Goal: Contribute content: Contribute content

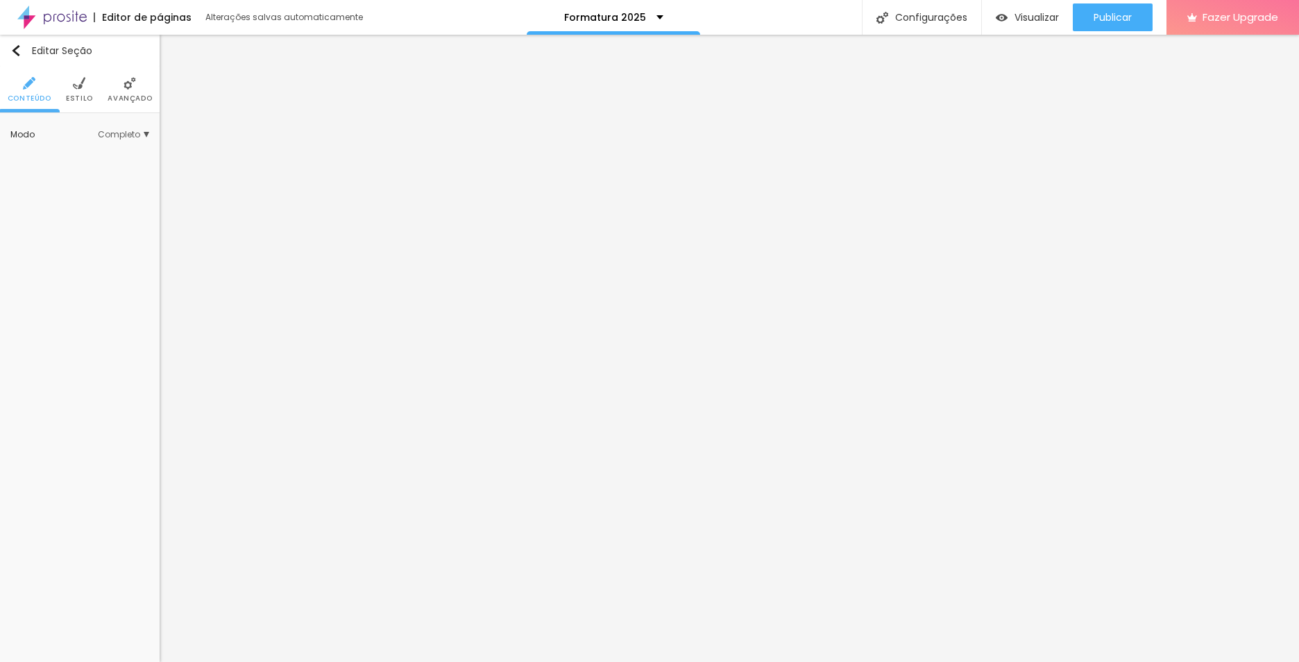
click at [118, 139] on span "Completo" at bounding box center [123, 134] width 51 height 8
click at [108, 149] on div "Encaixotado" at bounding box center [90, 155] width 117 height 18
click at [78, 173] on span "Completo" at bounding box center [74, 173] width 42 height 12
click at [71, 86] on li "Estilo" at bounding box center [79, 90] width 27 height 46
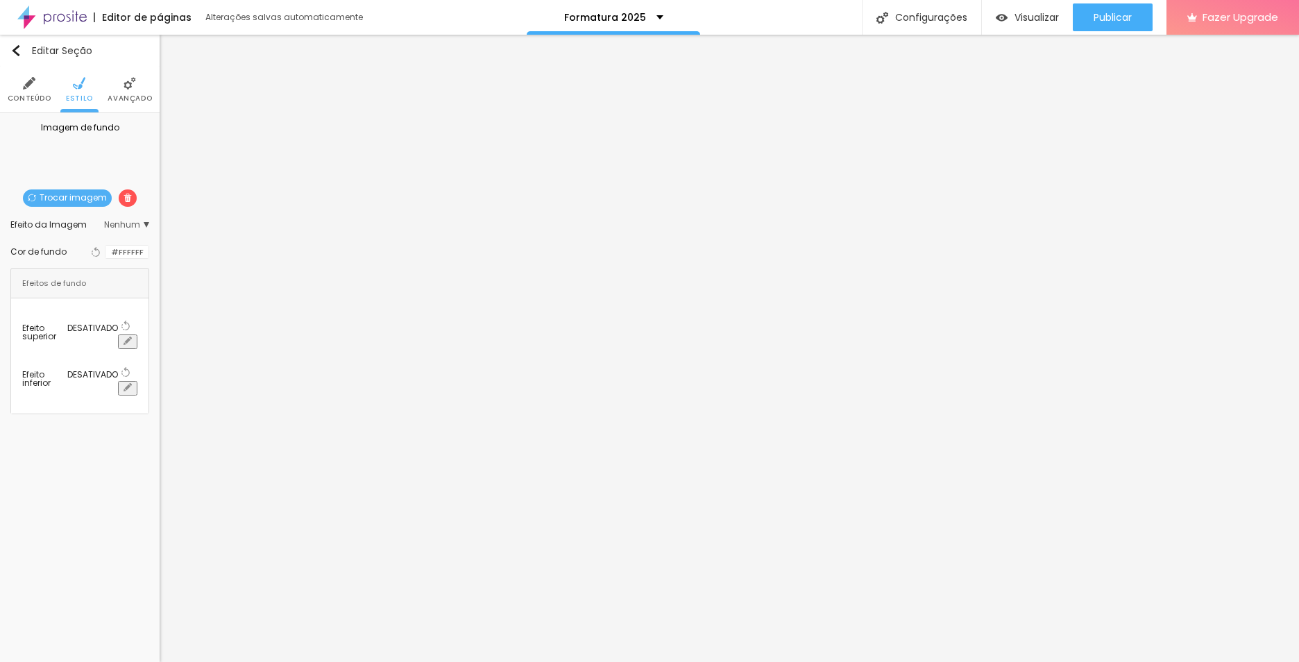
click at [58, 201] on span "Trocar imagem" at bounding box center [67, 197] width 89 height 17
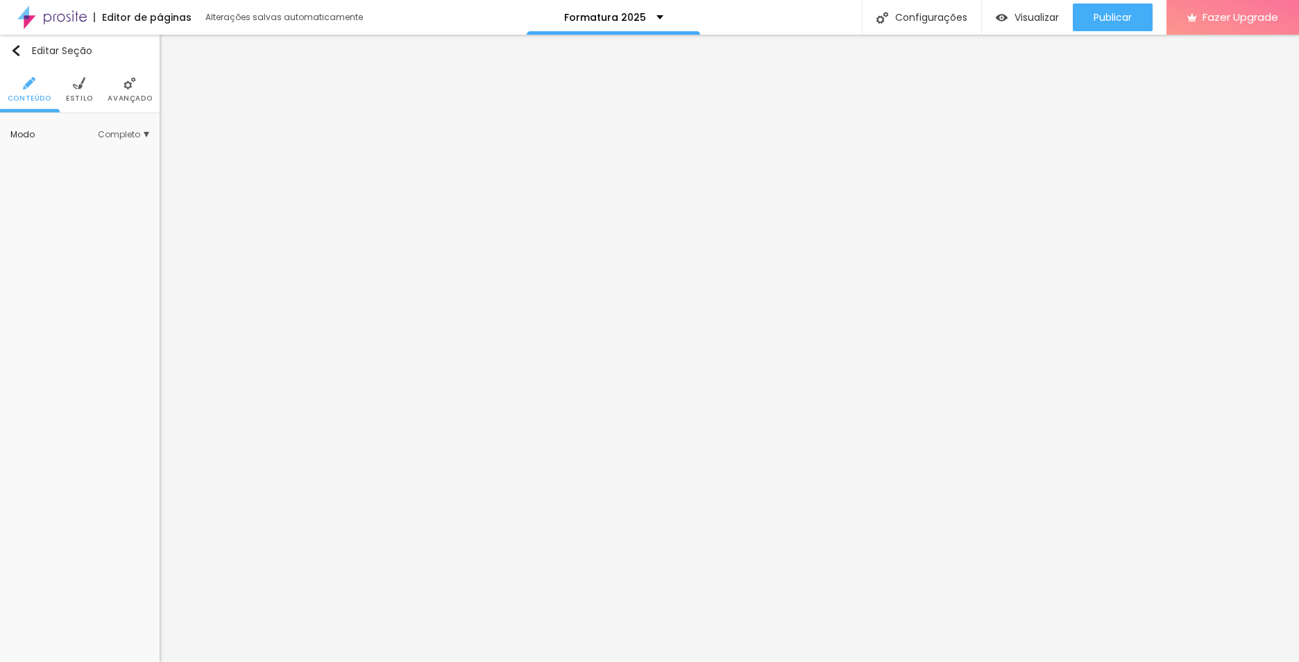
click at [71, 95] on span "Estilo" at bounding box center [79, 98] width 27 height 7
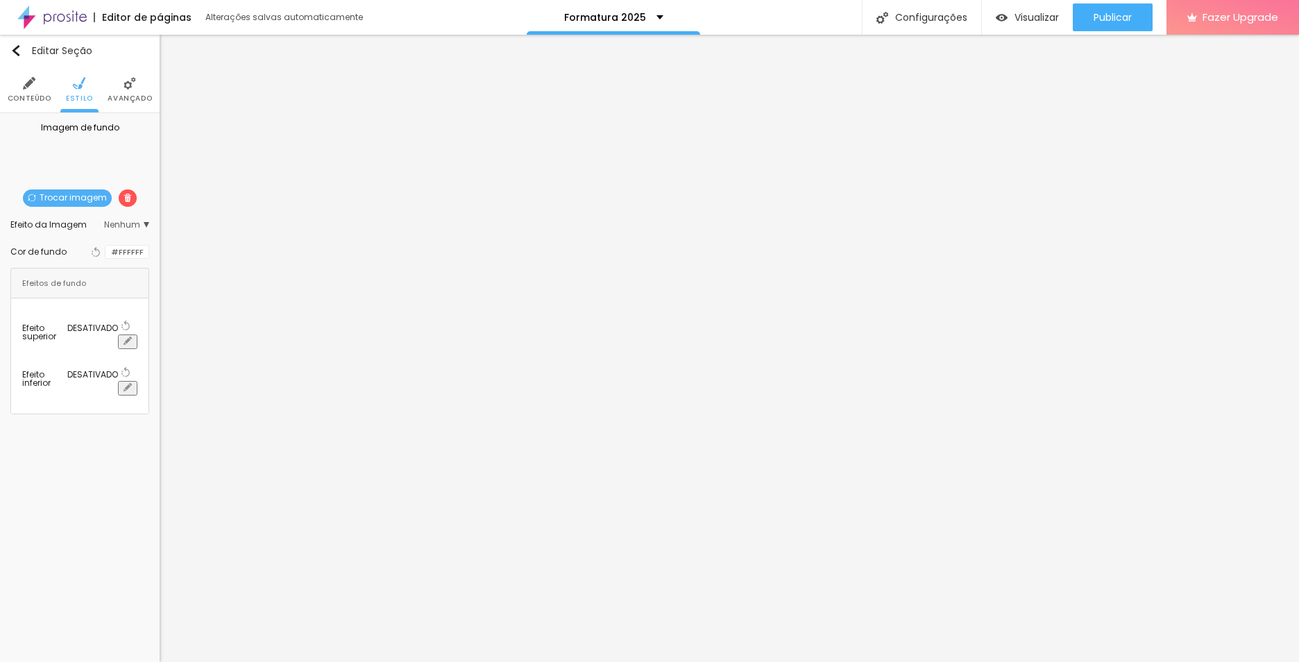
click at [119, 92] on li "Avançado" at bounding box center [130, 90] width 44 height 46
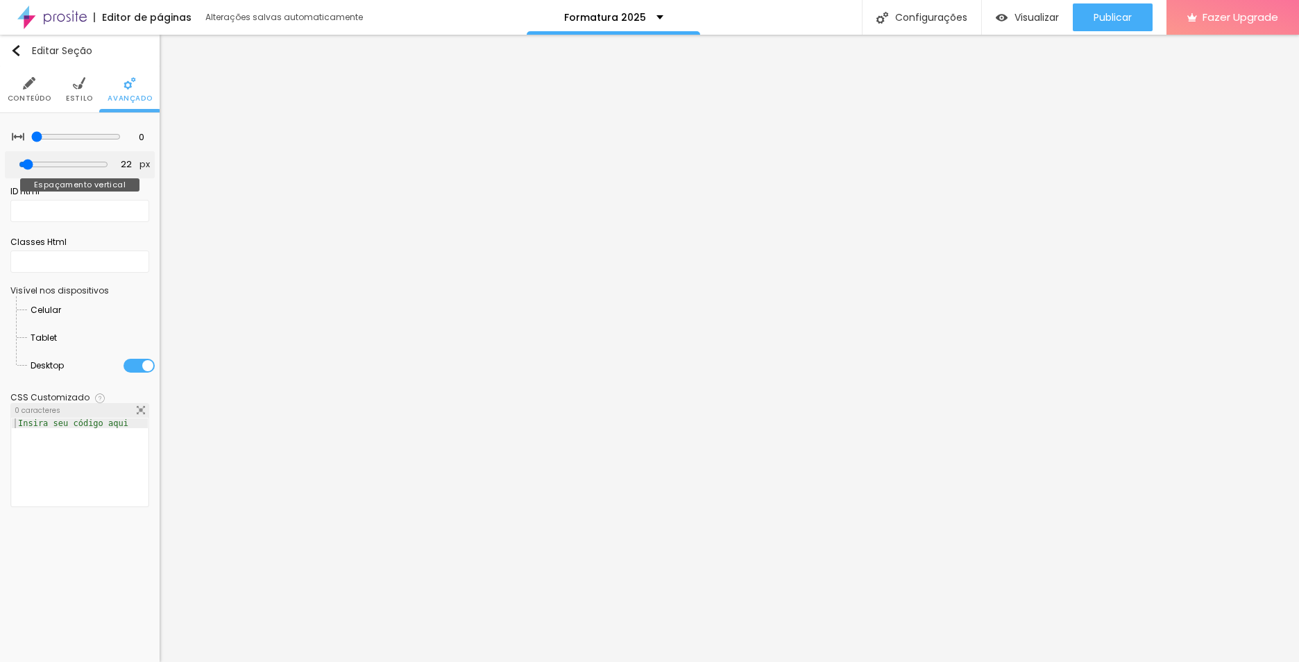
type input "44"
type input "50"
type input "55"
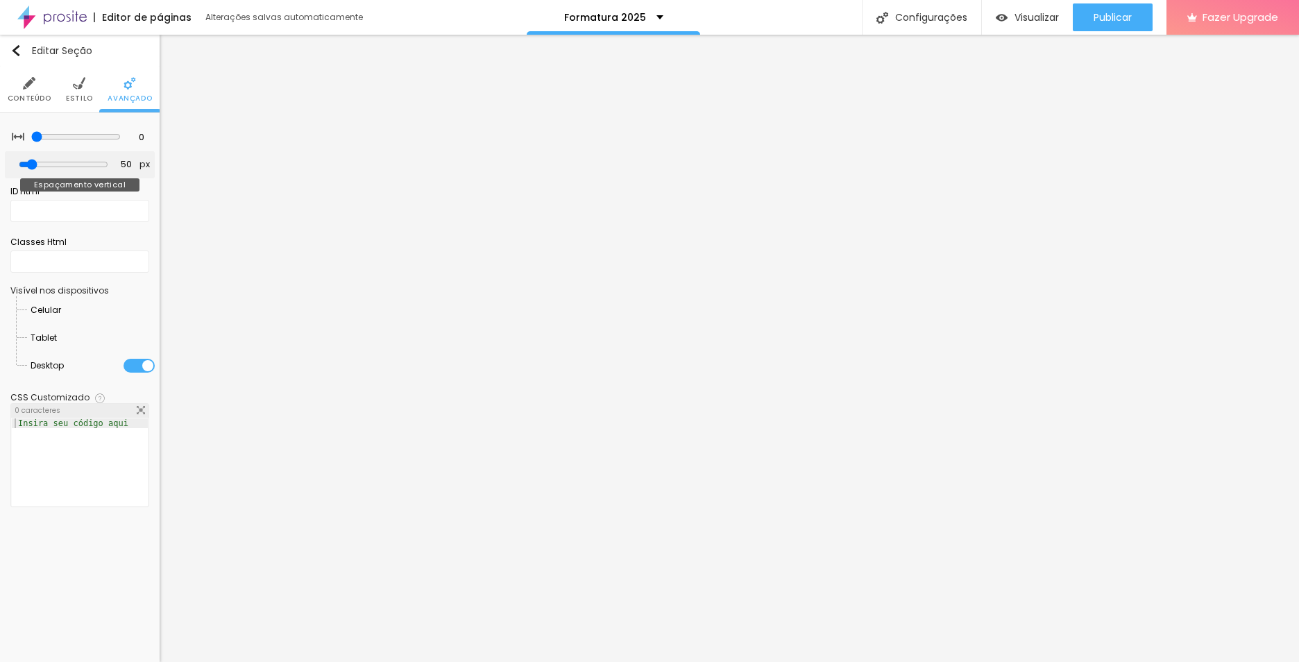
type input "55"
type input "60"
type input "86"
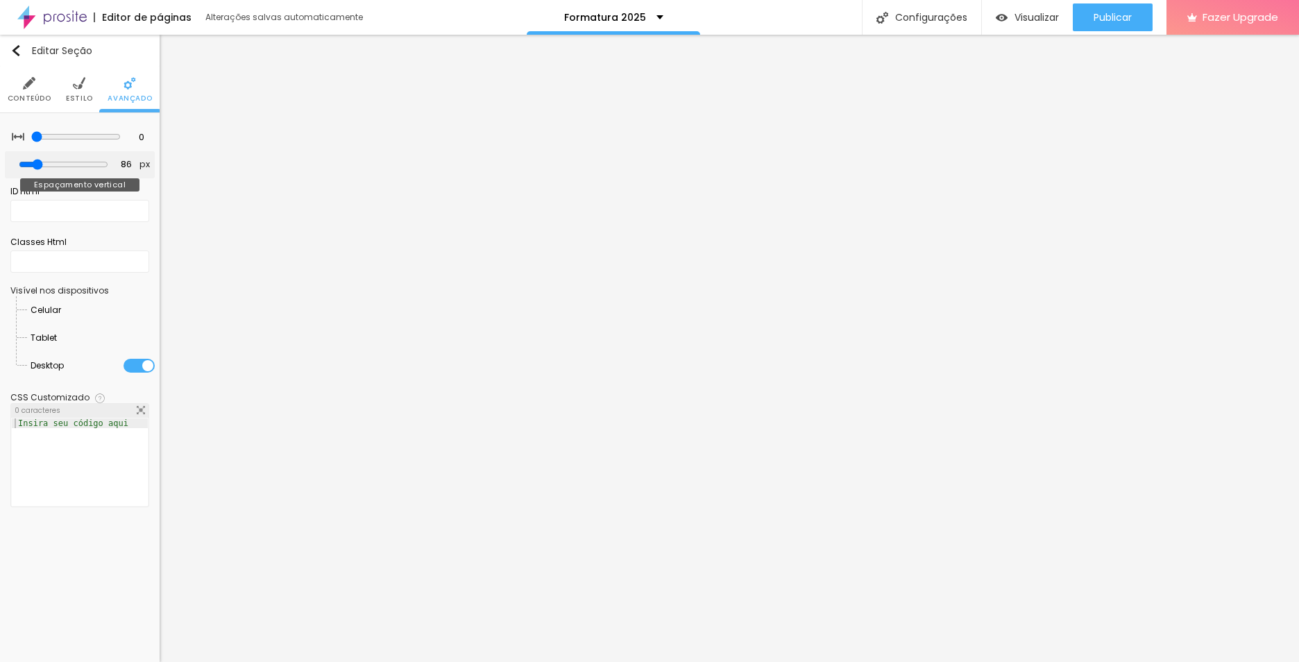
type input "108"
type input "113"
type input "118"
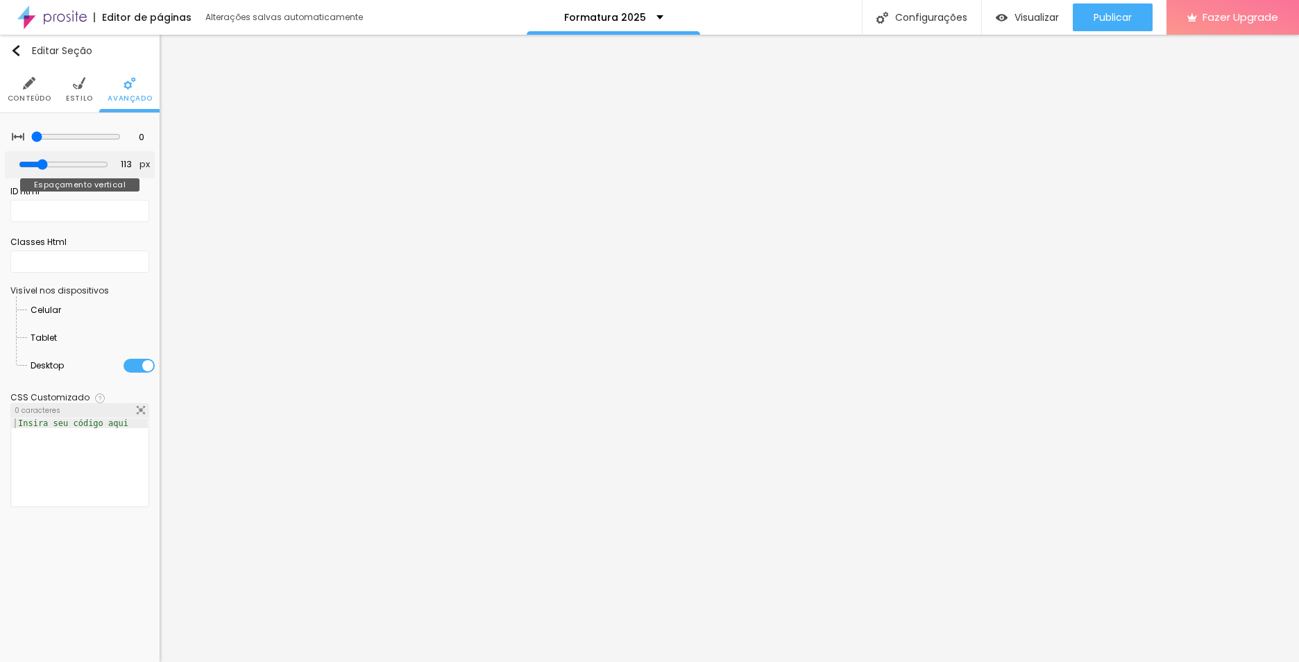
type input "118"
type input "129"
type input "123"
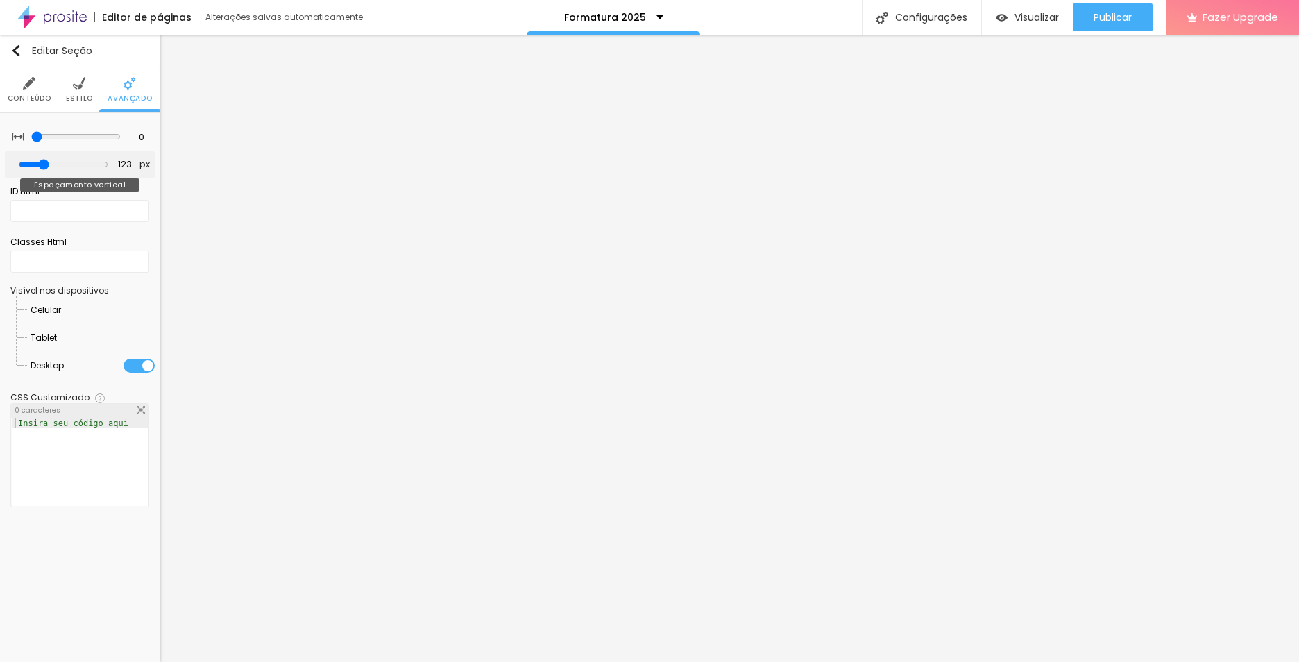
type input "113"
type input "108"
type input "97"
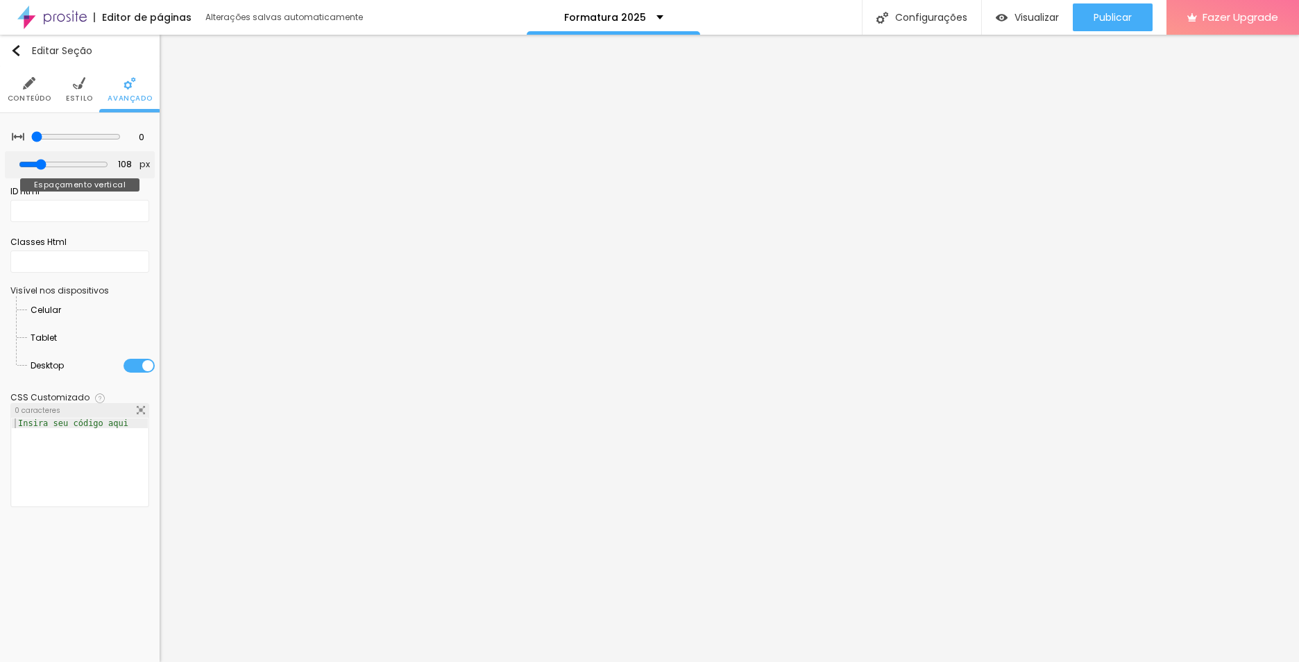
type input "97"
type input "86"
type input "81"
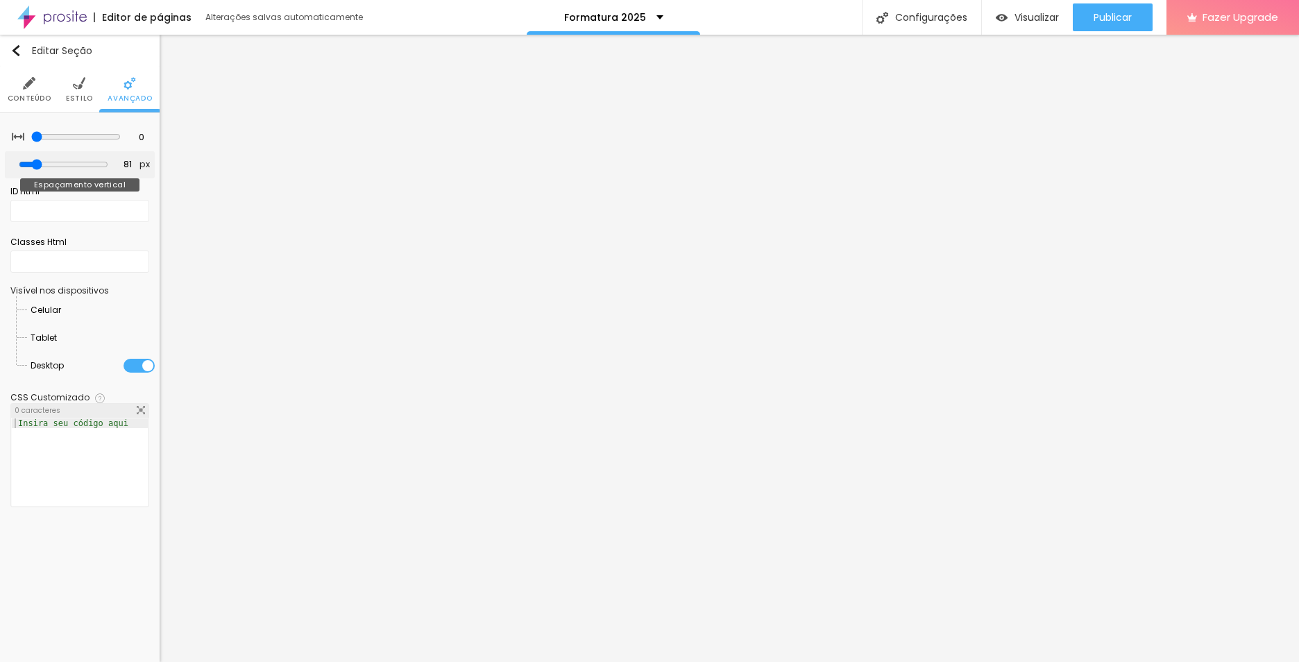
type input "76"
type input "71"
type input "65"
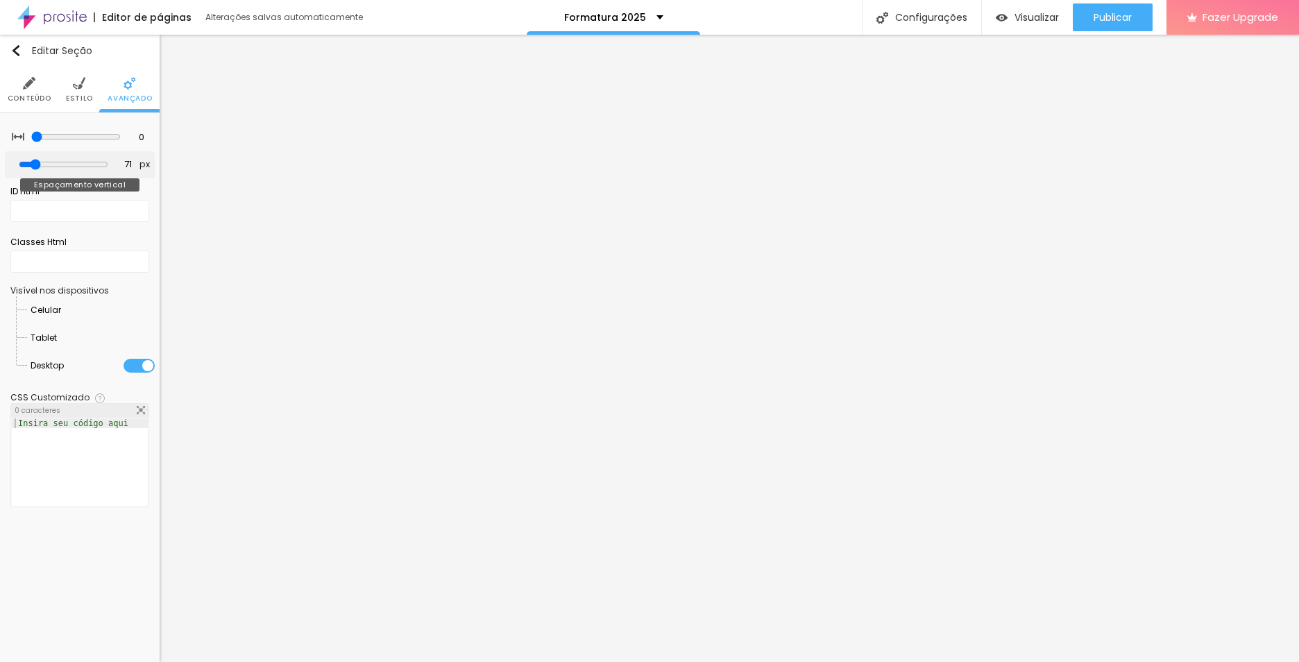
type input "65"
type input "60"
type input "65"
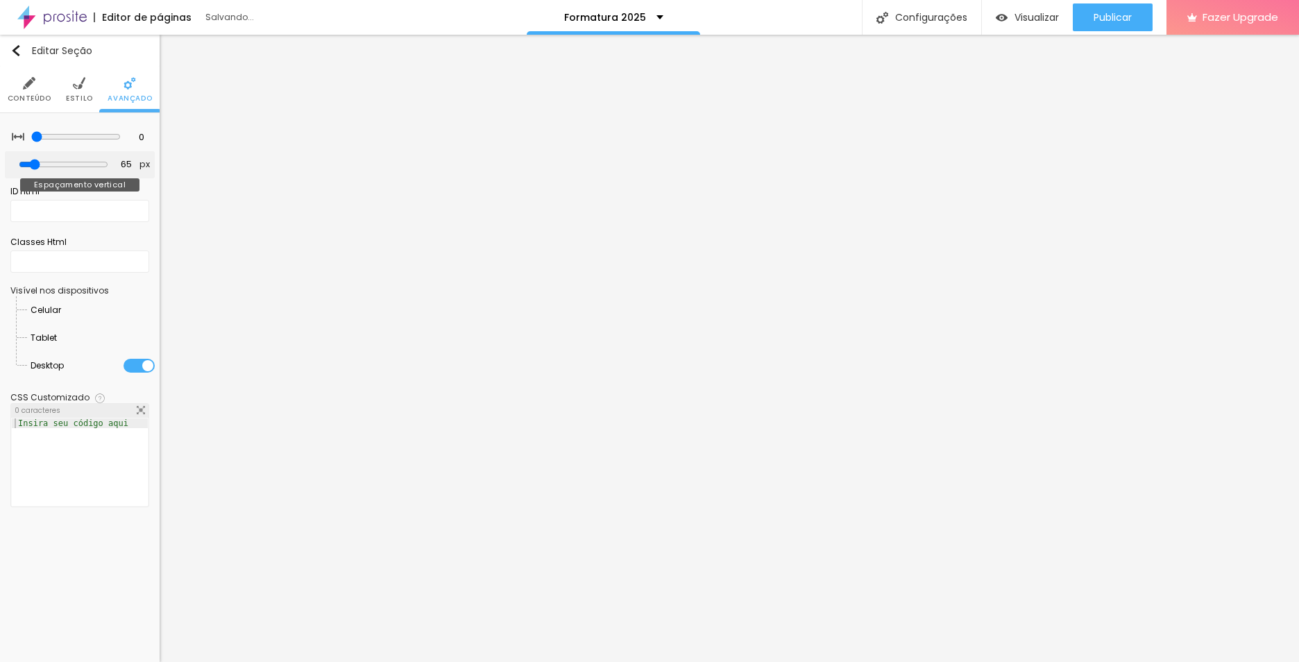
type input "71"
type input "76"
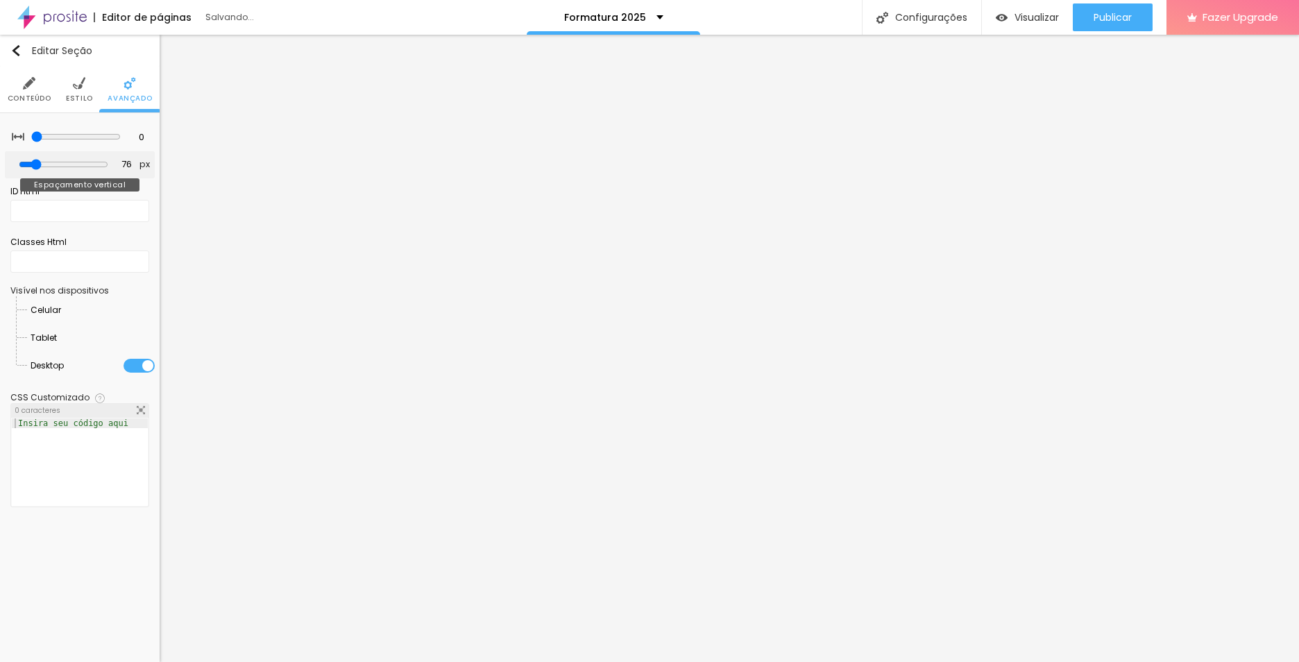
click at [41, 161] on input "range" at bounding box center [64, 164] width 90 height 11
type input "5"
type input "10"
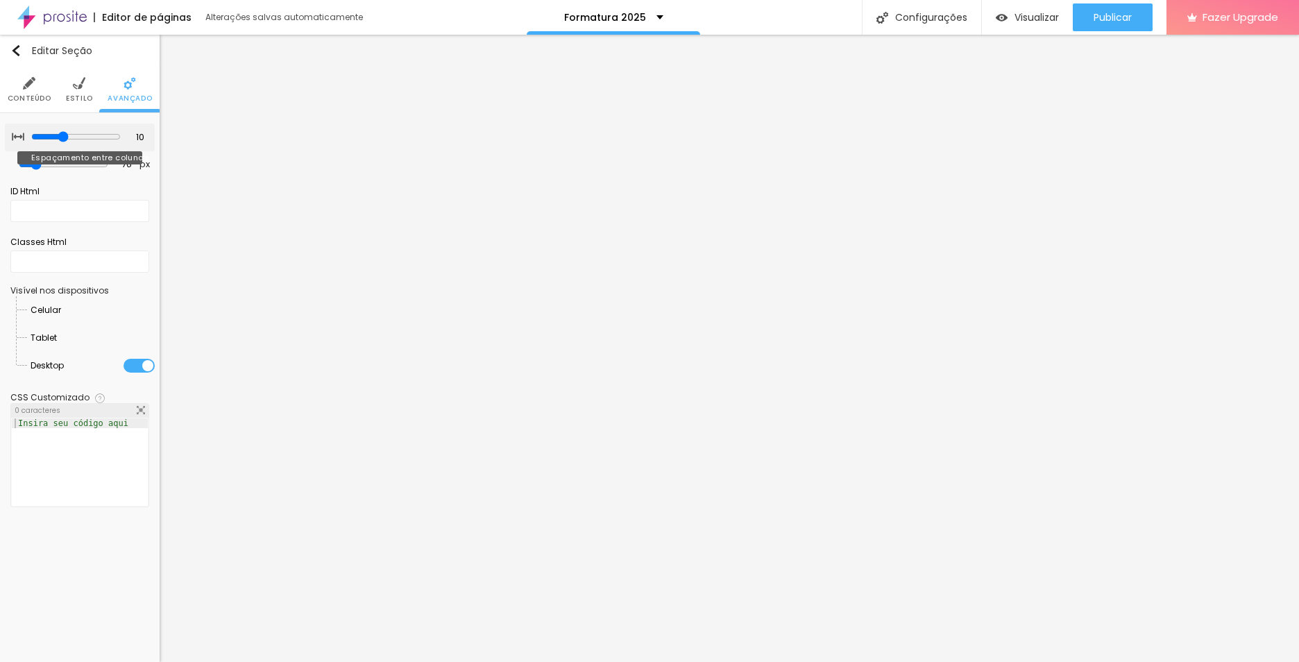
type input "15"
type input "20"
type input "25"
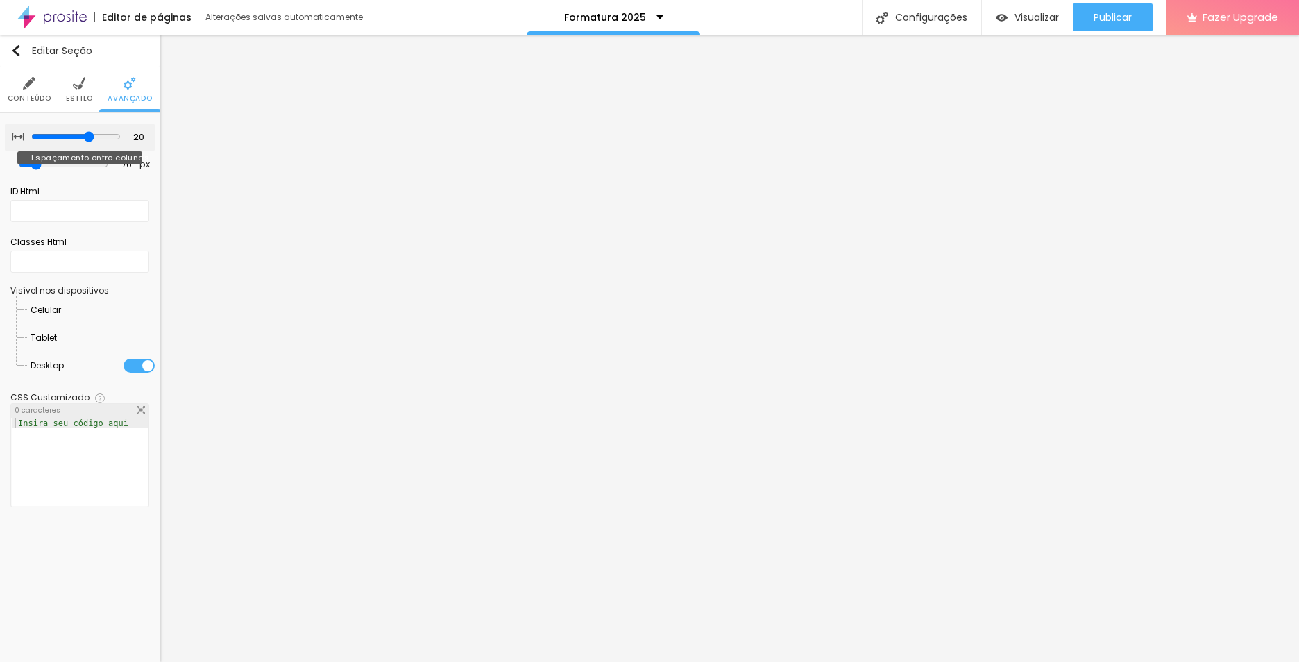
type input "25"
type input "30"
type input "25"
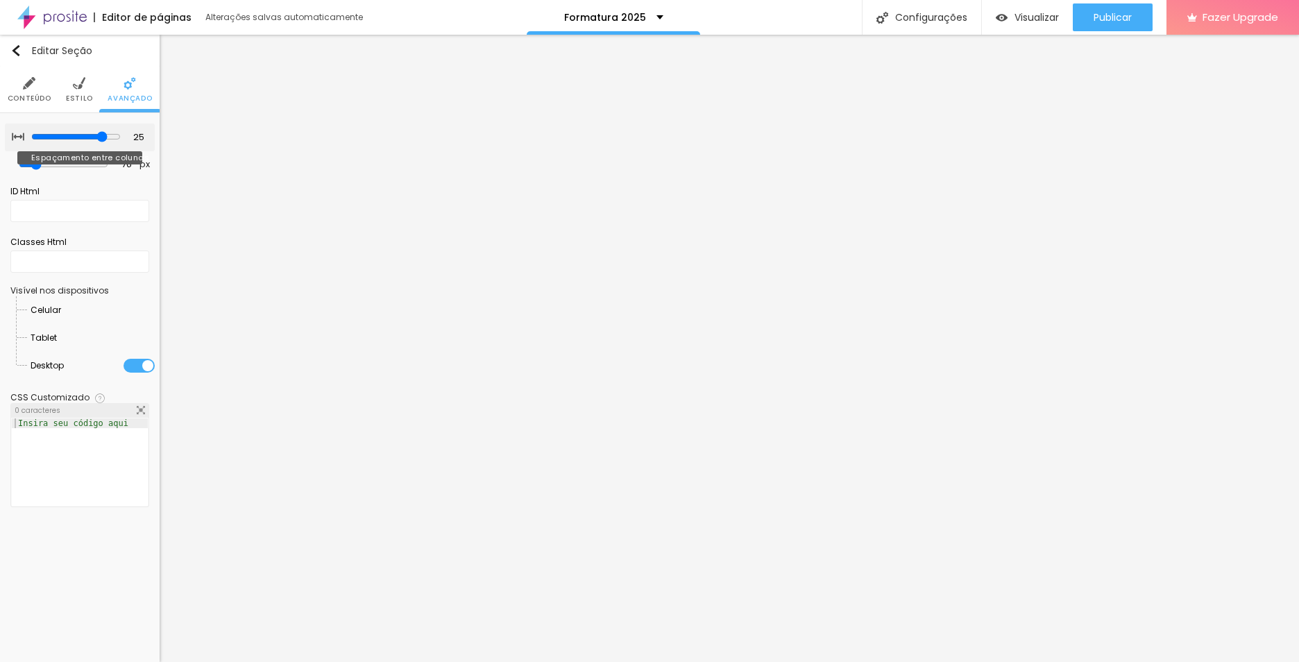
type input "20"
type input "15"
type input "10"
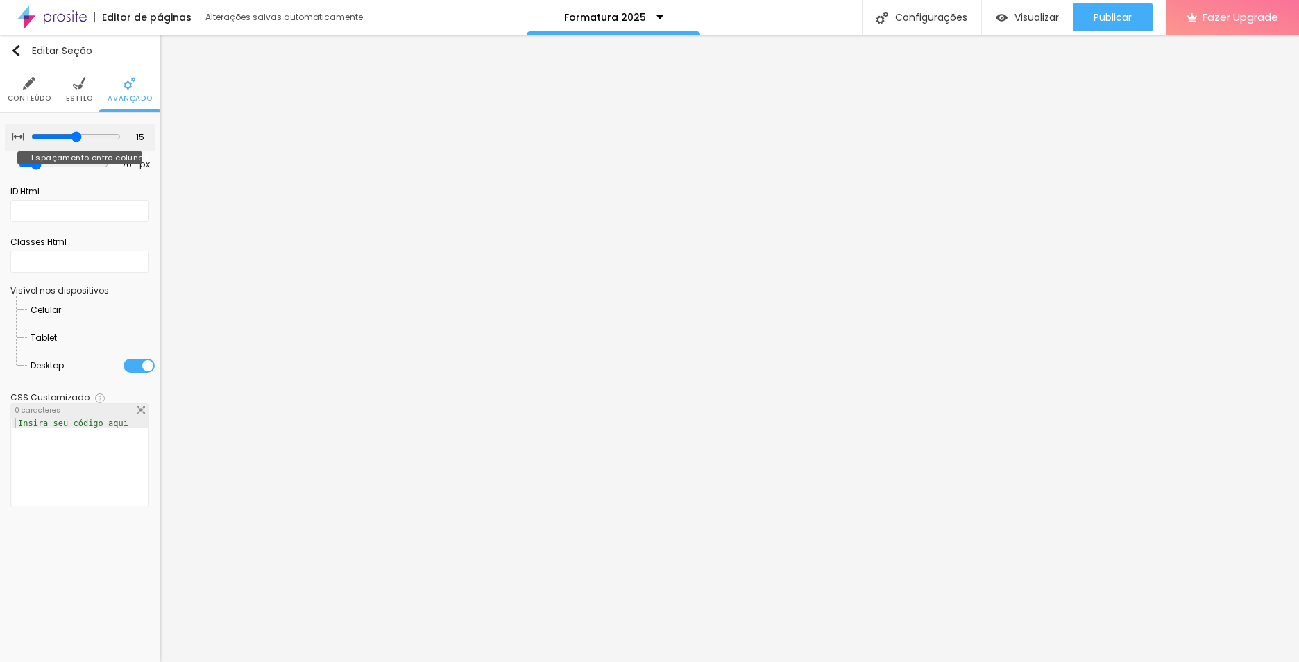
type input "10"
type input "5"
type input "0"
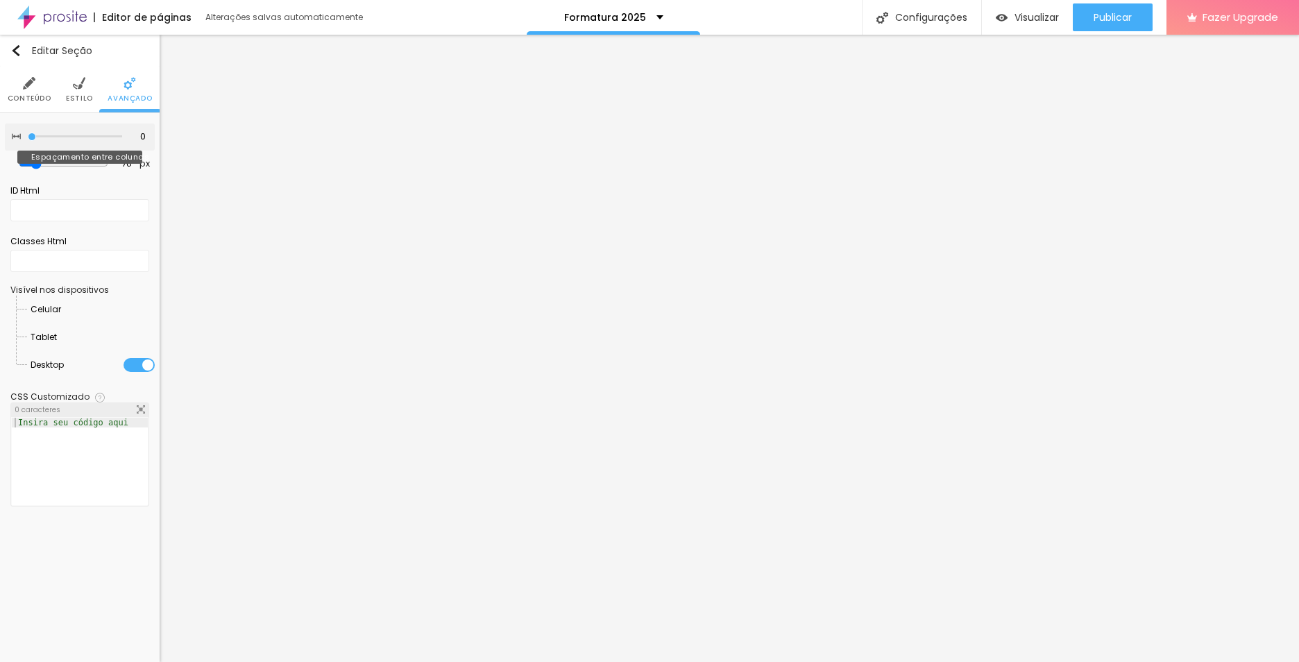
type input "5"
drag, startPoint x: 33, startPoint y: 135, endPoint x: 41, endPoint y: 124, distance: 13.3
type input "5"
click at [41, 131] on input "range" at bounding box center [76, 136] width 90 height 11
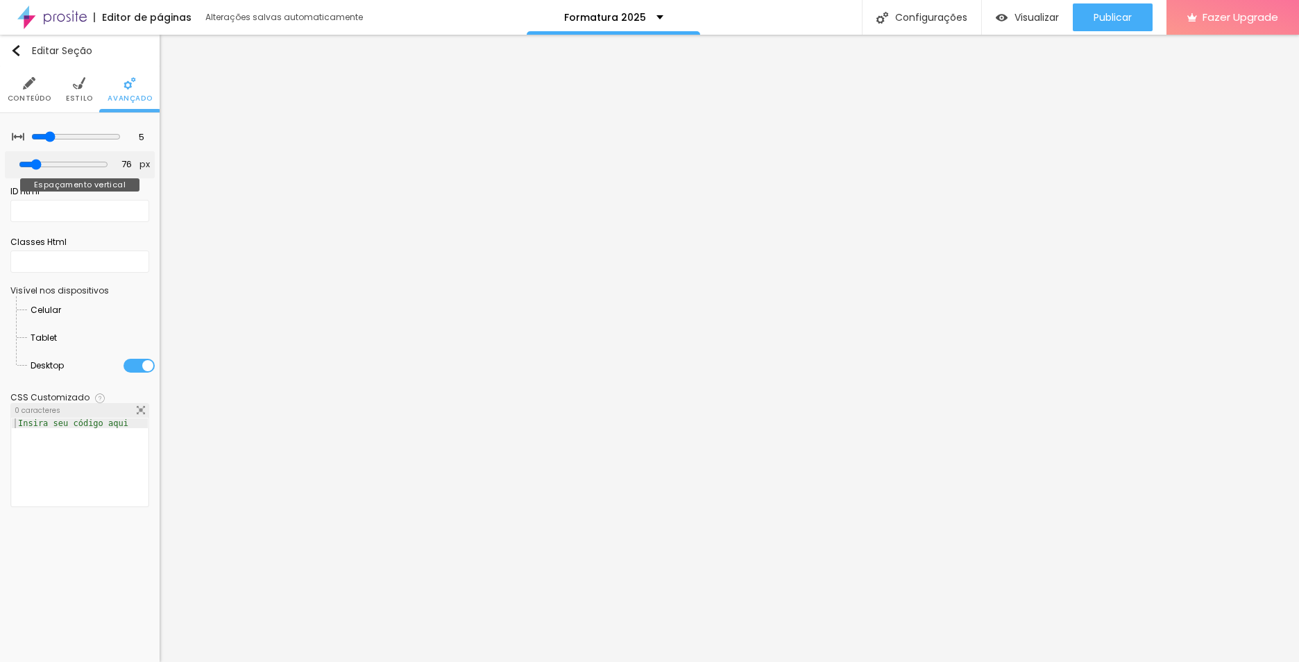
type input "81"
type input "71"
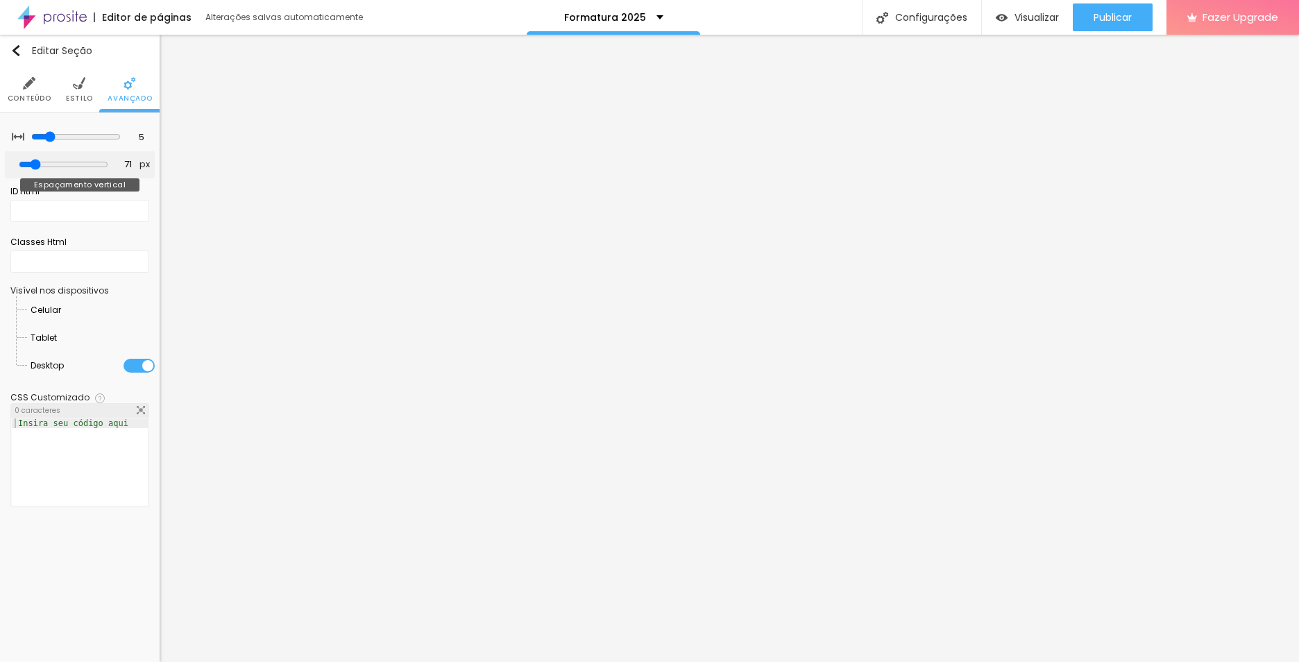
click at [40, 165] on input "range" at bounding box center [64, 164] width 90 height 11
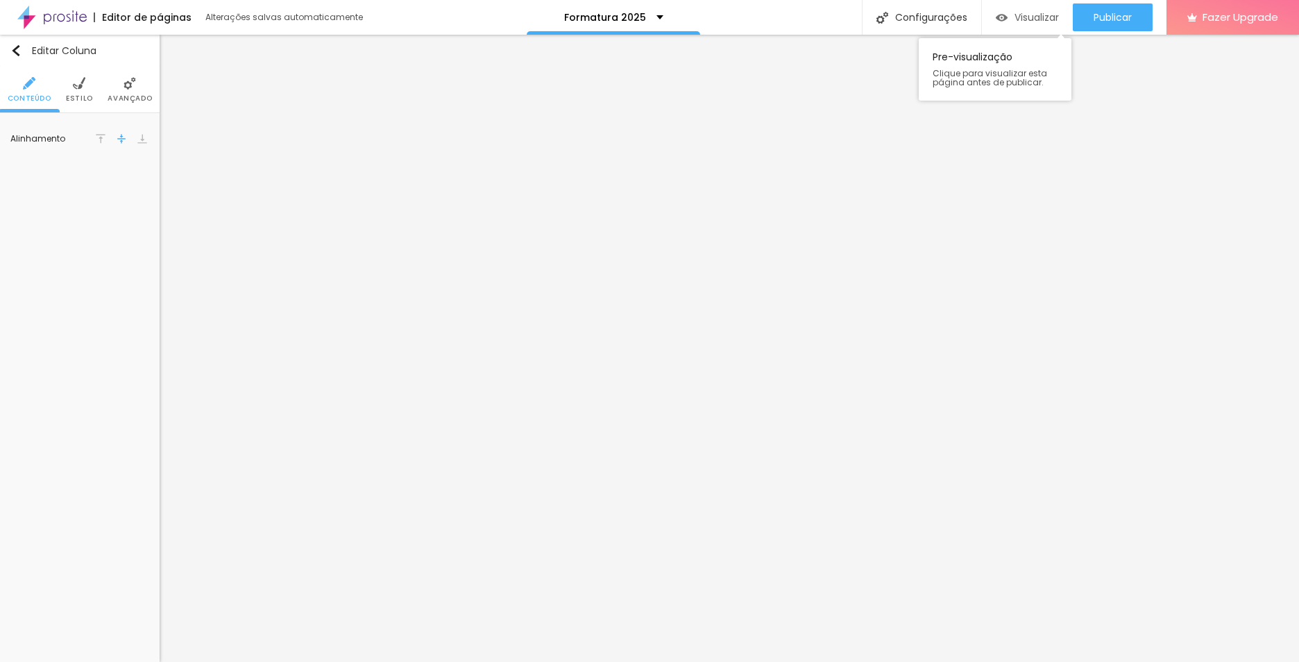
click at [1025, 10] on div "Visualizar" at bounding box center [1027, 17] width 63 height 28
click at [117, 139] on img at bounding box center [122, 139] width 10 height 10
click at [78, 85] on img at bounding box center [79, 83] width 12 height 12
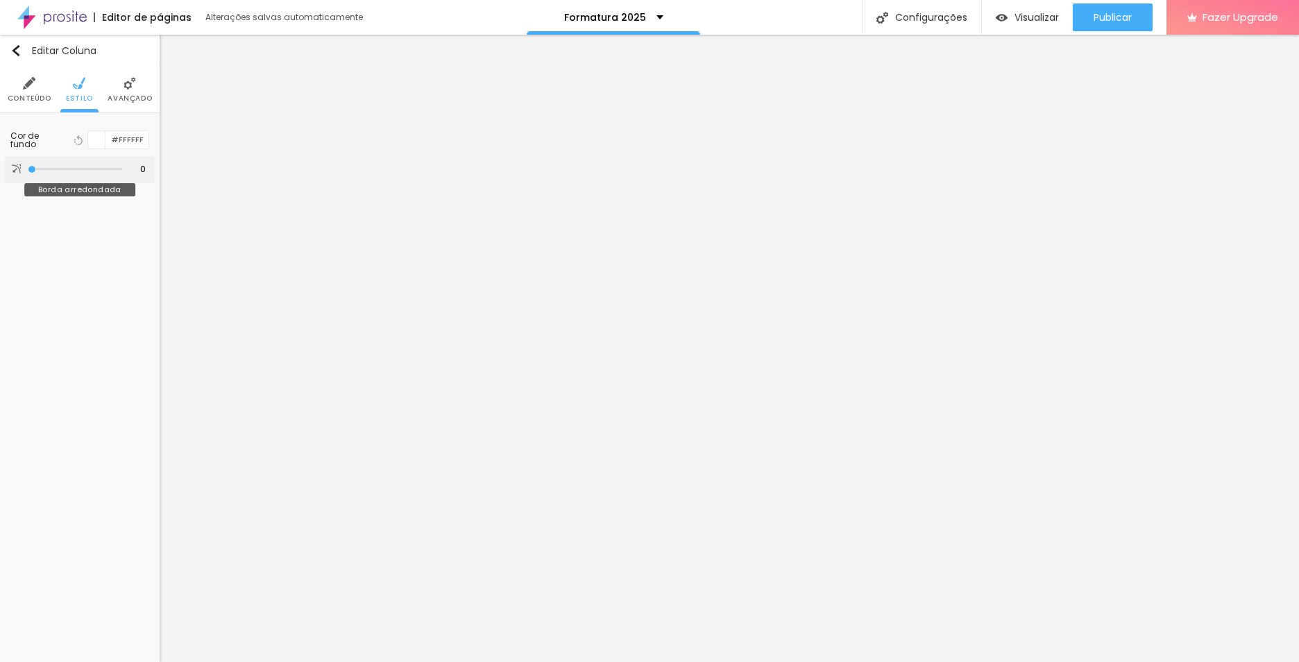
type input "48"
type input "166"
type input "174"
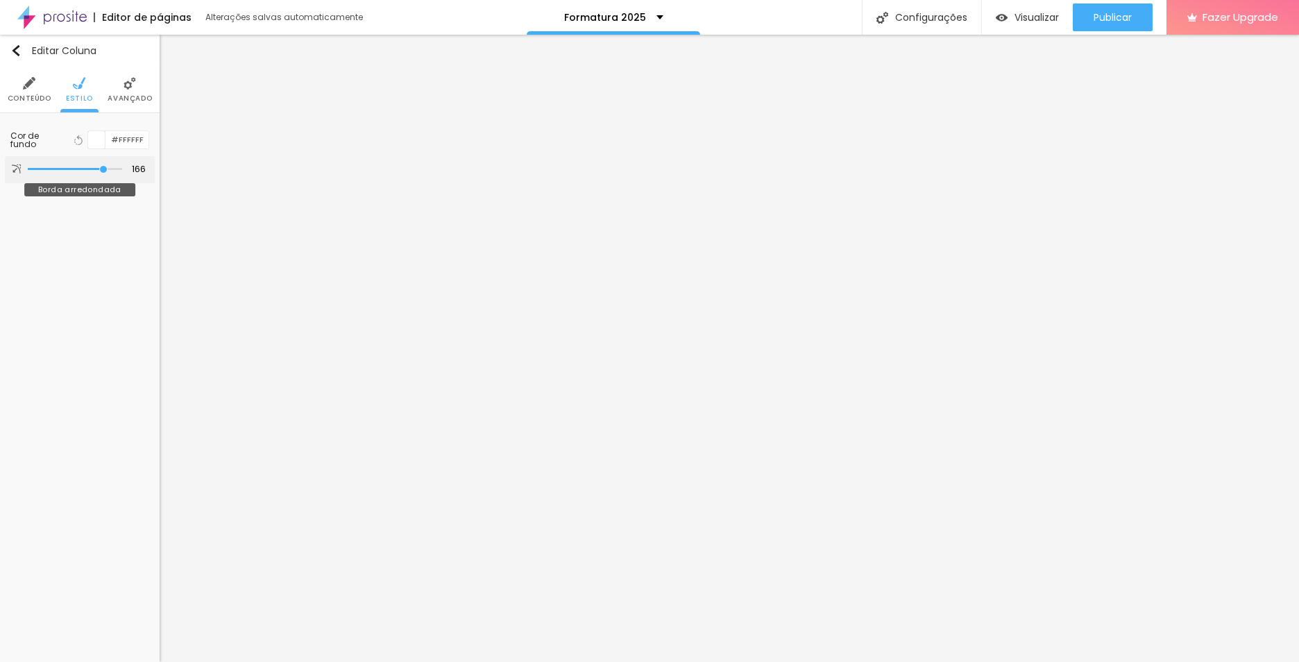
type input "174"
type input "189"
type input "196"
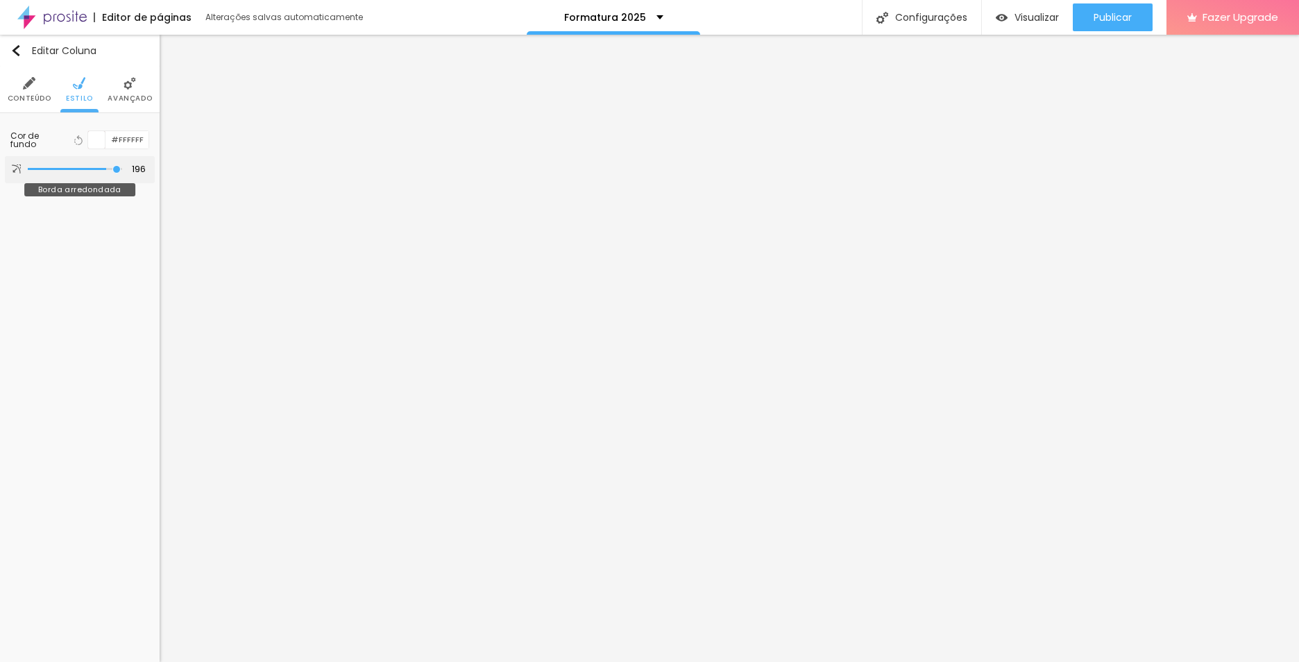
type input "200"
drag, startPoint x: 31, startPoint y: 165, endPoint x: 126, endPoint y: 183, distance: 97.5
click at [122, 173] on input "range" at bounding box center [75, 169] width 94 height 7
type input "189"
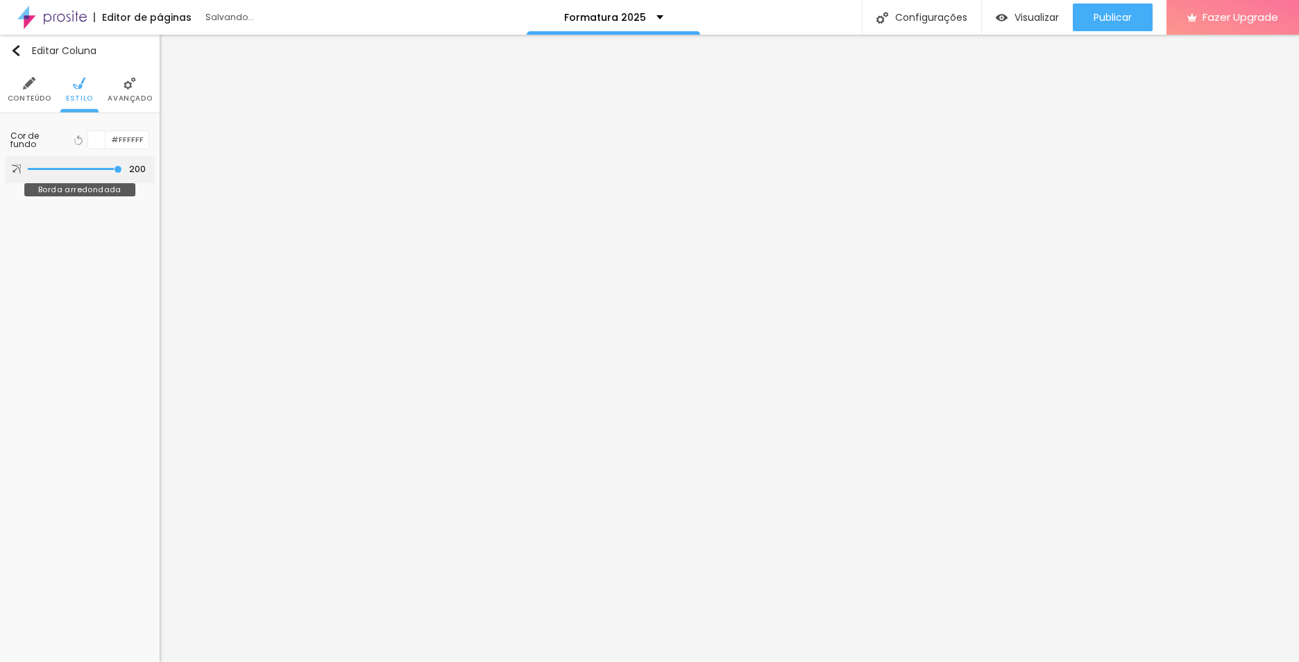
type input "189"
type input "86"
type input "0"
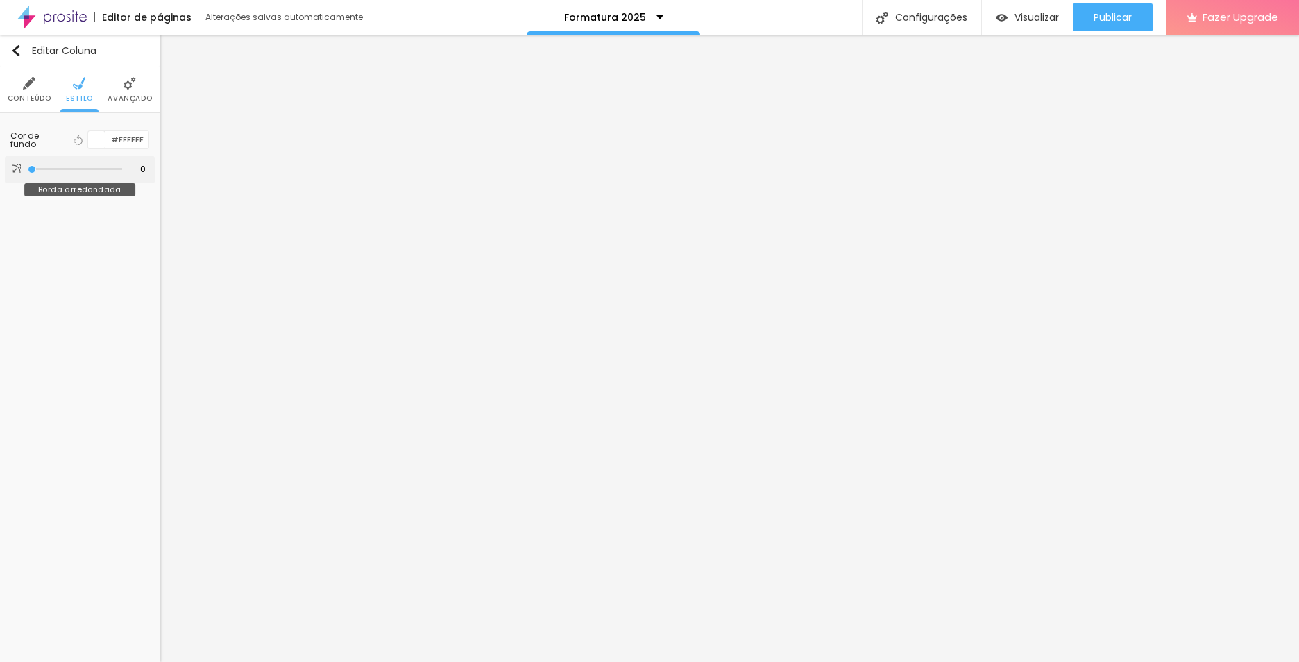
type input "179"
type input "200"
type input "128"
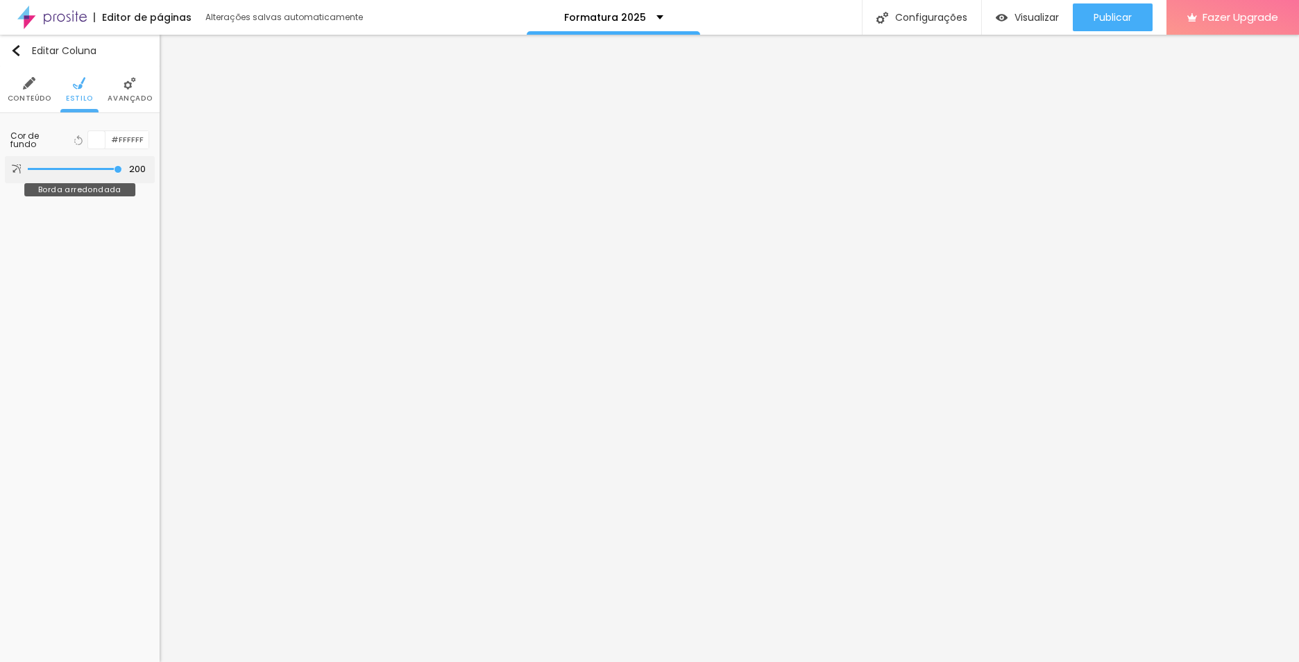
type input "128"
type input "0"
drag, startPoint x: 117, startPoint y: 170, endPoint x: -76, endPoint y: 173, distance: 193.0
type input "0"
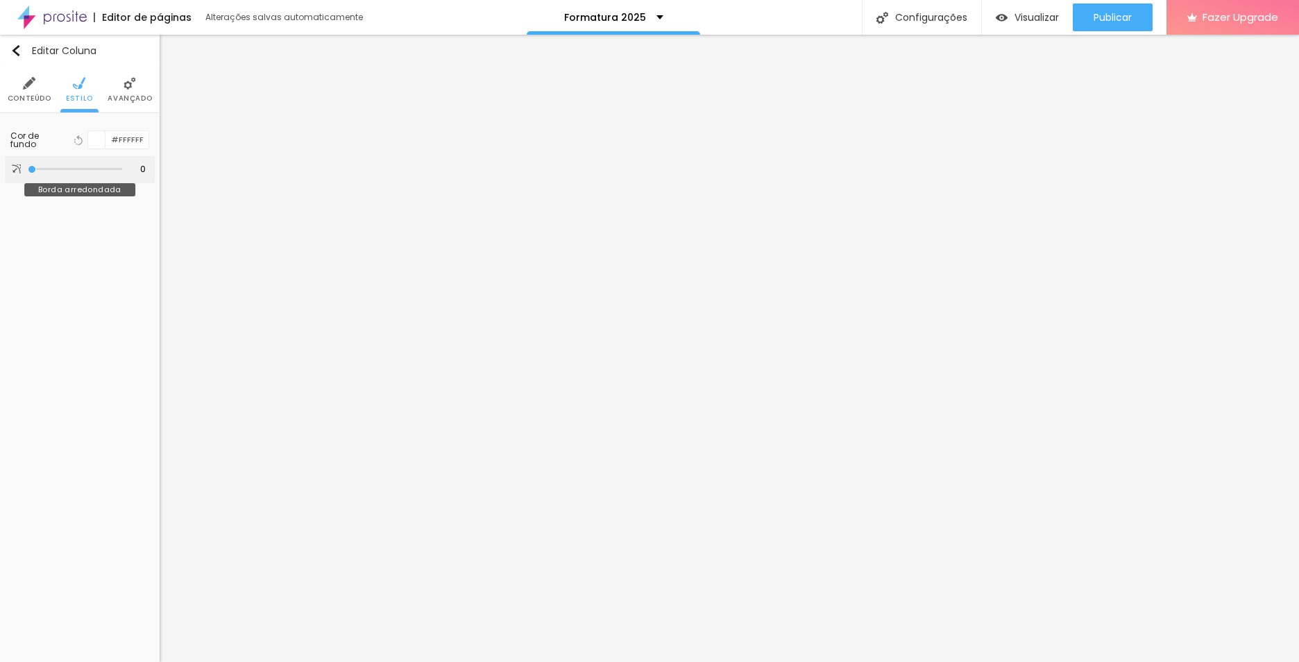
click at [28, 173] on input "range" at bounding box center [75, 169] width 94 height 7
click at [124, 92] on li "Avançado" at bounding box center [130, 90] width 44 height 46
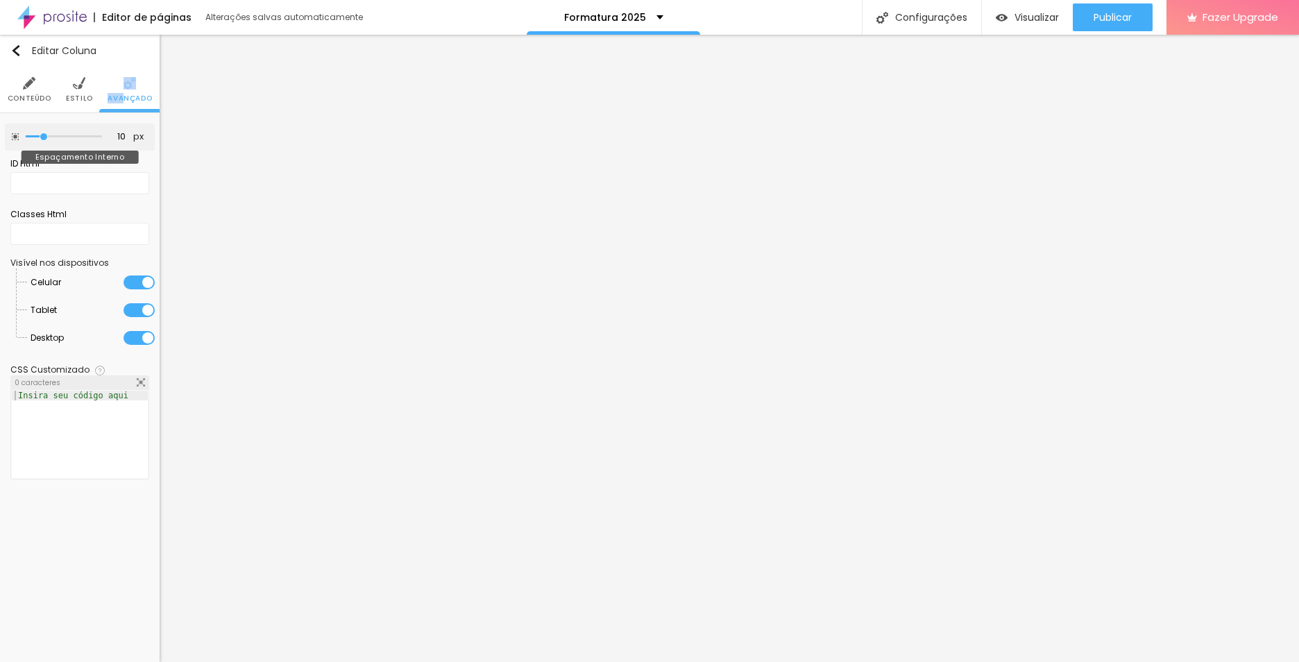
type input "15"
type input "20"
type input "25"
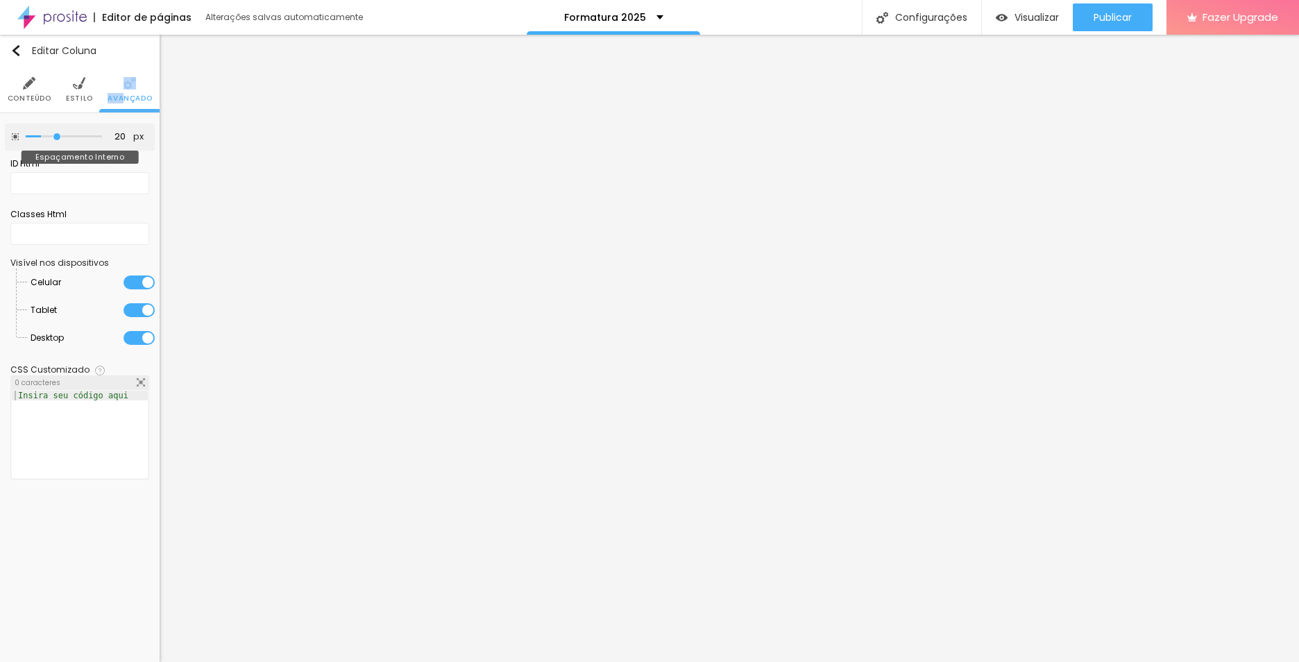
type input "25"
type input "15"
type input "10"
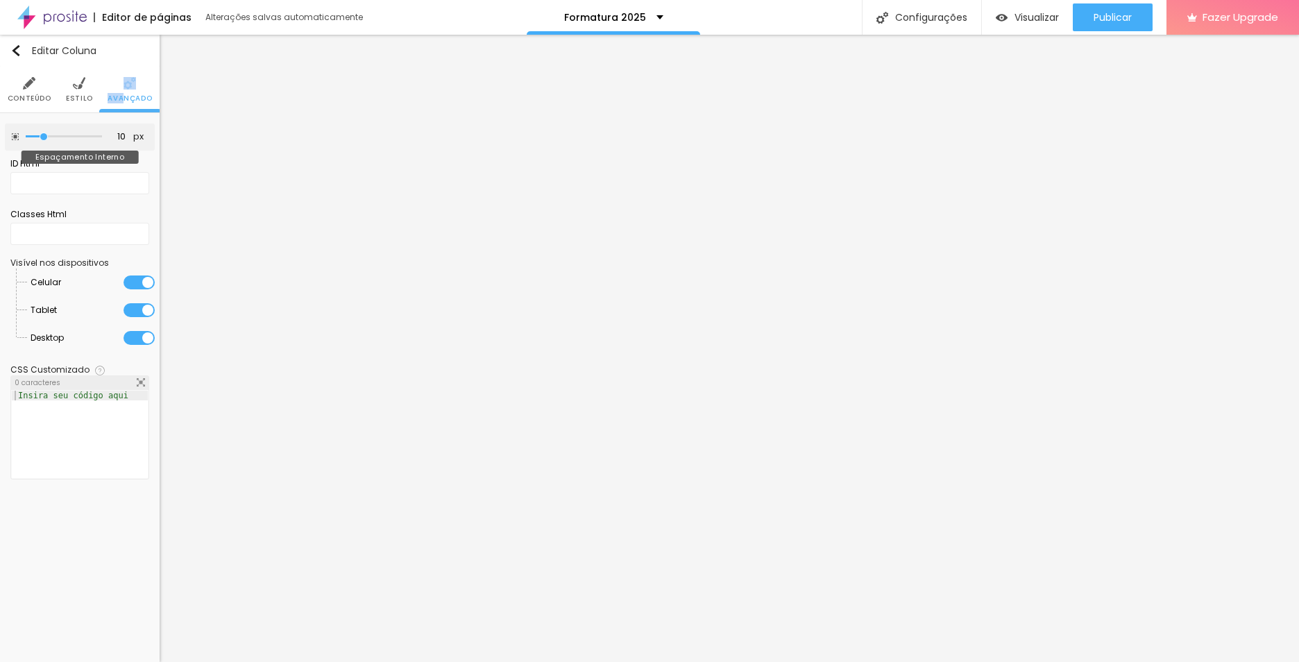
type input "5"
type input "0"
drag, startPoint x: 124, startPoint y: 92, endPoint x: 20, endPoint y: 135, distance: 111.7
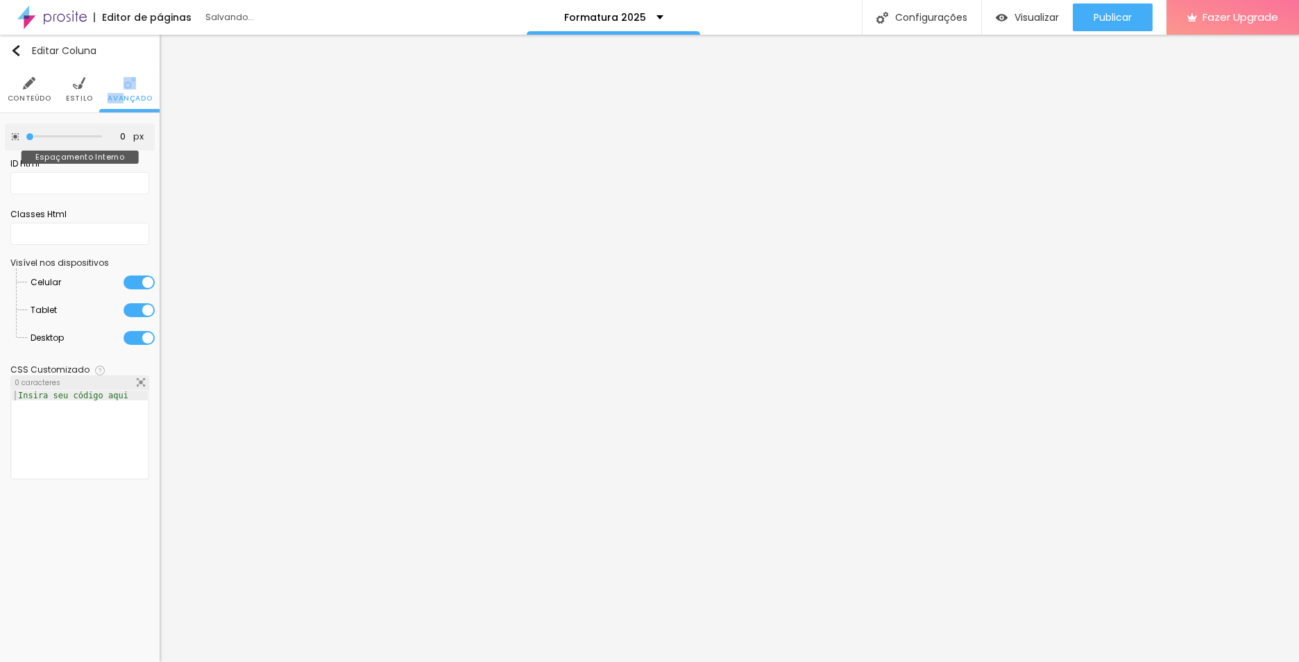
type input "0"
click at [26, 135] on input "range" at bounding box center [64, 136] width 76 height 7
click at [34, 87] on img at bounding box center [29, 83] width 12 height 12
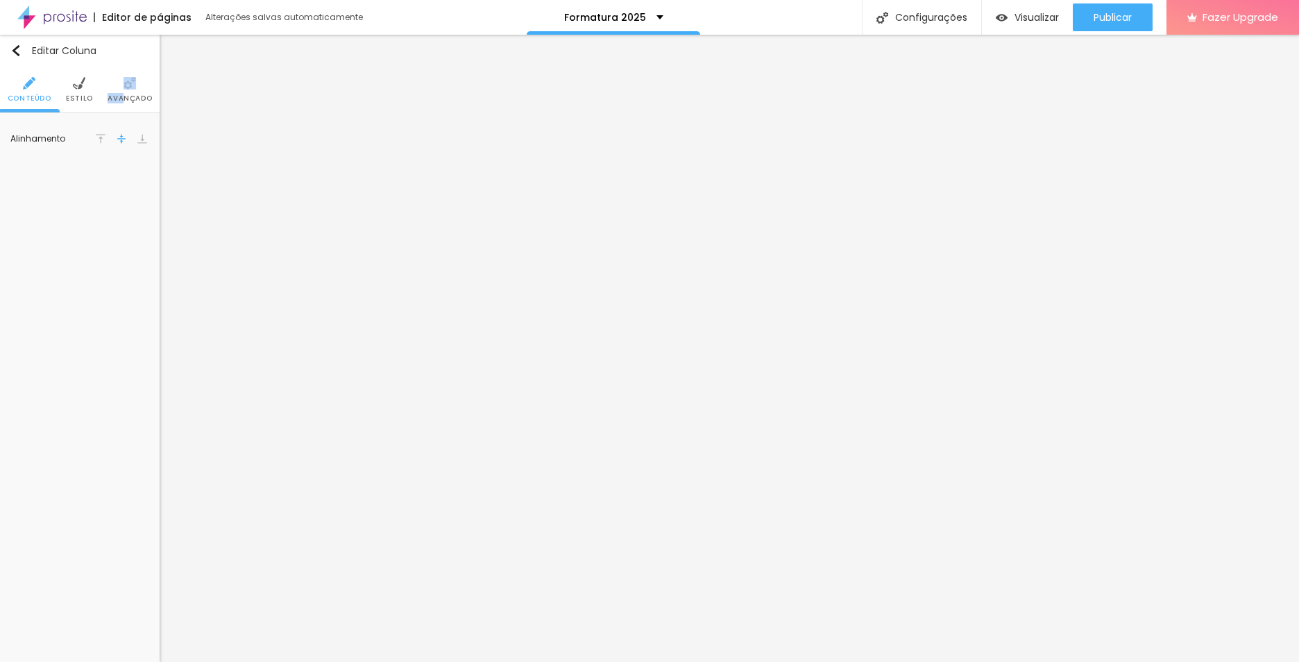
click at [74, 86] on img at bounding box center [79, 83] width 12 height 12
type input "15"
type input "35"
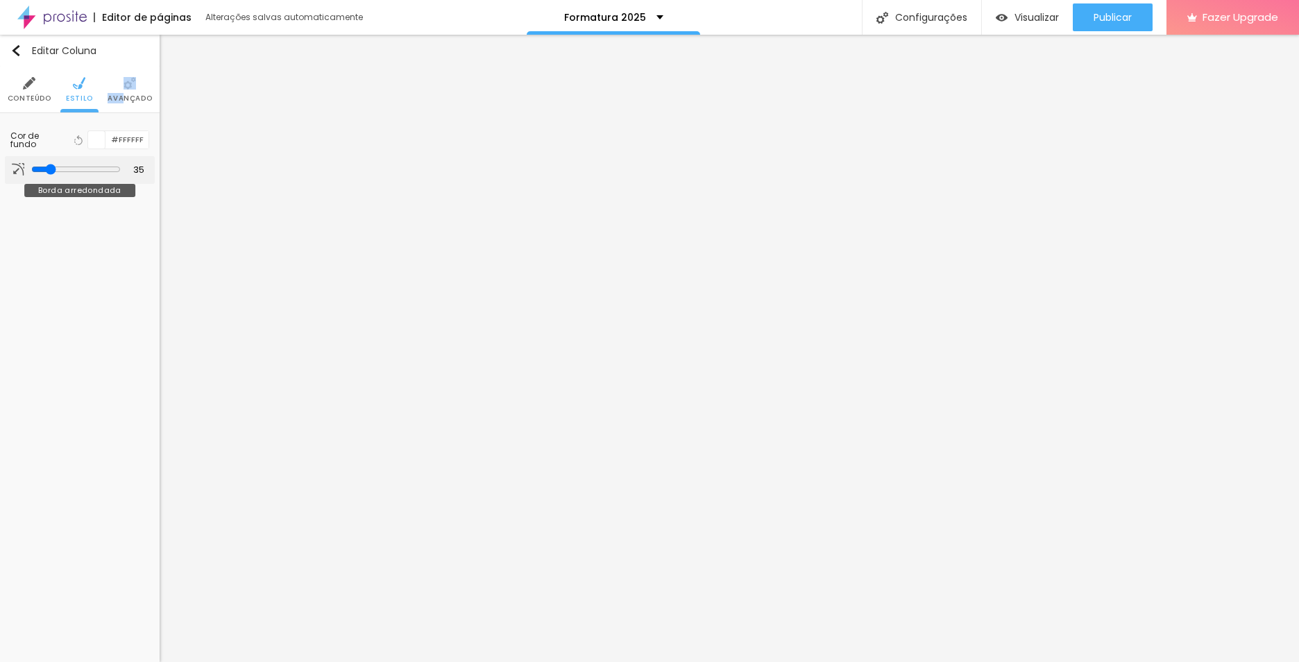
type input "36"
type input "51"
type input "58"
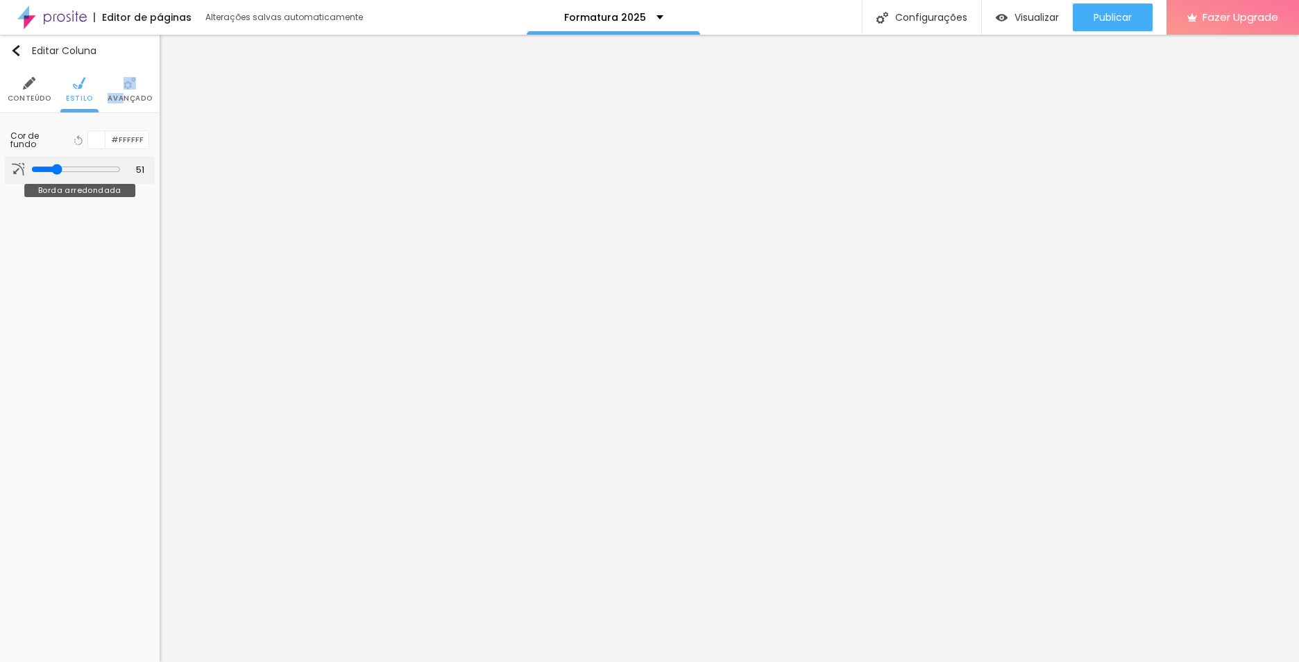
type input "58"
type input "59"
type input "67"
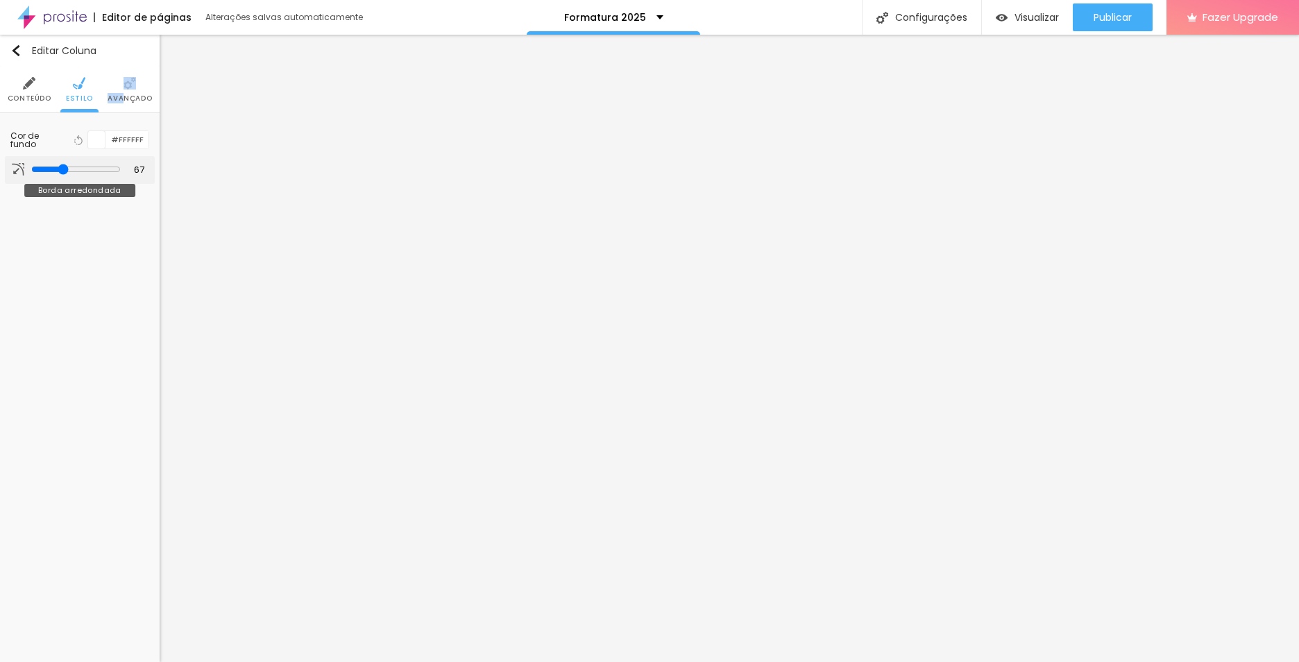
type input "72"
type input "77"
type input "82"
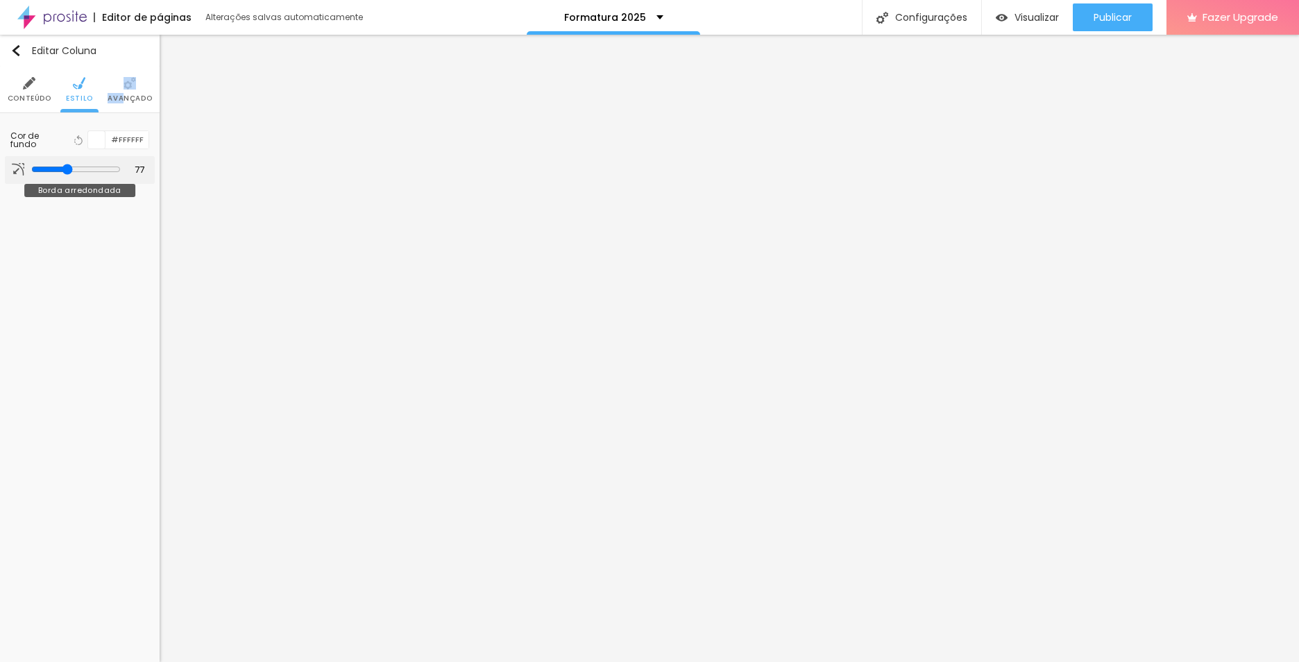
type input "82"
type input "89"
type input "91"
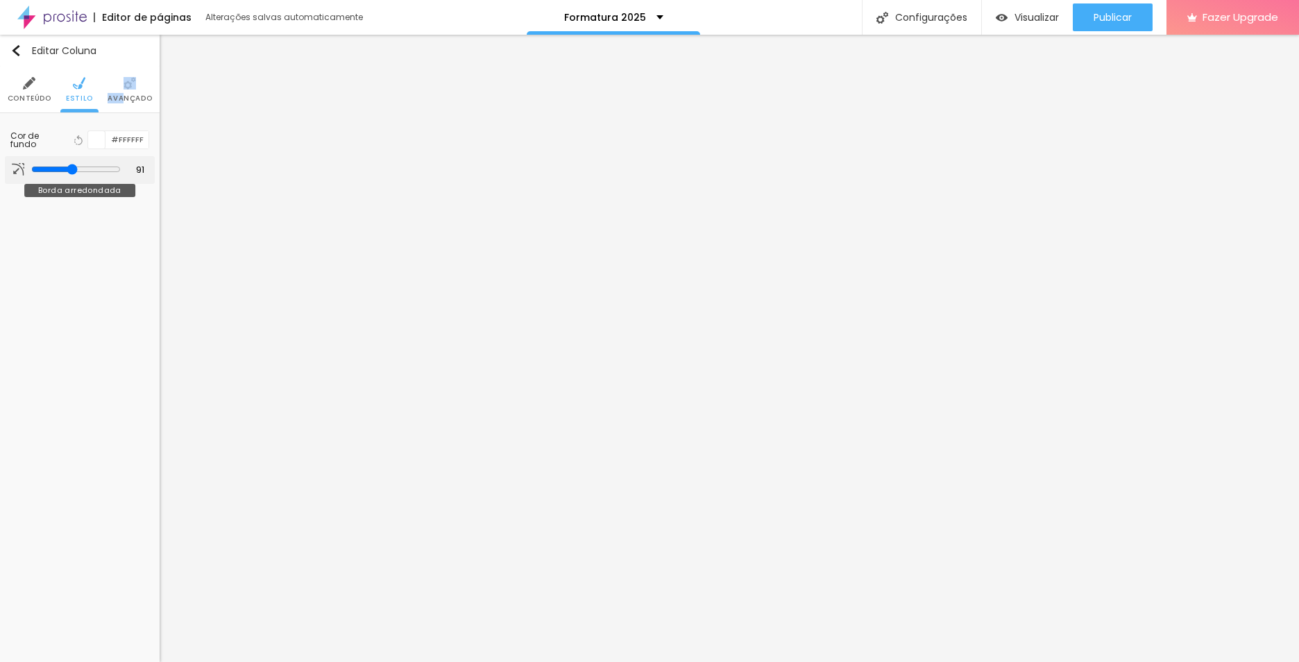
type input "102"
type input "110"
type input "193"
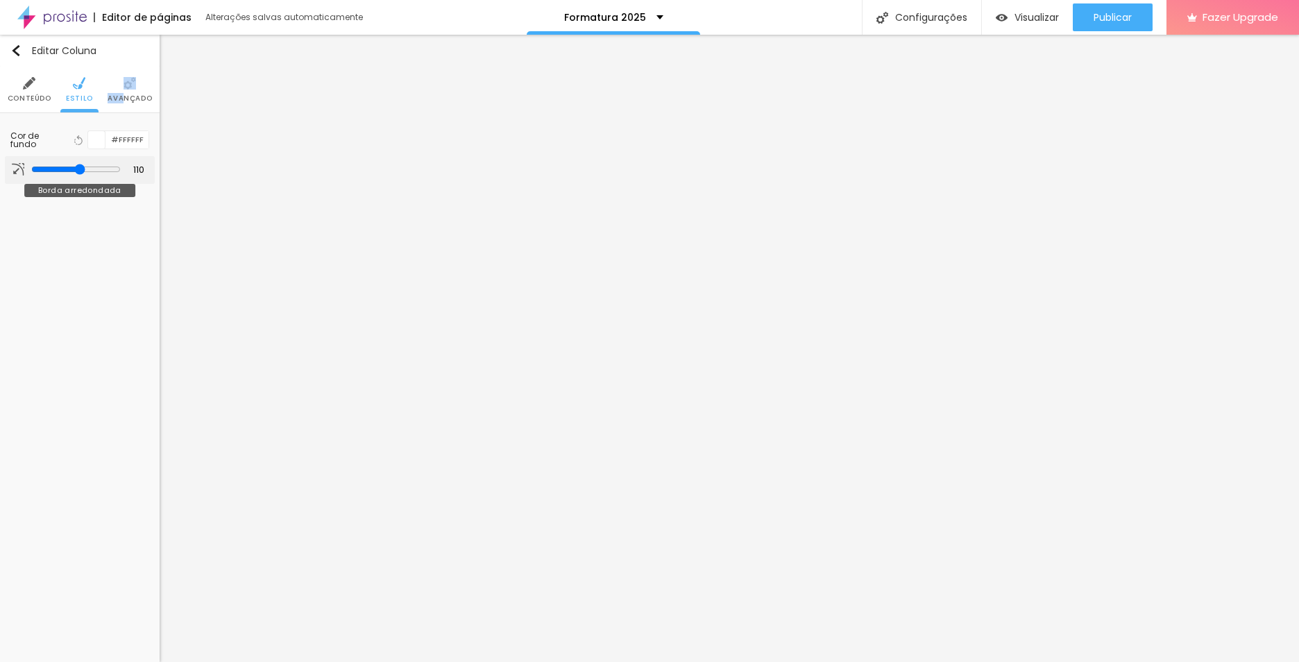
type input "193"
type input "194"
type input "199"
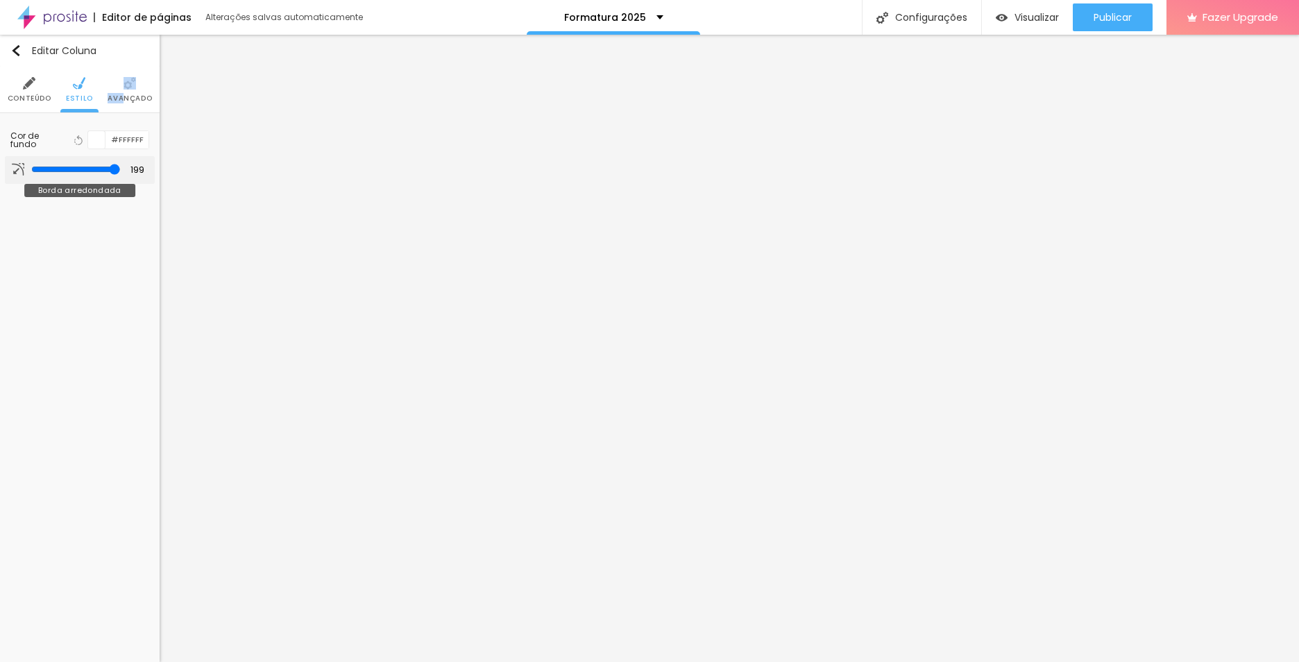
type input "200"
drag, startPoint x: 34, startPoint y: 169, endPoint x: 140, endPoint y: 159, distance: 106.6
click at [122, 168] on input "range" at bounding box center [75, 169] width 94 height 7
type input "179"
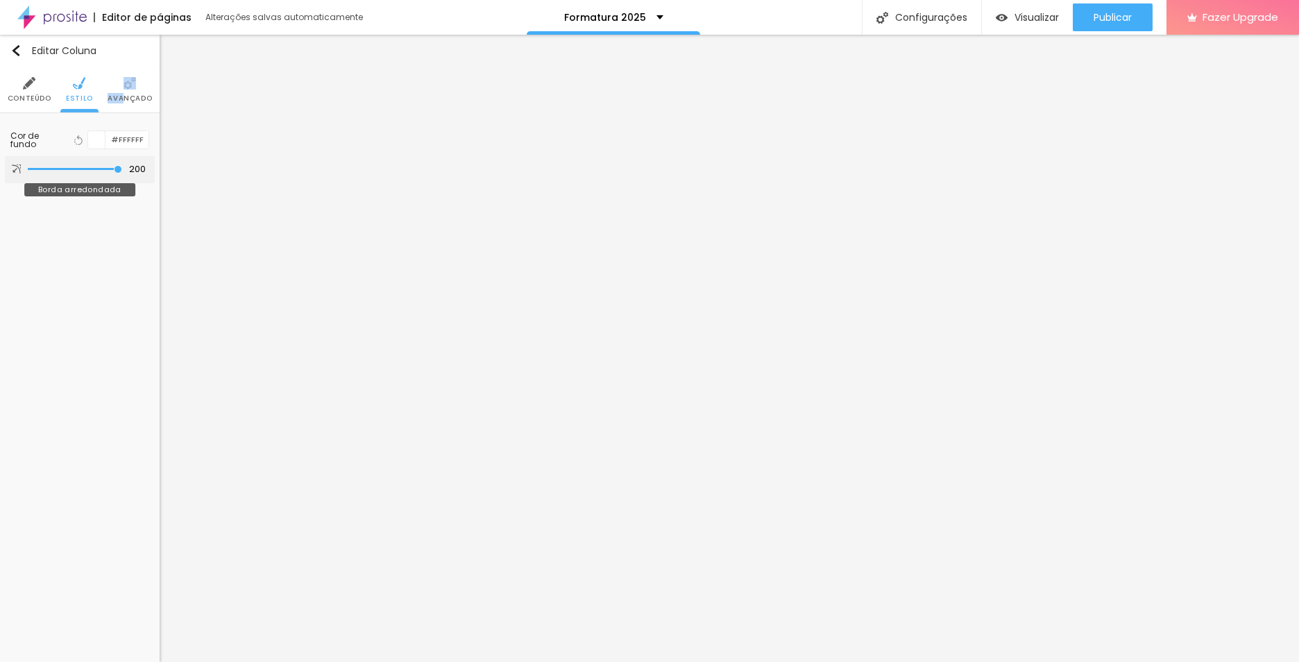
type input "179"
type input "92"
type input "36"
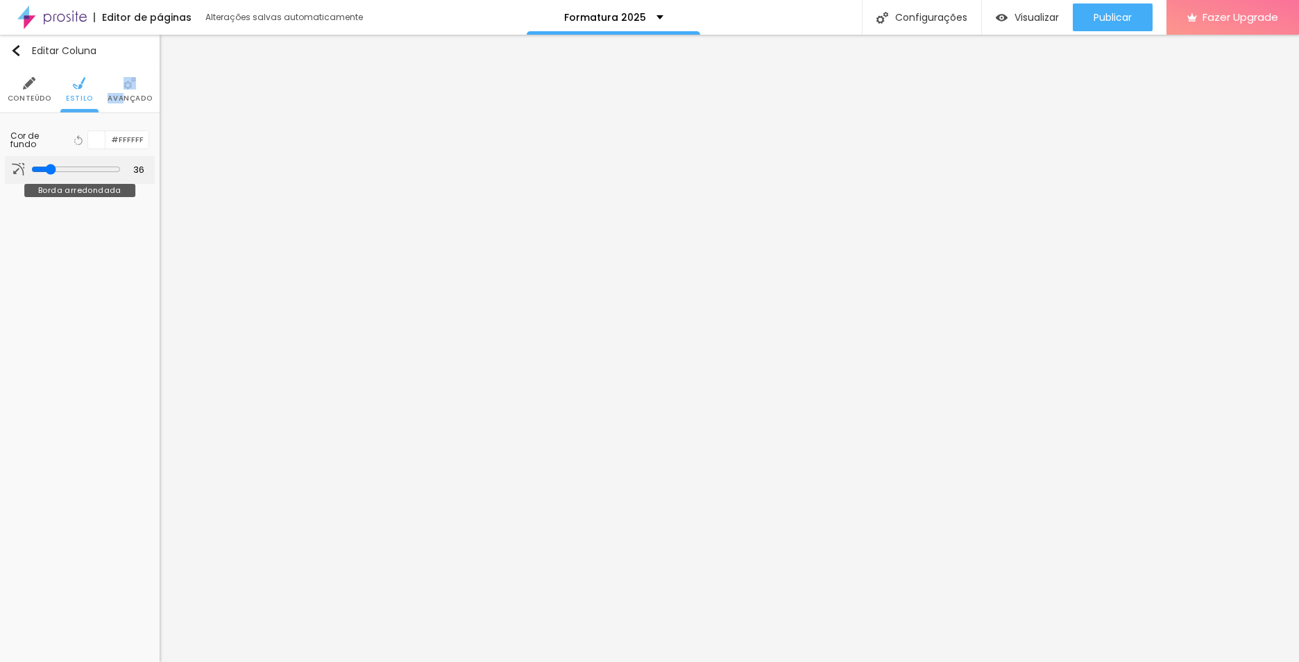
type input "5"
type input "0"
drag, startPoint x: 116, startPoint y: 169, endPoint x: 15, endPoint y: 156, distance: 101.4
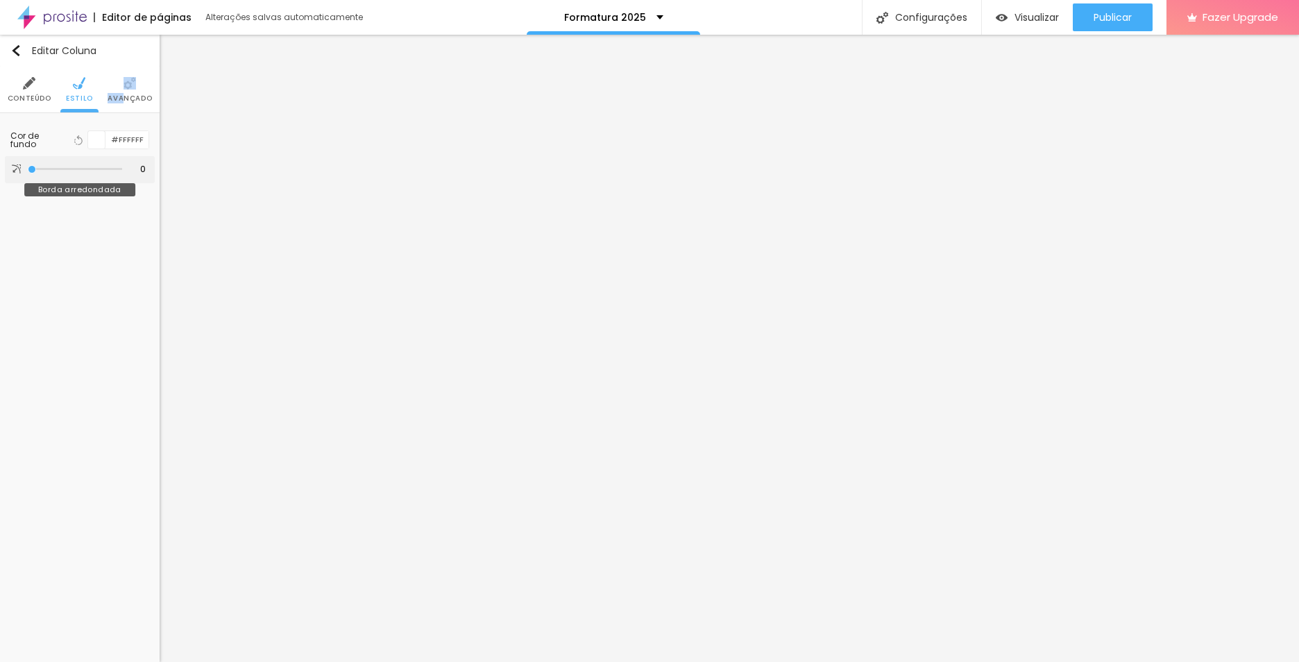
type input "0"
click at [28, 166] on input "range" at bounding box center [75, 169] width 94 height 7
click at [40, 95] on span "Conteúdo" at bounding box center [30, 98] width 44 height 7
click at [78, 87] on img at bounding box center [79, 83] width 12 height 12
click at [124, 95] on span "Avançado" at bounding box center [130, 98] width 44 height 7
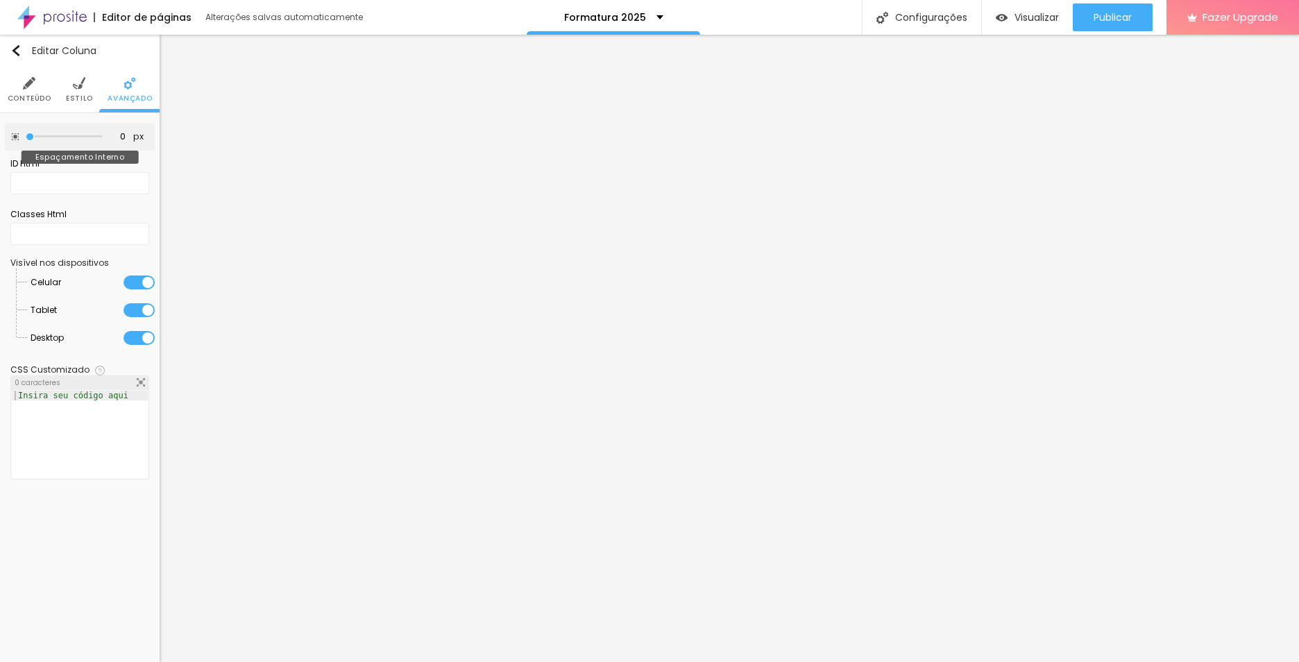
type input "5"
type input "10"
type input "15"
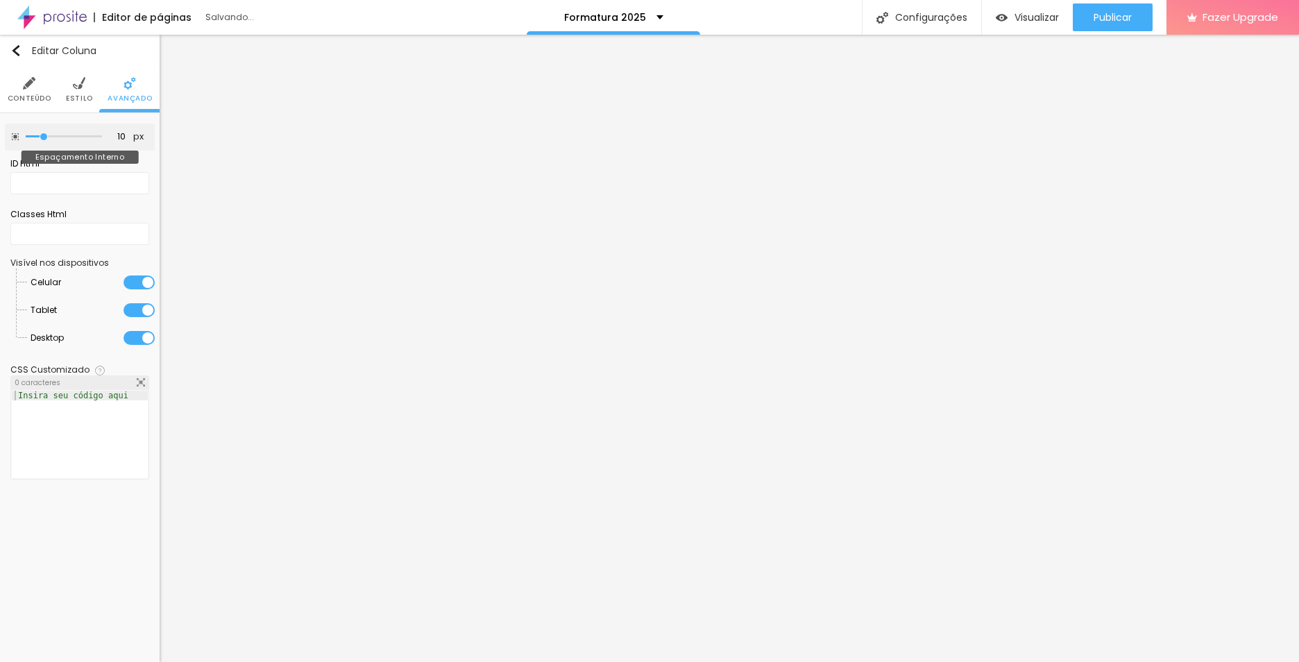
type input "15"
drag, startPoint x: 30, startPoint y: 137, endPoint x: 49, endPoint y: 138, distance: 19.5
type input "15"
click at [49, 138] on input "range" at bounding box center [64, 136] width 76 height 7
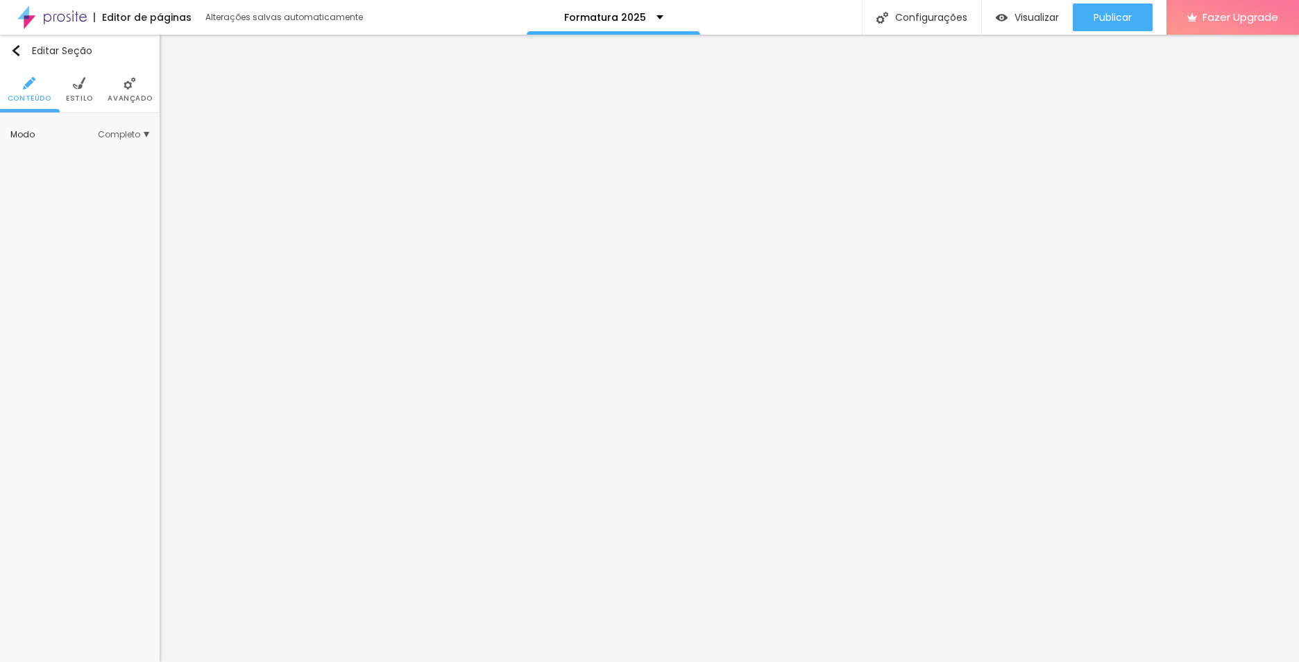
click at [85, 85] on li "Estilo" at bounding box center [79, 90] width 27 height 46
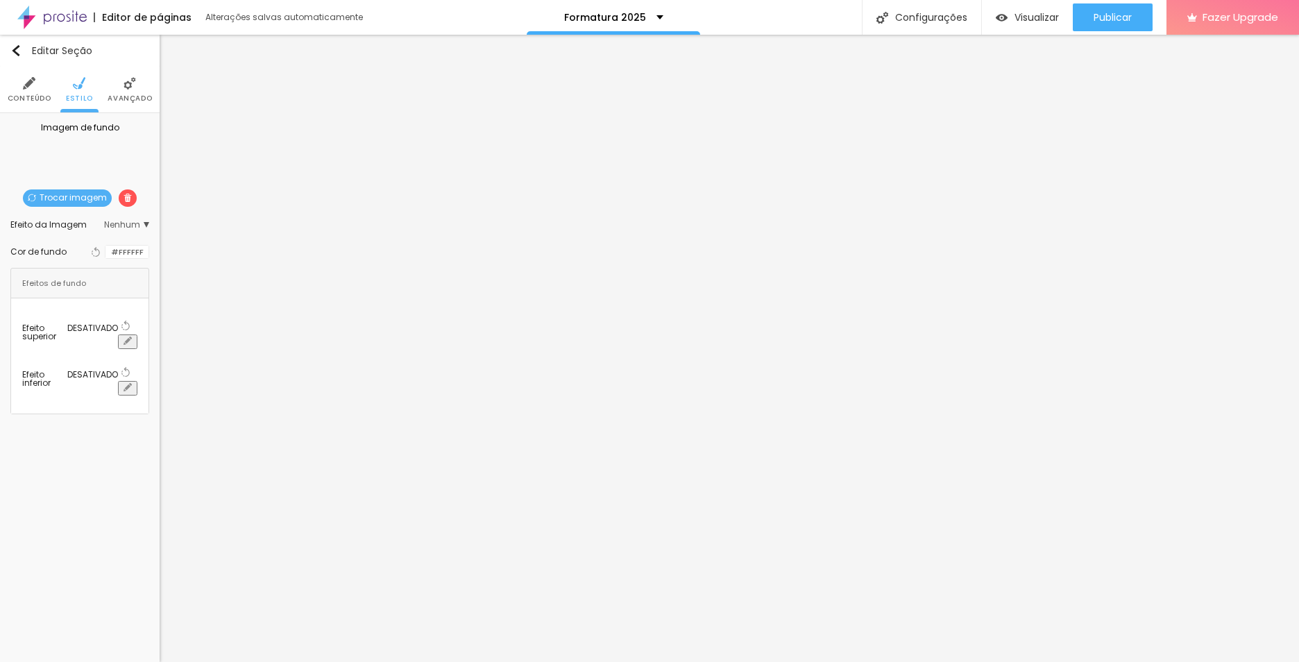
click at [80, 132] on div "Trocar imagem" at bounding box center [80, 132] width 0 height 0
click at [117, 96] on span "Avançado" at bounding box center [130, 98] width 44 height 7
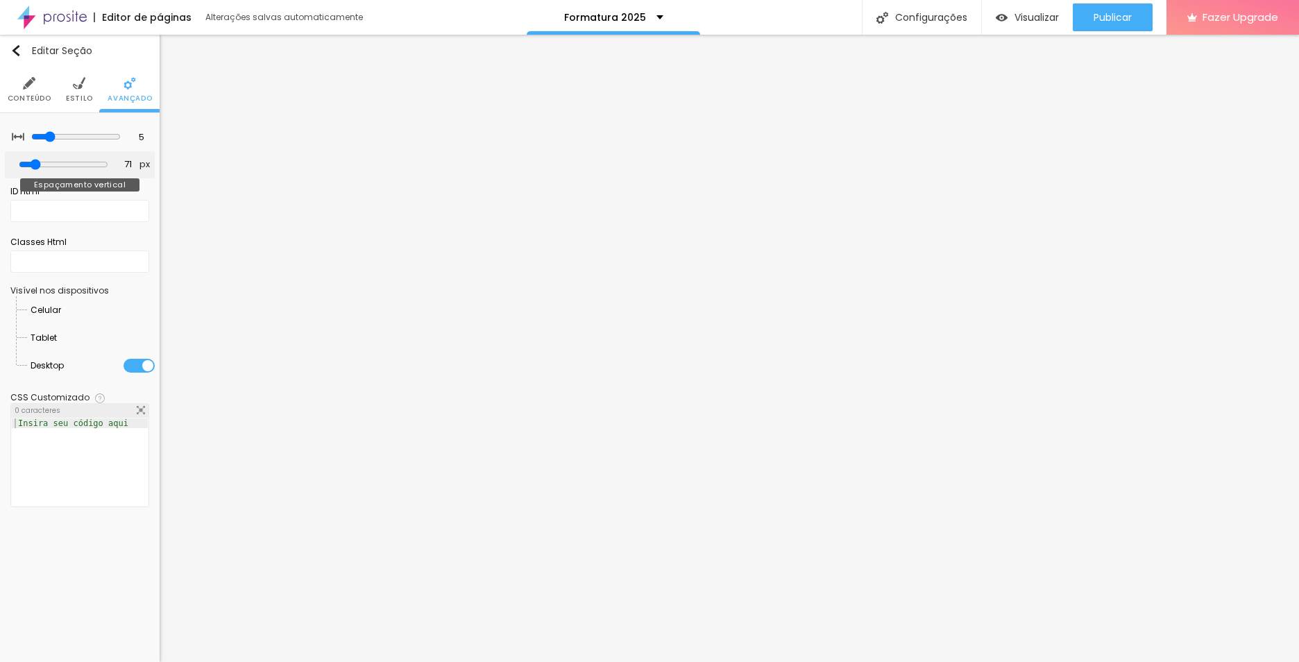
type input "113"
type input "187"
type input "144"
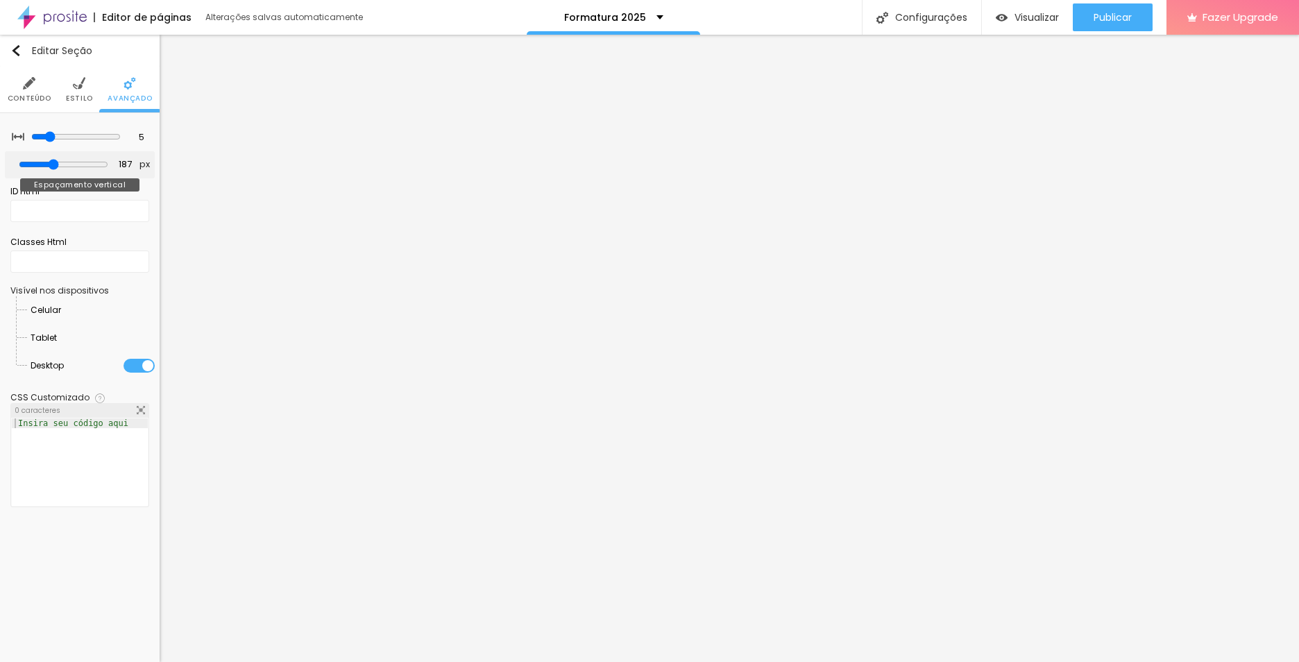
type input "144"
type input "34"
type input "23"
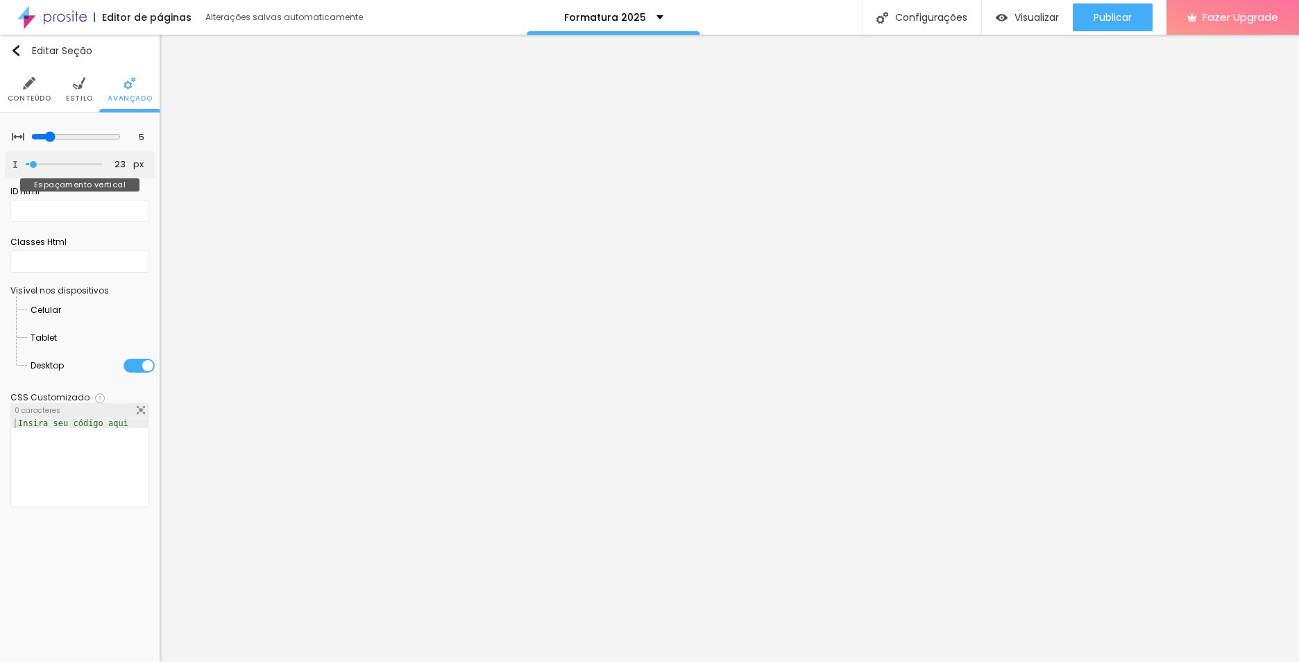
type input "18"
type input "13"
type input "0"
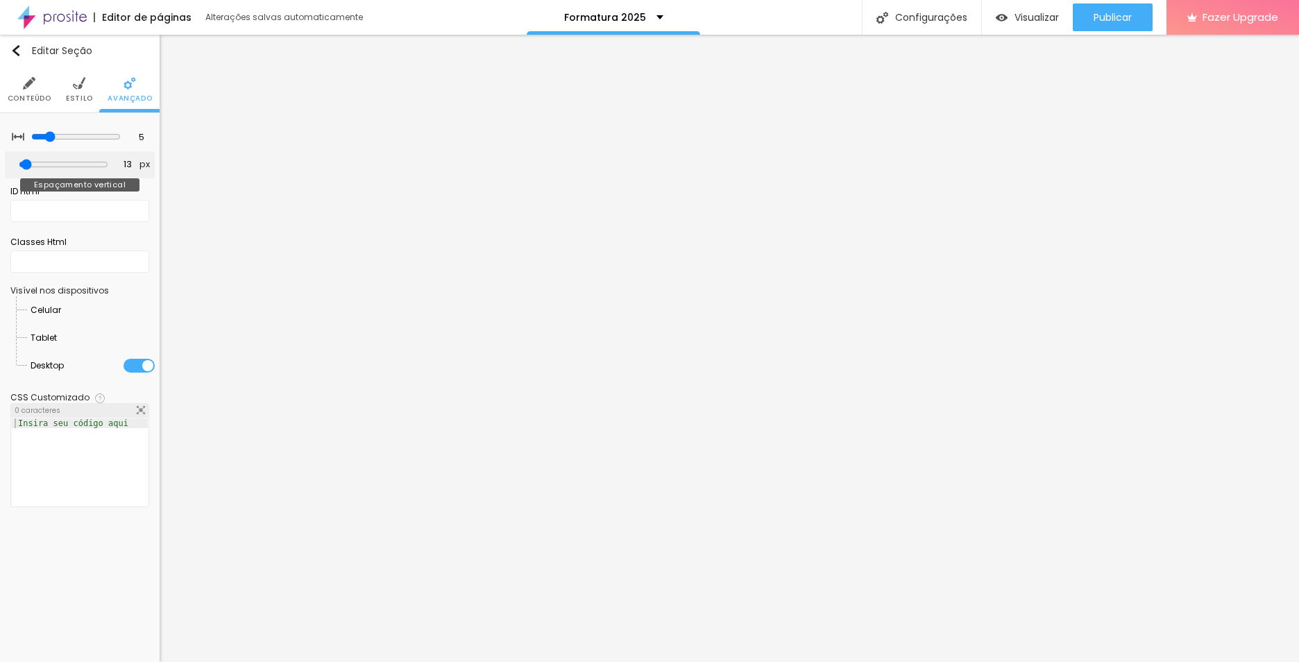
type input "0"
drag, startPoint x: 41, startPoint y: 164, endPoint x: 22, endPoint y: 160, distance: 19.7
click at [26, 161] on input "range" at bounding box center [64, 164] width 76 height 7
type input "2"
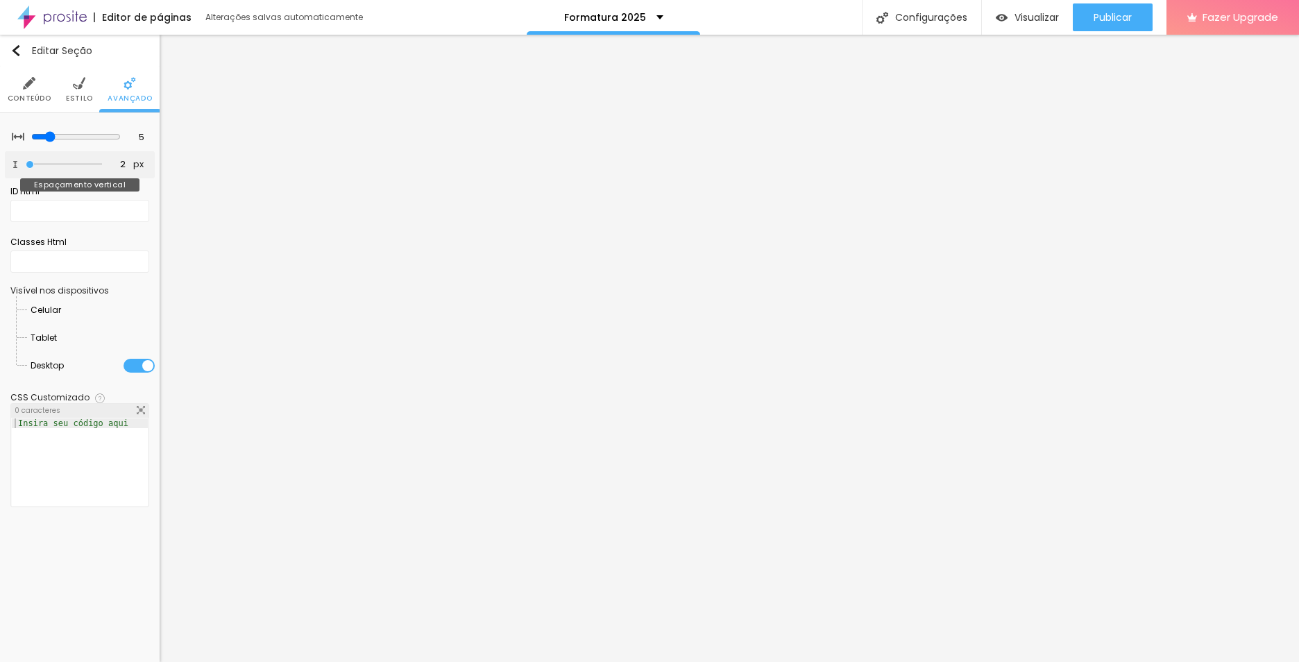
type input "13"
type input "18"
type input "23"
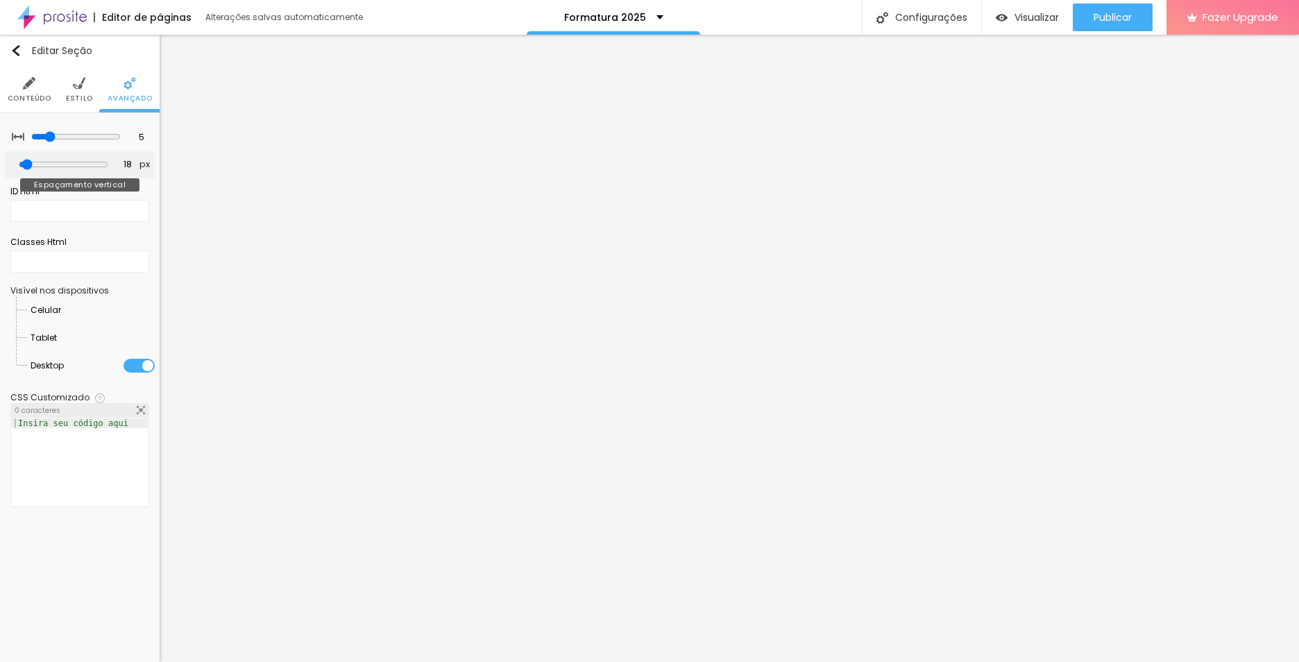
type input "23"
type input "34"
type input "50"
drag, startPoint x: 30, startPoint y: 161, endPoint x: 44, endPoint y: 159, distance: 14.0
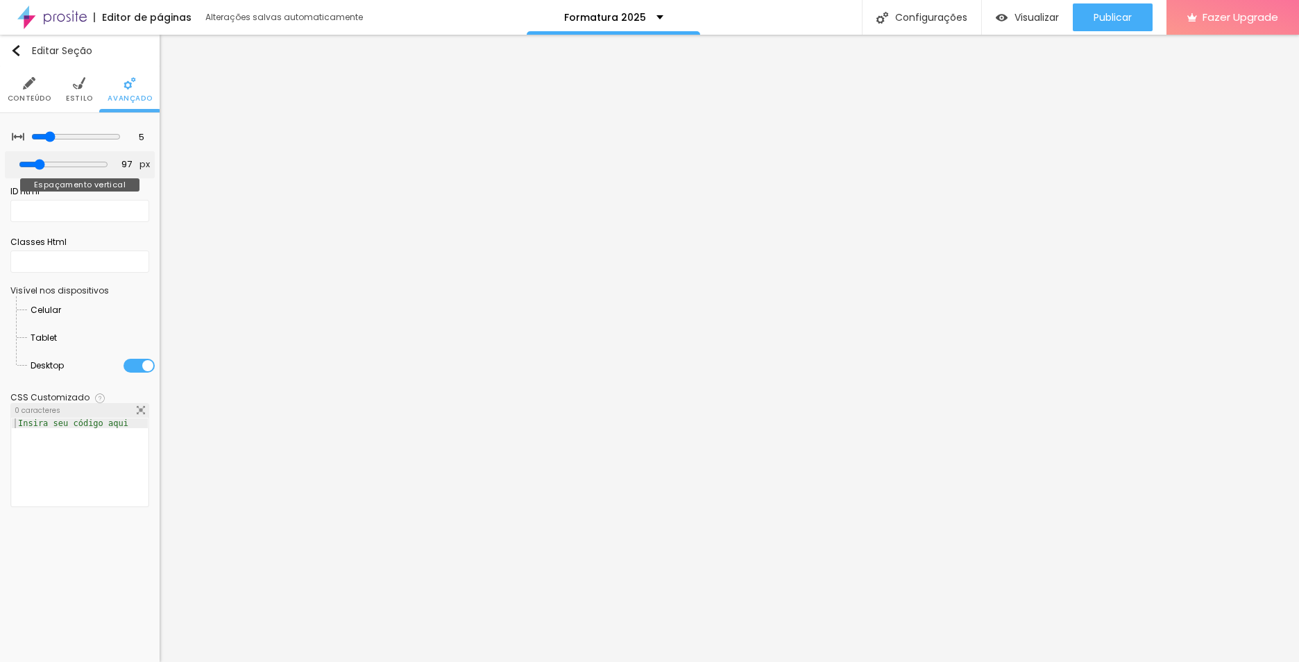
click at [44, 159] on input "range" at bounding box center [64, 164] width 90 height 11
click at [42, 159] on input "range" at bounding box center [64, 164] width 90 height 11
click at [42, 162] on input "range" at bounding box center [64, 164] width 90 height 11
drag, startPoint x: 43, startPoint y: 134, endPoint x: 117, endPoint y: 138, distance: 74.4
click at [117, 138] on input "range" at bounding box center [75, 136] width 94 height 7
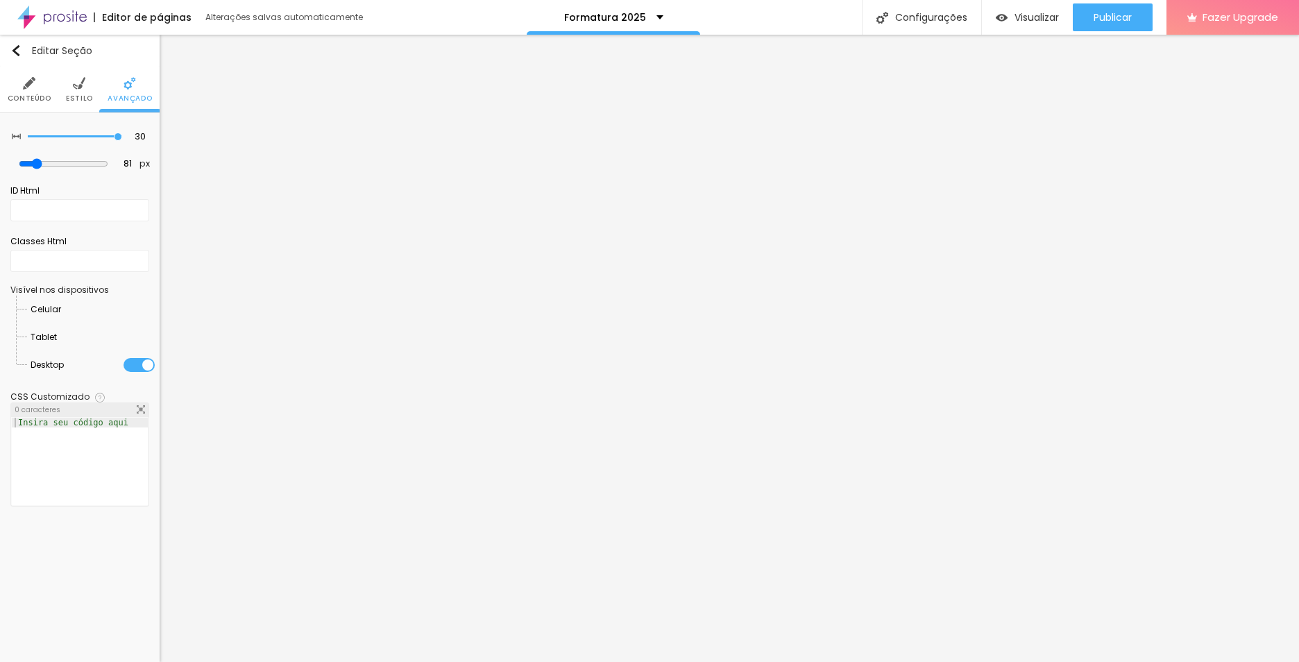
click at [57, 337] on div at bounding box center [57, 337] width 0 height 0
click at [61, 310] on div at bounding box center [61, 310] width 0 height 0
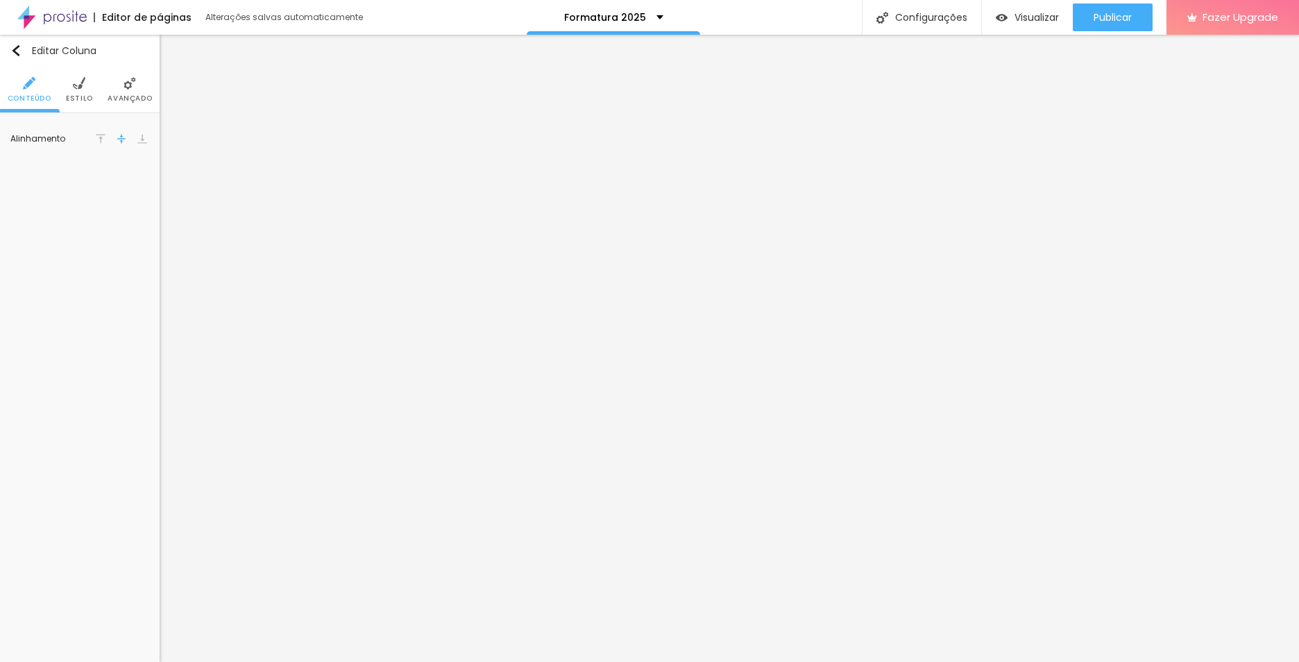
click at [129, 88] on img at bounding box center [130, 83] width 12 height 12
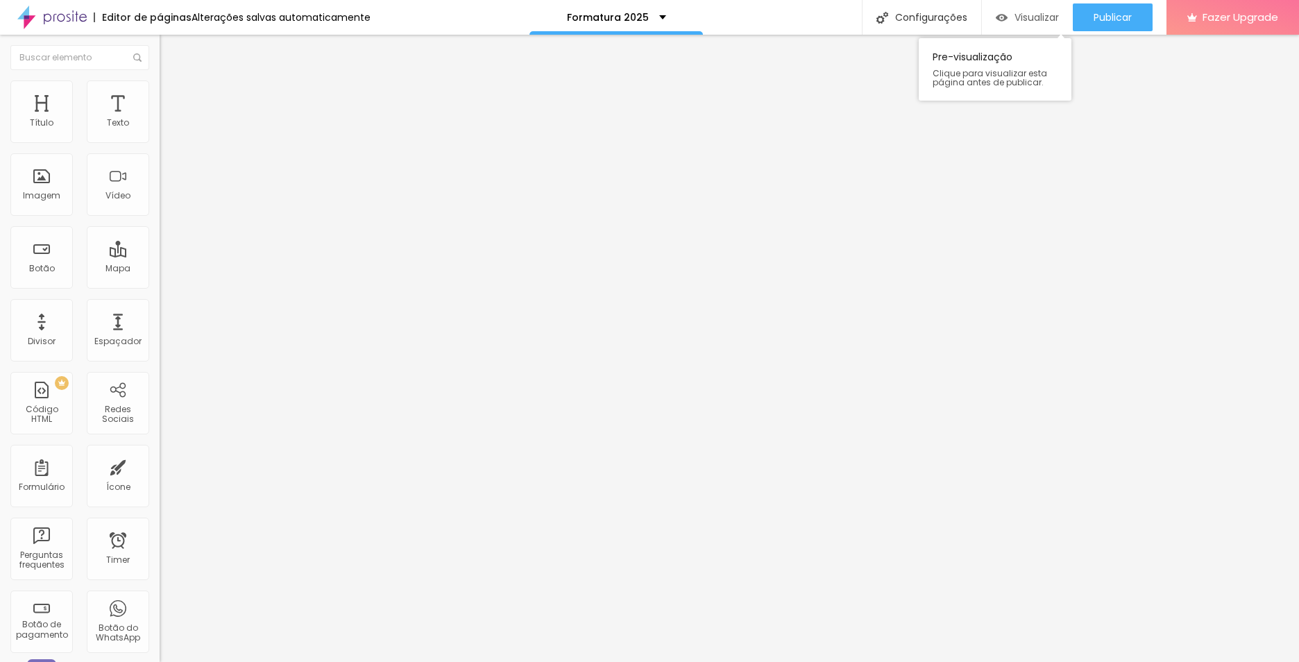
click at [1005, 20] on div "Visualizar" at bounding box center [1027, 18] width 63 height 12
click at [1019, 18] on span "Visualizar" at bounding box center [1037, 17] width 44 height 11
click at [114, 322] on div "Espaçador" at bounding box center [118, 330] width 62 height 62
click at [122, 335] on div "Espaçador" at bounding box center [118, 330] width 62 height 62
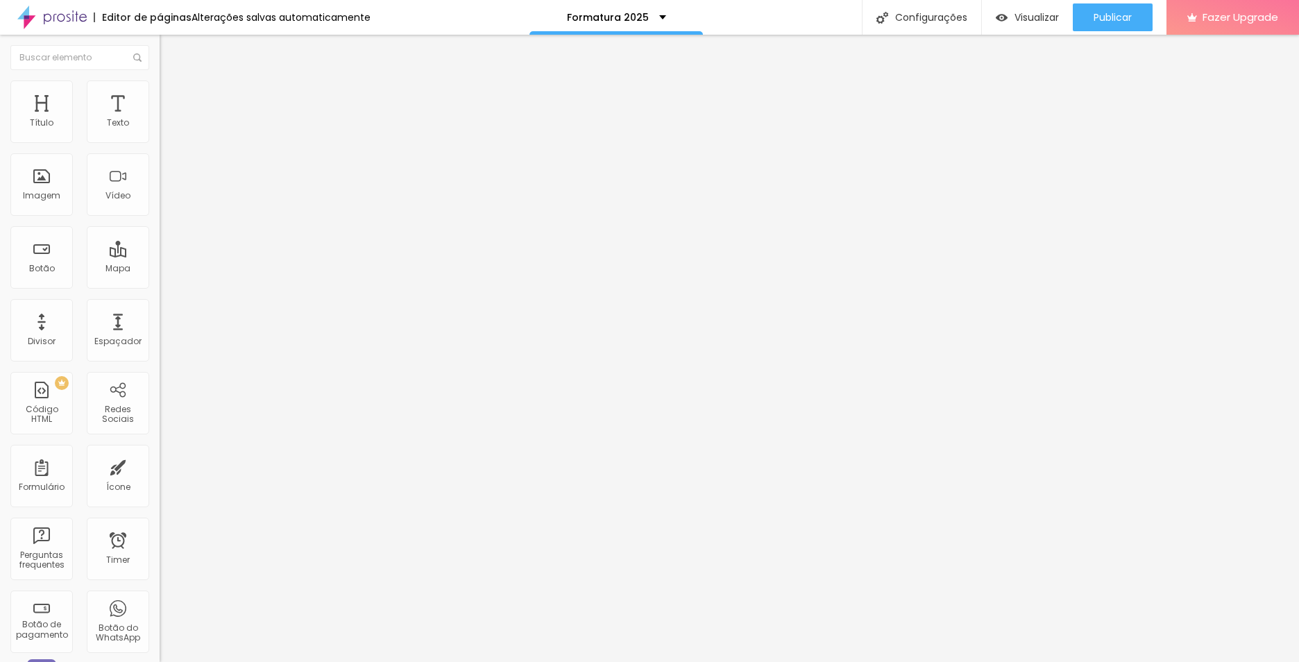
click at [160, 130] on div "Modo Completo Encaixotado Completo" at bounding box center [240, 127] width 160 height 38
click at [160, 135] on div "Modo Completo Encaixotado Completo" at bounding box center [240, 127] width 160 height 38
click at [160, 126] on span "Completo" at bounding box center [181, 121] width 42 height 12
click at [160, 135] on span "Encaixotado" at bounding box center [187, 129] width 54 height 12
click at [171, 139] on span "Encaixotado" at bounding box center [198, 134] width 54 height 12
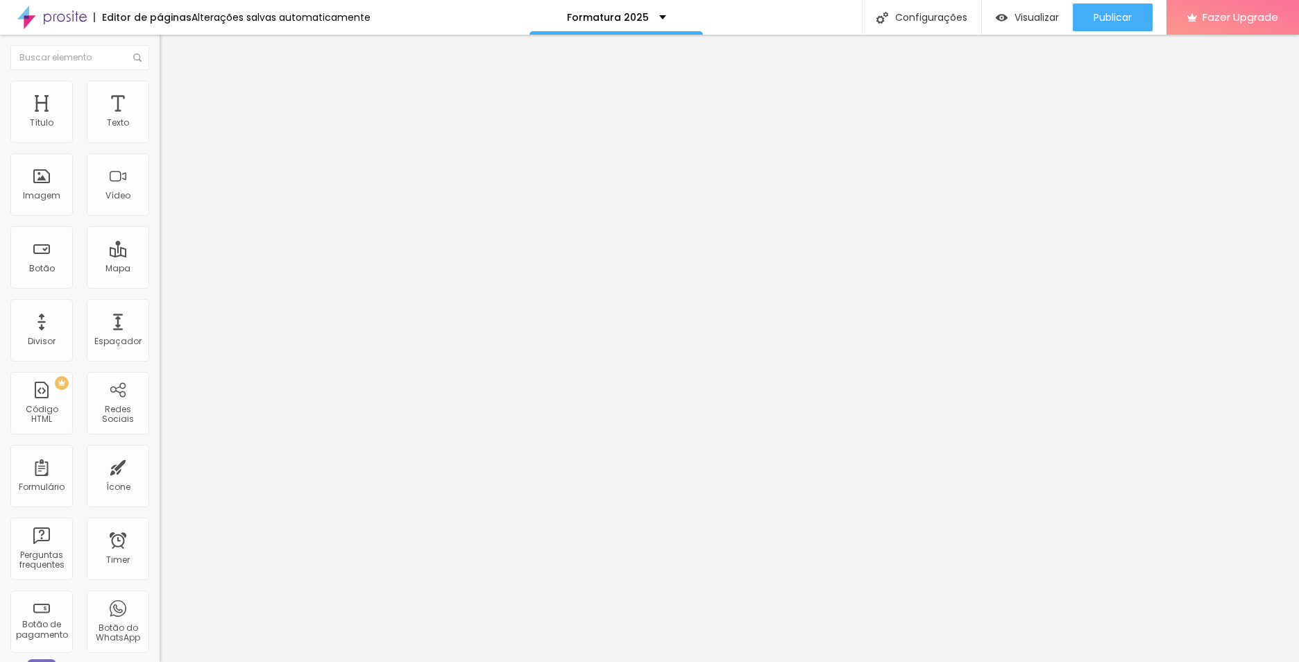
click at [160, 148] on span "Completo" at bounding box center [181, 142] width 42 height 12
click at [160, 91] on li "Estilo" at bounding box center [240, 88] width 160 height 14
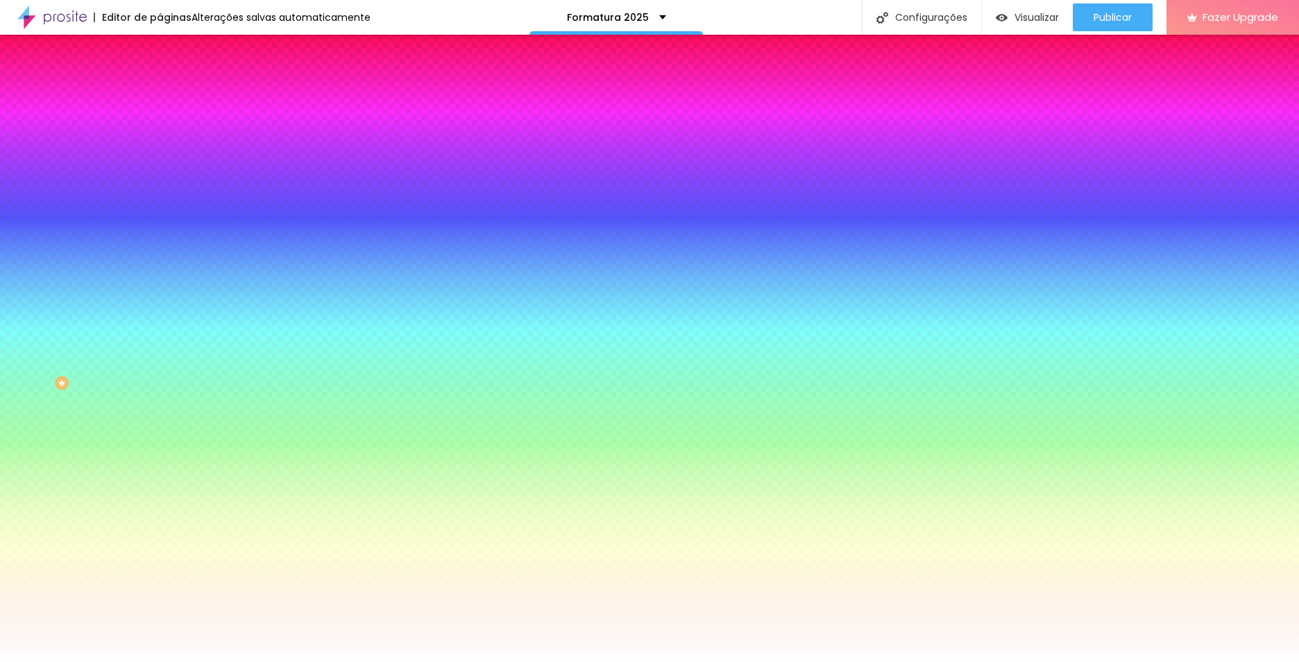
click at [172, 98] on span "Avançado" at bounding box center [195, 104] width 46 height 12
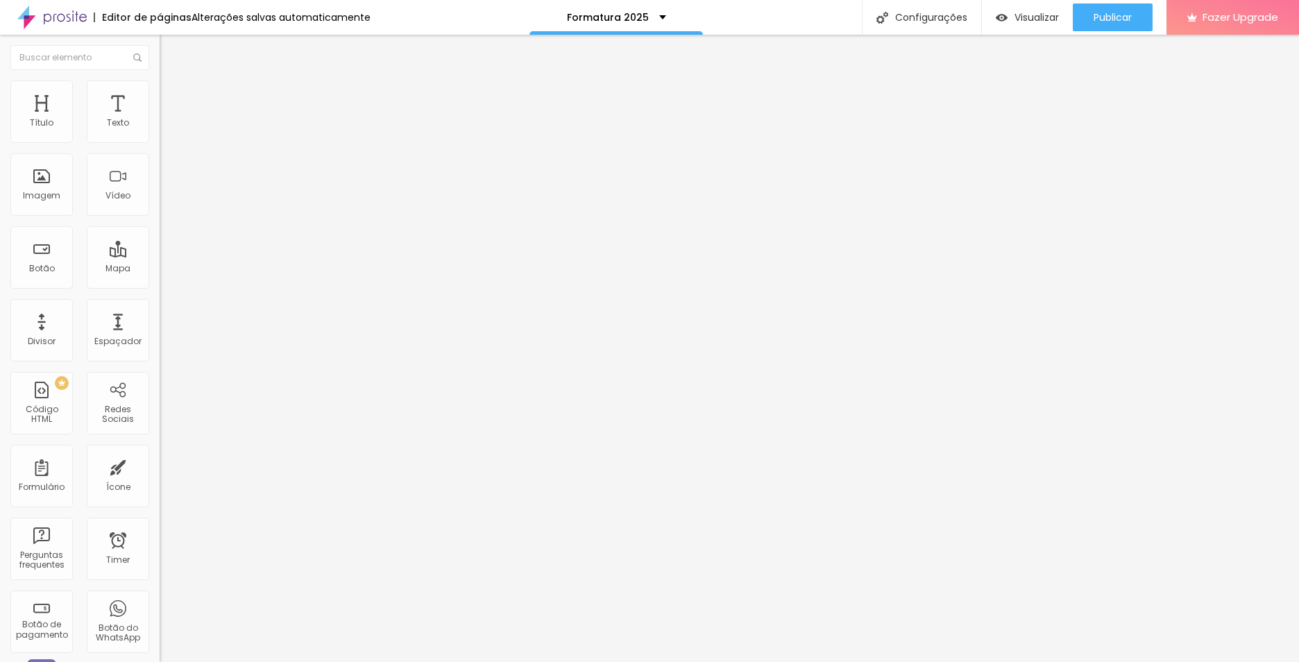
type input "86"
type input "129"
type input "144"
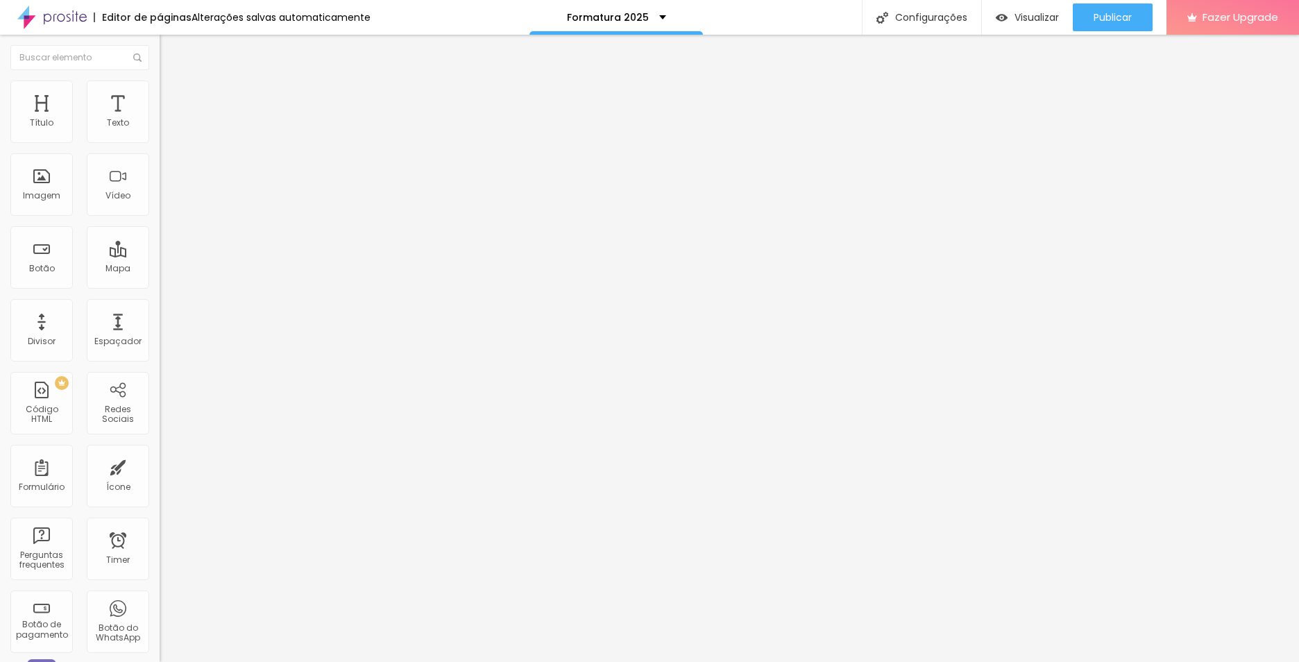
type input "144"
type input "92"
type input "7"
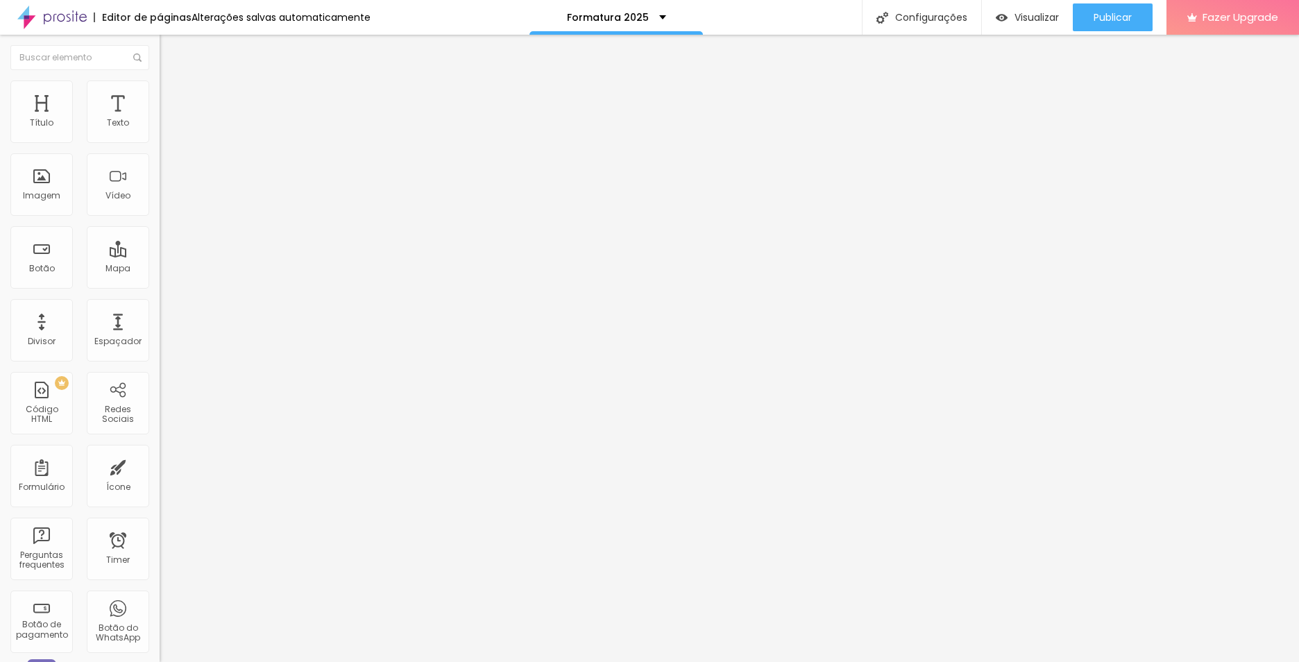
type input "0"
type input "2"
type input "7"
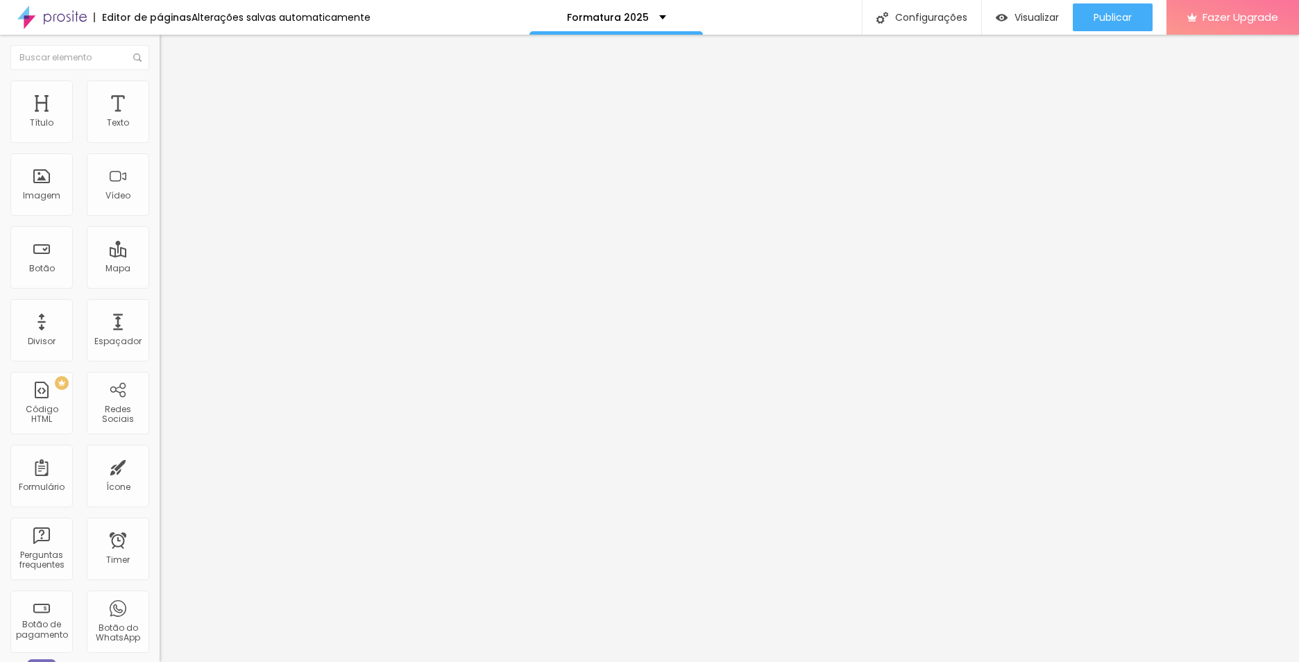
type input "7"
type input "18"
type input "60"
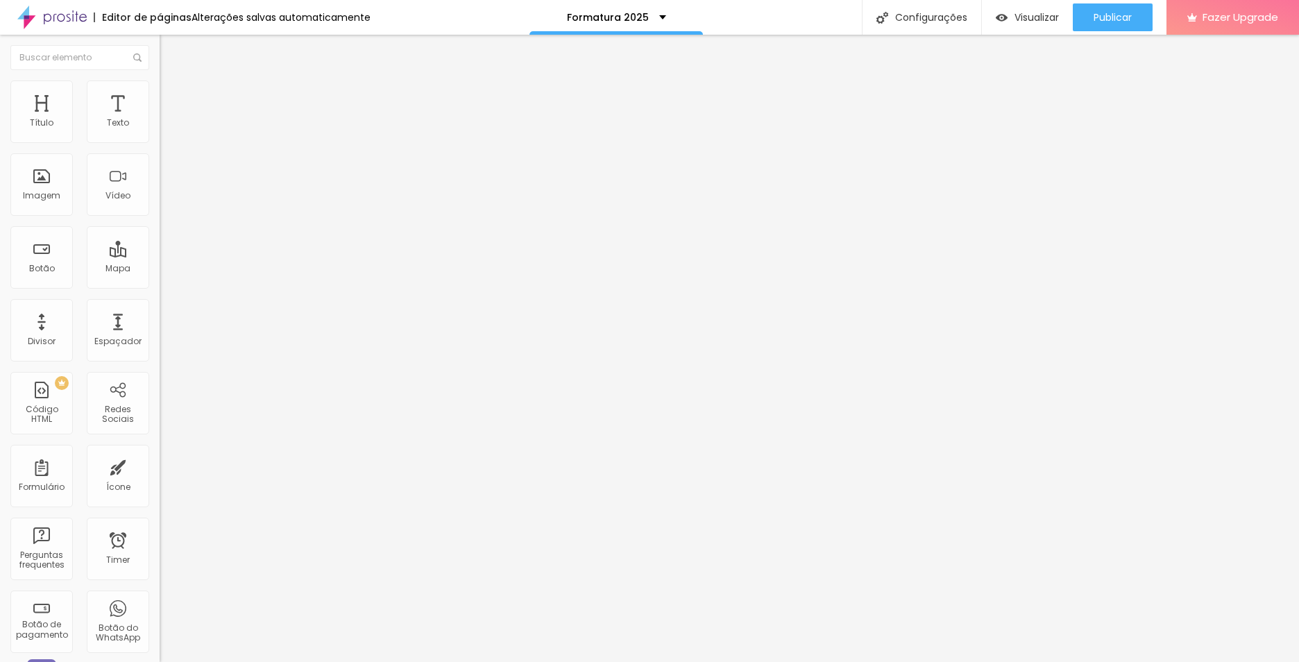
type input "65"
type input "86"
type input "92"
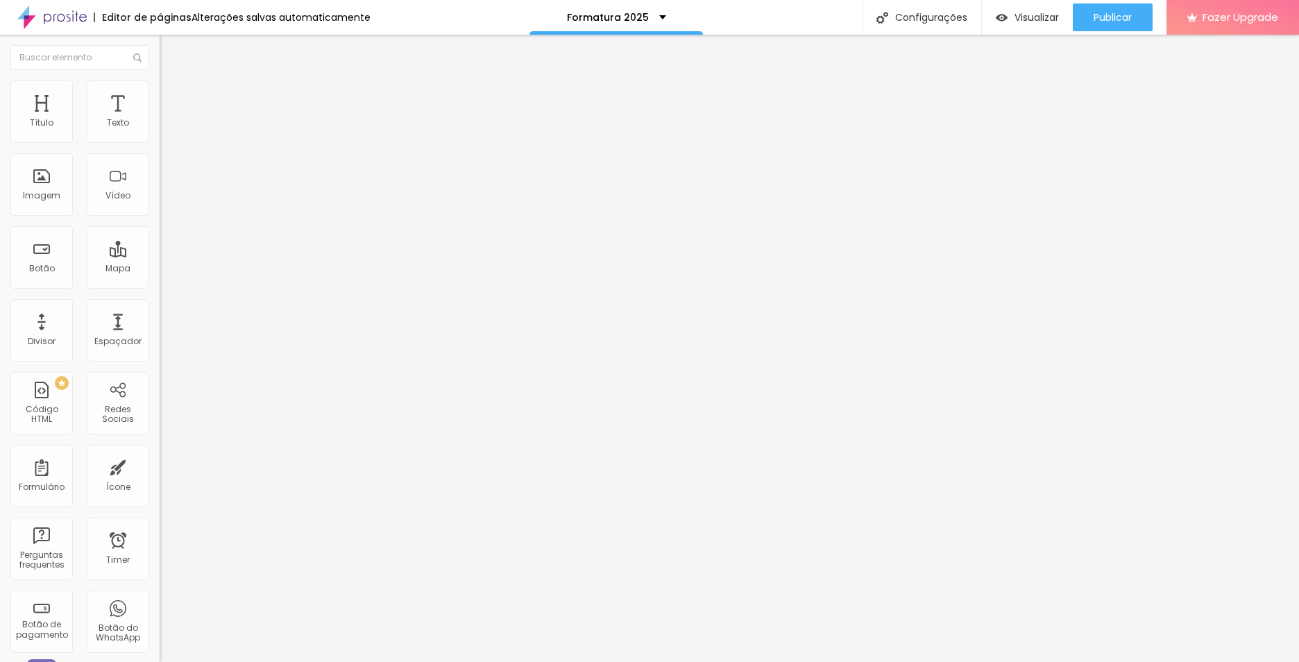
type input "92"
type input "86"
type input "92"
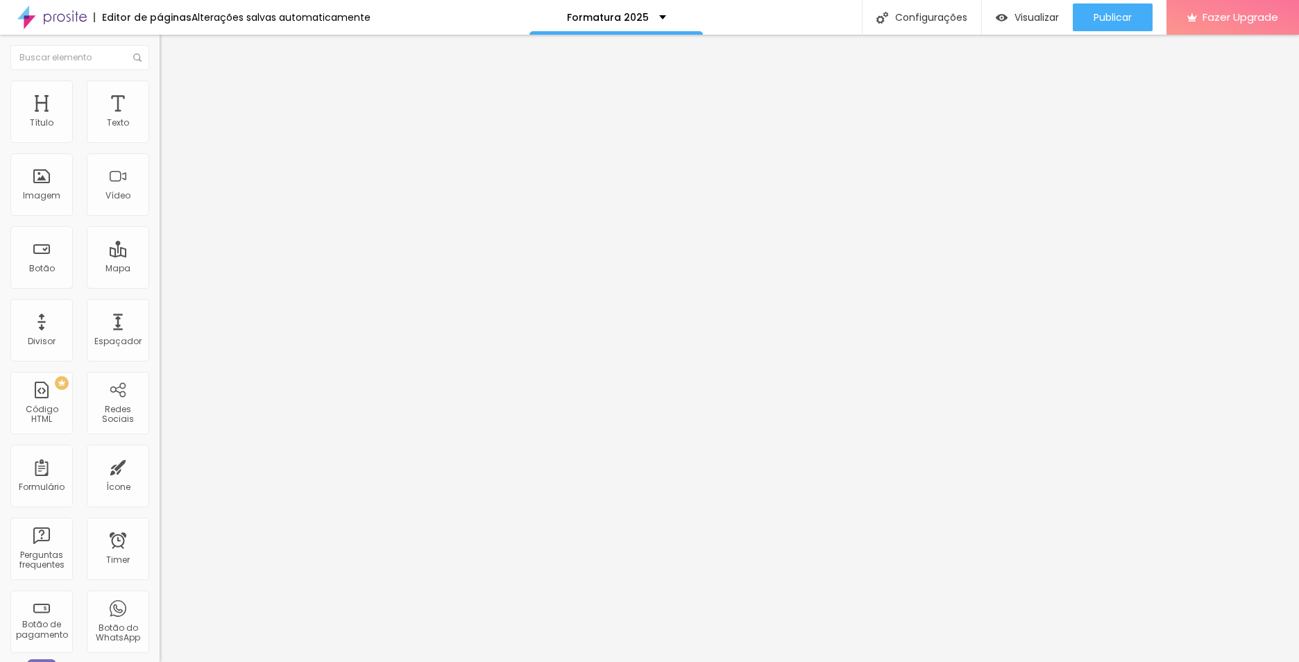
type input "97"
type input "92"
type input "97"
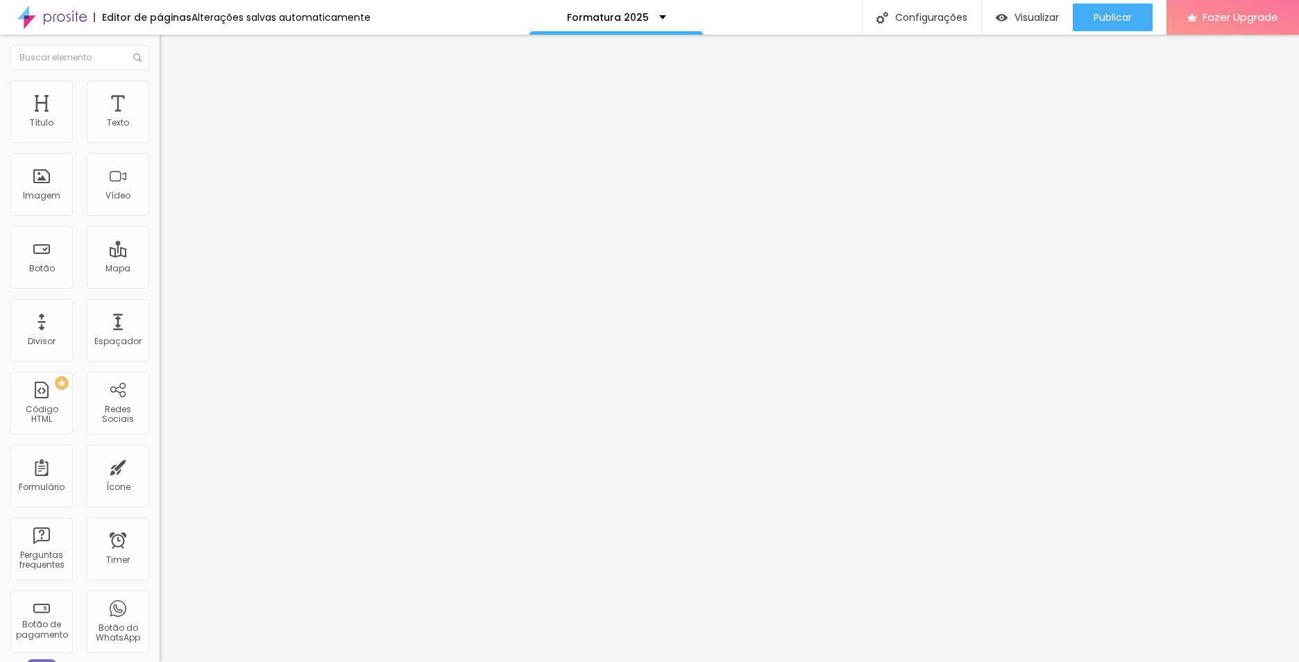
type input "97"
click at [160, 466] on input "range" at bounding box center [205, 471] width 90 height 11
click at [160, 478] on input "97" at bounding box center [190, 485] width 60 height 15
type input "96"
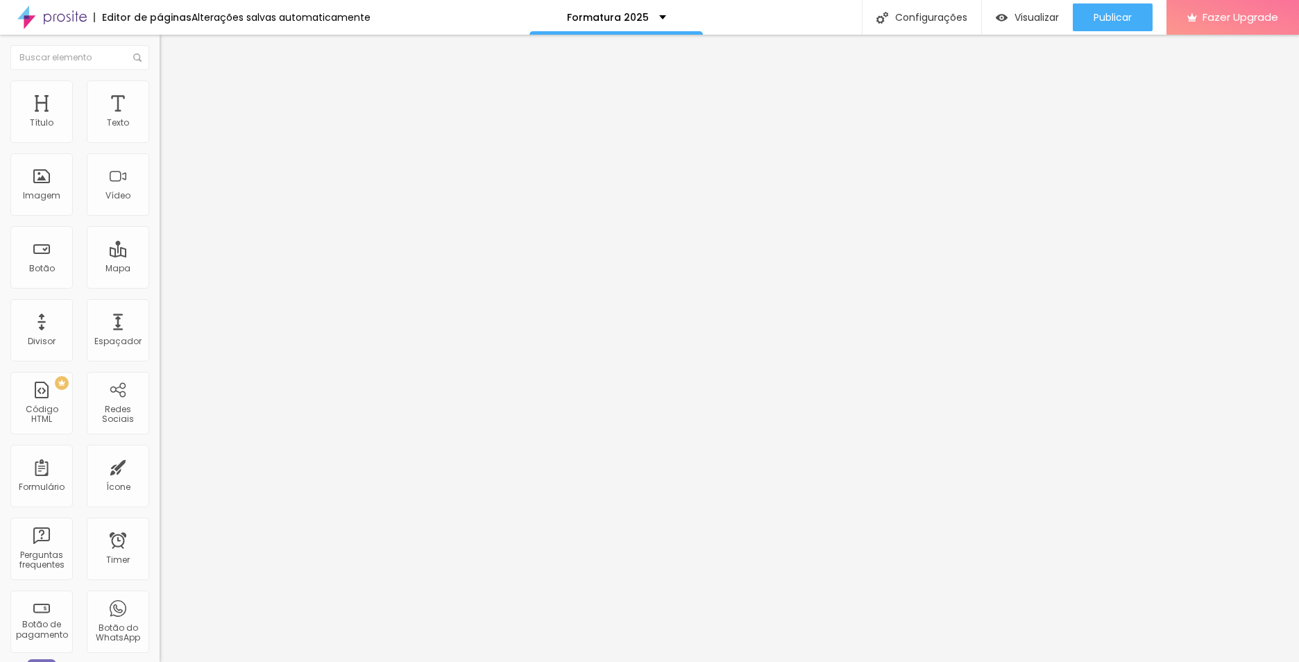
type input "96"
type input "9"
type input "95"
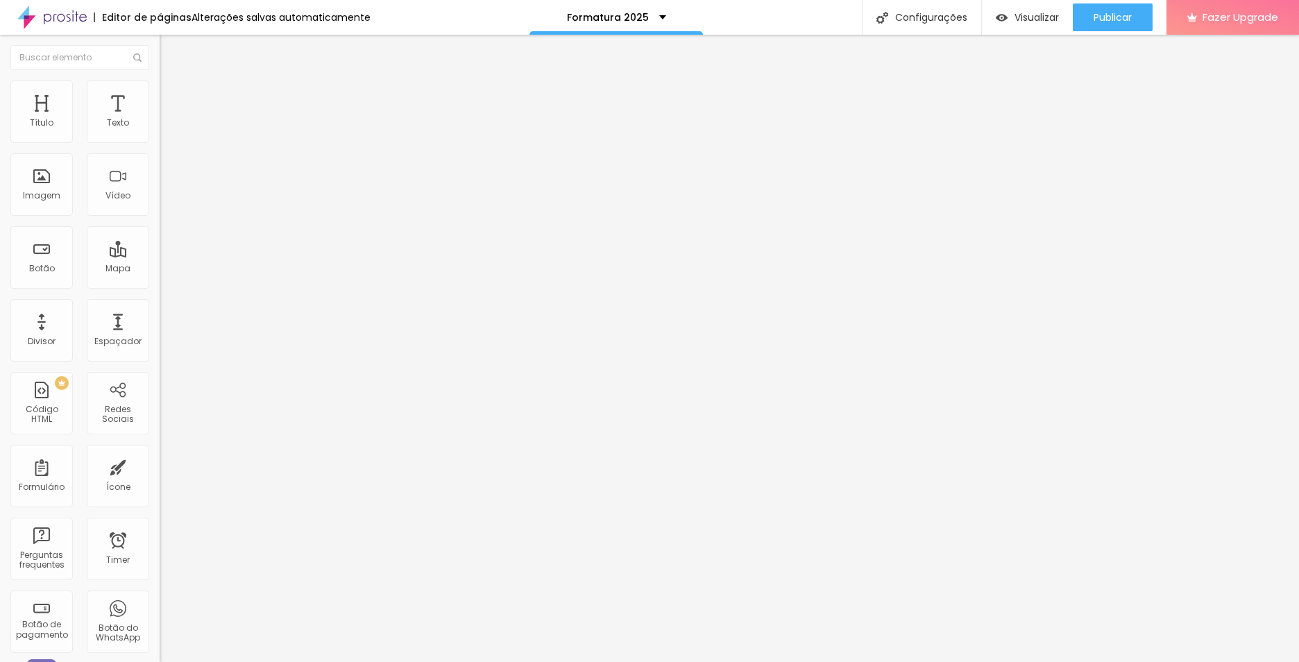
type input "9"
type input "96"
type input "9"
type input "93"
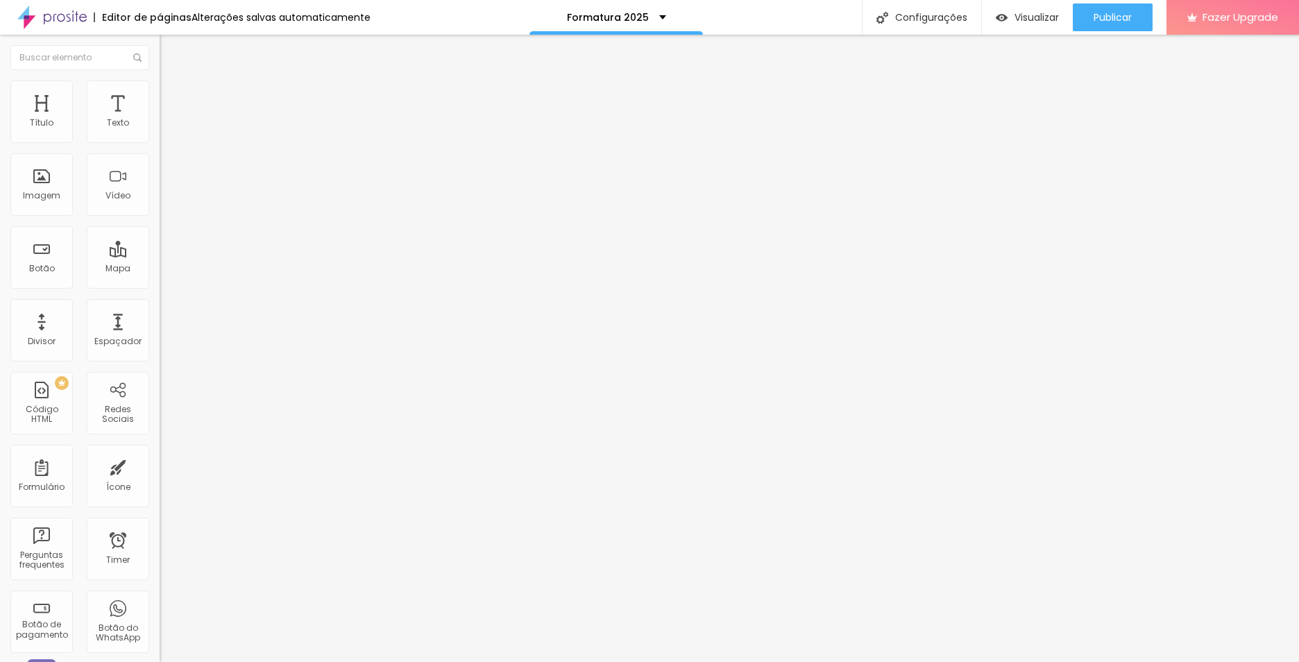
type input "93"
click at [1020, 22] on span "Visualizar" at bounding box center [1037, 17] width 44 height 11
click at [160, 92] on li "Estilo" at bounding box center [240, 88] width 160 height 14
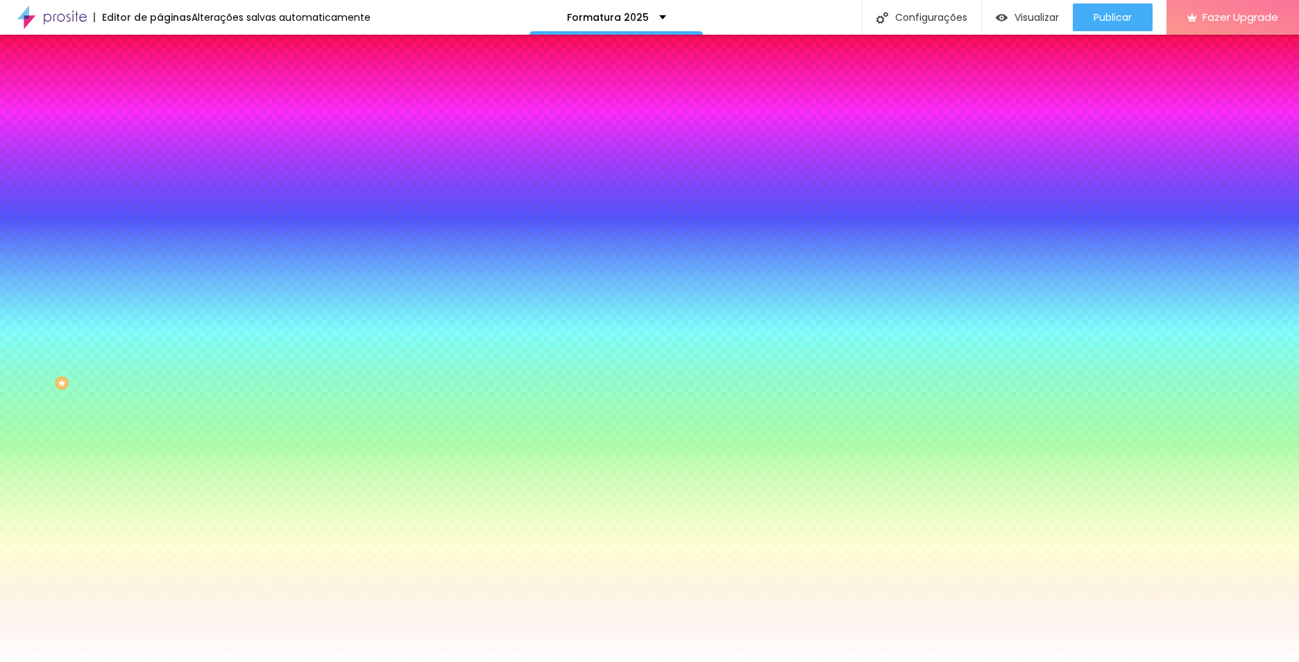
click at [160, 128] on span "Trocar imagem" at bounding box center [198, 122] width 76 height 12
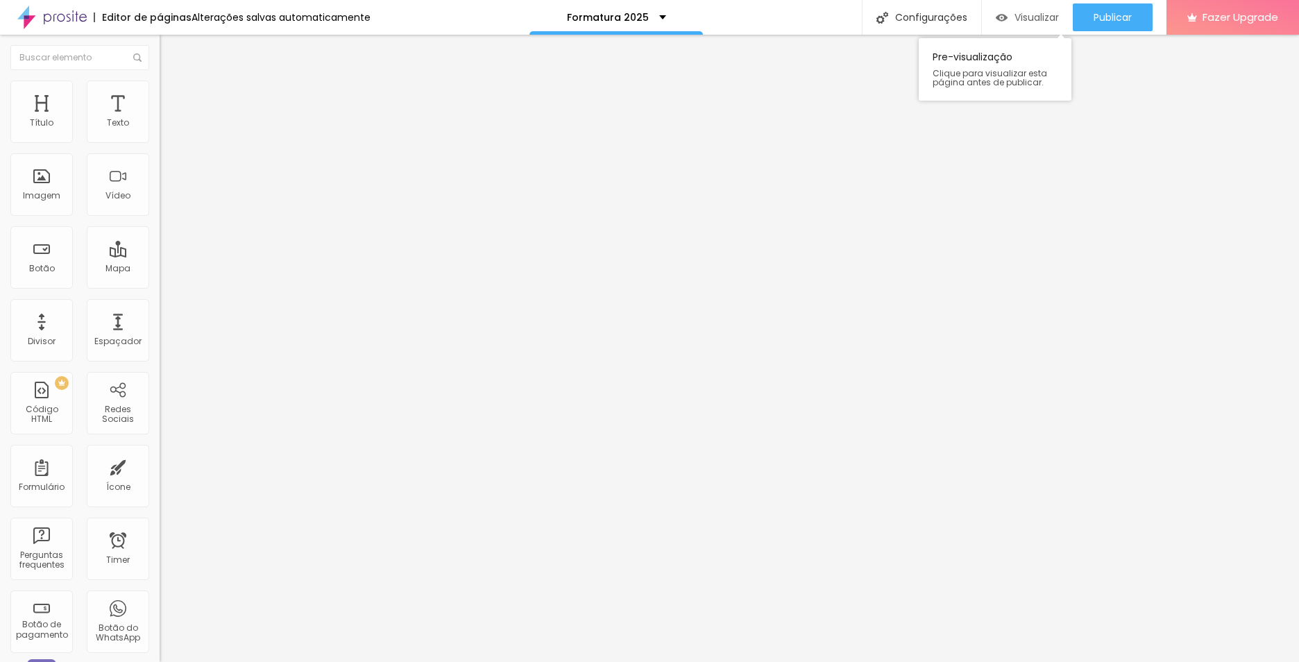
click at [1035, 16] on span "Visualizar" at bounding box center [1037, 17] width 44 height 11
click at [172, 94] on span "Estilo" at bounding box center [183, 90] width 22 height 12
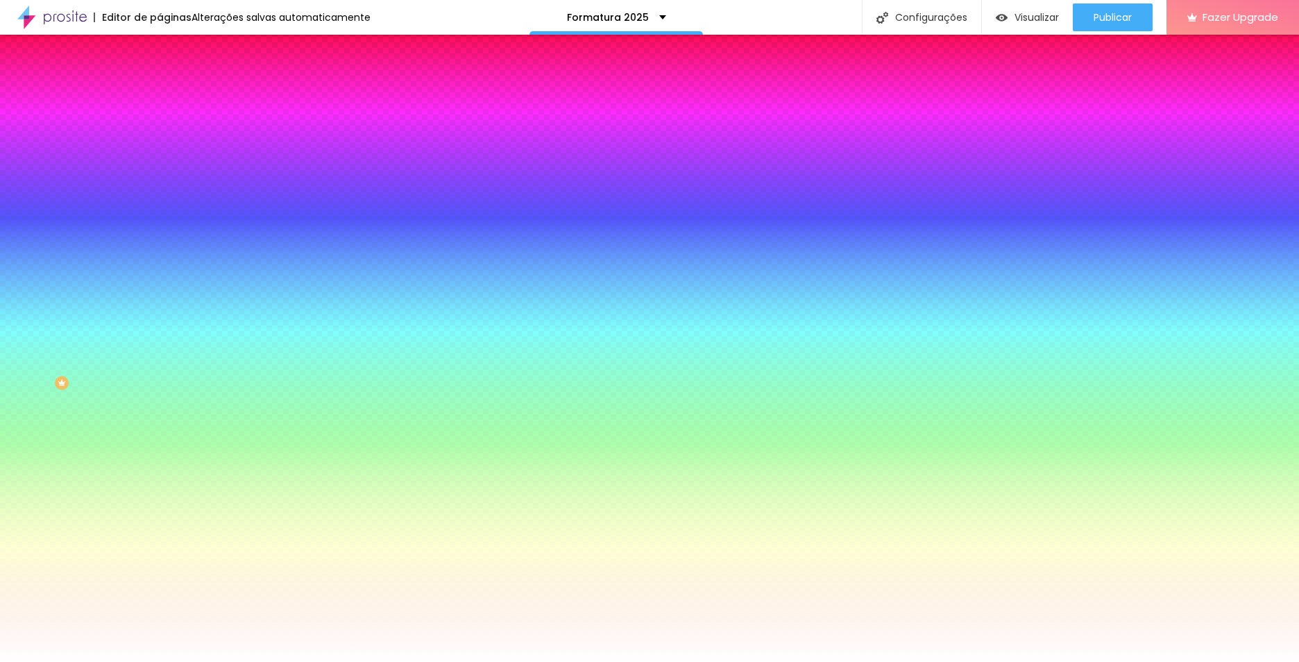
click at [172, 98] on span "Avançado" at bounding box center [195, 104] width 46 height 12
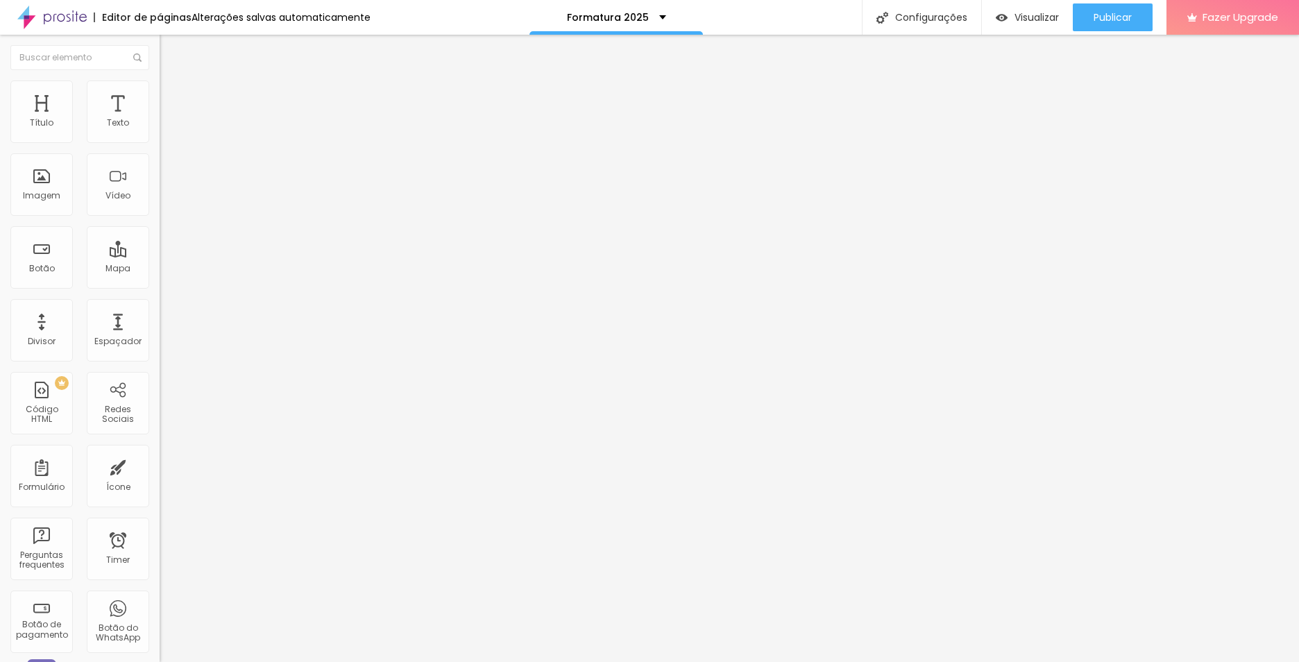
type input "92"
type input "97"
type input "102"
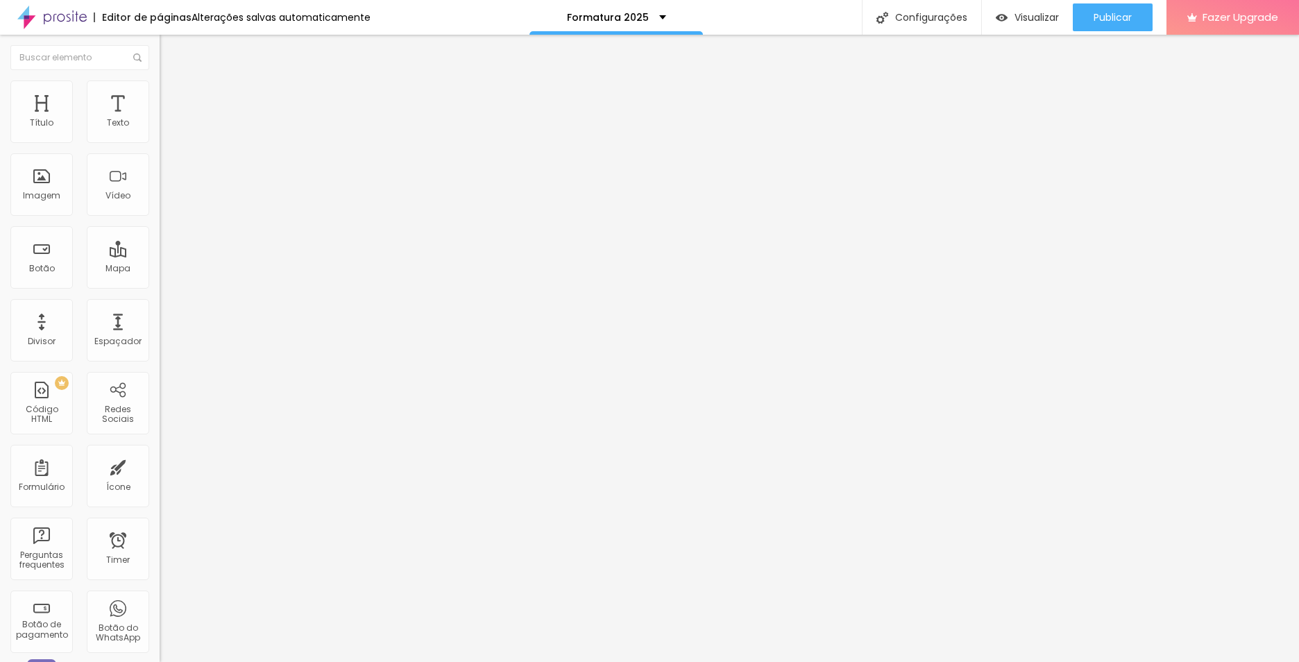
type input "102"
type input "97"
type input "92"
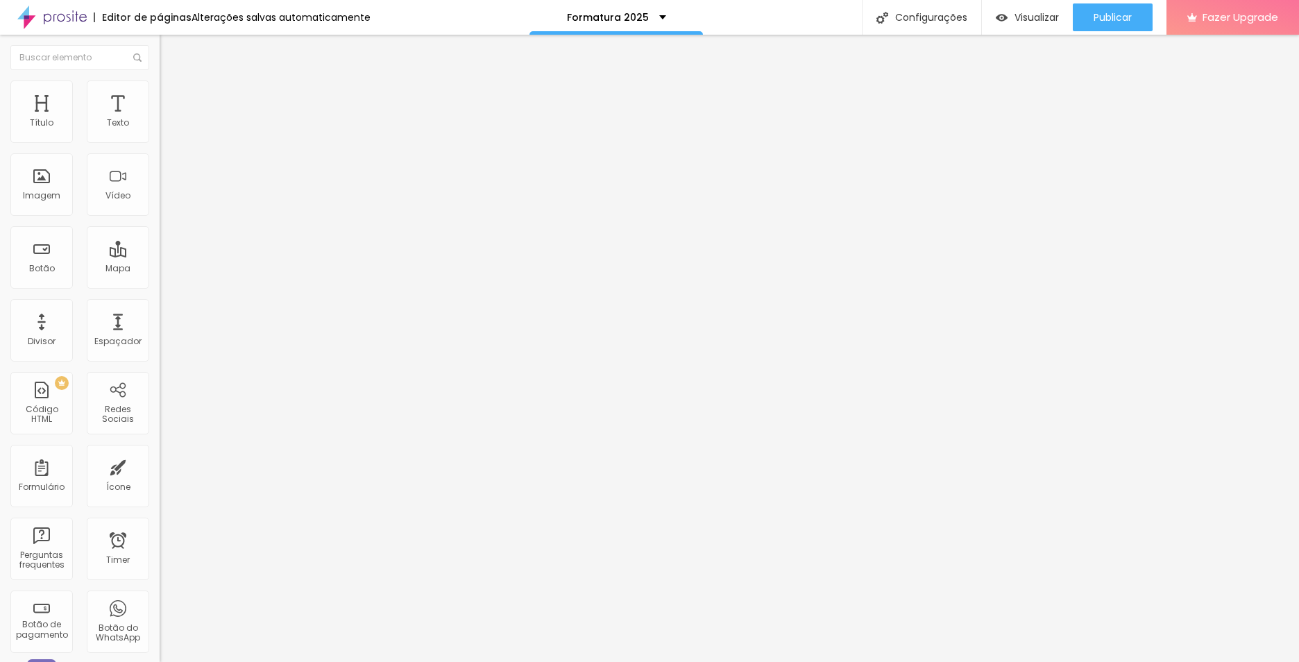
type input "86"
type input "81"
type input "86"
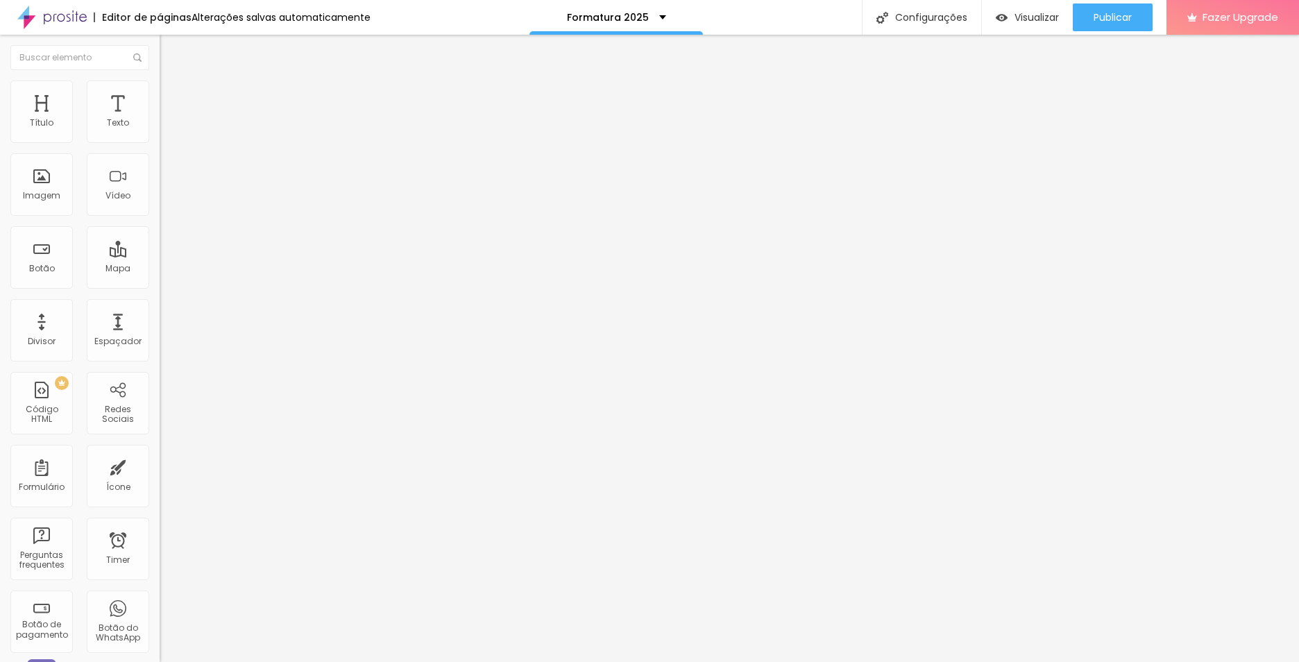
type input "86"
type input "92"
type input "102"
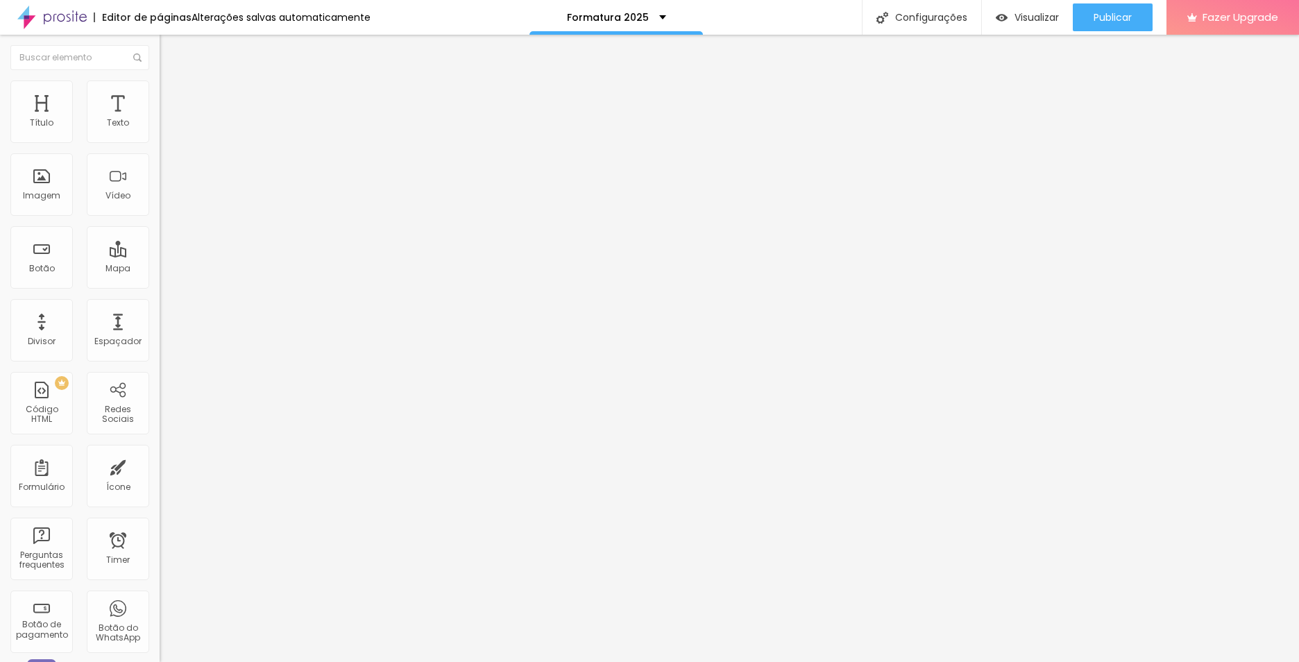
type input "108"
type input "113"
type input "108"
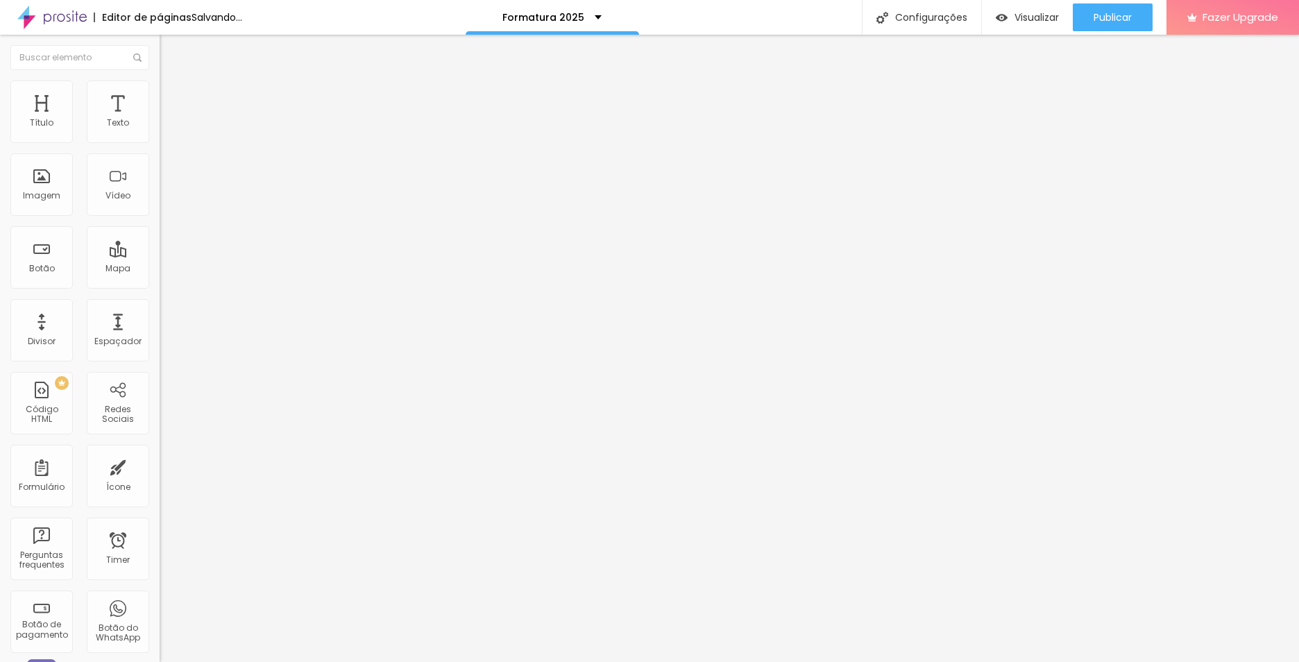
type input "108"
type input "102"
type input "97"
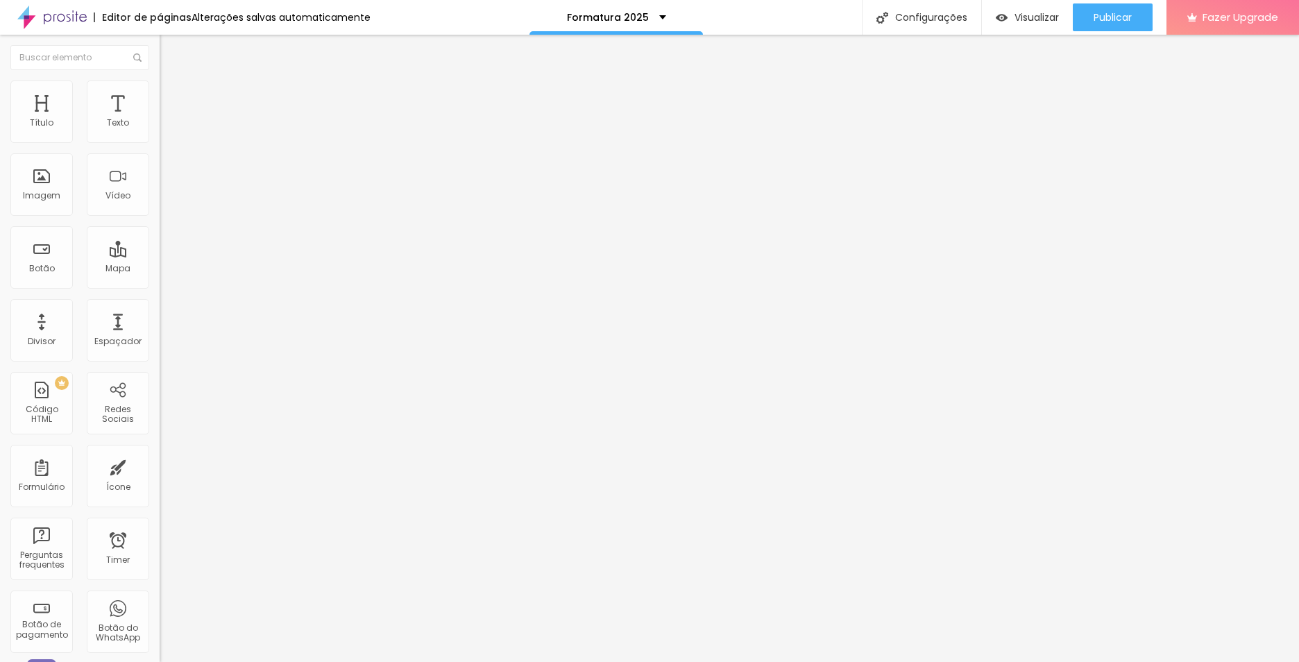
type input "86"
type input "81"
type input "76"
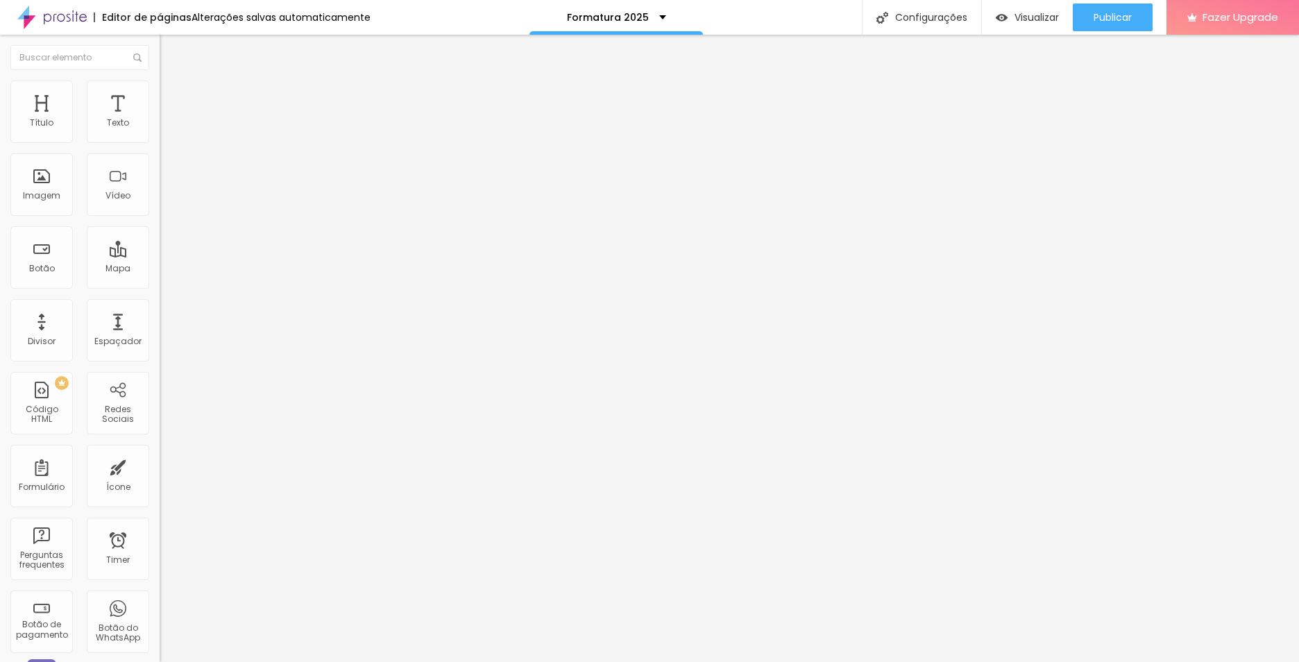
type input "76"
type input "81"
type input "86"
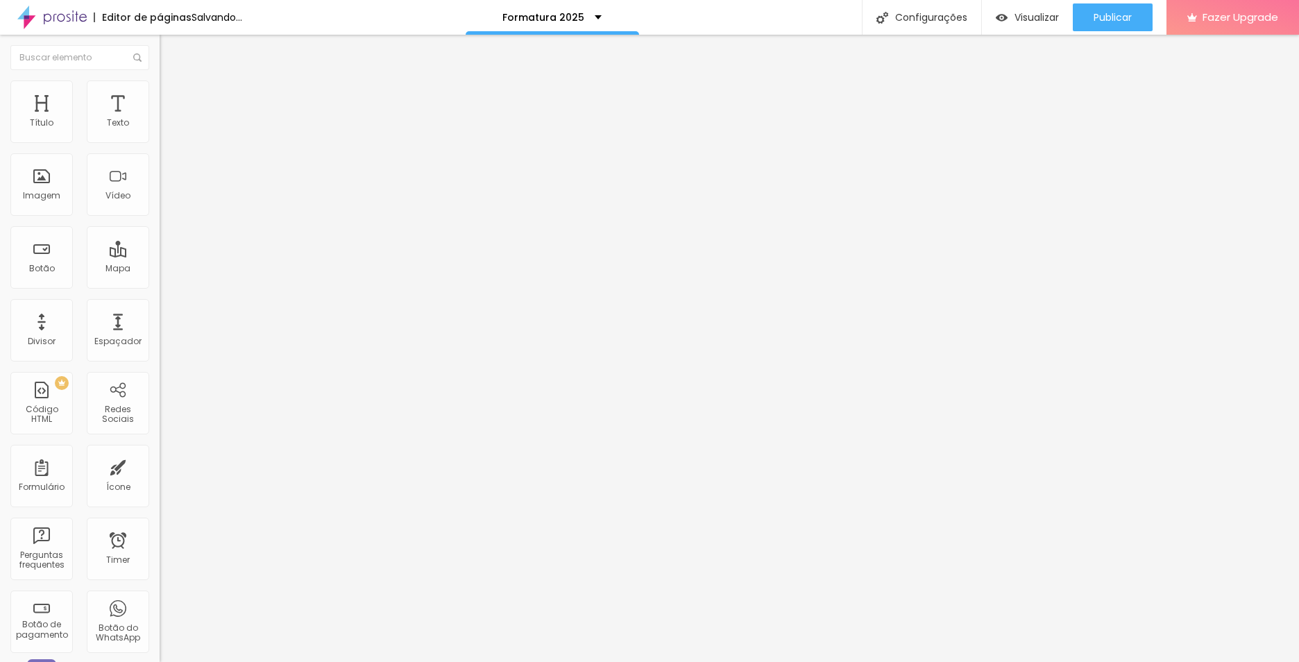
type input "92"
type input "97"
type input "102"
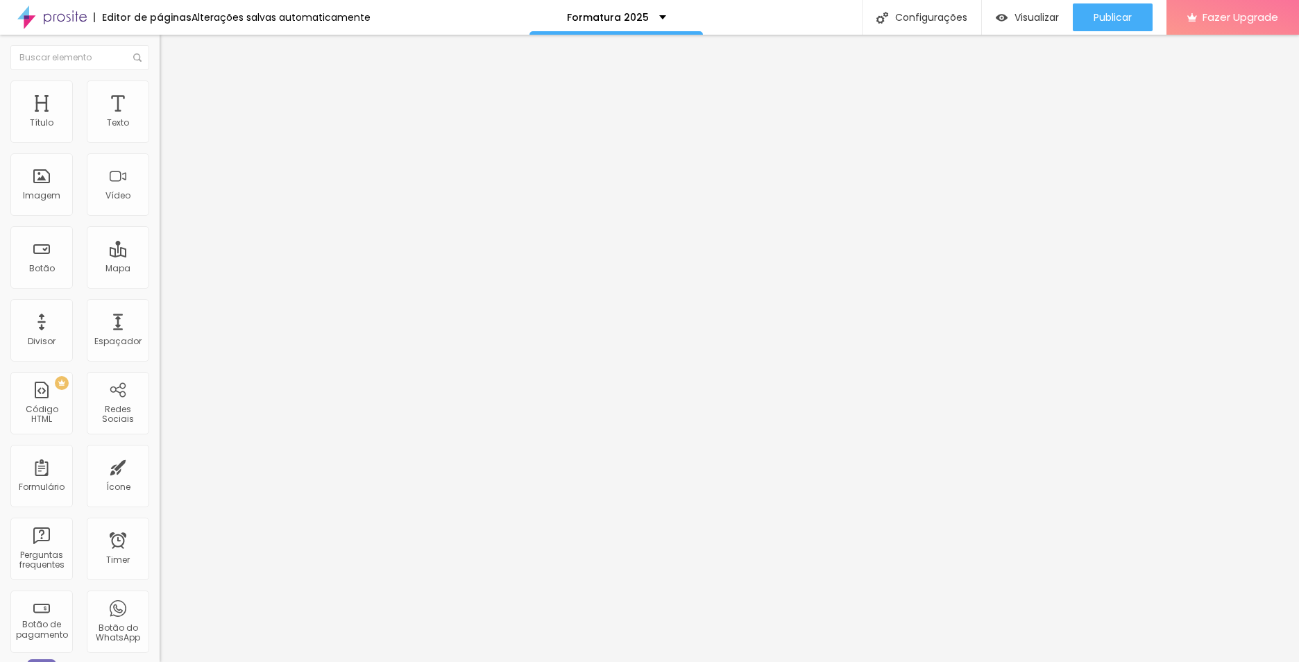
type input "102"
type input "97"
click at [160, 466] on input "range" at bounding box center [205, 471] width 90 height 11
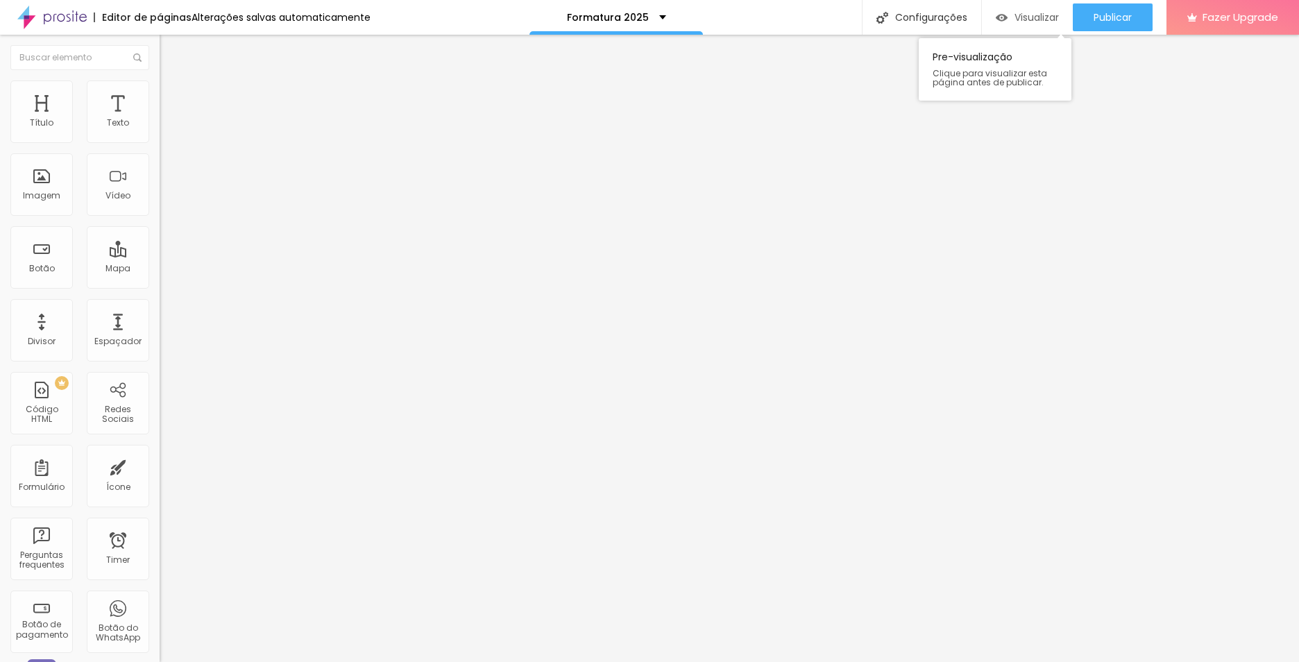
click at [1028, 15] on span "Visualizar" at bounding box center [1037, 17] width 44 height 11
type input "19"
type input "17"
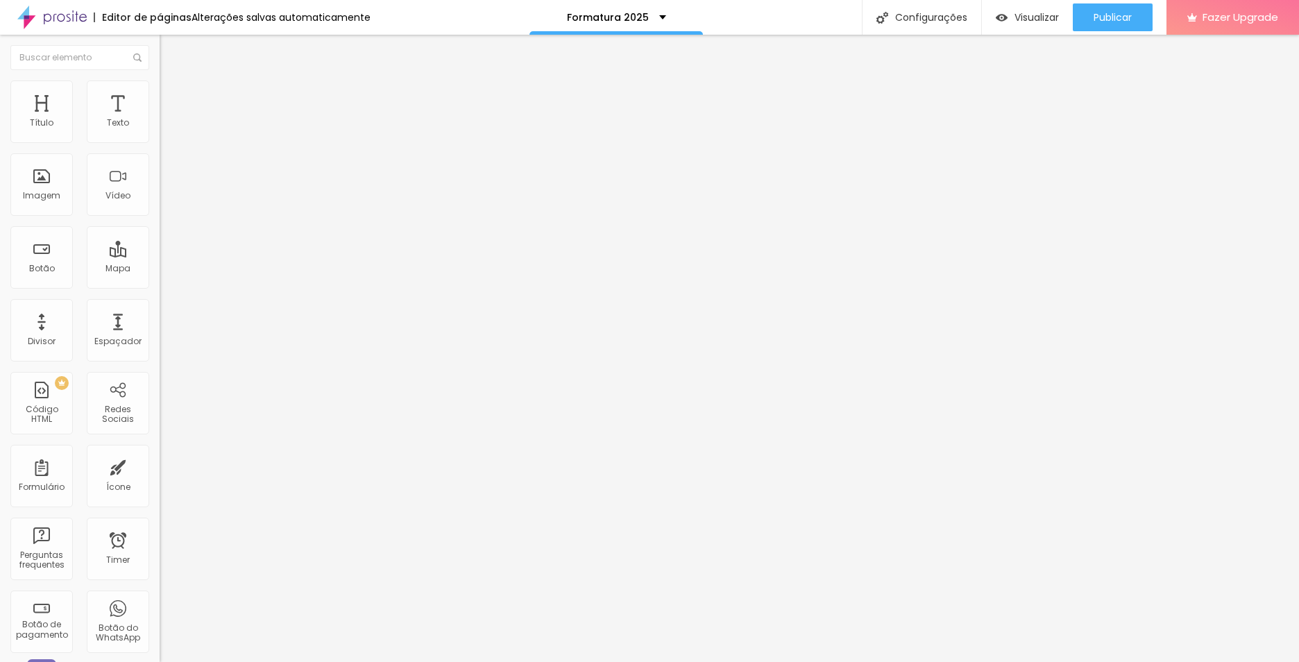
type input "16"
drag, startPoint x: 71, startPoint y: 137, endPoint x: 62, endPoint y: 136, distance: 9.1
type input "16"
click at [160, 255] on input "range" at bounding box center [205, 260] width 90 height 11
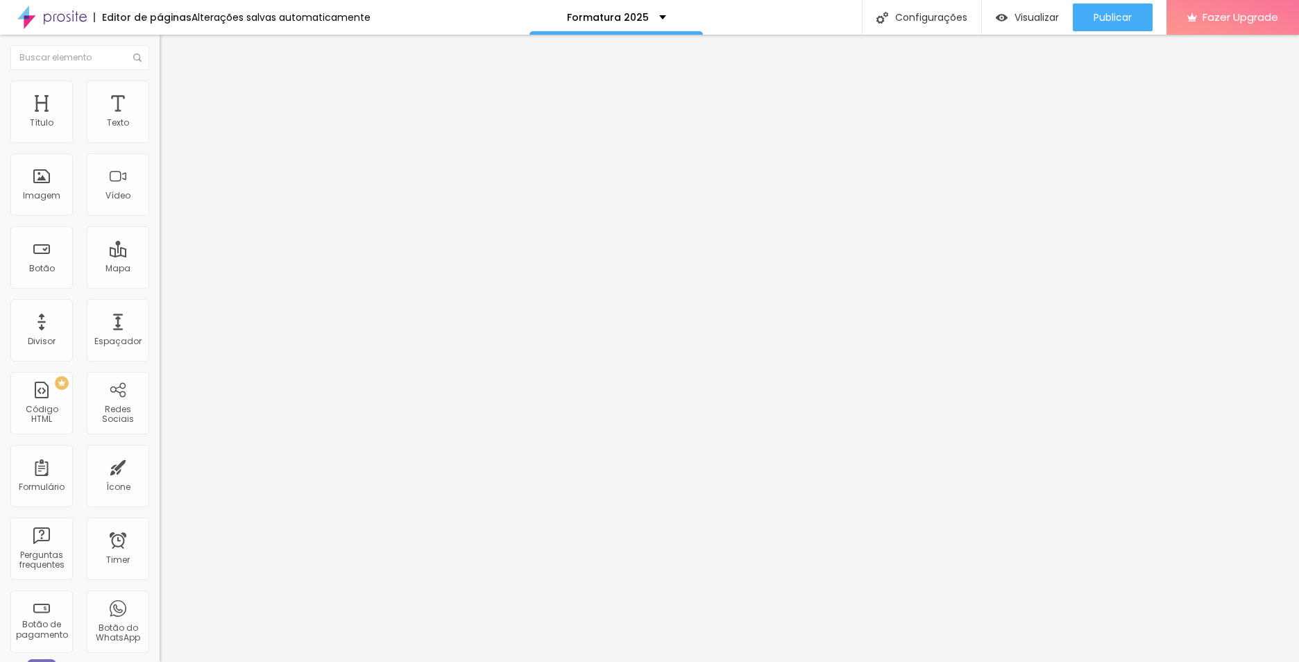
click at [160, 87] on img at bounding box center [166, 87] width 12 height 12
click at [172, 82] on span "Estilo" at bounding box center [183, 76] width 22 height 12
click at [160, 276] on div "Editar Texto Estilo Avançado 16 Tamanho do texto 0 Espaço entre letras 1.3 Altu…" at bounding box center [240, 348] width 160 height 627
click at [117, 112] on div "Texto" at bounding box center [118, 112] width 62 height 62
click at [172, 94] on span "Avançado" at bounding box center [195, 90] width 46 height 12
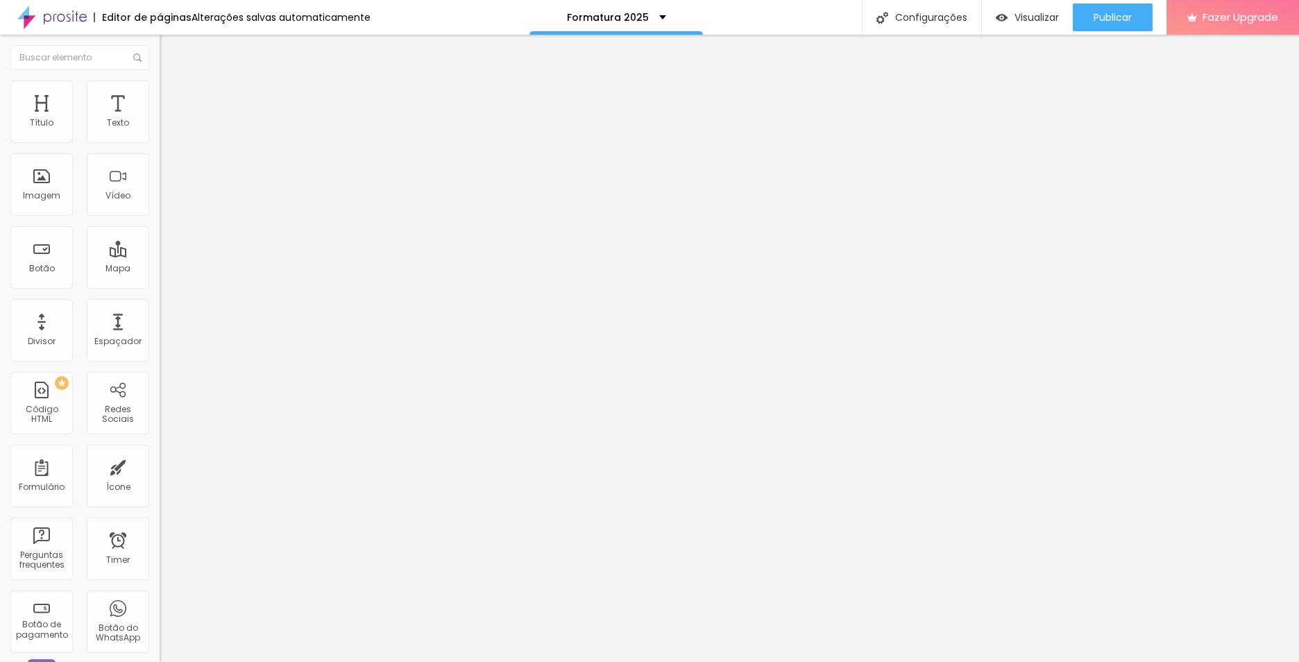
type input "9"
type input "8"
type input "6"
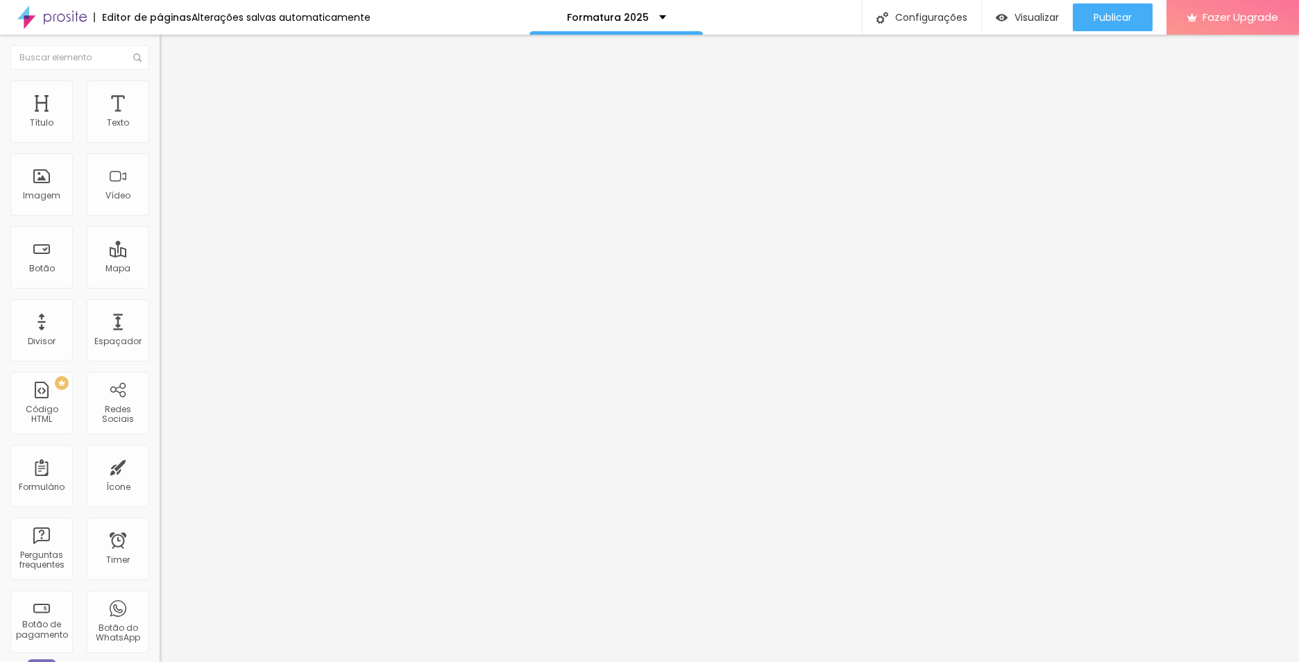
type input "6"
type input "5"
type input "2"
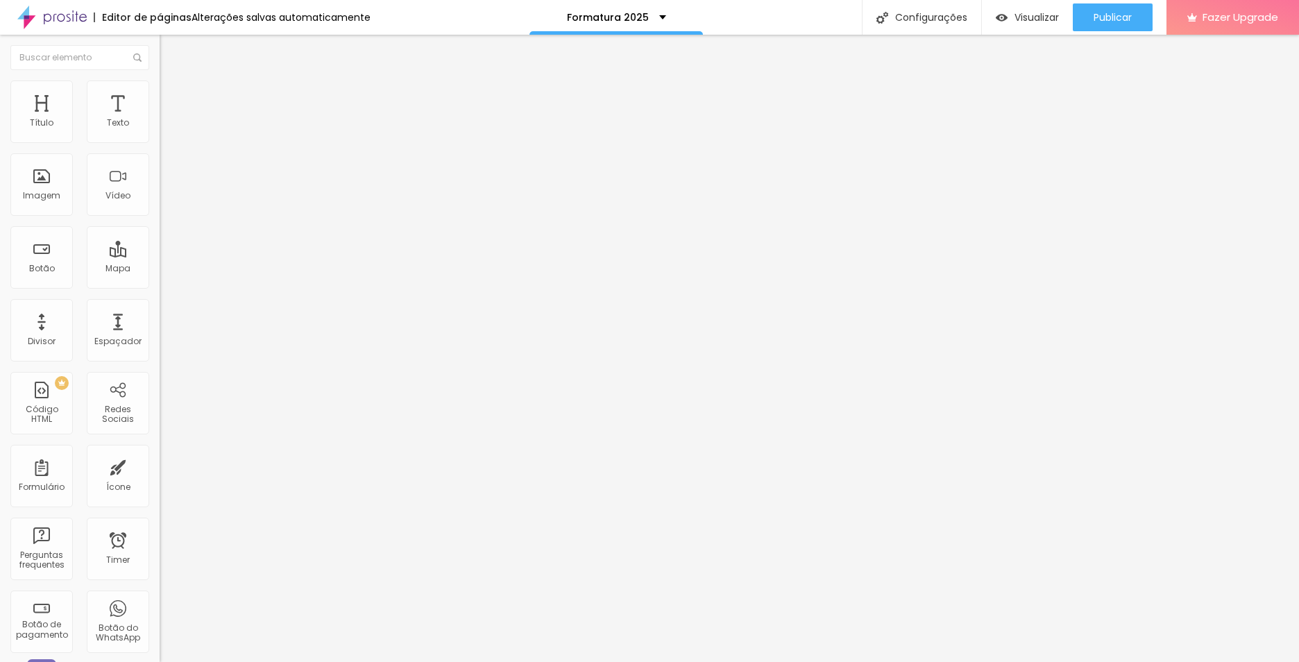
type input "3"
type input "4"
type input "6"
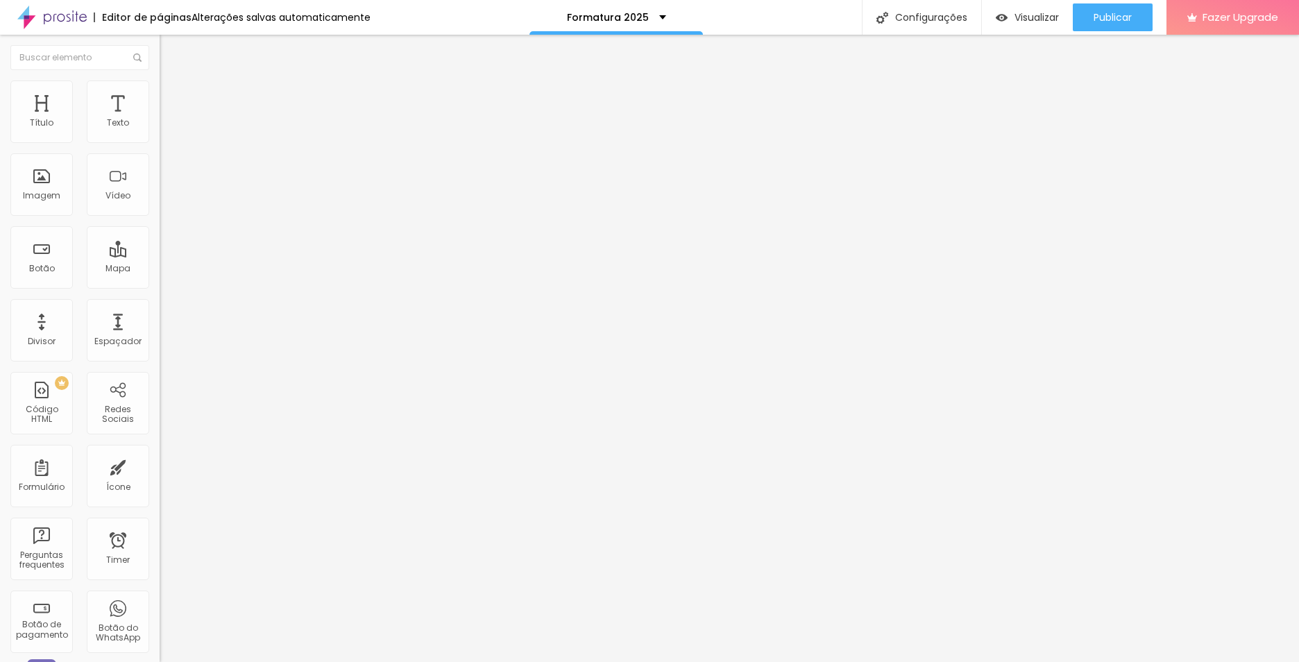
type input "6"
type input "7"
type input "2"
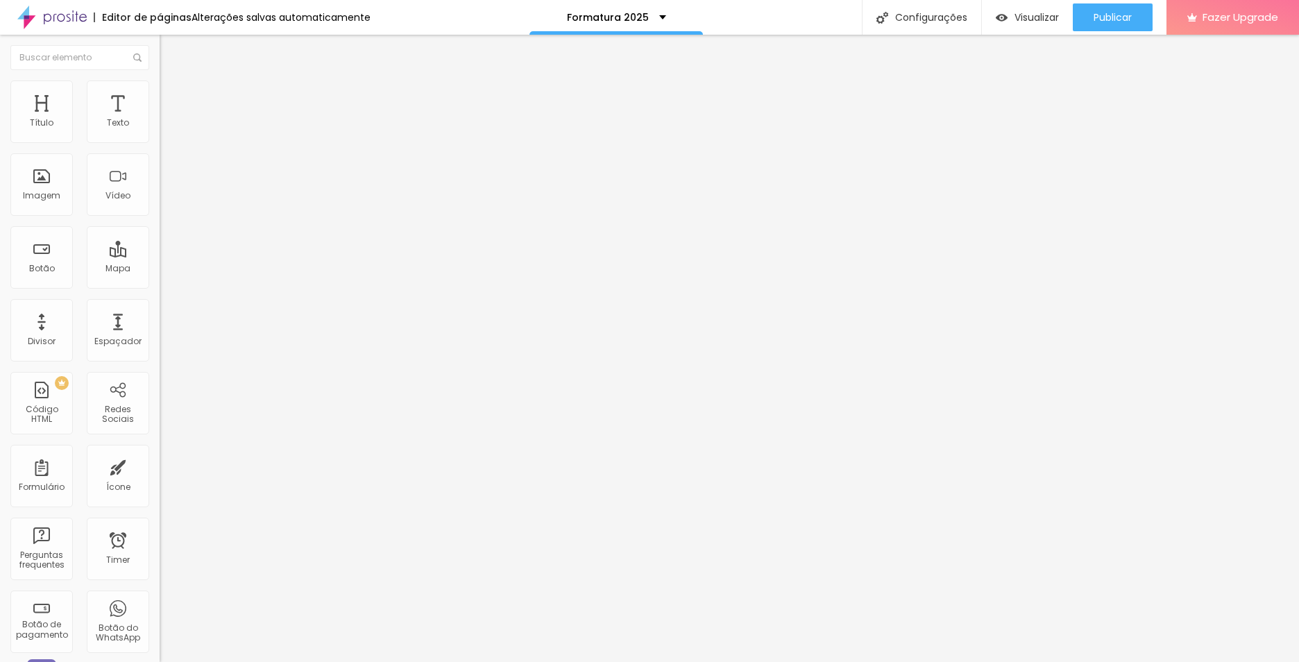
type input "0"
type input "1"
type input "2"
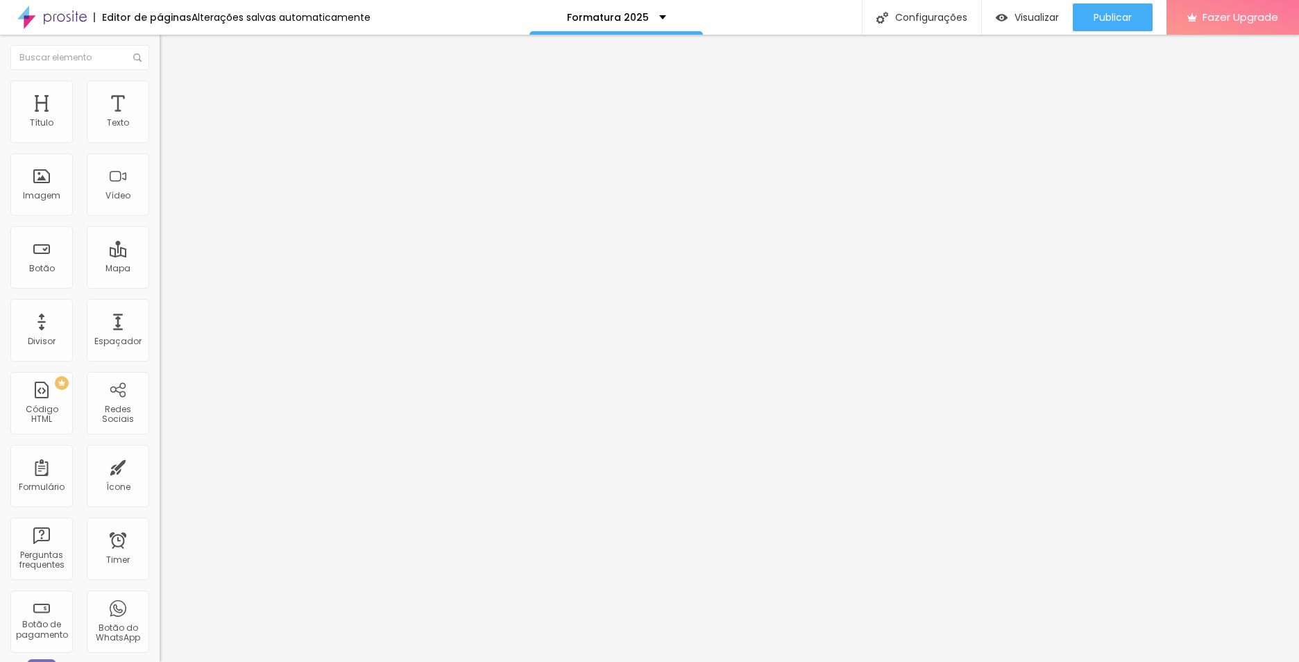
type input "2"
type input "4"
type input "5"
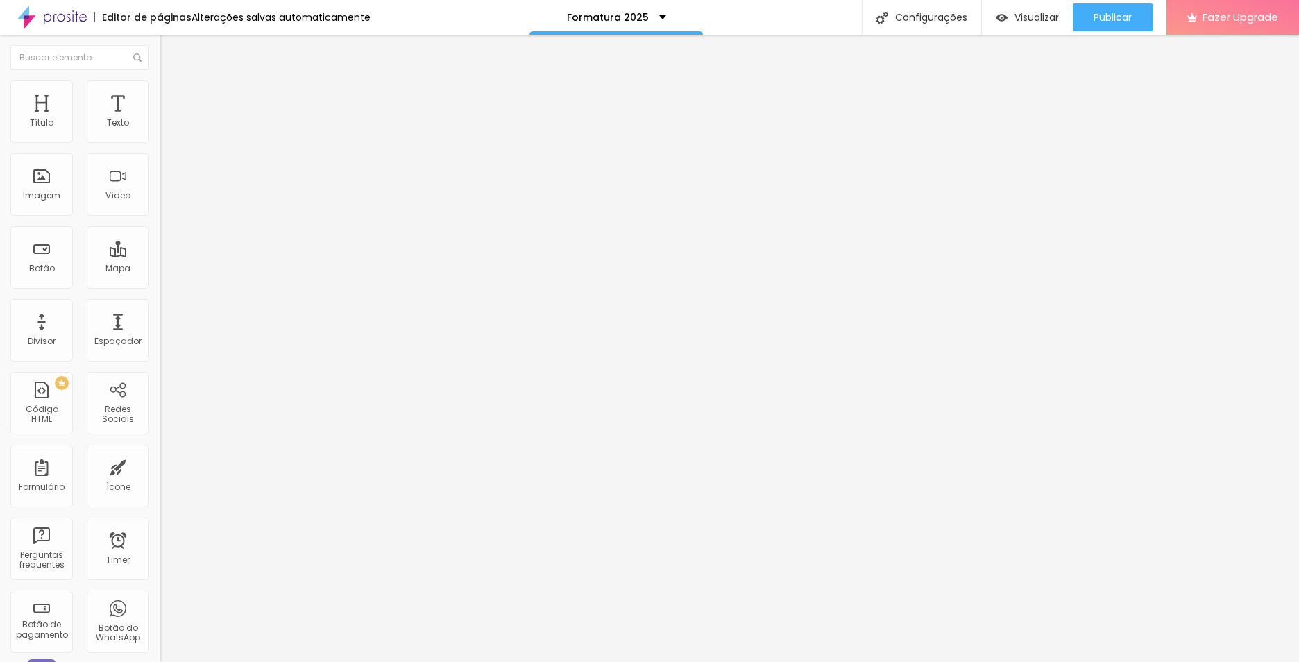
type input "7"
type input "10"
type input "11"
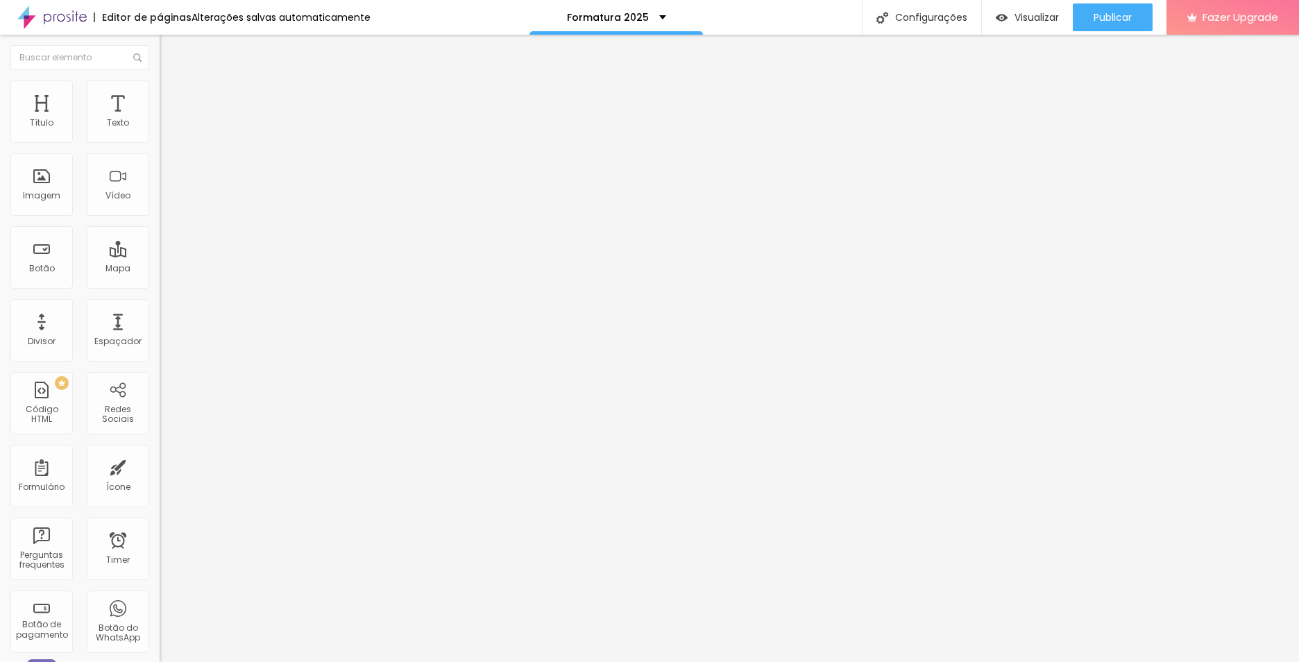
type input "11"
type input "14"
type input "16"
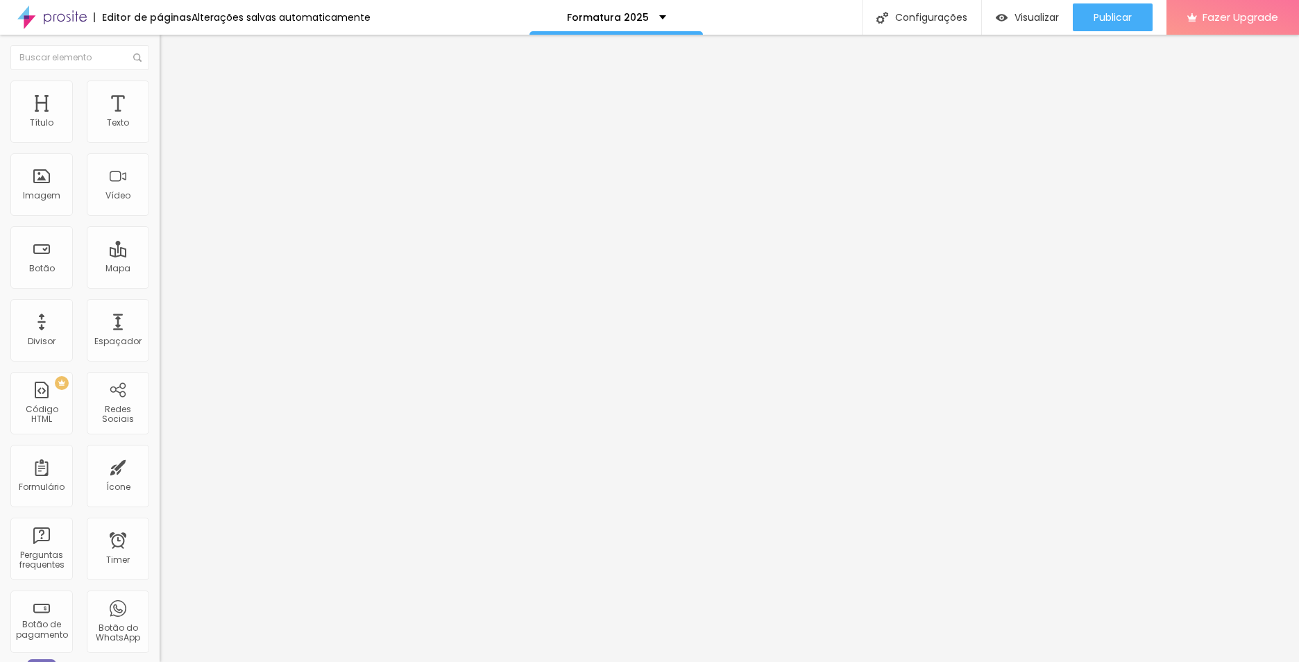
type input "17"
type input "18"
type input "19"
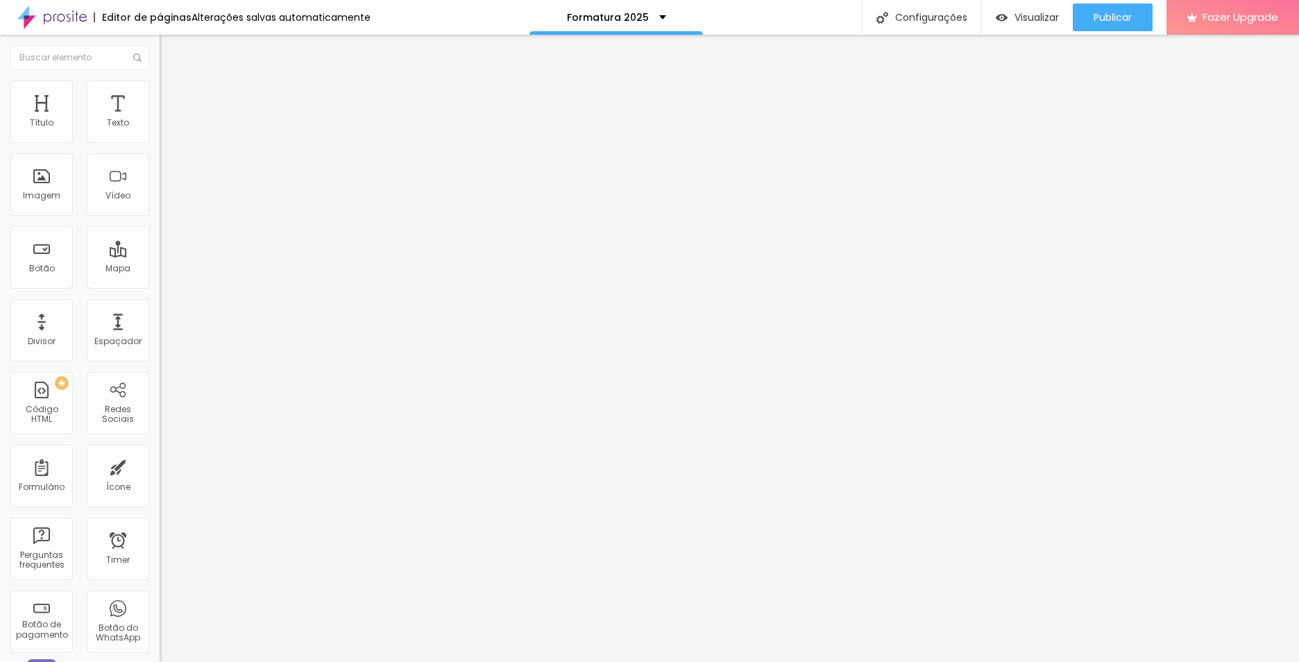
type input "19"
type input "21"
type input "18"
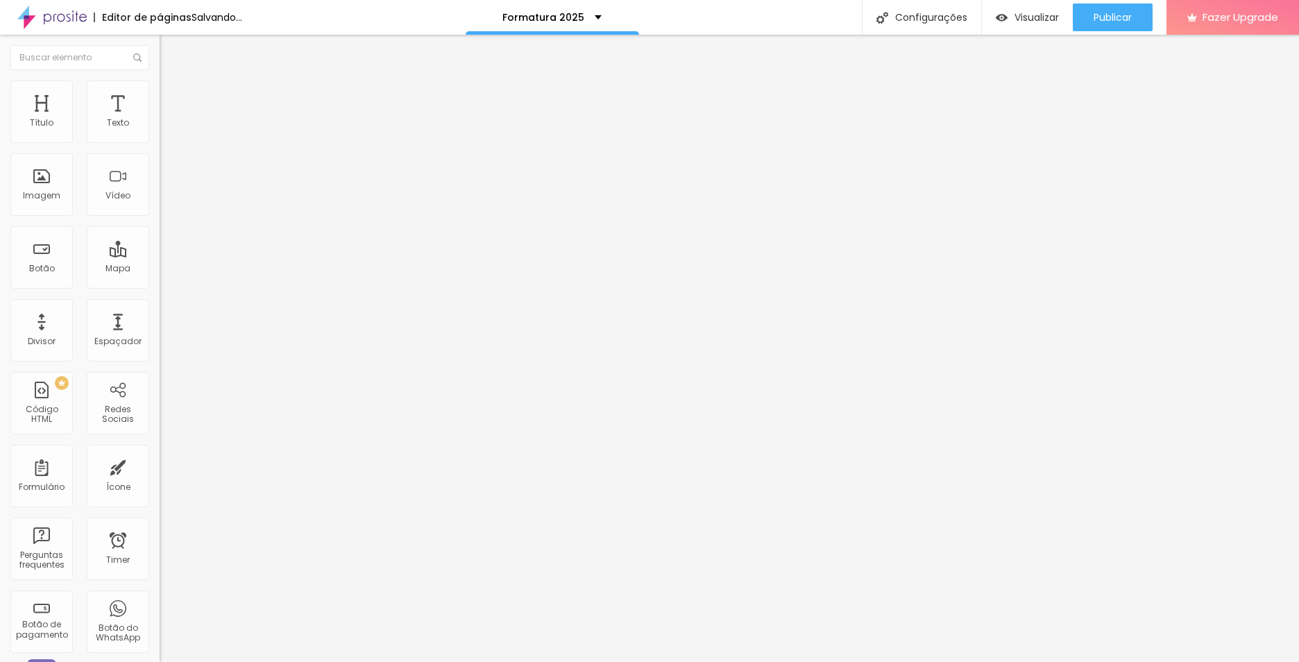
type input "17"
type input "16"
type input "15"
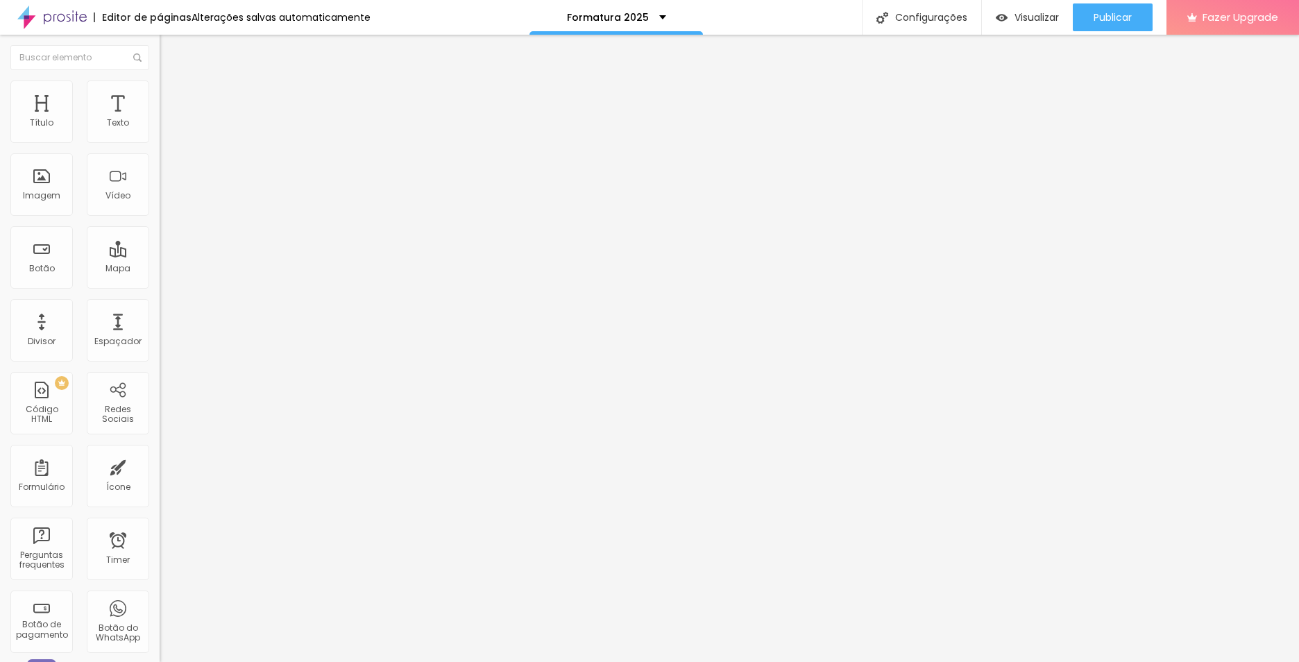
type input "15"
type input "14"
type input "13"
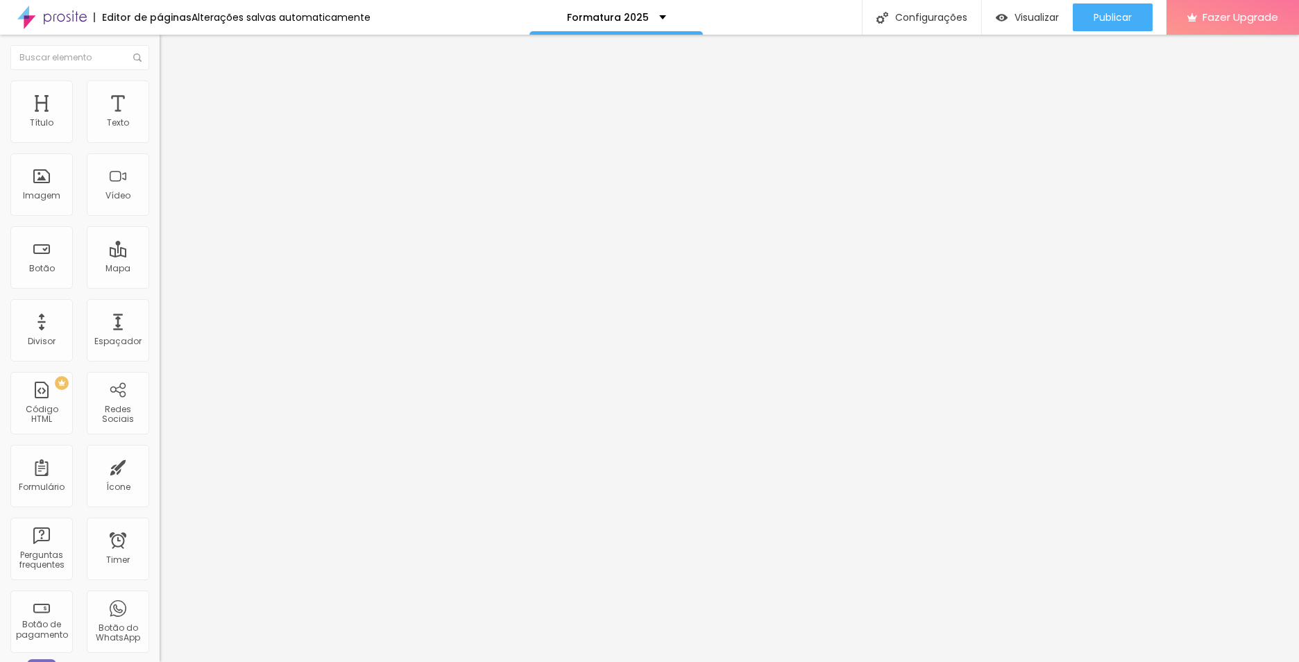
type input "13"
click at [160, 255] on input "range" at bounding box center [205, 260] width 90 height 11
type input "8"
type input "2"
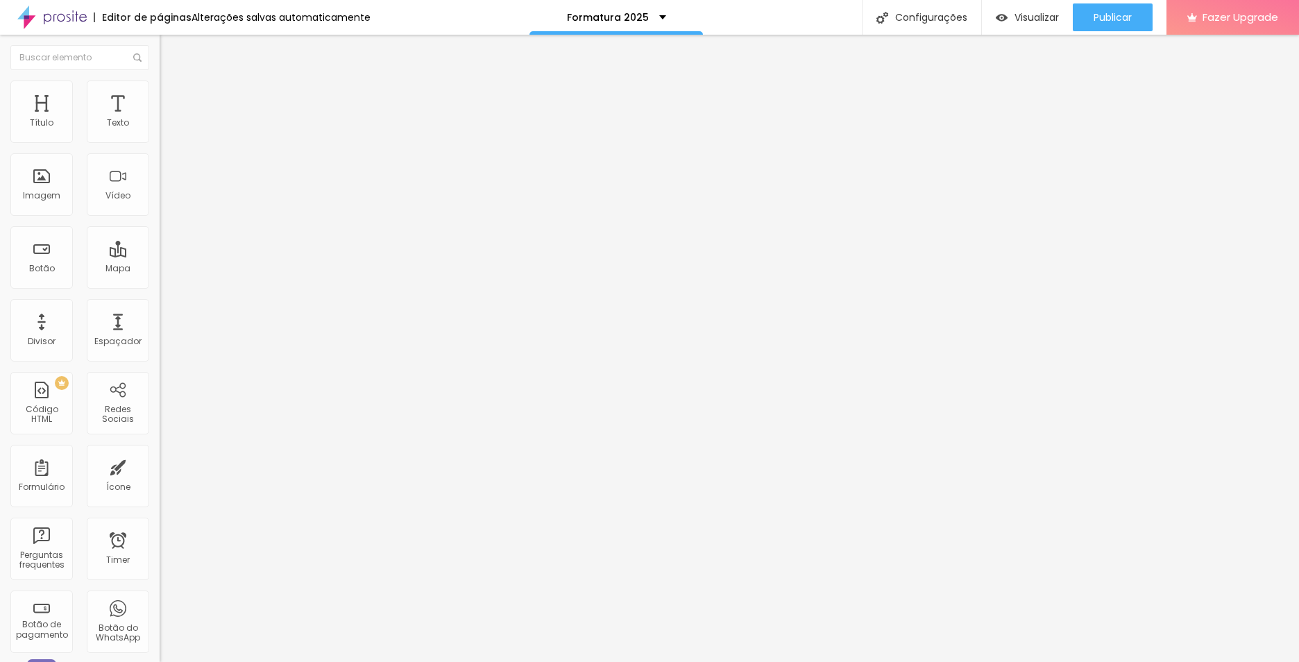
type input "2"
type input "0"
type input "2"
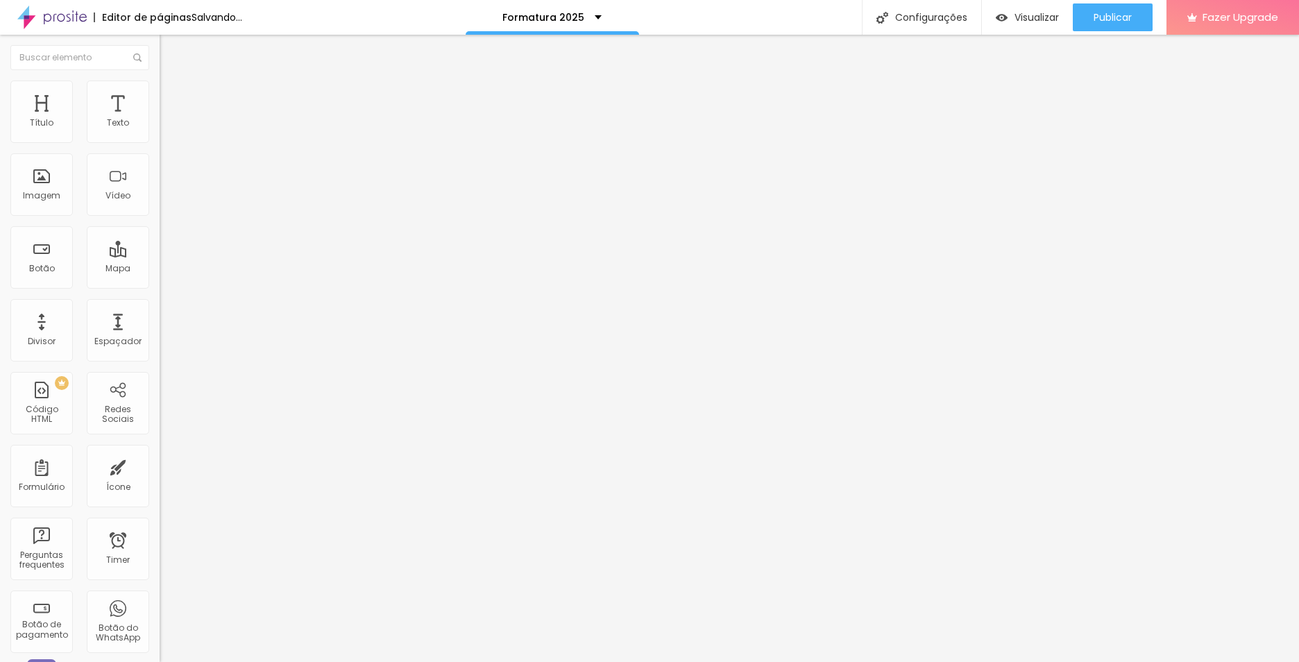
type input "7"
type input "6"
type input "0"
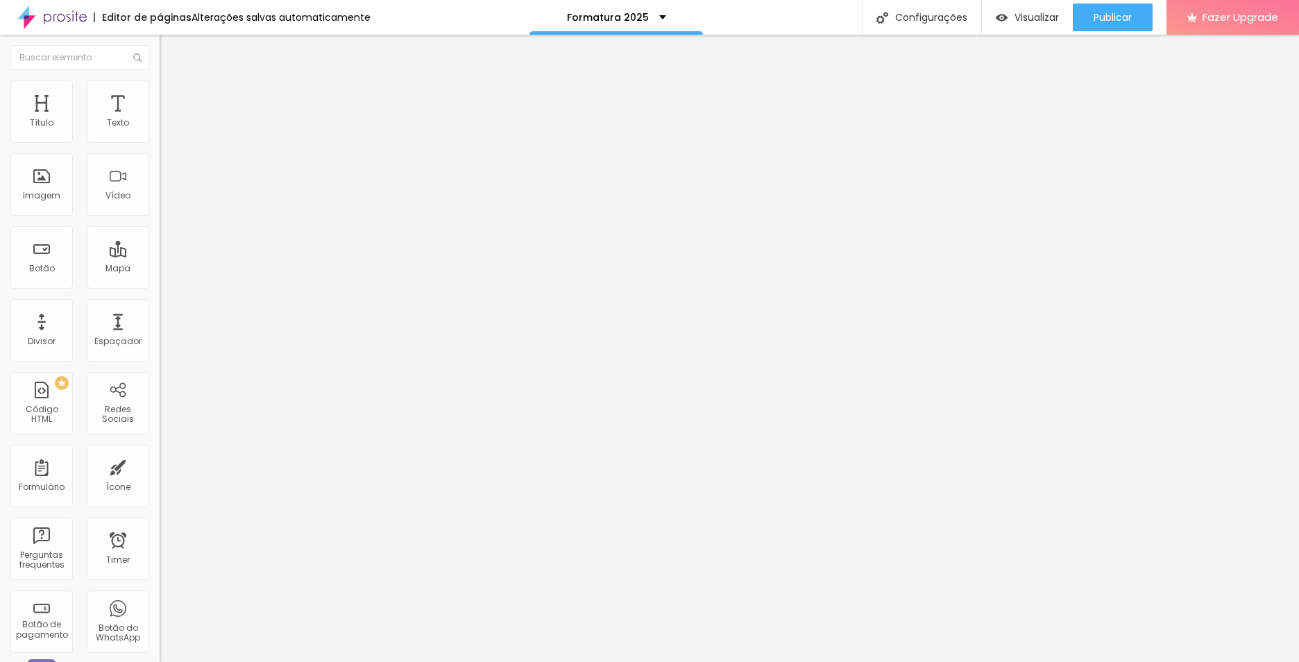
type input "0"
drag, startPoint x: 40, startPoint y: 162, endPoint x: 24, endPoint y: 161, distance: 16.7
type input "0"
click at [160, 452] on input "range" at bounding box center [205, 457] width 90 height 11
click at [160, 81] on li "Estilo" at bounding box center [240, 74] width 160 height 14
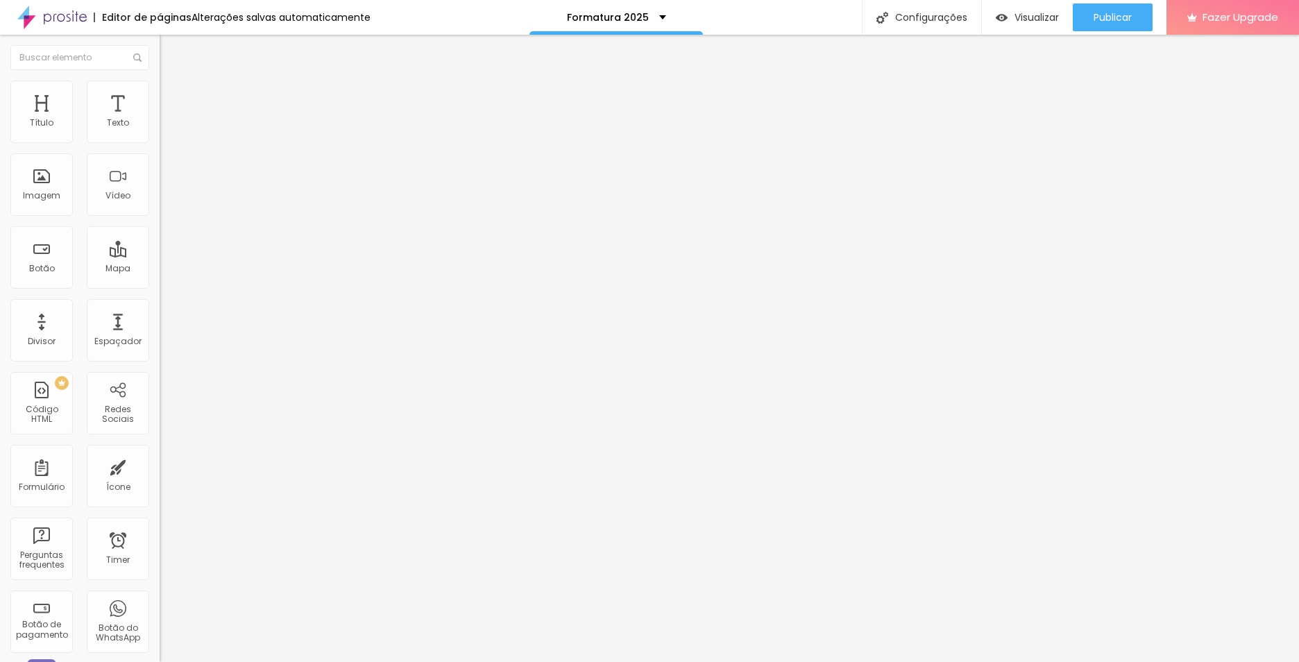
type input "54"
type input "52"
type input "51"
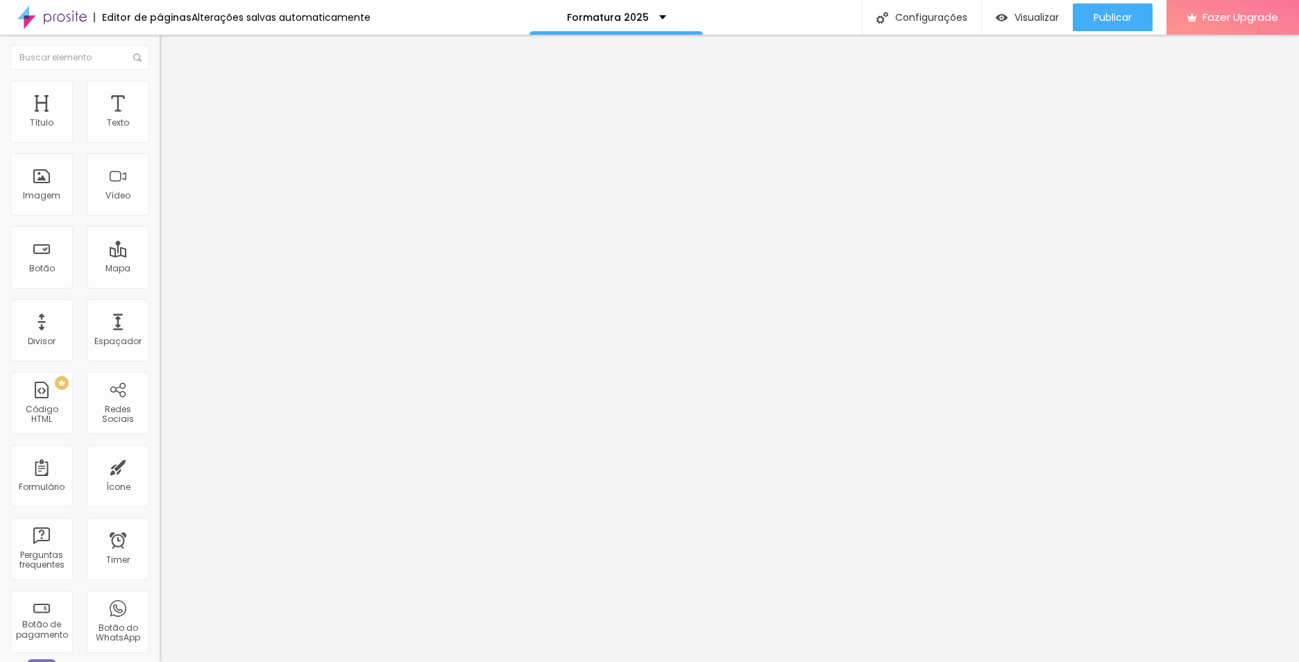
type input "51"
type input "48"
type input "47"
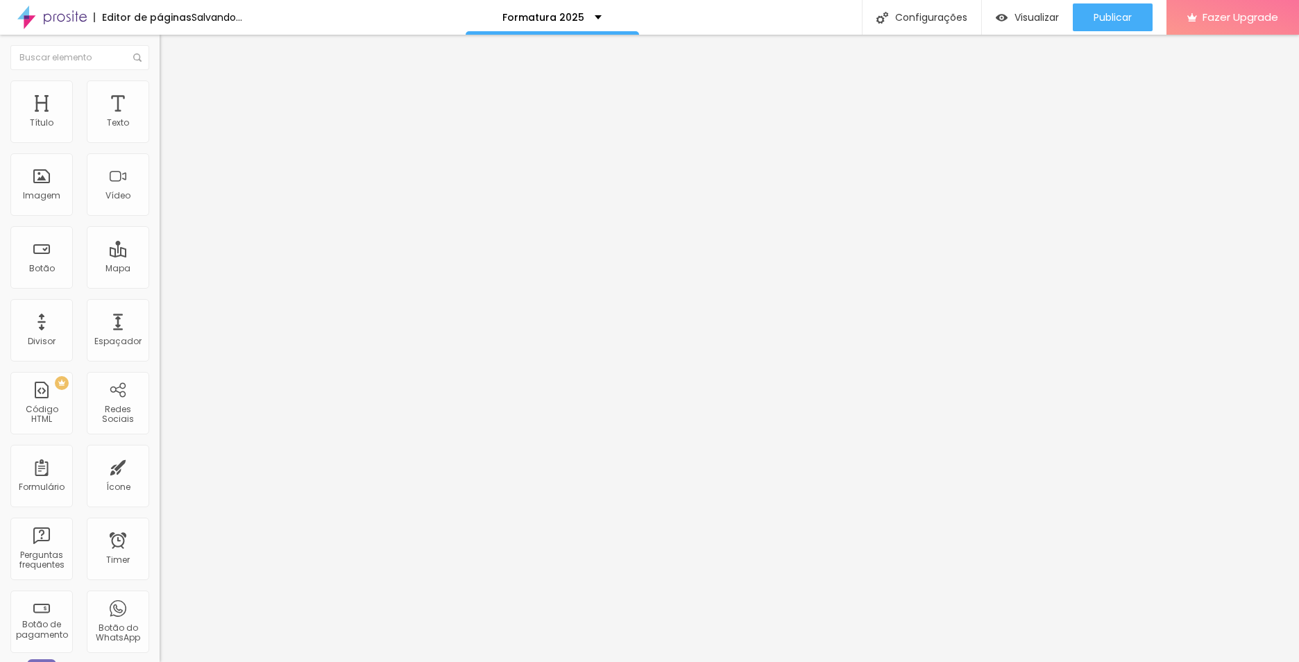
type input "46"
type input "45"
type input "44"
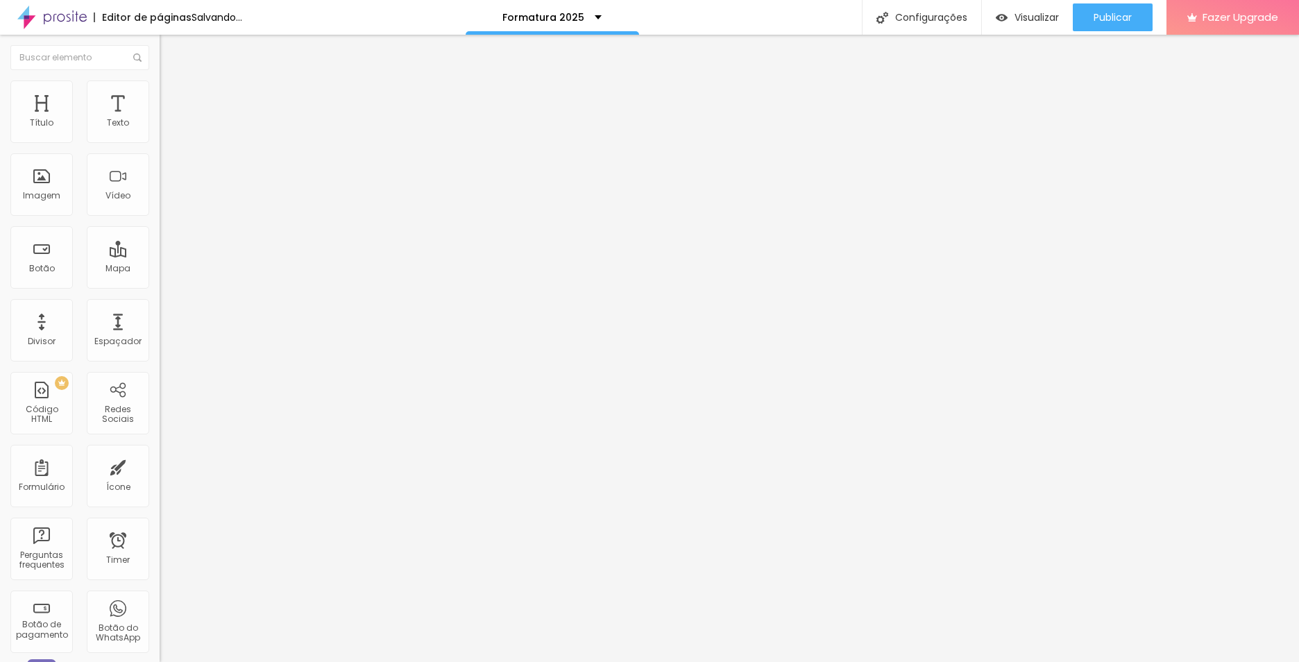
type input "44"
type input "45"
type input "46"
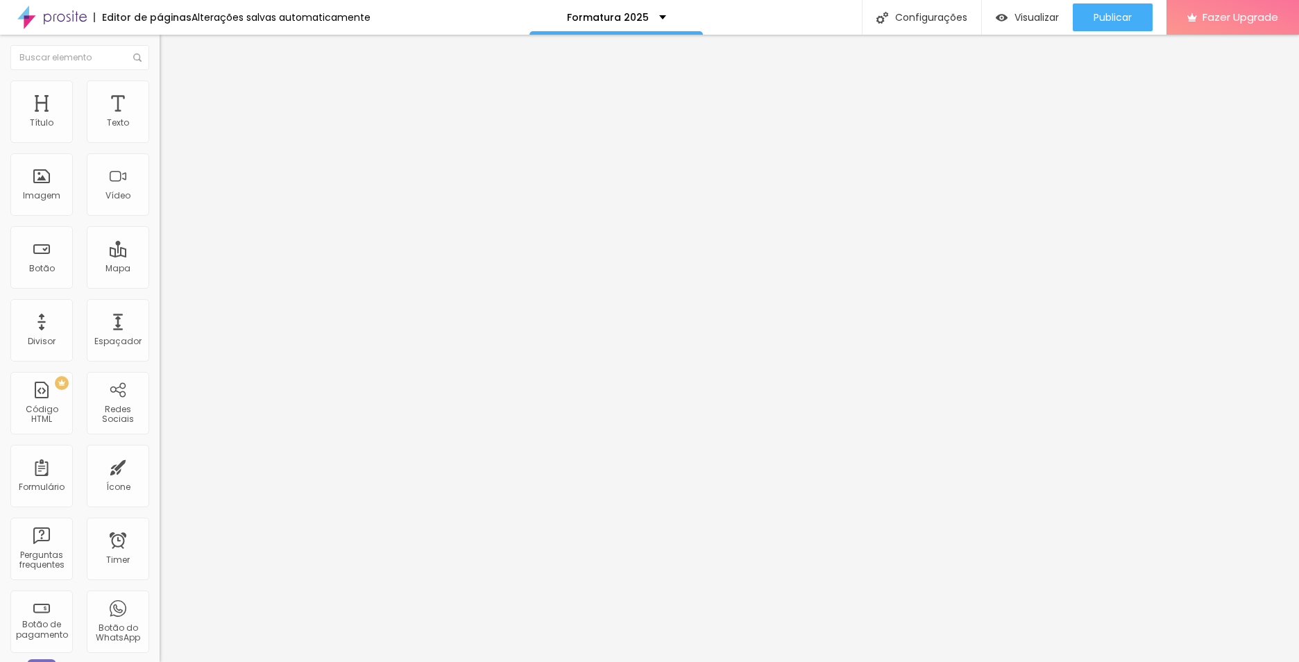
type input "47"
type input "48"
type input "49"
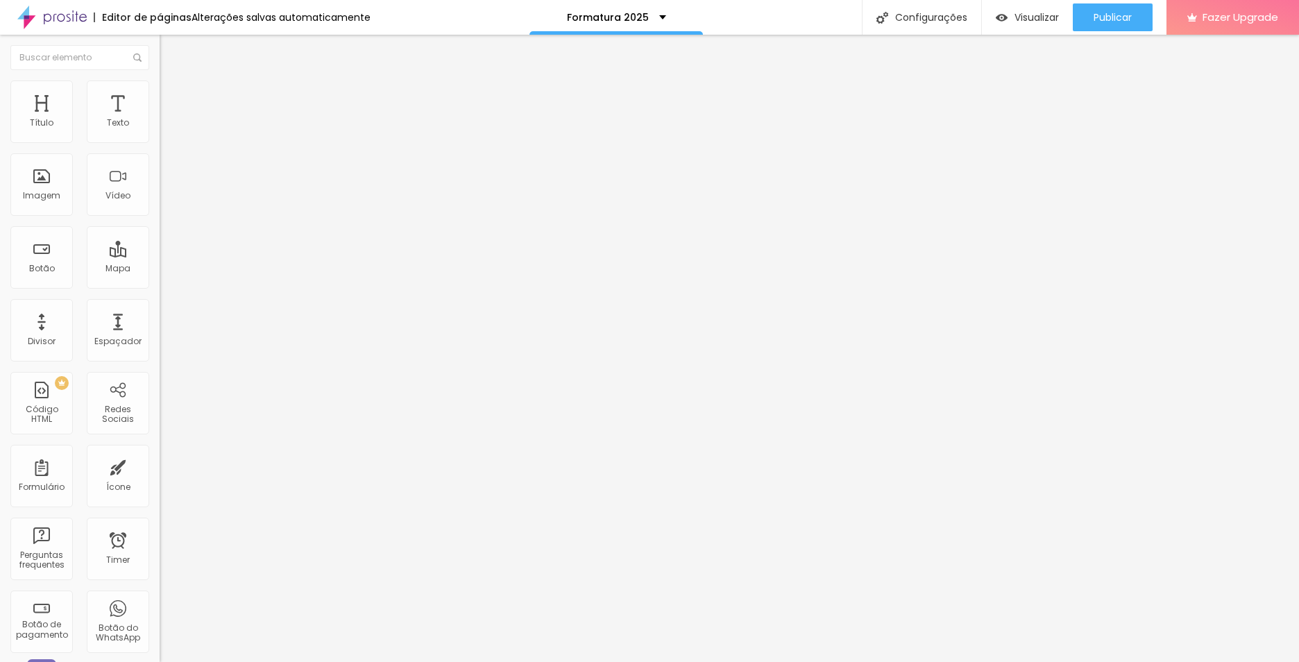
type input "49"
drag, startPoint x: 74, startPoint y: 291, endPoint x: 67, endPoint y: 291, distance: 7.7
type input "49"
click at [160, 328] on input "range" at bounding box center [205, 333] width 90 height 11
type input "1.2"
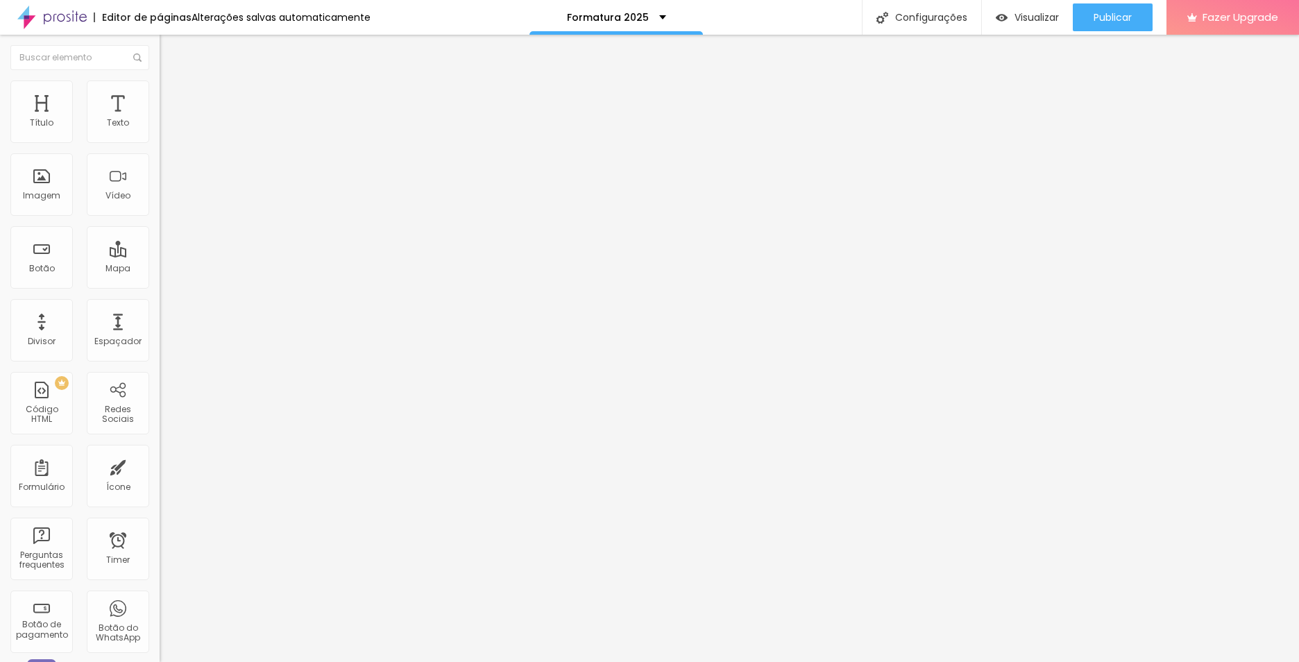
type input "1.2"
type input "1.1"
type input "1"
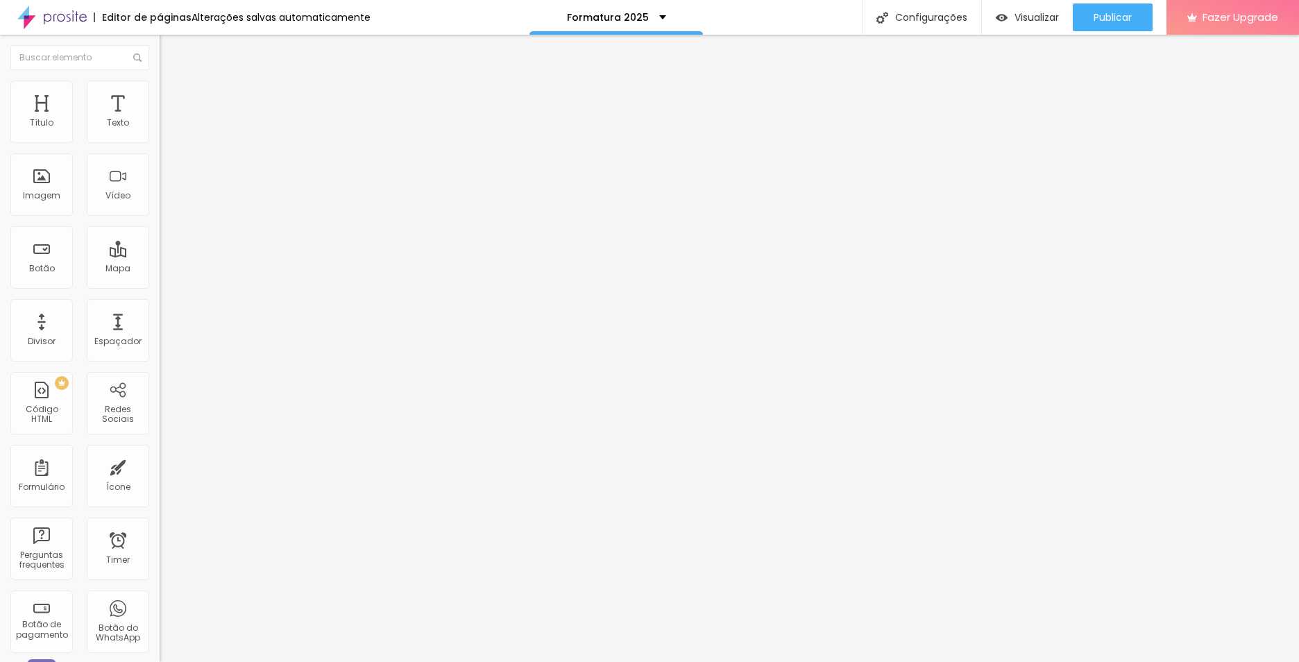
type input "1.1"
drag, startPoint x: 77, startPoint y: 346, endPoint x: 65, endPoint y: 346, distance: 11.8
type input "1.1"
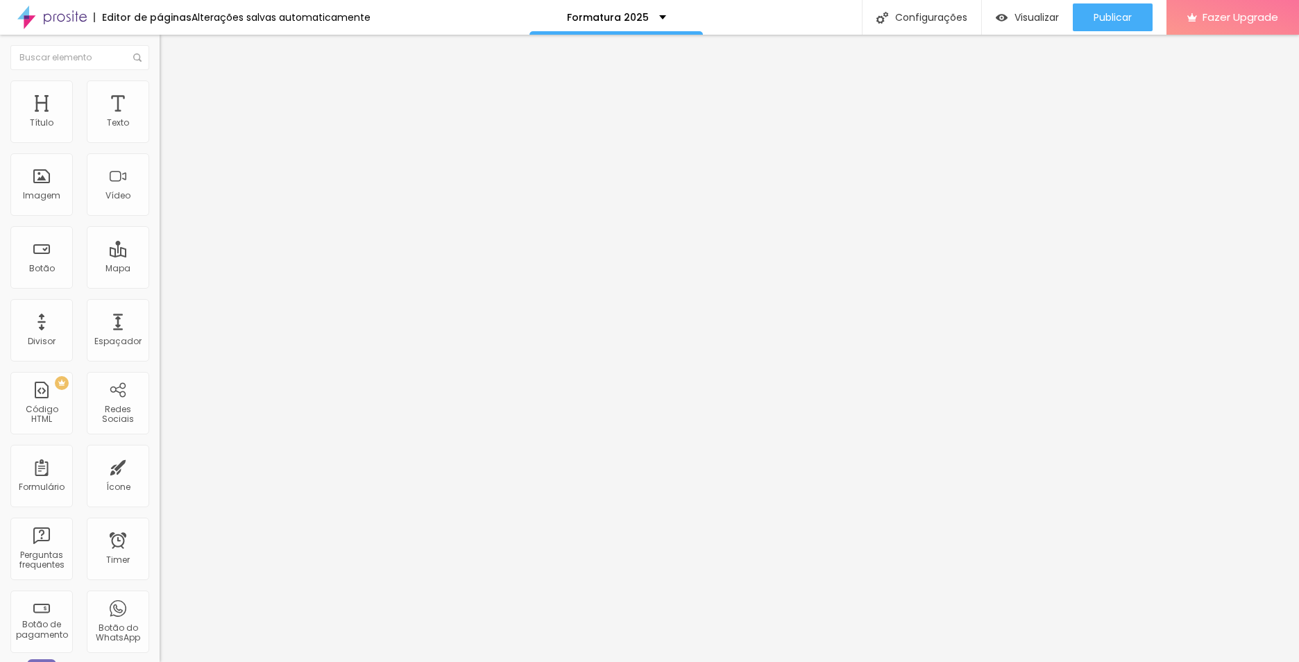
click at [172, 94] on span "Avançado" at bounding box center [195, 90] width 46 height 12
click at [160, 81] on li "Estilo" at bounding box center [240, 74] width 160 height 14
type input "1"
type input "0.9"
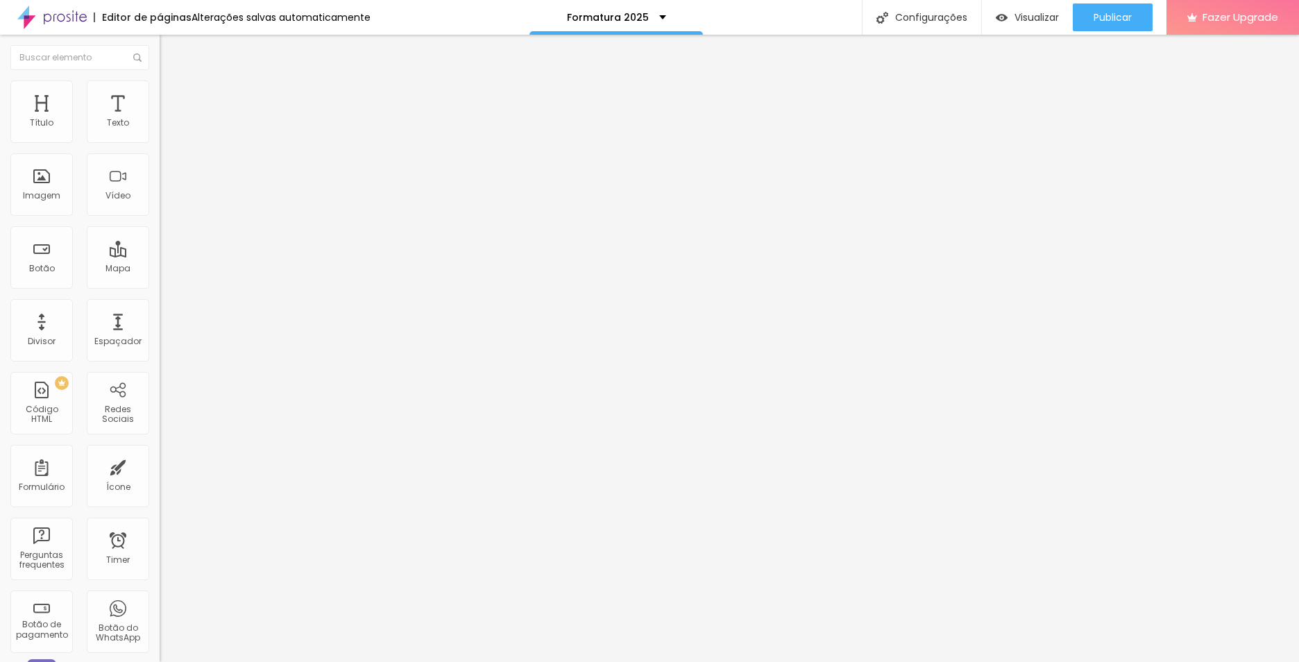
type input "0.9"
drag, startPoint x: 65, startPoint y: 347, endPoint x: 56, endPoint y: 347, distance: 8.3
type input "0.9"
type input "4"
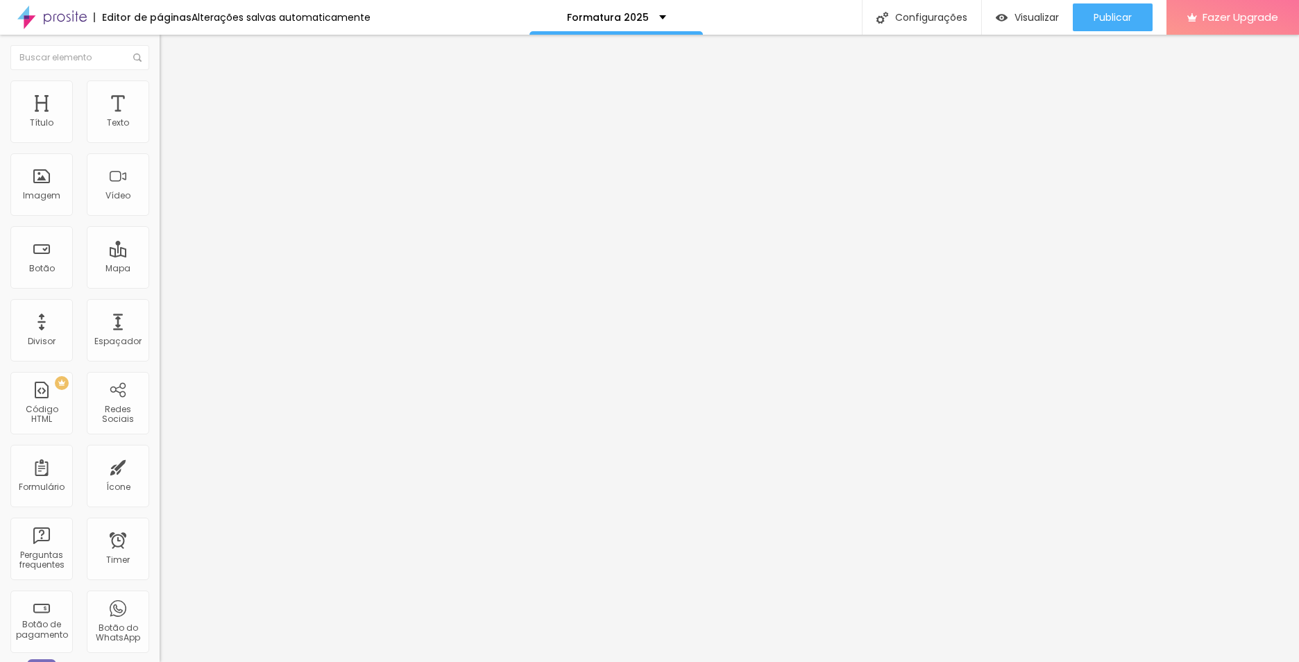
type input "4"
type input "5"
type input "6"
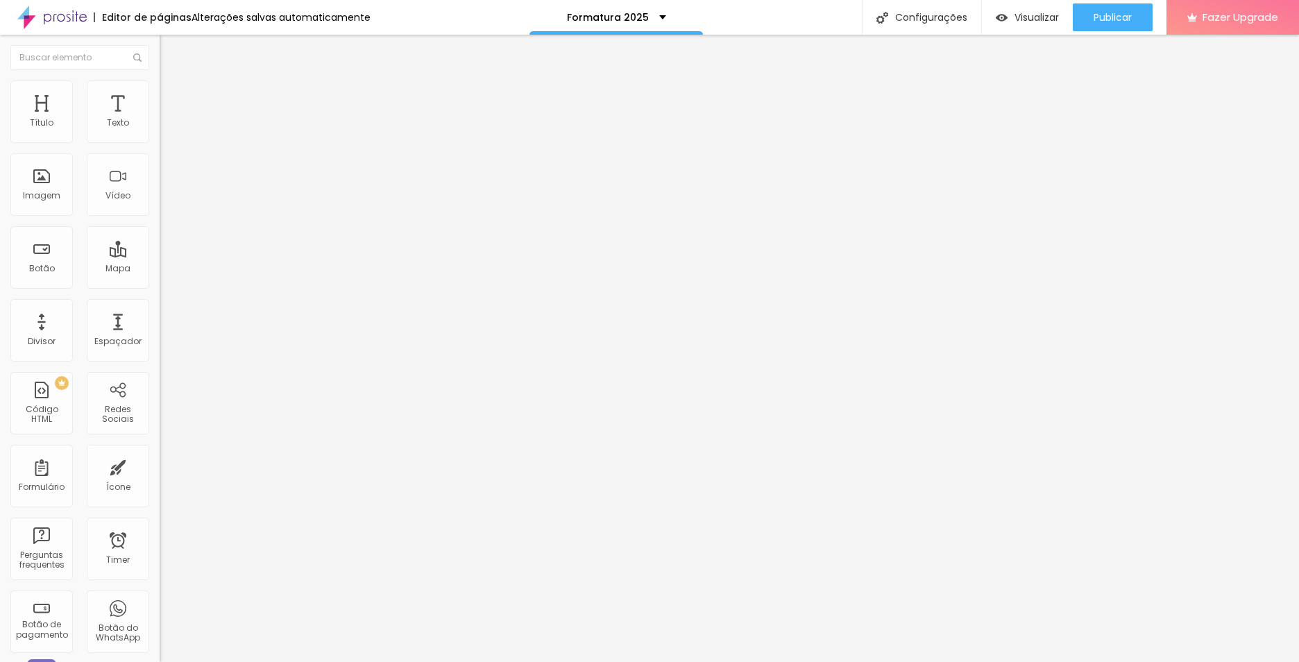
type input "7"
type input "2"
type input "0"
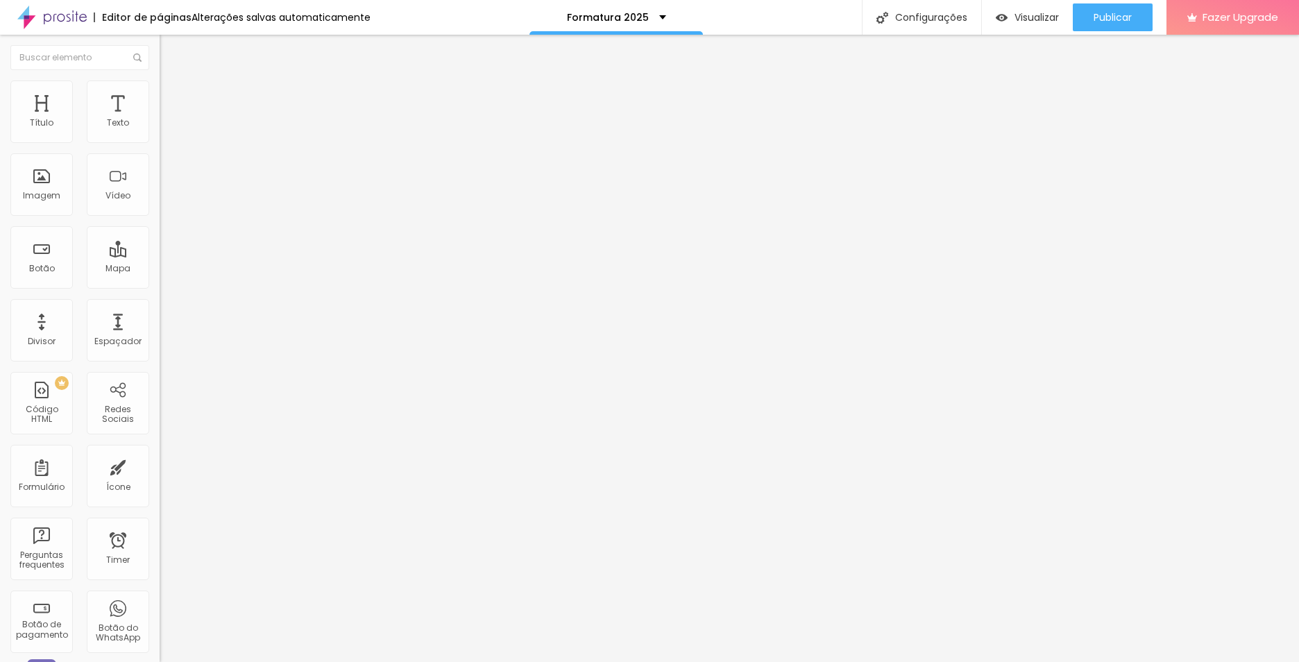
type input "0"
drag, startPoint x: 32, startPoint y: 374, endPoint x: -15, endPoint y: 352, distance: 51.5
type input "43"
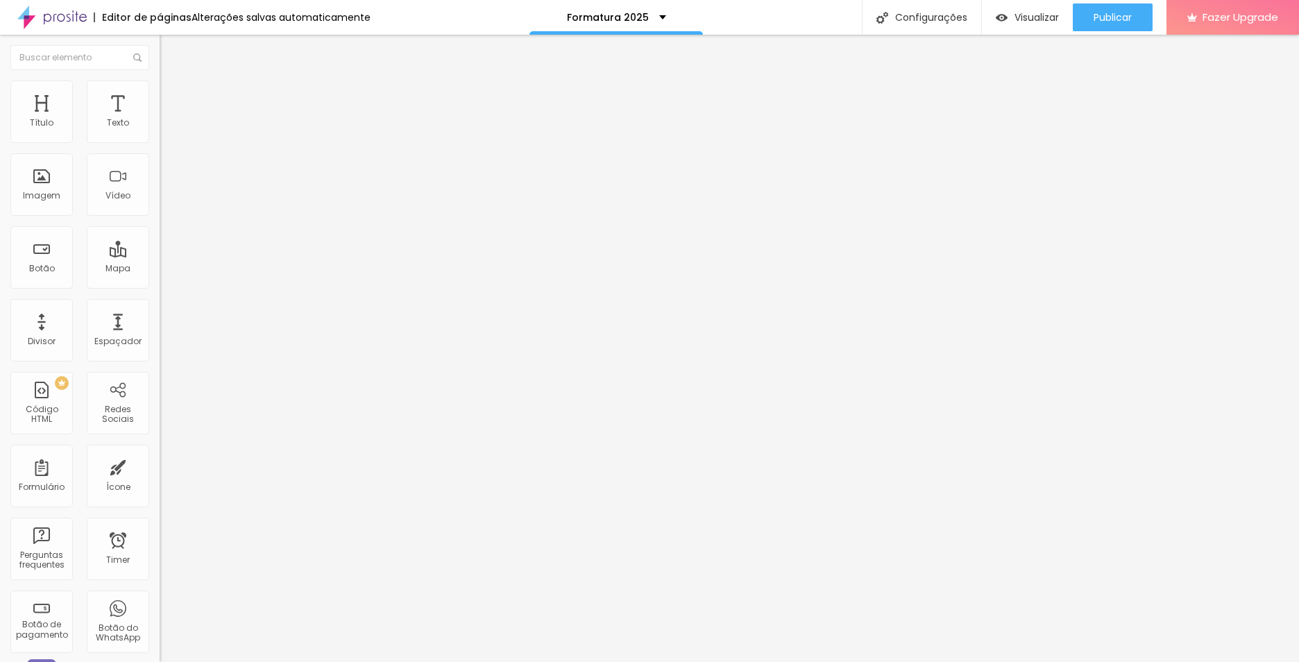
type input "34"
type input "35"
type input "37"
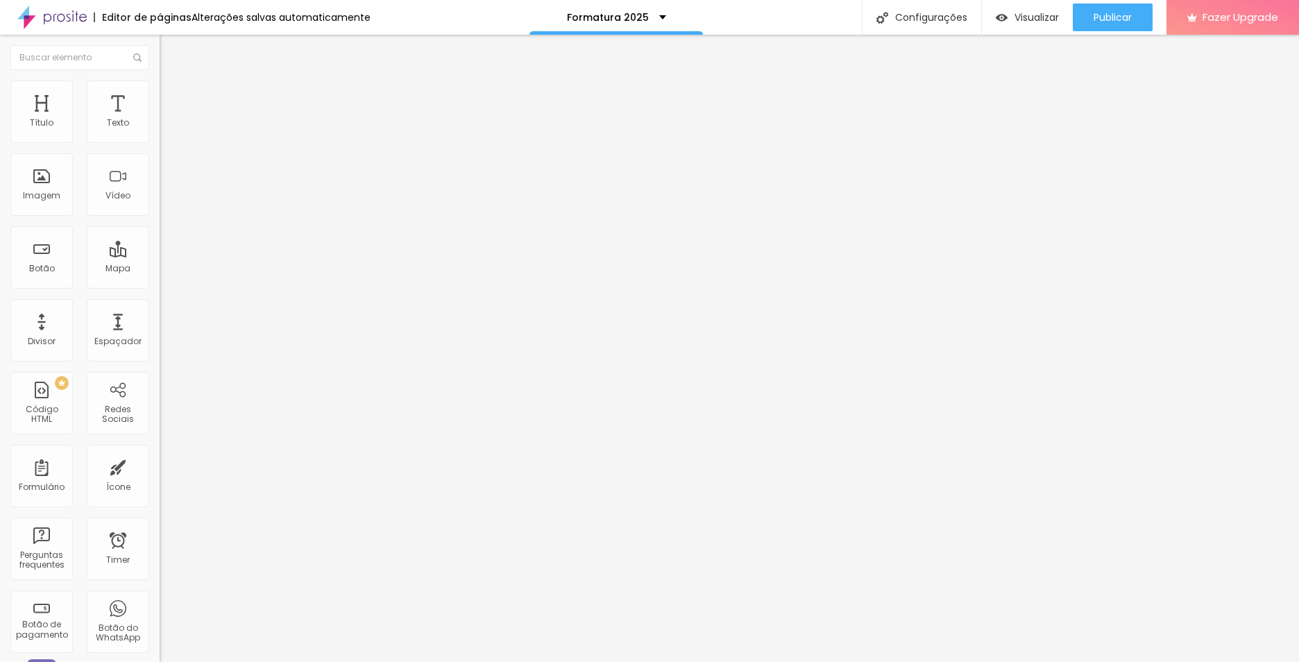
type input "37"
type input "38"
type input "39"
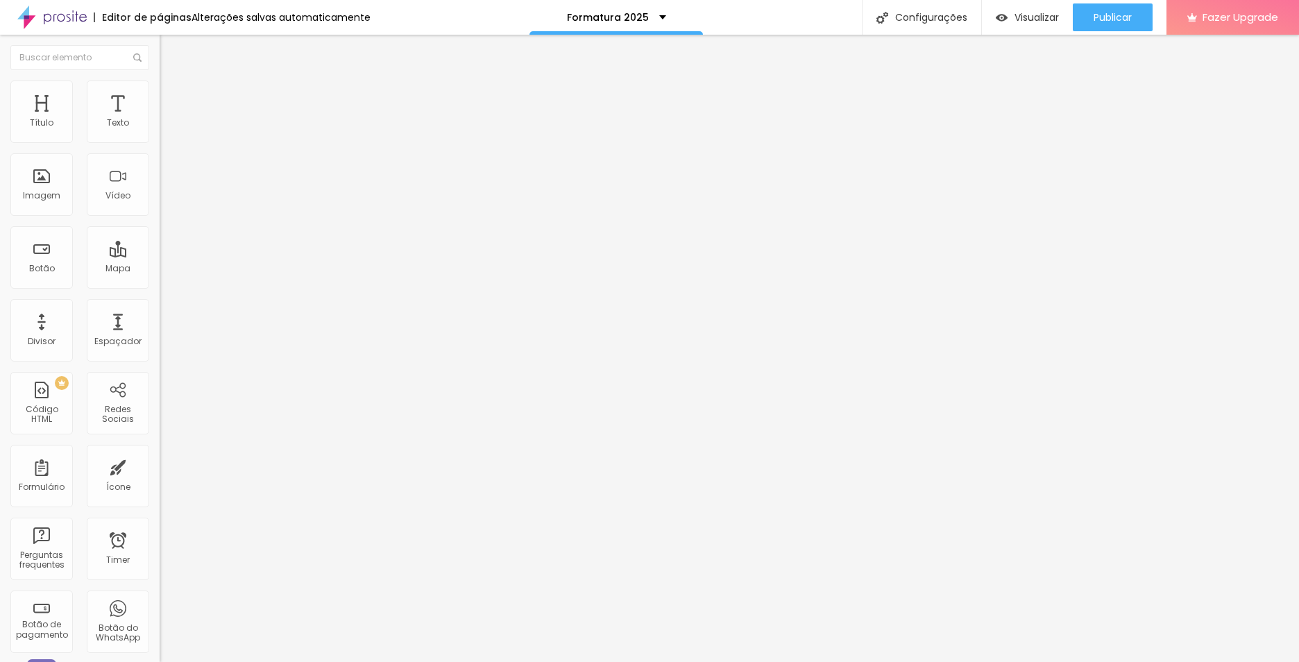
type input "40"
type input "41"
type input "42"
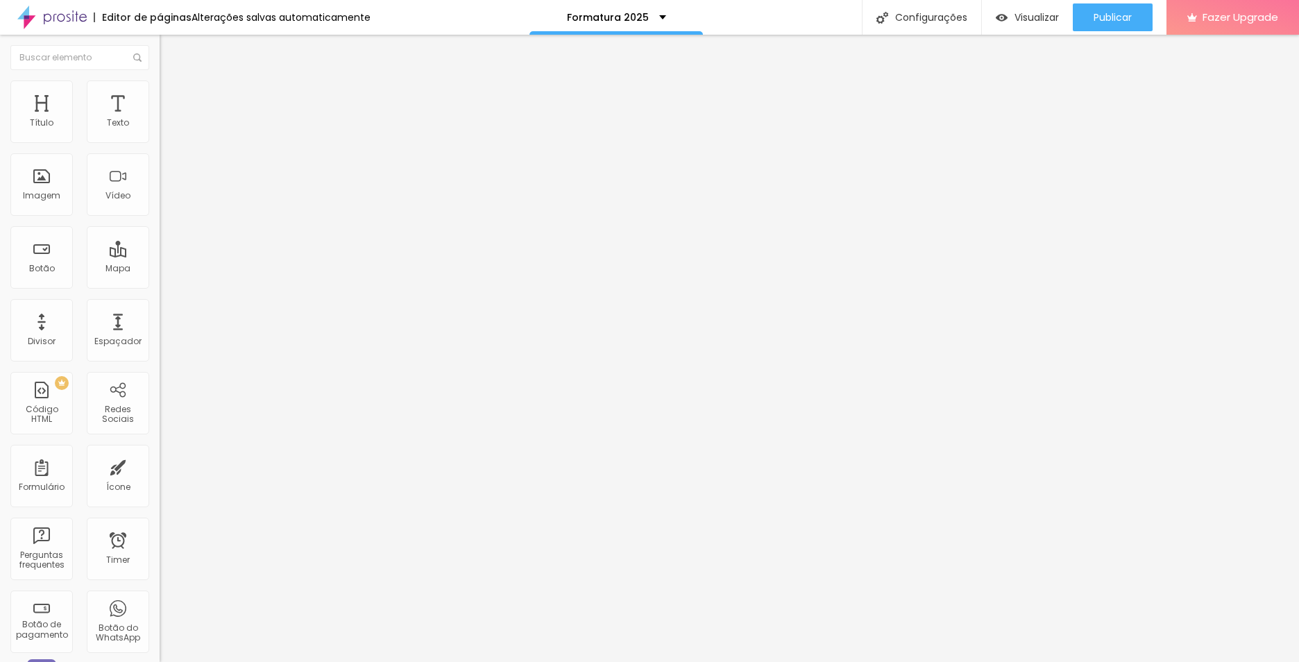
type input "42"
type input "43"
type input "44"
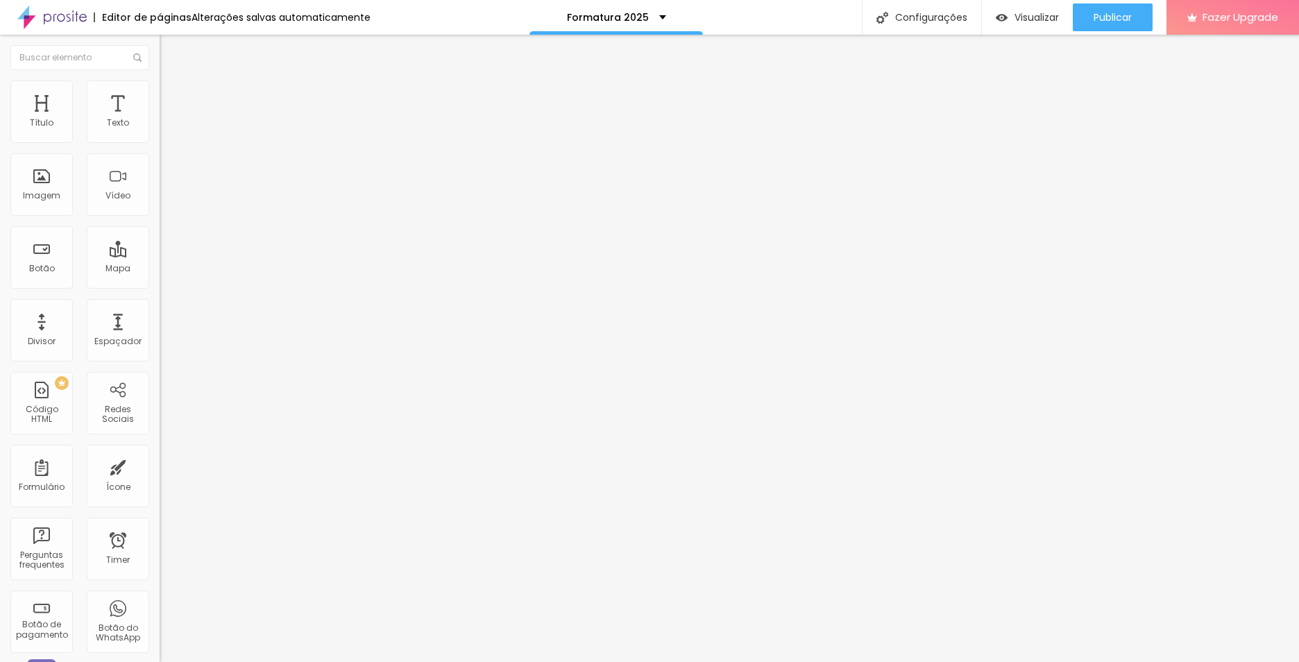
type input "44"
click at [160, 328] on input "range" at bounding box center [205, 333] width 90 height 11
type input "1"
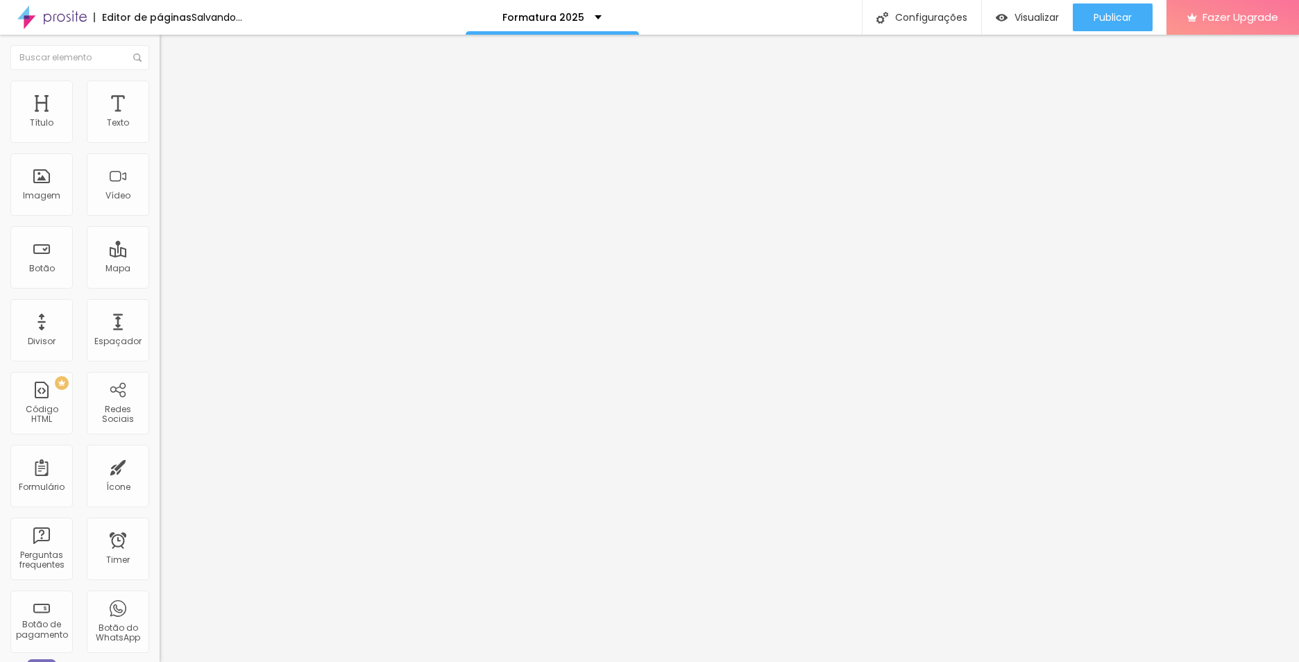
click at [160, 87] on img at bounding box center [166, 87] width 12 height 12
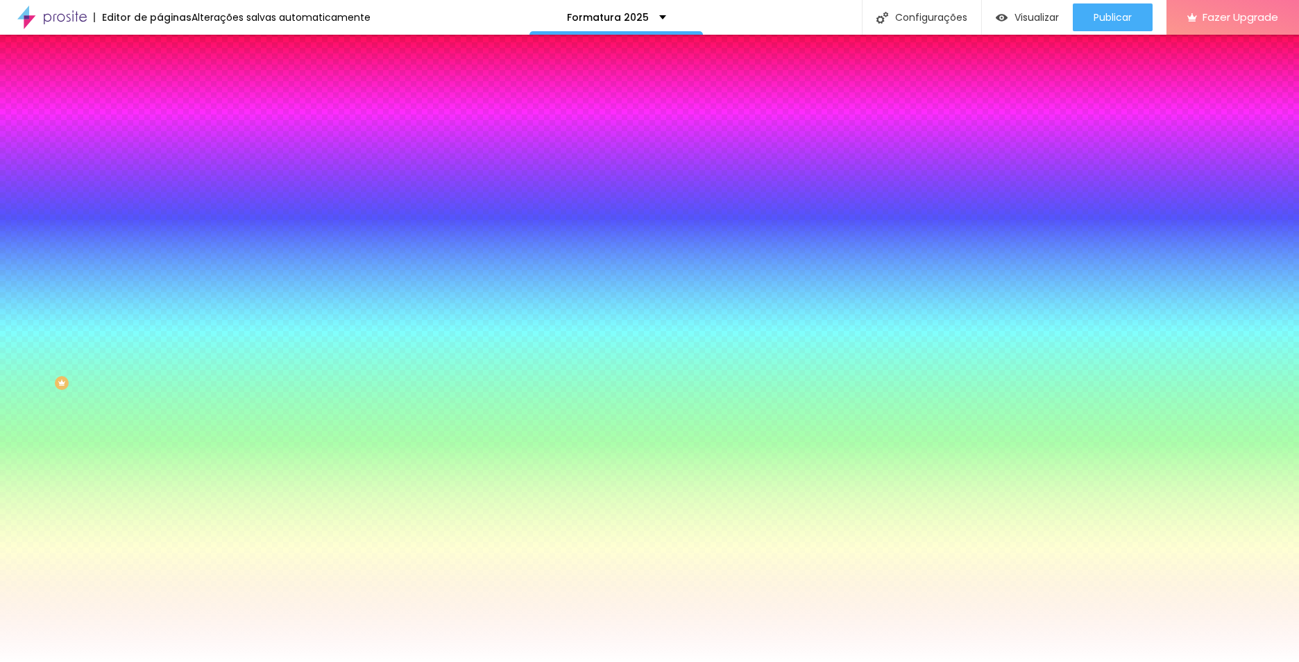
click at [160, 94] on img at bounding box center [166, 100] width 12 height 12
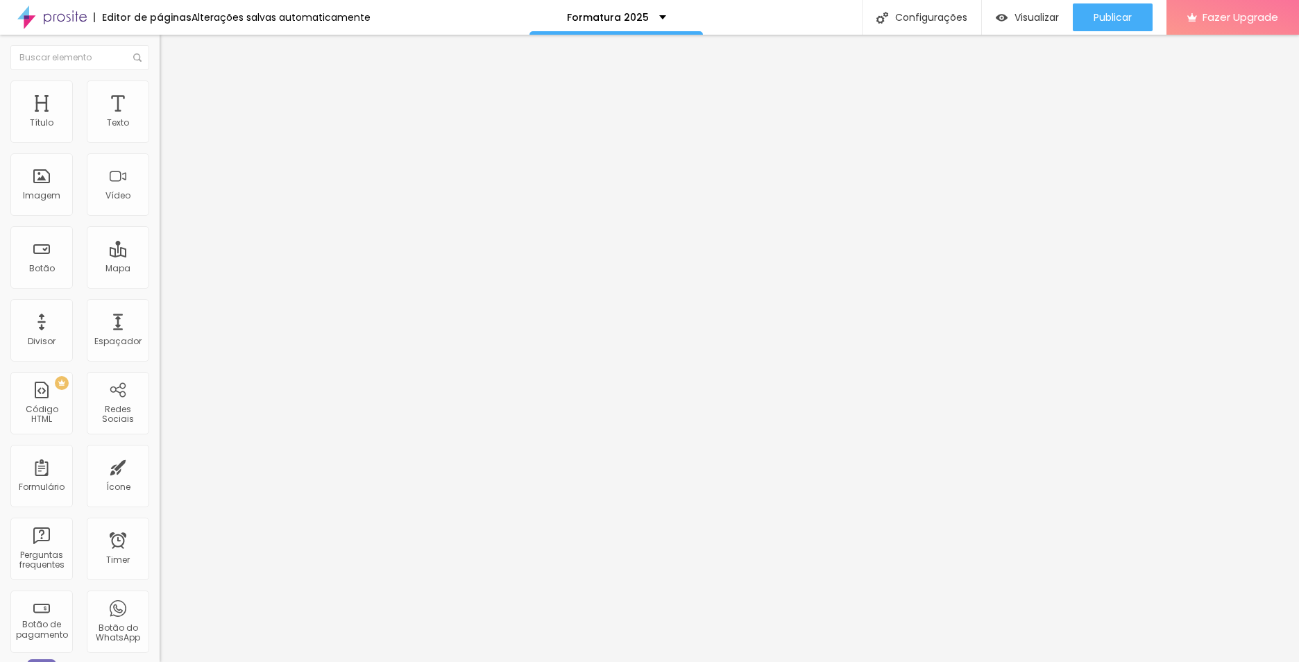
type input "92"
type input "97"
type input "102"
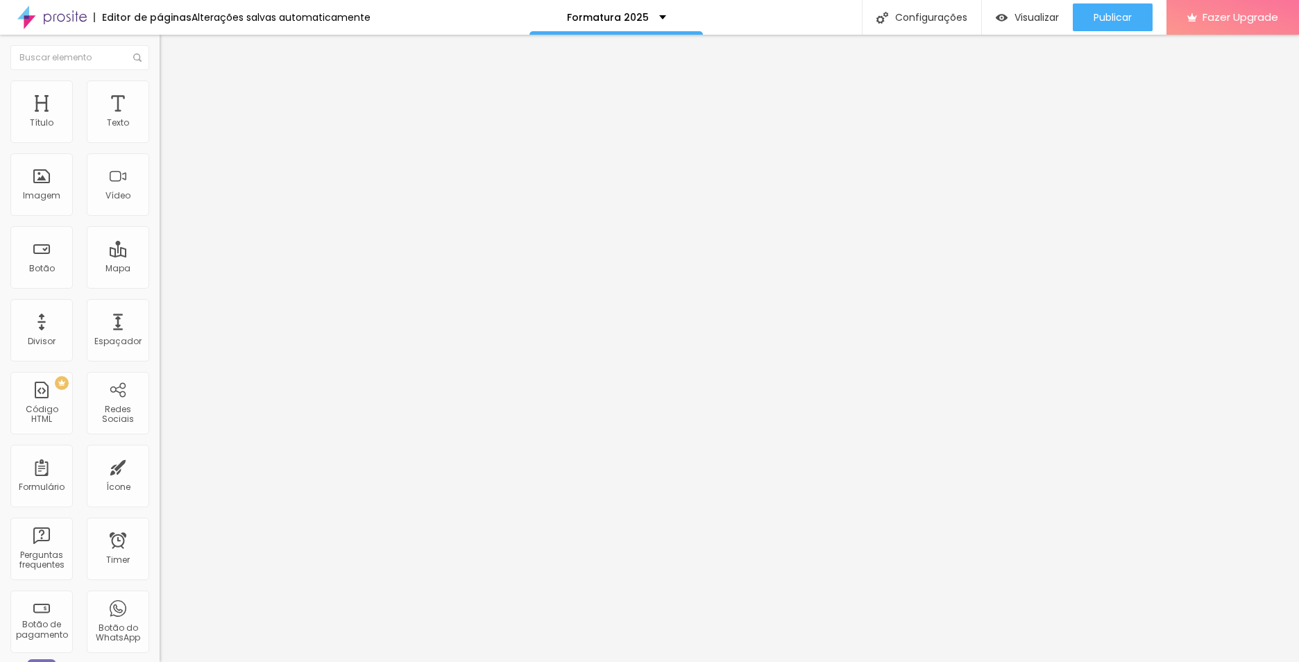
type input "102"
type input "108"
type input "81"
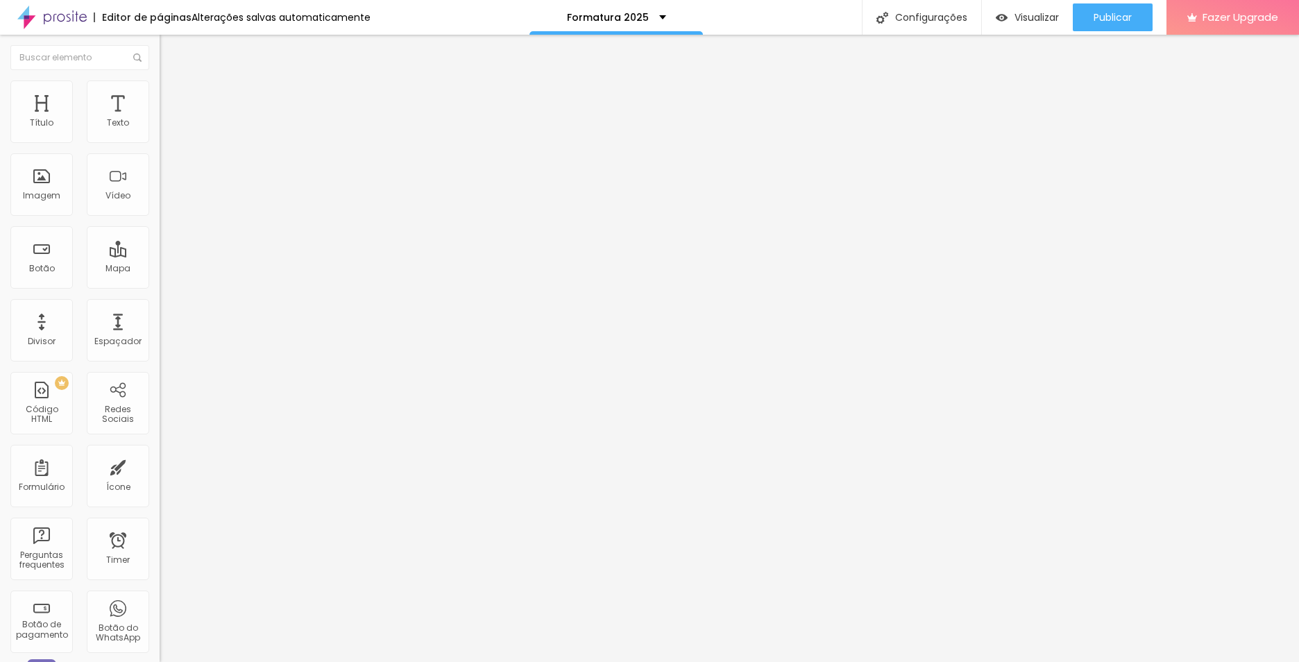
type input "76"
type input "81"
type input "86"
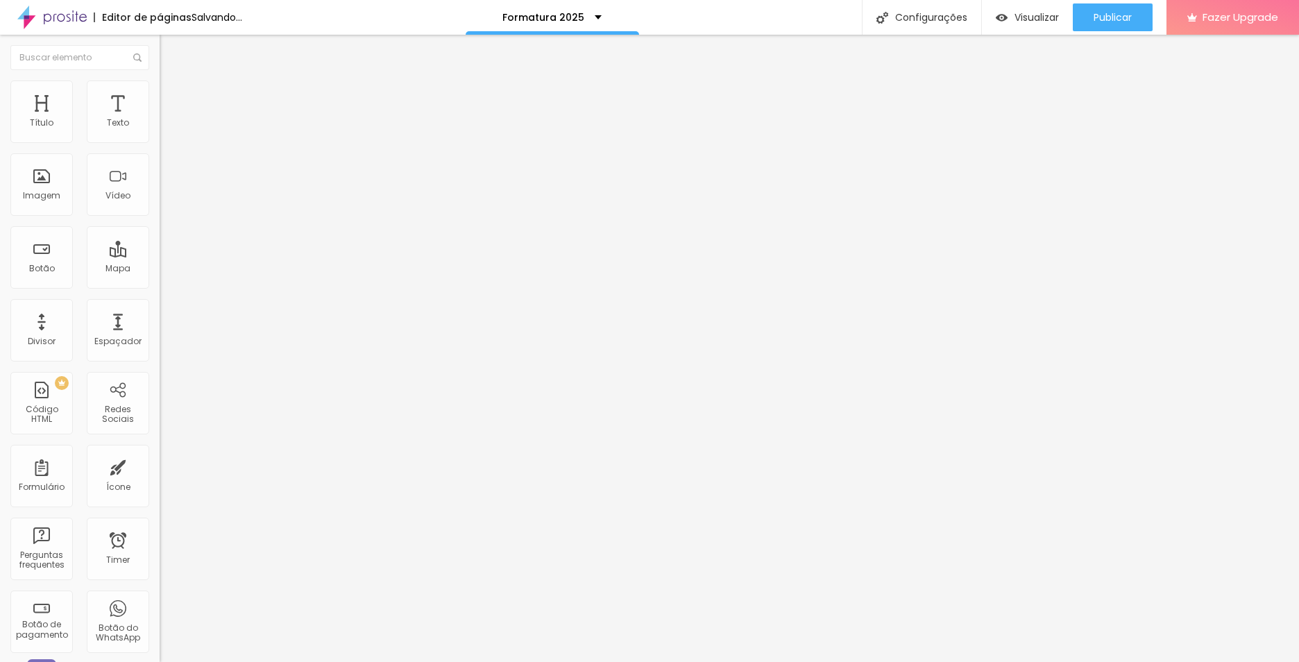
type input "86"
click at [160, 466] on input "range" at bounding box center [205, 471] width 90 height 11
click at [1019, 7] on div "Visualizar" at bounding box center [1027, 17] width 63 height 28
drag, startPoint x: 73, startPoint y: 155, endPoint x: -6, endPoint y: 152, distance: 78.5
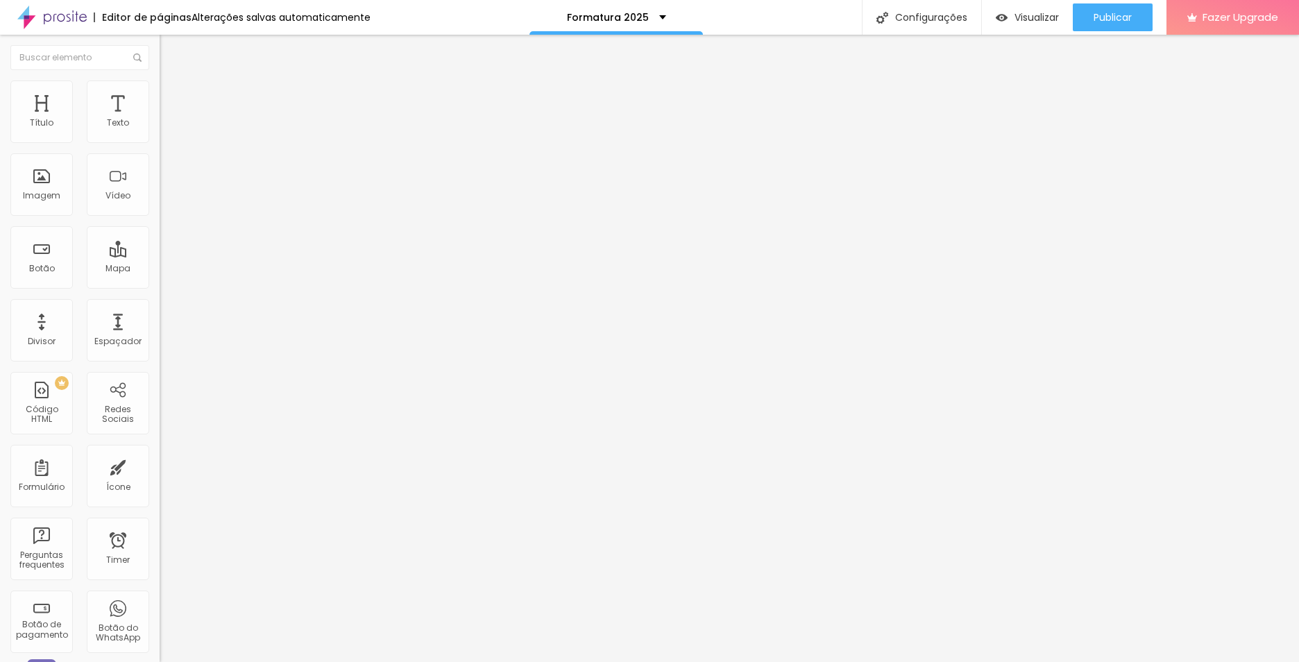
click at [0, 152] on html "Editor de páginas Alterações salvas automaticamente Formatura 2025 Configuraçõe…" at bounding box center [649, 331] width 1299 height 662
type input "Grupo Formatura"
click at [160, 488] on div "Editar Botão Conteúdo Estilo Avançado Texto Grupo Formatura Alinhamento Tamanho…" at bounding box center [240, 348] width 160 height 627
click at [1036, 18] on span "Visualizar" at bounding box center [1037, 17] width 44 height 11
click at [172, 96] on span "Estilo" at bounding box center [183, 90] width 22 height 12
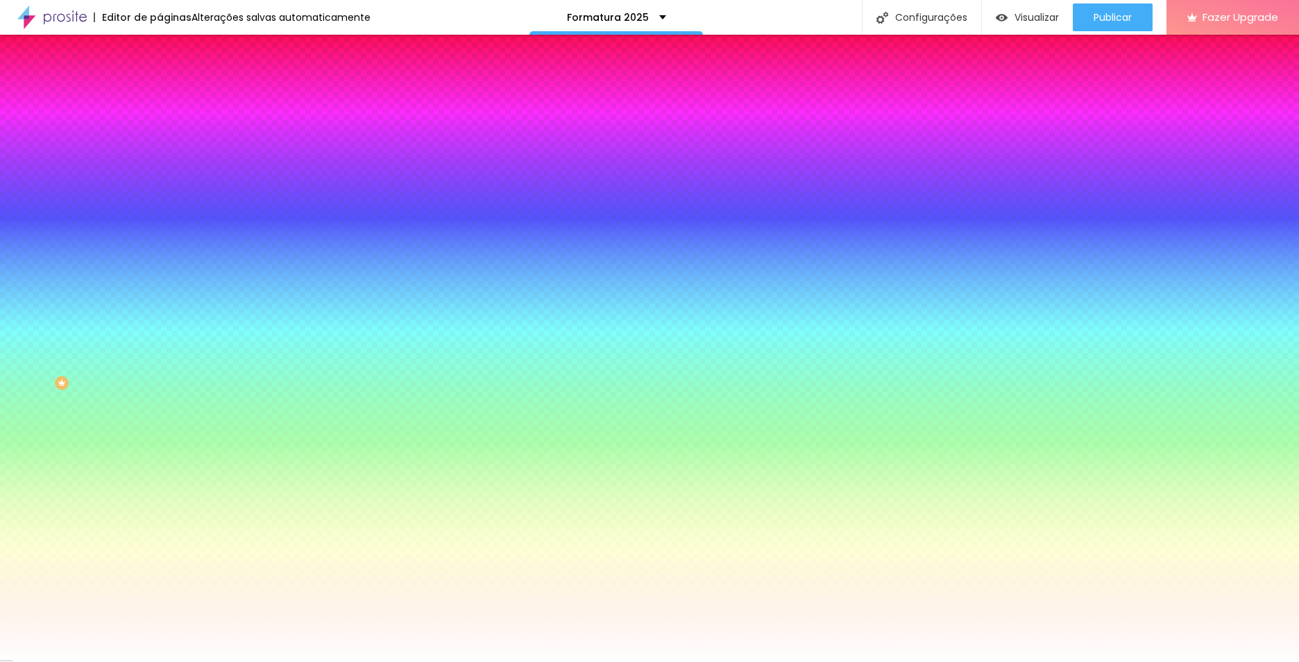
drag, startPoint x: 137, startPoint y: 132, endPoint x: 119, endPoint y: 131, distance: 18.8
click at [160, 133] on input "#FFFFFF" at bounding box center [243, 140] width 167 height 14
type input "#FFFFFF"
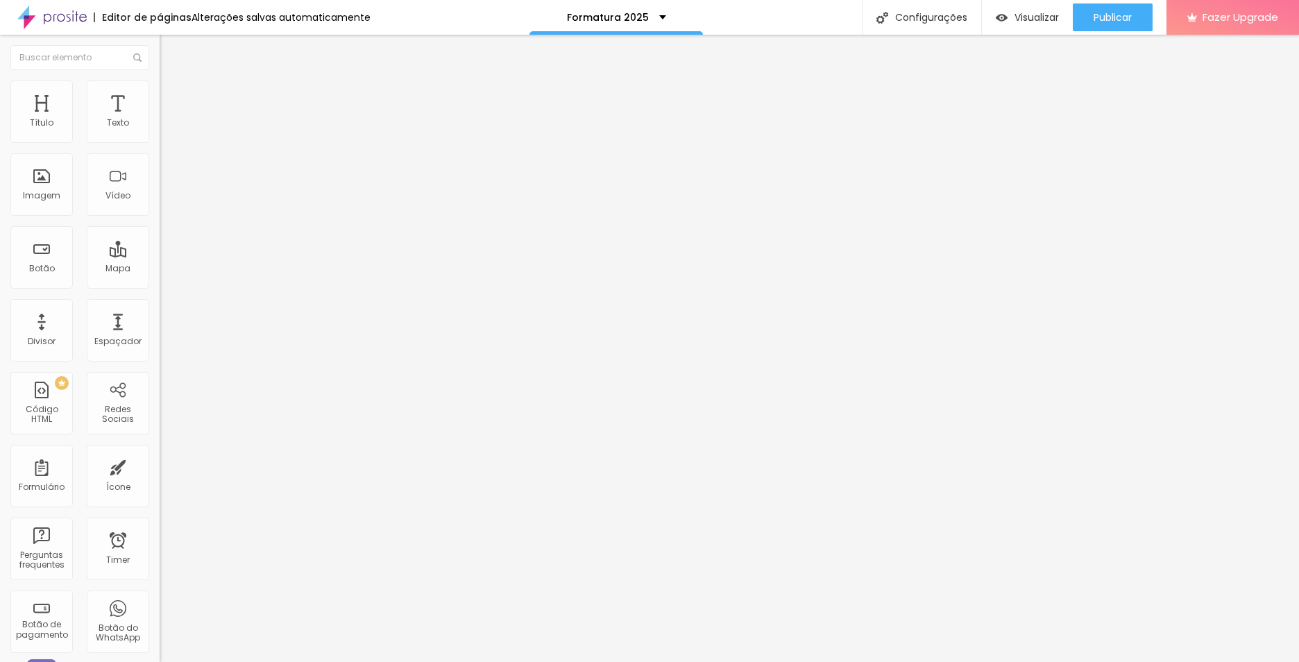
click at [160, 94] on img at bounding box center [166, 100] width 12 height 12
click at [160, 83] on img at bounding box center [166, 87] width 12 height 12
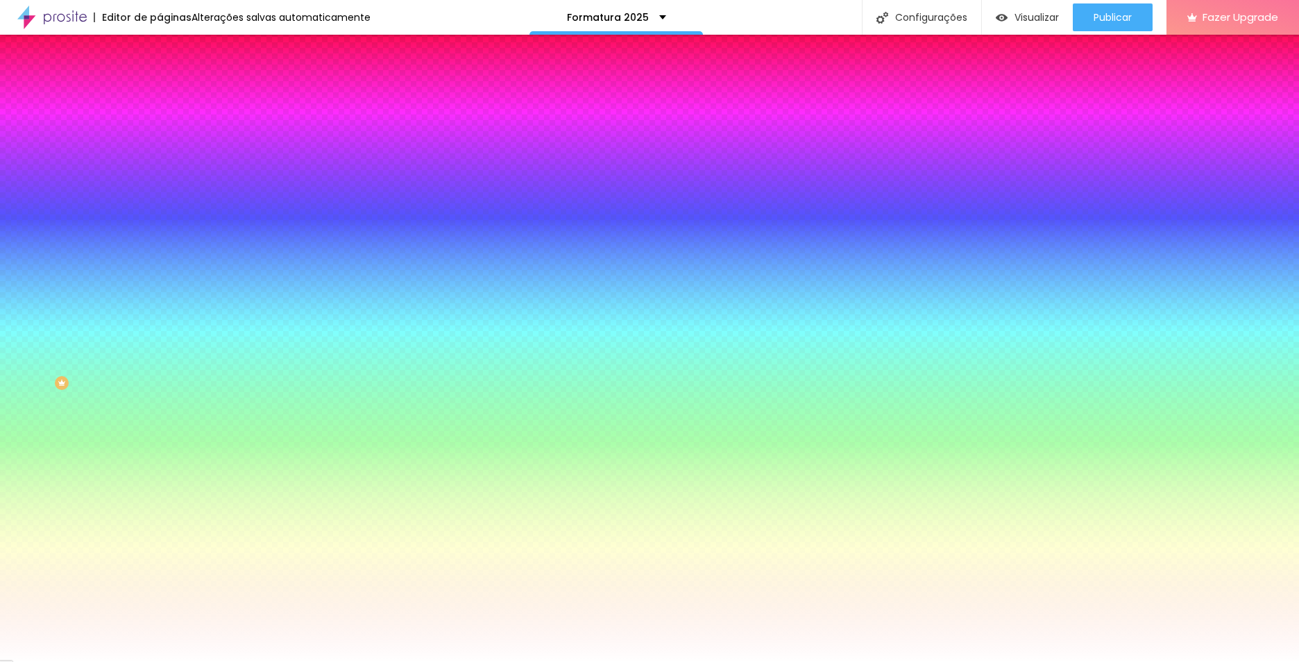
drag, startPoint x: 142, startPoint y: 139, endPoint x: 119, endPoint y: 135, distance: 24.0
click at [160, 135] on input "#FFFFFF" at bounding box center [243, 140] width 167 height 14
paste input
type input "#"
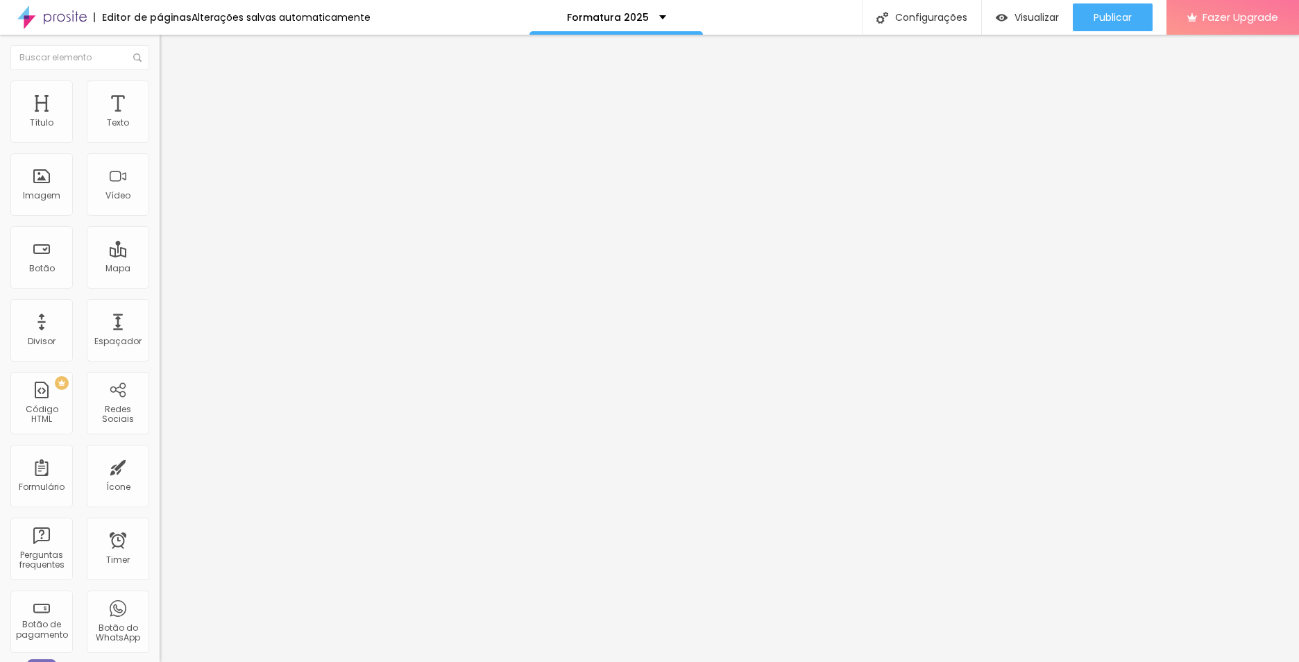
click at [160, 94] on img at bounding box center [166, 100] width 12 height 12
click at [160, 91] on li "Estilo" at bounding box center [240, 88] width 160 height 14
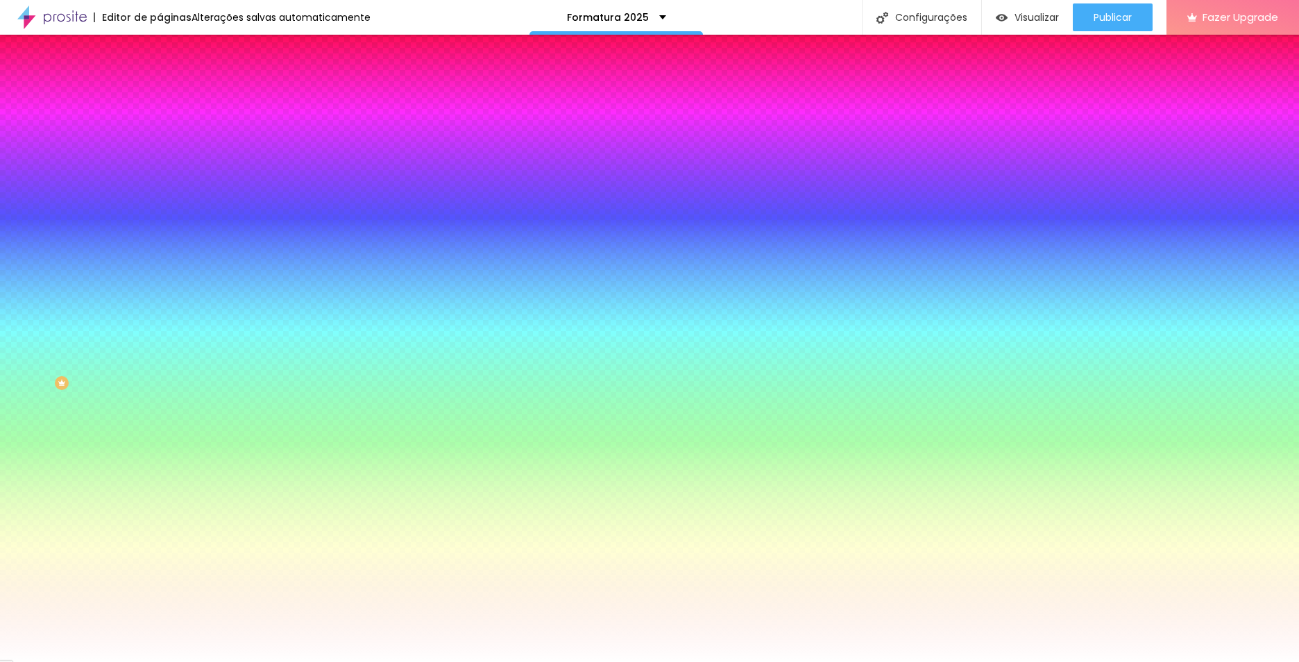
scroll to position [1, 0]
paste input "D8A618"
type input "#D8A618"
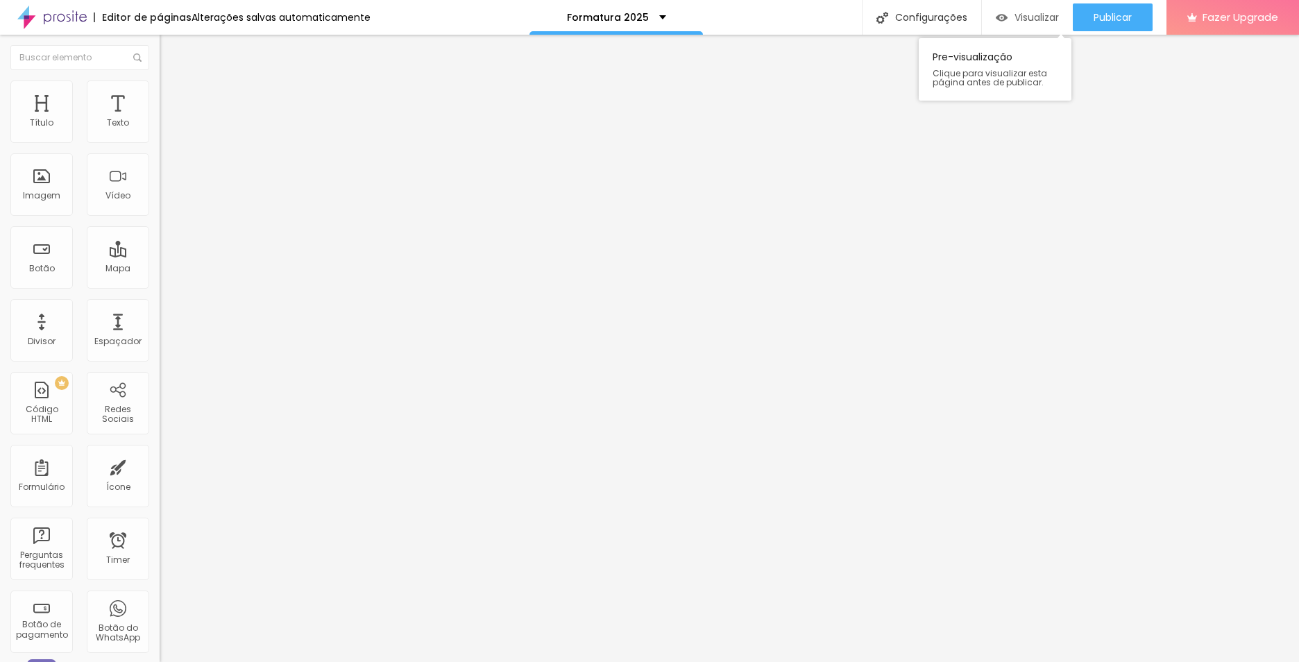
click at [1016, 12] on span "Visualizar" at bounding box center [1037, 17] width 44 height 11
click at [160, 220] on div "Proporção 4:3 Standard Ultrawide 21:9 Wide 16:9 Standard 4:3 Vertical 1 3:4 Ver…" at bounding box center [240, 220] width 160 height 63
click at [160, 208] on span "4:3 Standard" at bounding box center [188, 202] width 56 height 12
click at [160, 223] on div "Wide 16:9" at bounding box center [240, 218] width 160 height 8
type input "35"
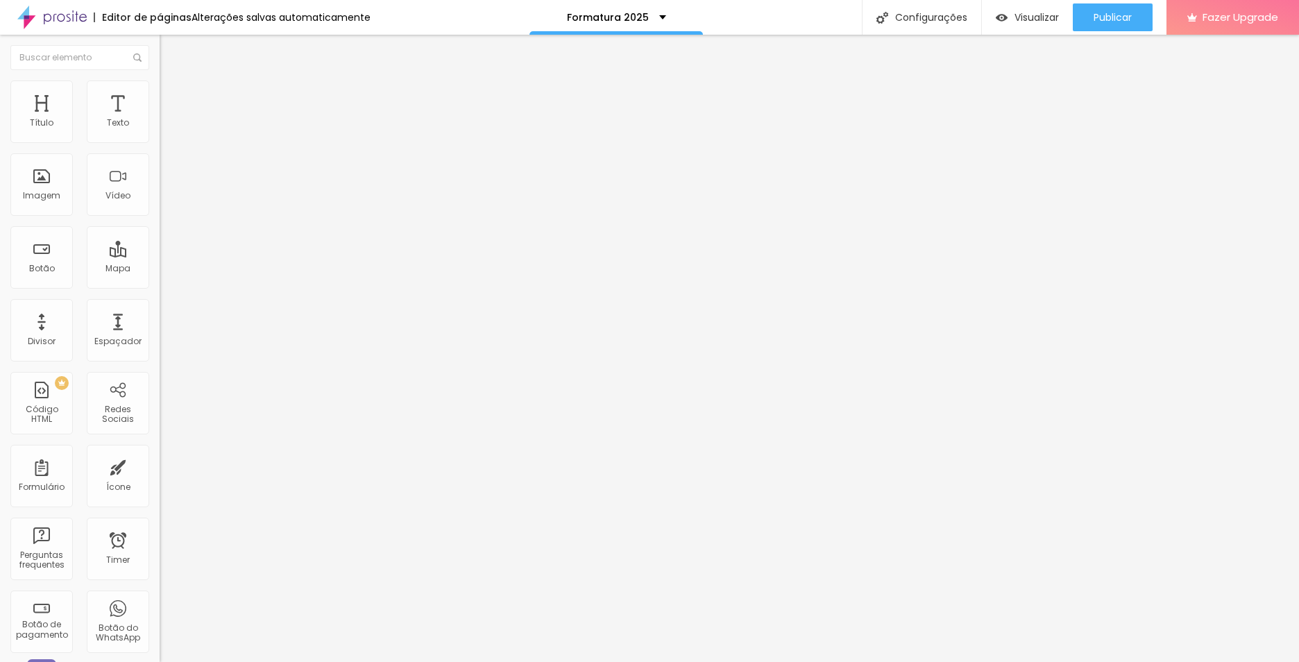
type input "35"
click at [160, 328] on input "range" at bounding box center [205, 333] width 90 height 11
type input "31"
type input "30"
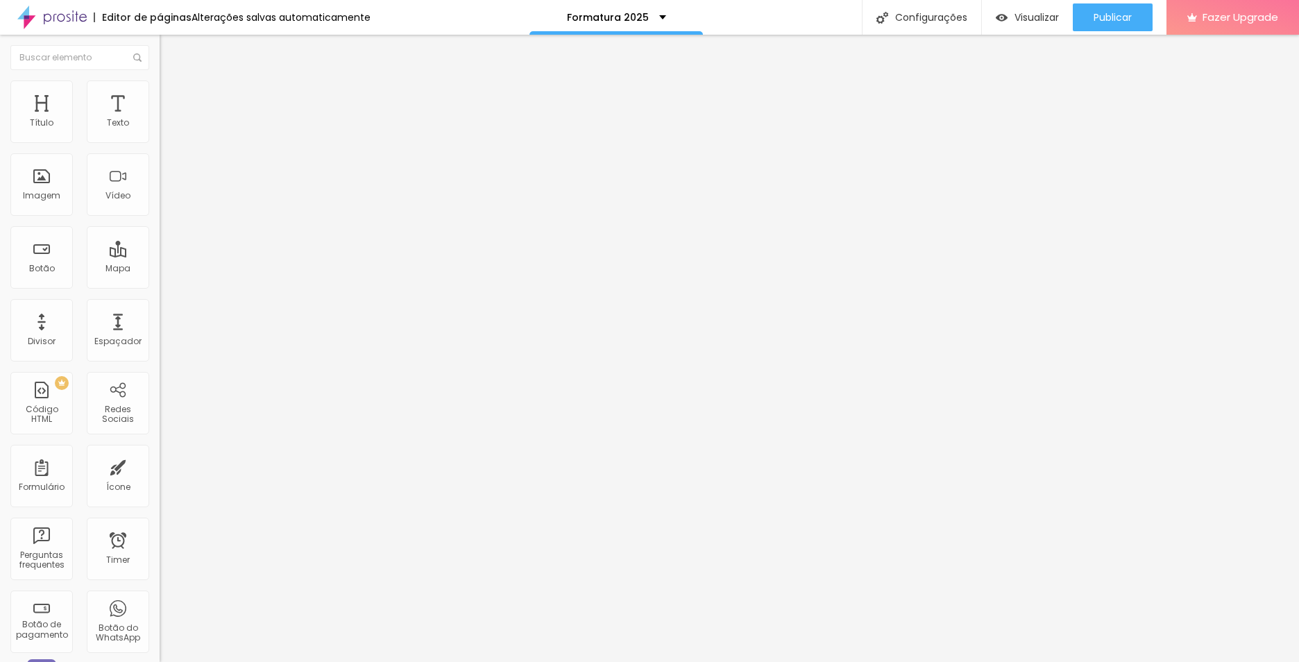
type input "30"
type input "31"
click at [160, 328] on input "range" at bounding box center [205, 333] width 90 height 11
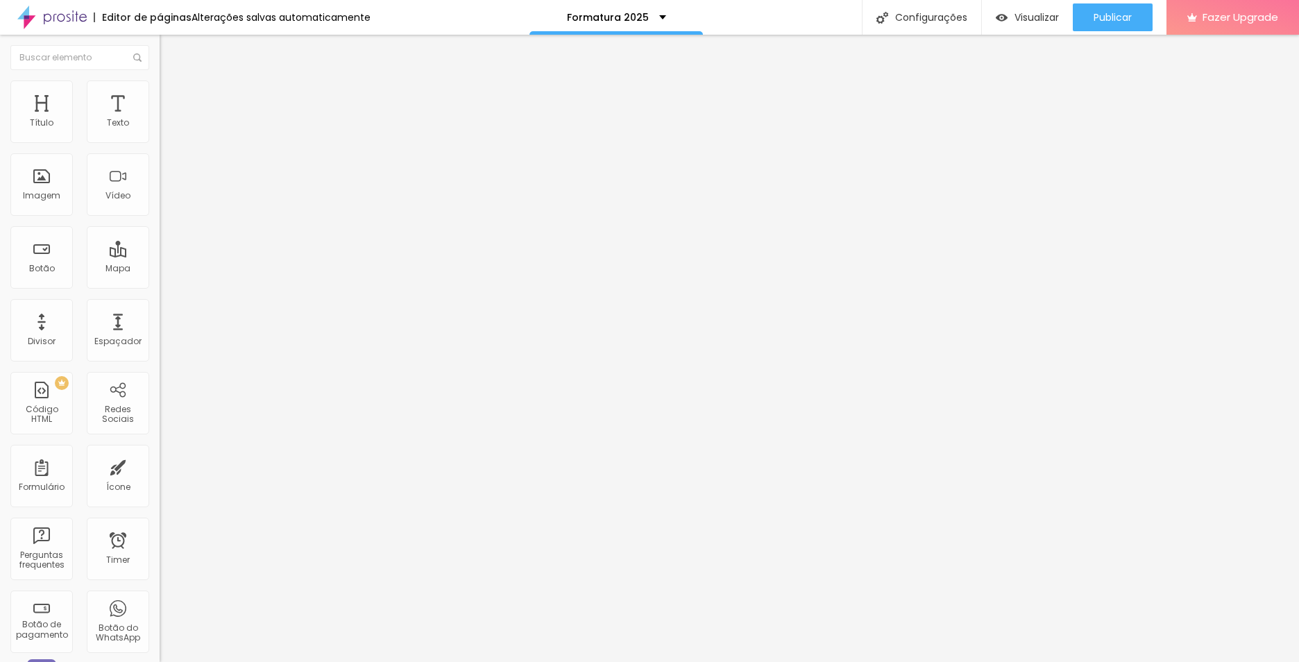
type input "23"
type input "24"
type input "25"
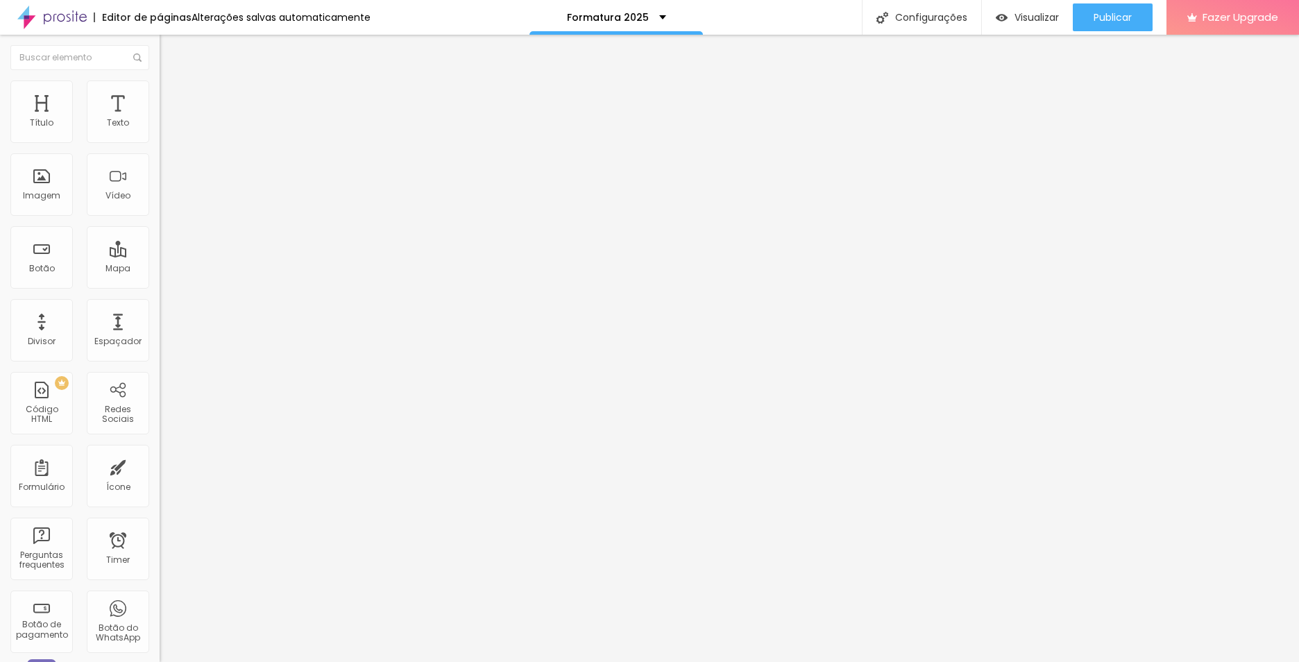
type input "25"
type input "26"
click at [160, 255] on input "range" at bounding box center [205, 260] width 90 height 11
drag, startPoint x: 96, startPoint y: 192, endPoint x: 75, endPoint y: 192, distance: 20.8
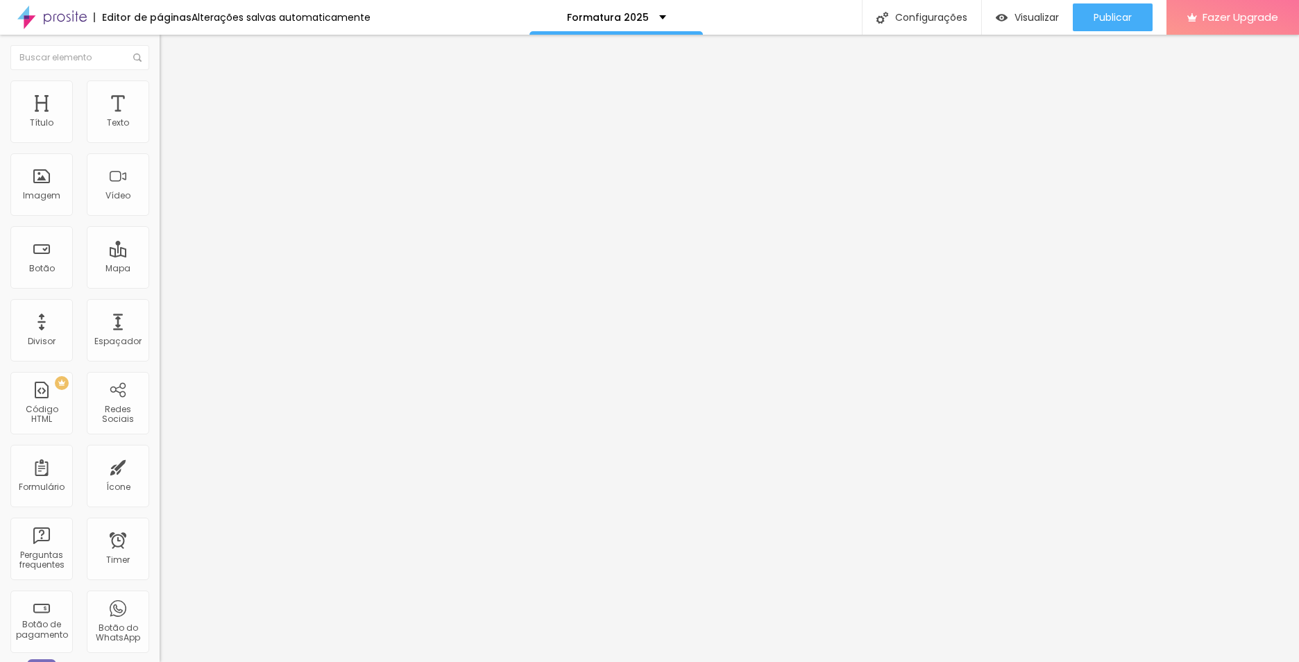
click at [160, 648] on input "range" at bounding box center [205, 653] width 90 height 11
click at [160, 328] on input "range" at bounding box center [205, 333] width 90 height 11
click at [172, 96] on span "Estilo" at bounding box center [183, 90] width 22 height 12
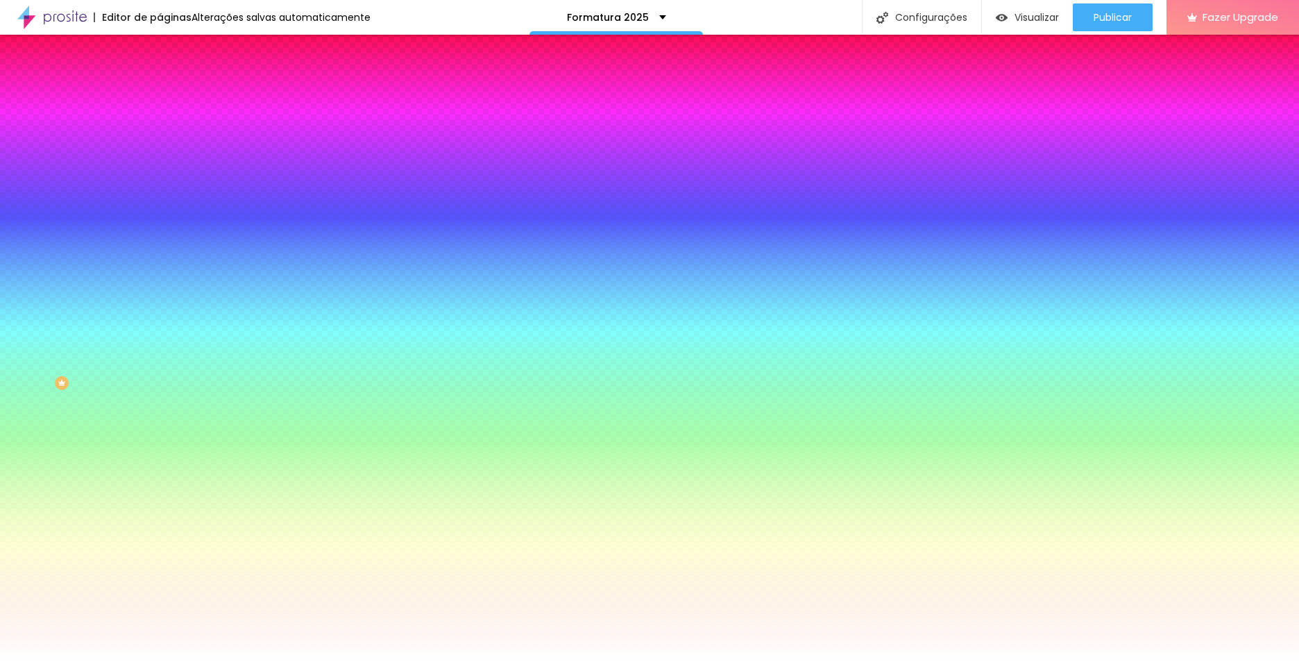
click at [160, 128] on span "Trocar imagem" at bounding box center [198, 122] width 76 height 12
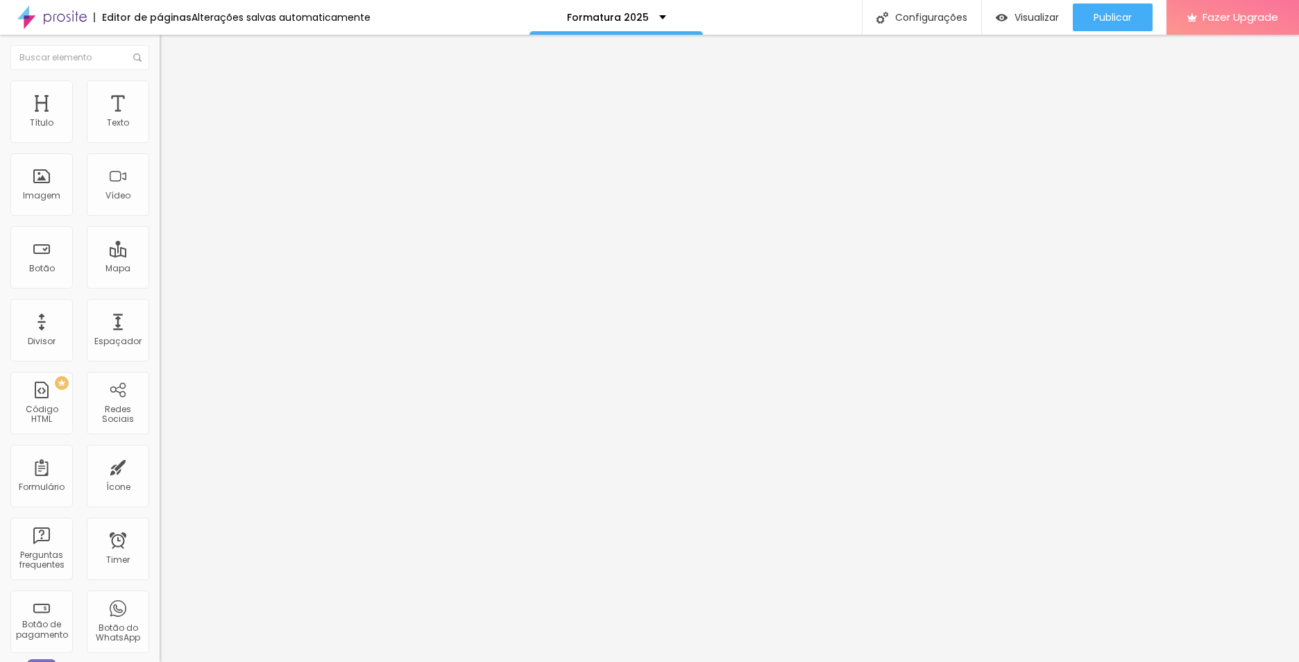
click at [160, 90] on img at bounding box center [166, 87] width 12 height 12
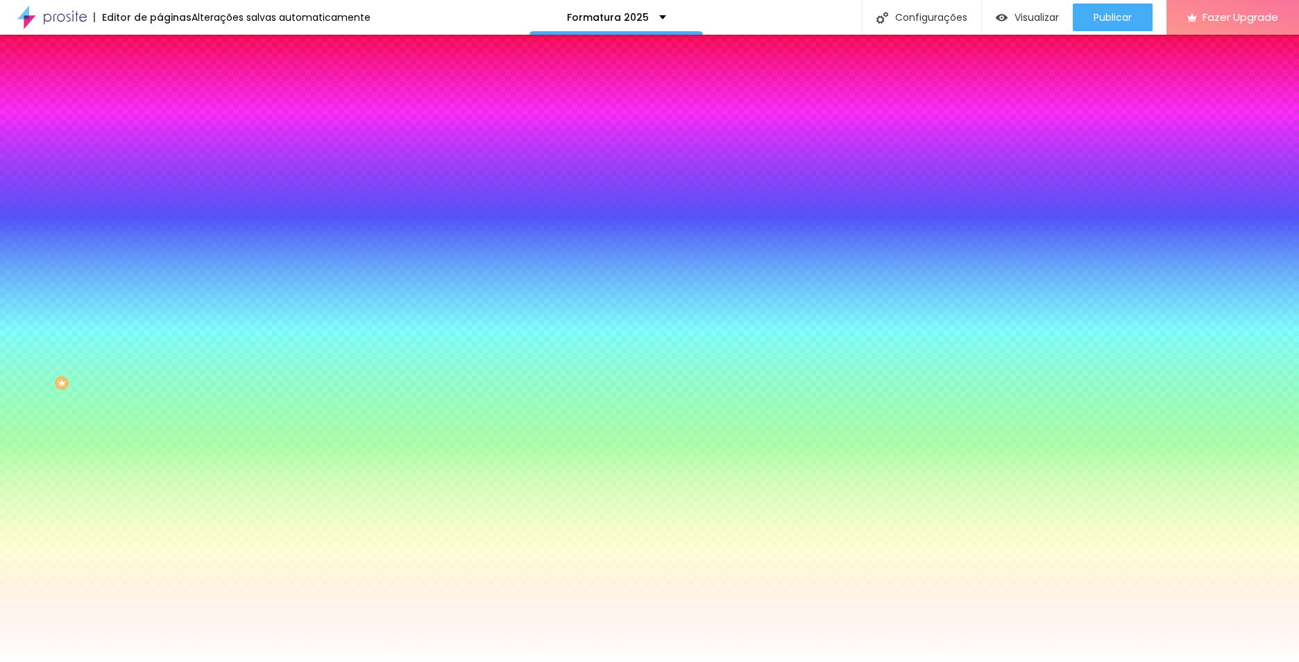
click at [160, 128] on span "Trocar imagem" at bounding box center [198, 122] width 76 height 12
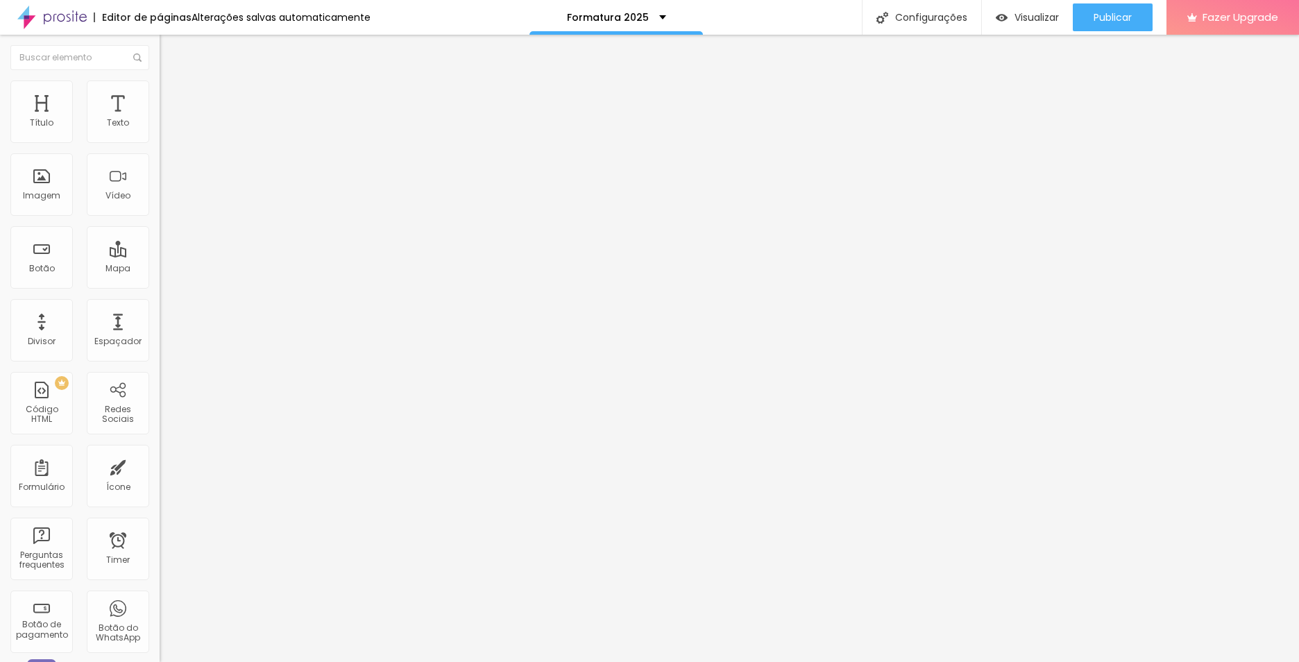
click at [172, 94] on span "Estilo" at bounding box center [183, 90] width 22 height 12
click at [172, 93] on span "Estilo" at bounding box center [183, 90] width 22 height 12
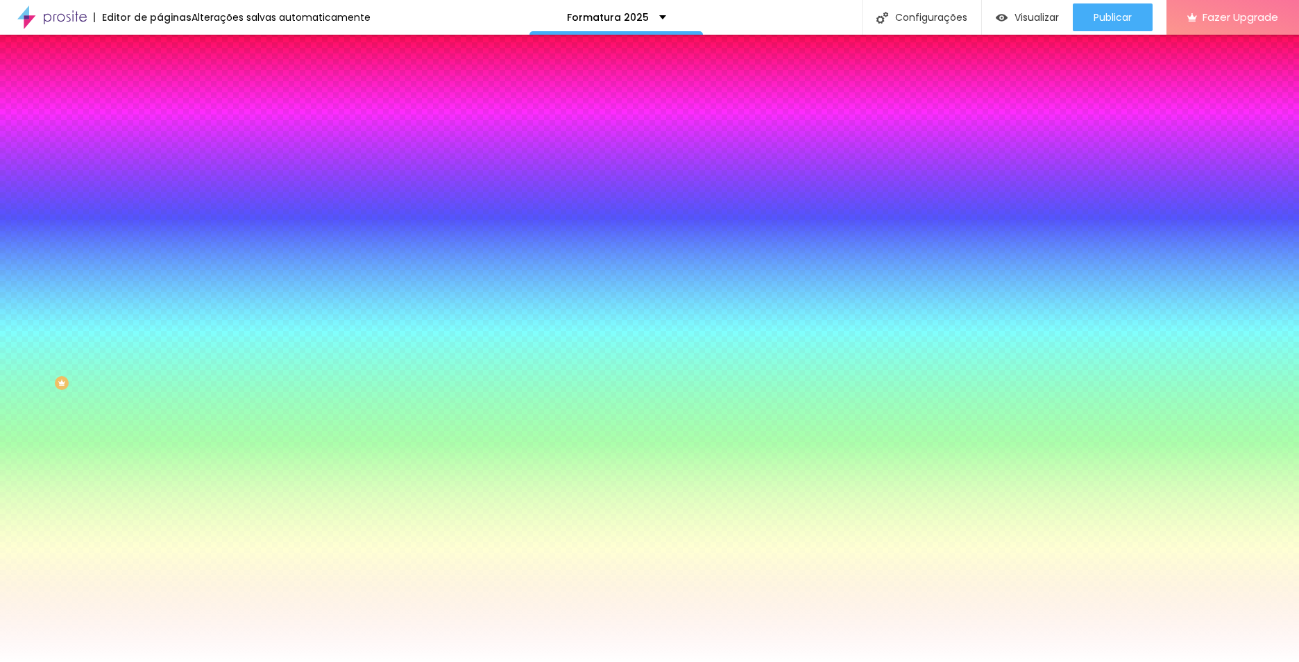
click at [160, 221] on div "Imagem de fundo Trocar imagem Efeito da Imagem Parallax Nenhum Parallax Cor de …" at bounding box center [240, 198] width 160 height 180
click at [160, 144] on span "Parallax" at bounding box center [177, 139] width 34 height 12
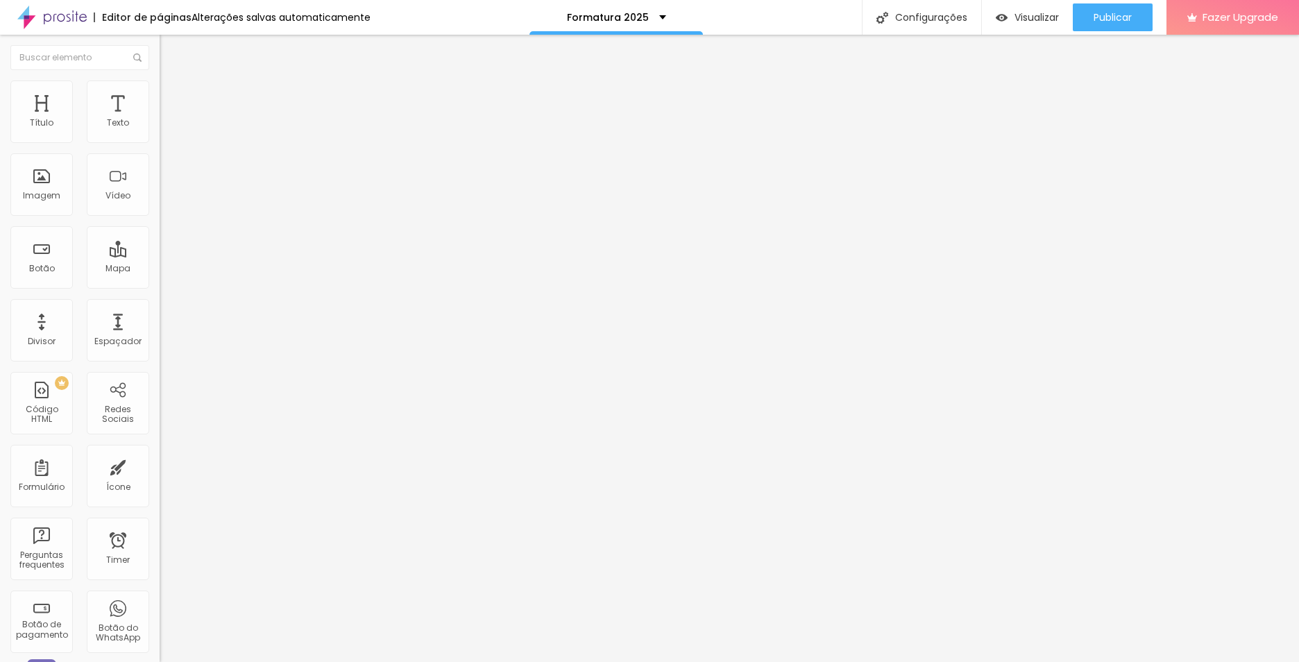
click at [160, 92] on li "Estilo" at bounding box center [240, 88] width 160 height 14
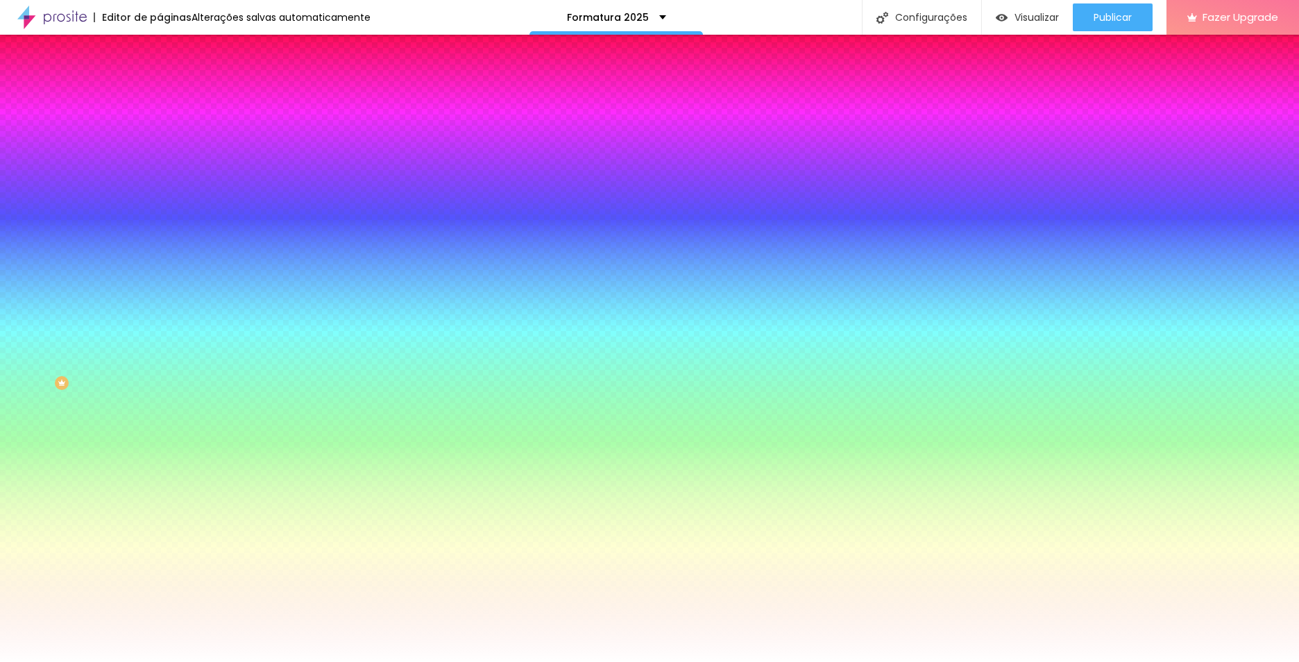
click at [235, 125] on img at bounding box center [239, 121] width 8 height 8
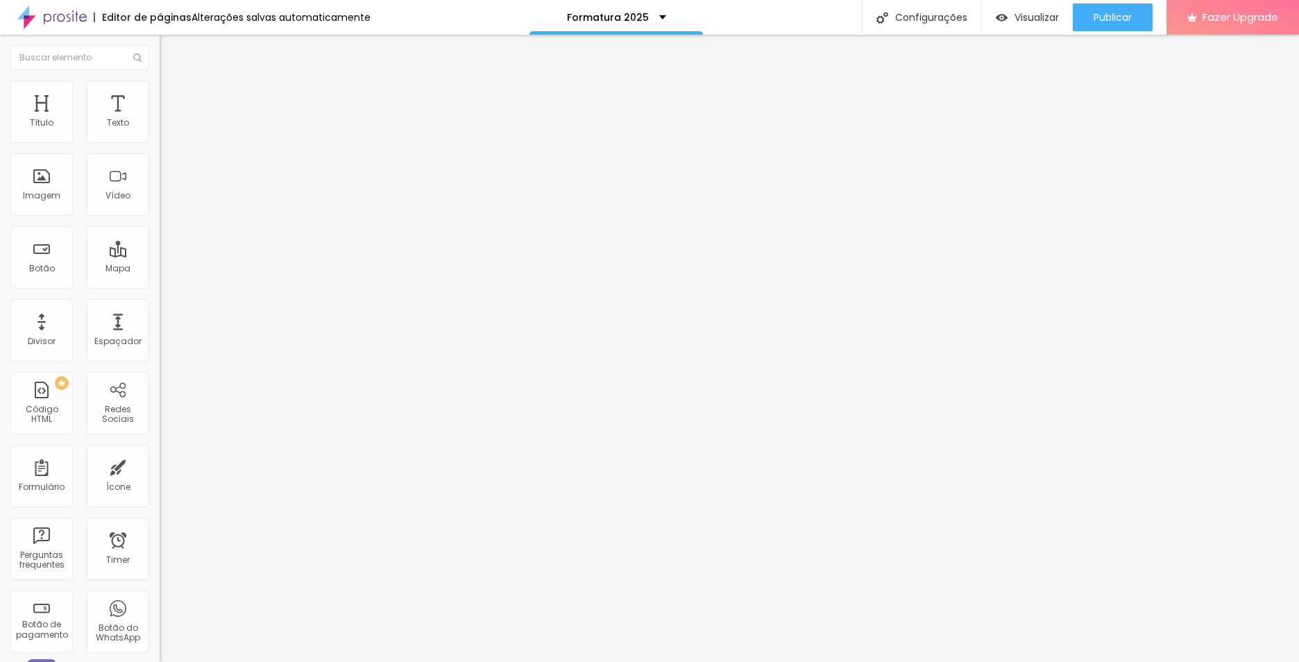
click at [172, 96] on span "Estilo" at bounding box center [183, 90] width 22 height 12
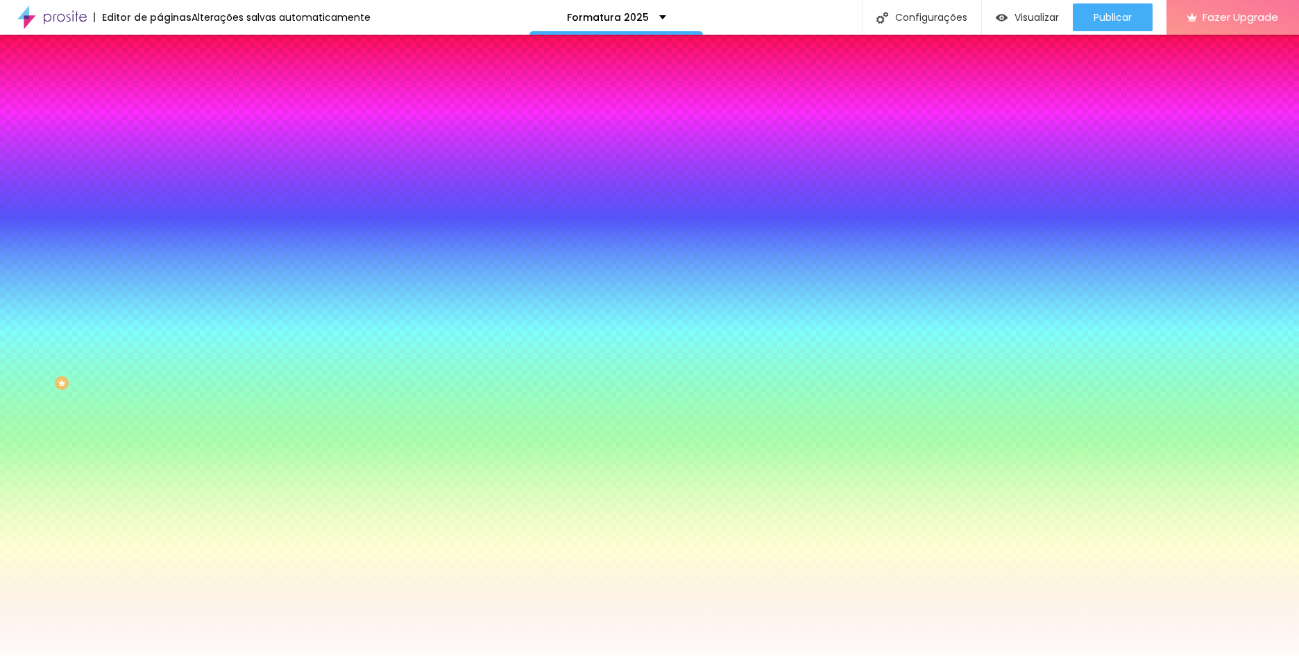
click at [235, 125] on img at bounding box center [239, 121] width 8 height 8
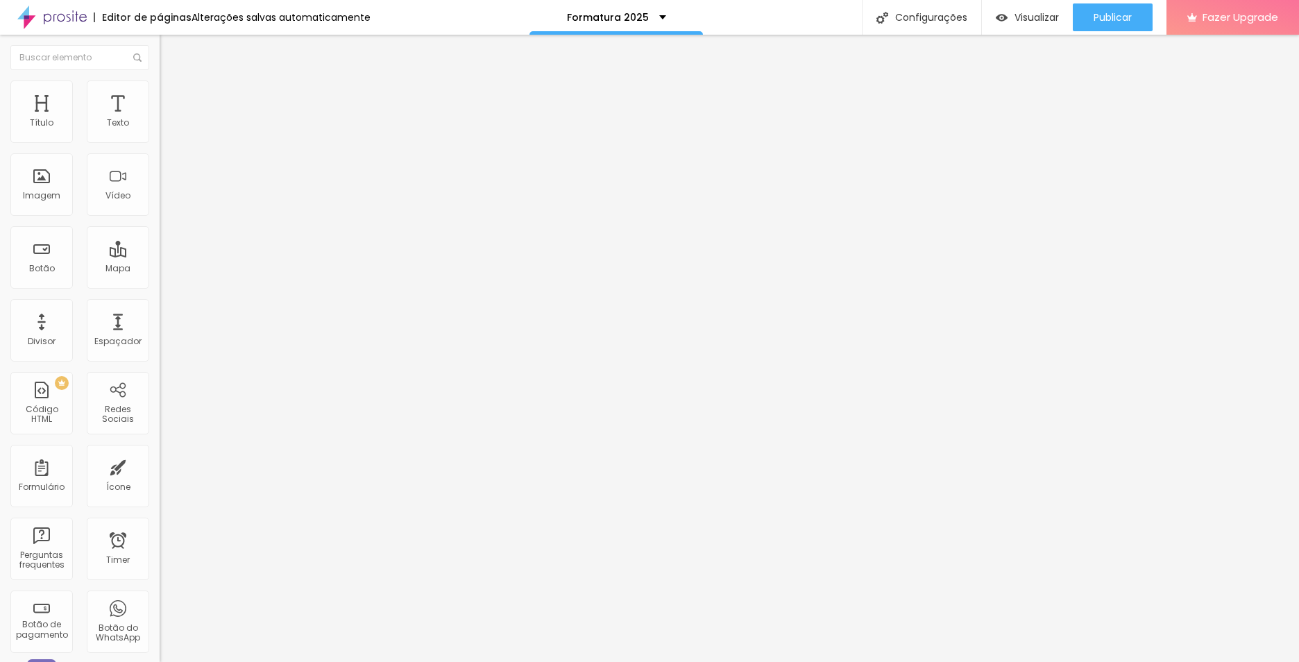
click at [160, 83] on img at bounding box center [166, 87] width 12 height 12
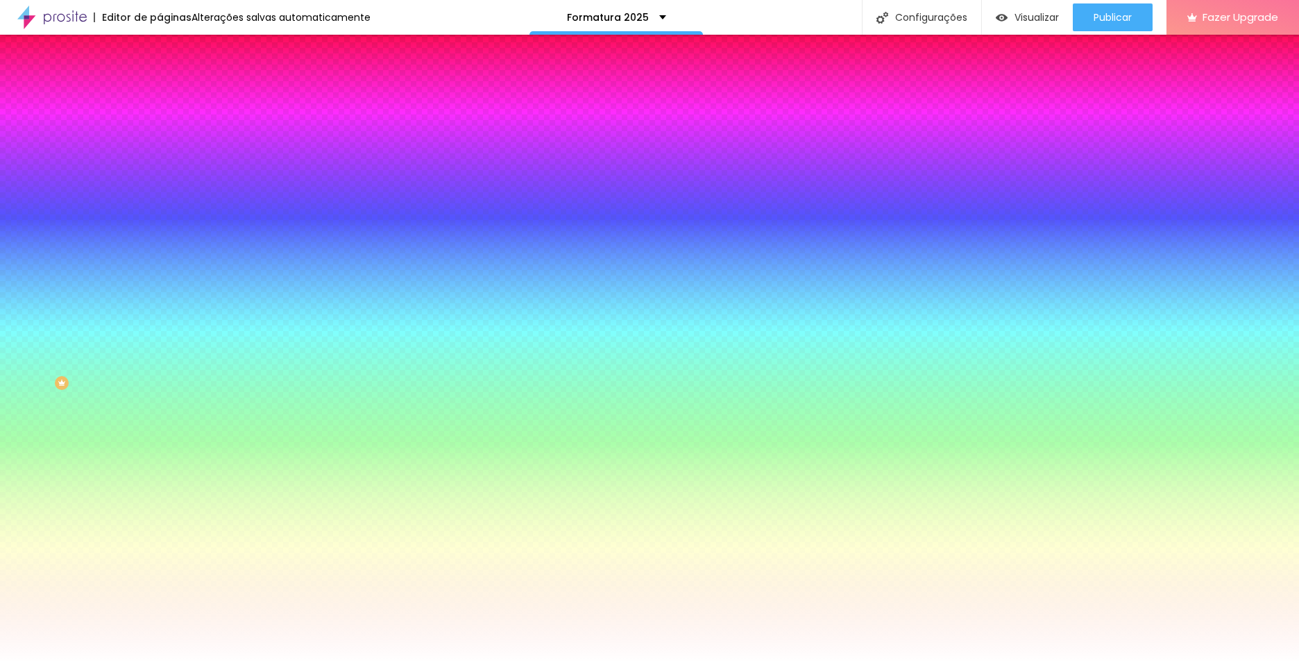
click at [235, 125] on img at bounding box center [239, 121] width 8 height 8
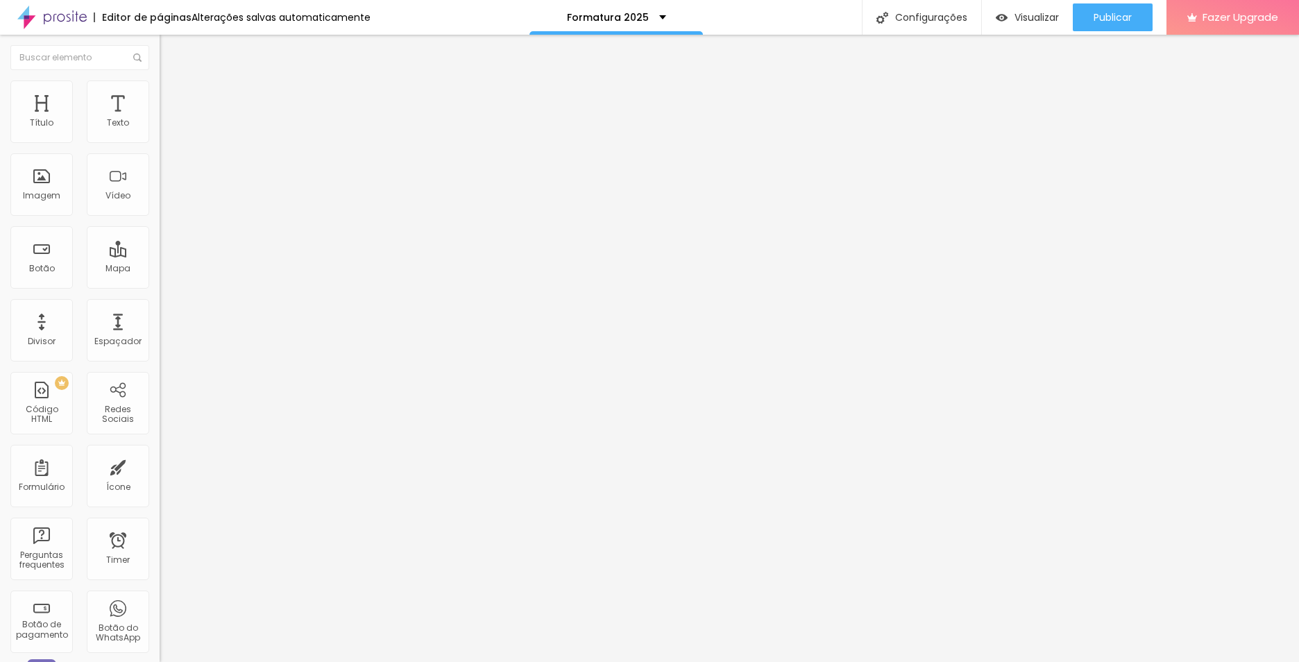
drag, startPoint x: 88, startPoint y: 89, endPoint x: 81, endPoint y: 93, distance: 8.1
click at [160, 93] on li "Estilo" at bounding box center [240, 88] width 160 height 14
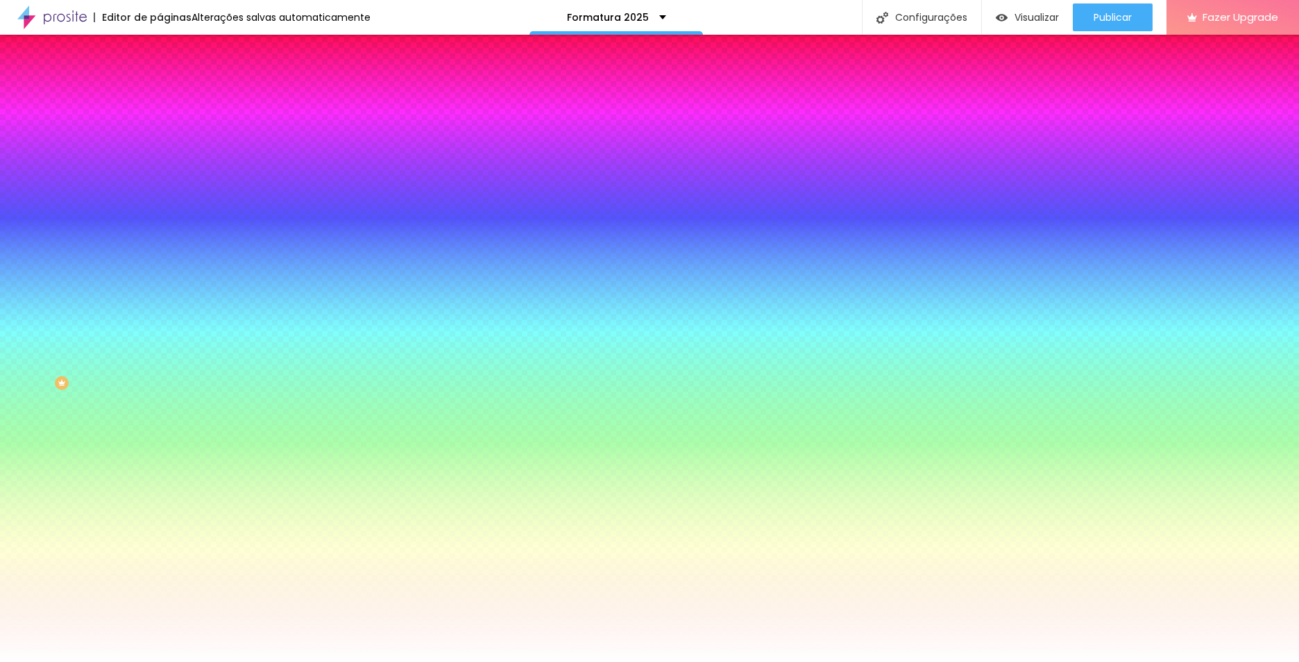
drag, startPoint x: 81, startPoint y: 93, endPoint x: 127, endPoint y: 196, distance: 112.5
click at [235, 125] on img at bounding box center [239, 121] width 8 height 8
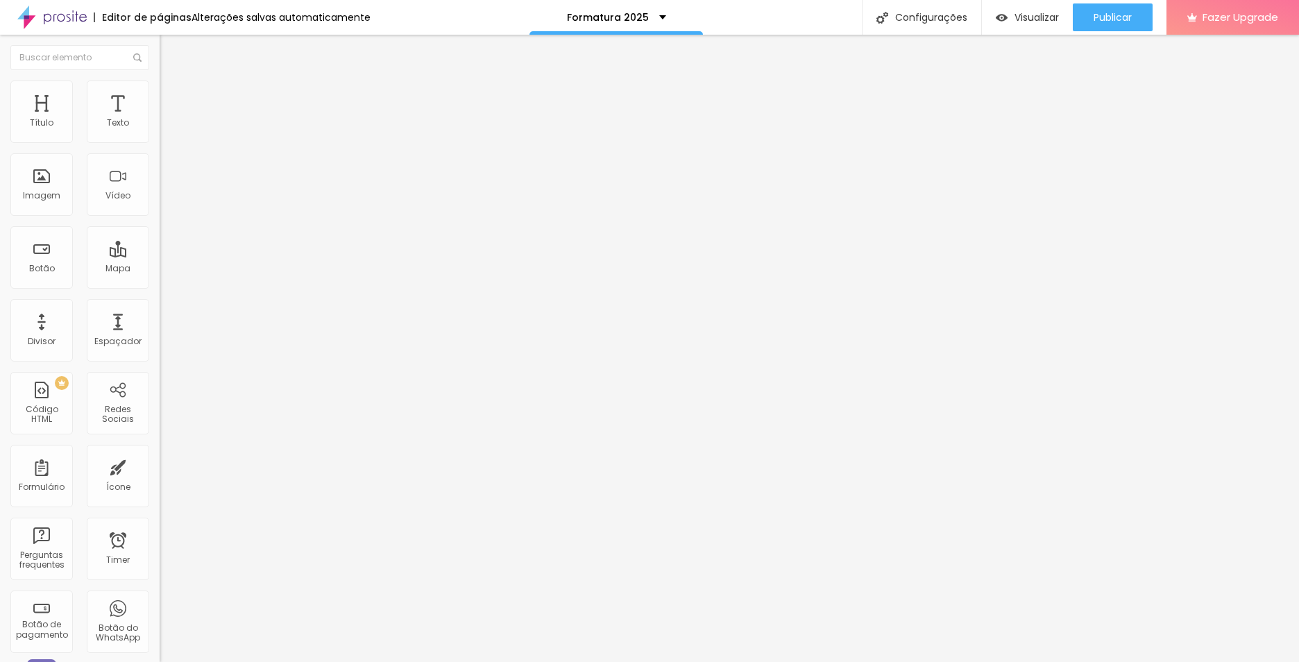
click at [172, 96] on span "Estilo" at bounding box center [183, 90] width 22 height 12
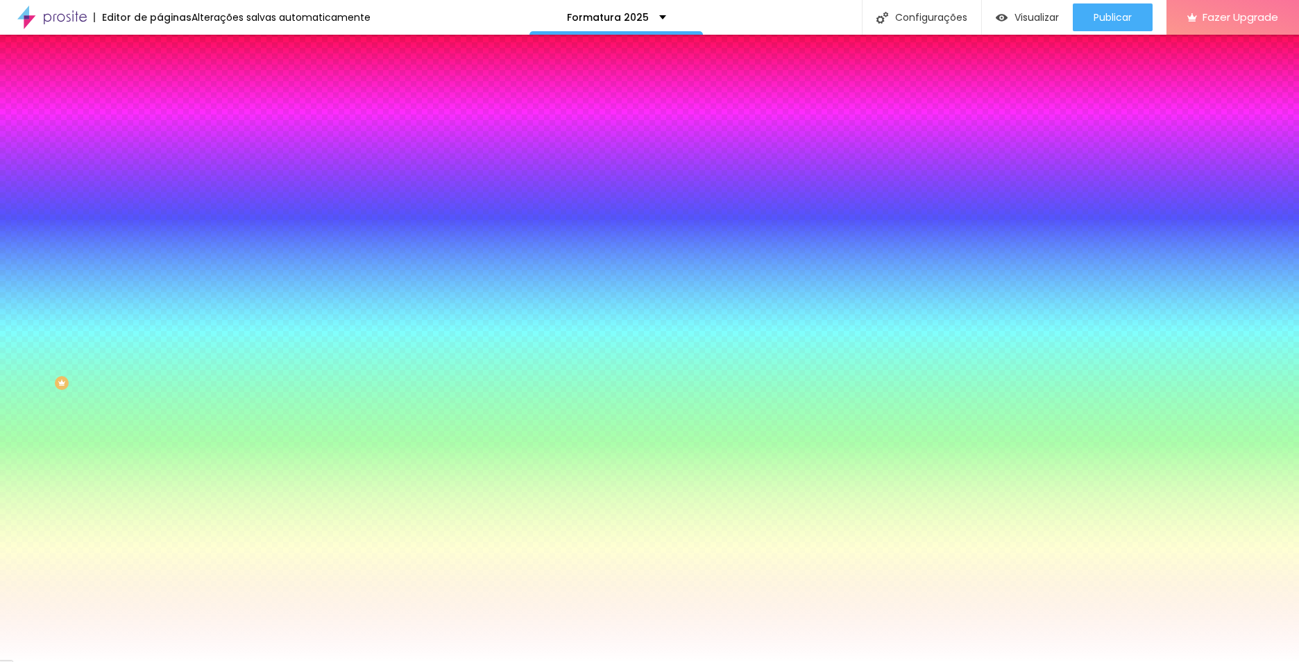
drag, startPoint x: 117, startPoint y: 133, endPoint x: 157, endPoint y: 133, distance: 39.6
click at [160, 133] on div "Cor de fundo Voltar ao padrão #FFFFFF 0 Borda arredondada" at bounding box center [240, 225] width 160 height 235
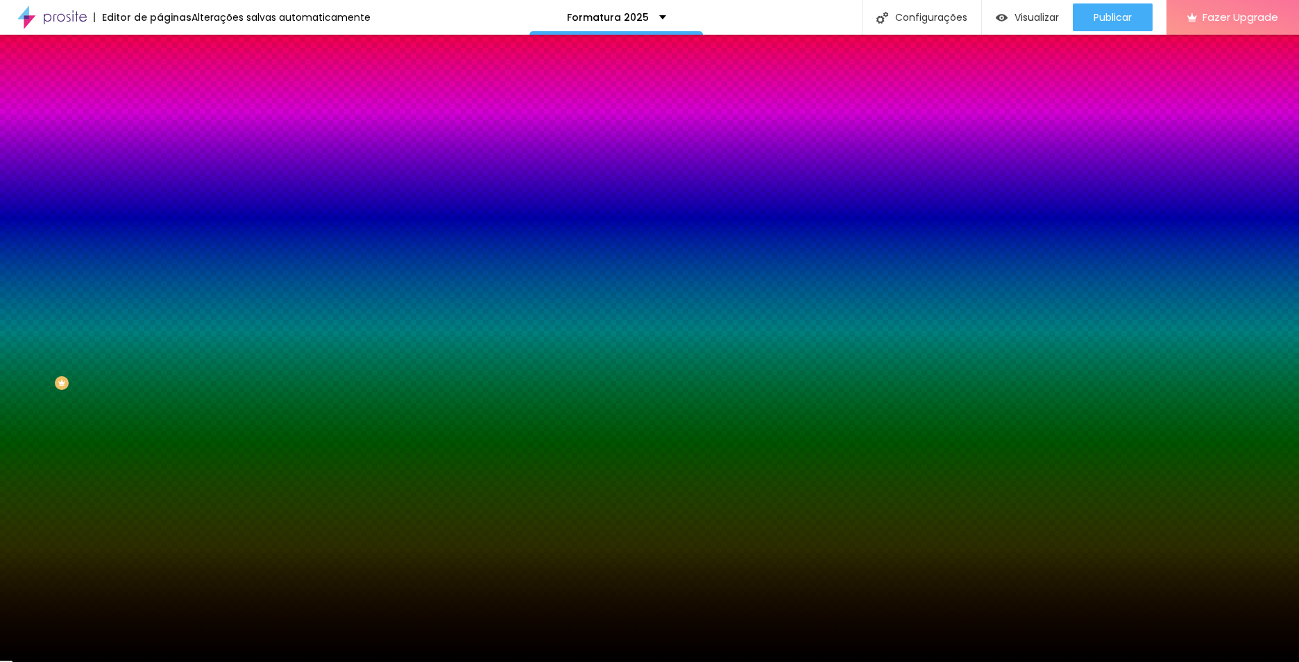
type input "#000000"
click at [160, 236] on div "Editar Coluna Conteúdo Estilo Avançado Cor de fundo Voltar ao padrão #000000 0 …" at bounding box center [240, 348] width 160 height 627
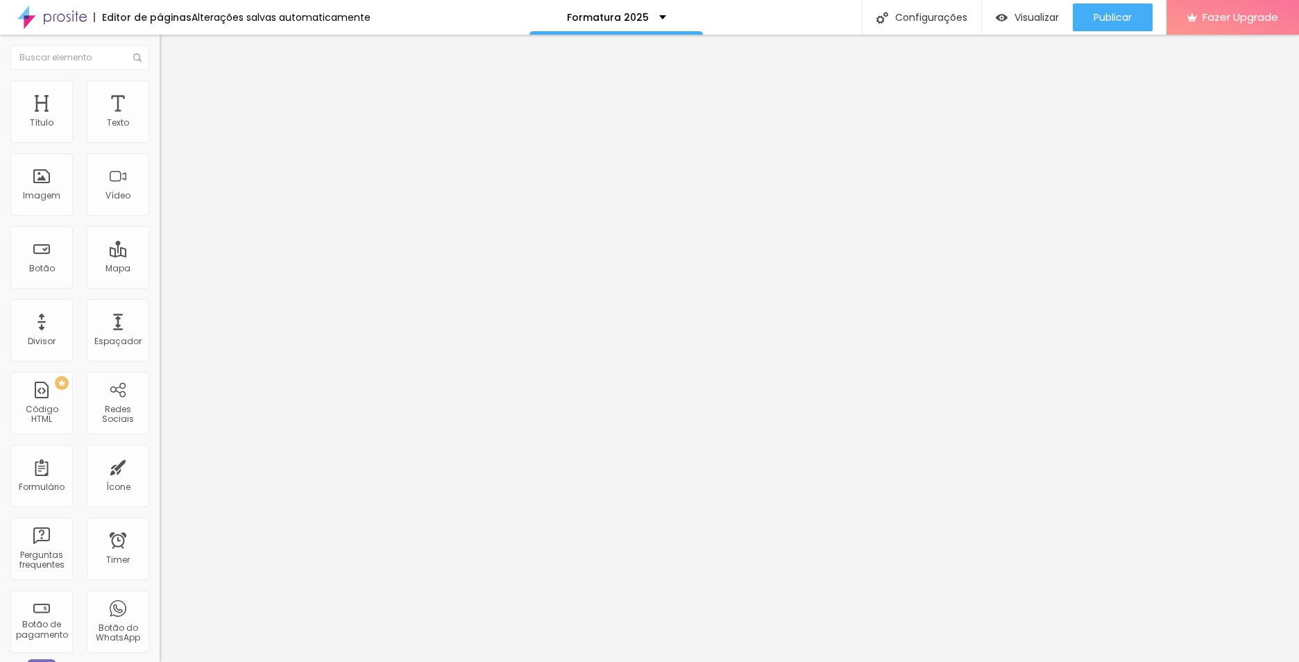
click at [160, 87] on img at bounding box center [166, 87] width 12 height 12
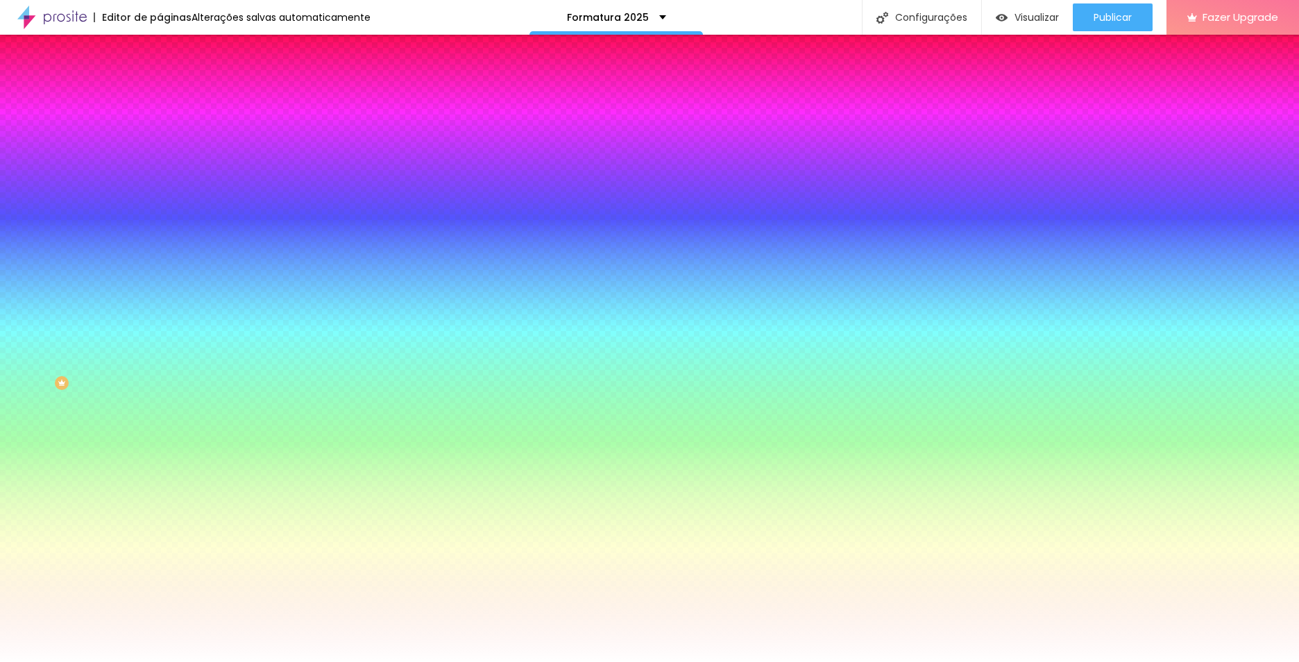
click at [160, 128] on span "Adicionar imagem" at bounding box center [205, 122] width 90 height 12
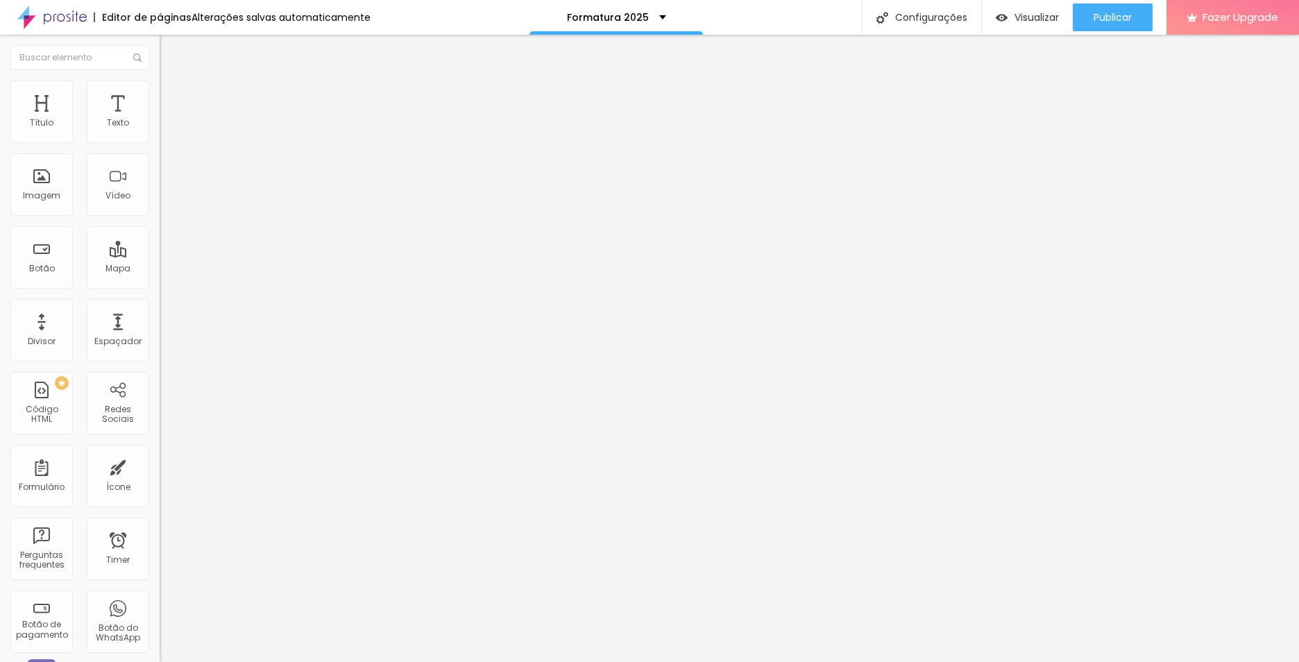
click at [172, 98] on span "Avançado" at bounding box center [195, 104] width 46 height 12
click at [160, 92] on li "Estilo" at bounding box center [240, 88] width 160 height 14
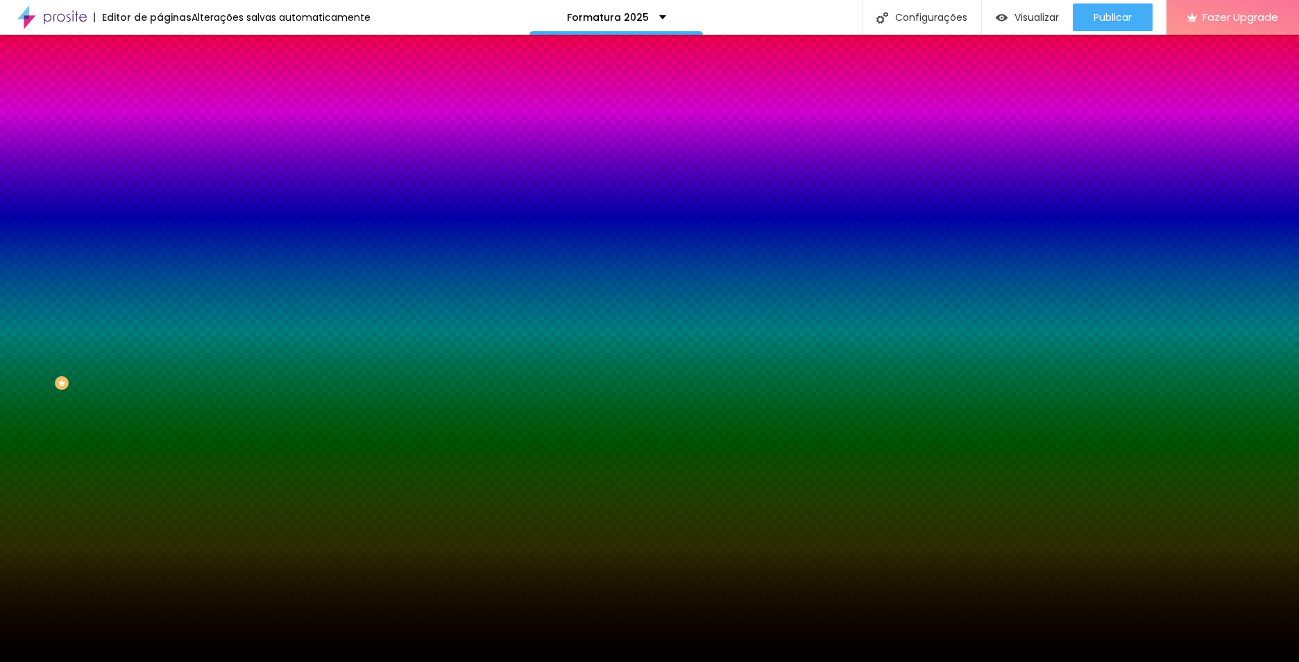
click at [160, 394] on div "Editar Seção Conteúdo Estilo Avançado Imagem de fundo Adicionar imagem Efeito d…" at bounding box center [240, 348] width 160 height 627
click at [160, 288] on div "Imagem de fundo Adicionar imagem Efeito da Imagem Nenhum Nenhum Parallax Cor de…" at bounding box center [240, 198] width 160 height 180
drag, startPoint x: 116, startPoint y: 246, endPoint x: 128, endPoint y: 252, distance: 13.3
click at [160, 203] on input "#000000" at bounding box center [243, 196] width 167 height 14
type input "#00000"
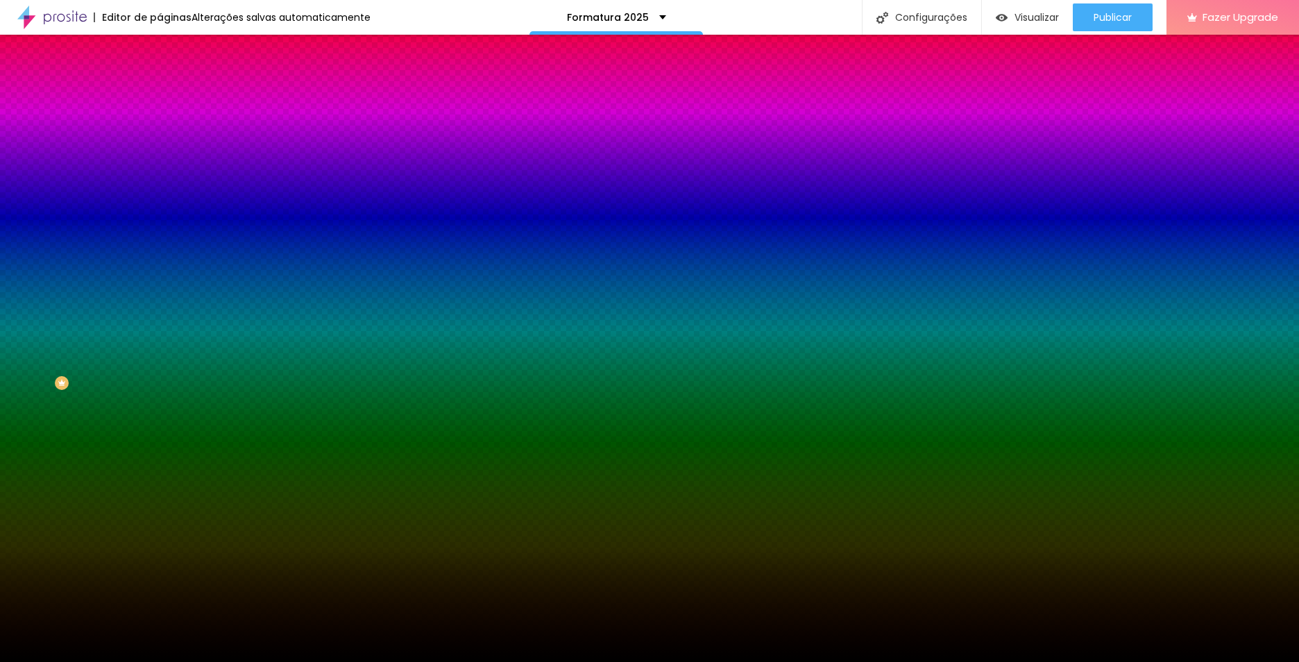
click at [160, 462] on div "Editar Seção Conteúdo Estilo Avançado Imagem de fundo Adicionar imagem Efeito d…" at bounding box center [240, 348] width 160 height 627
click at [160, 94] on img at bounding box center [166, 100] width 12 height 12
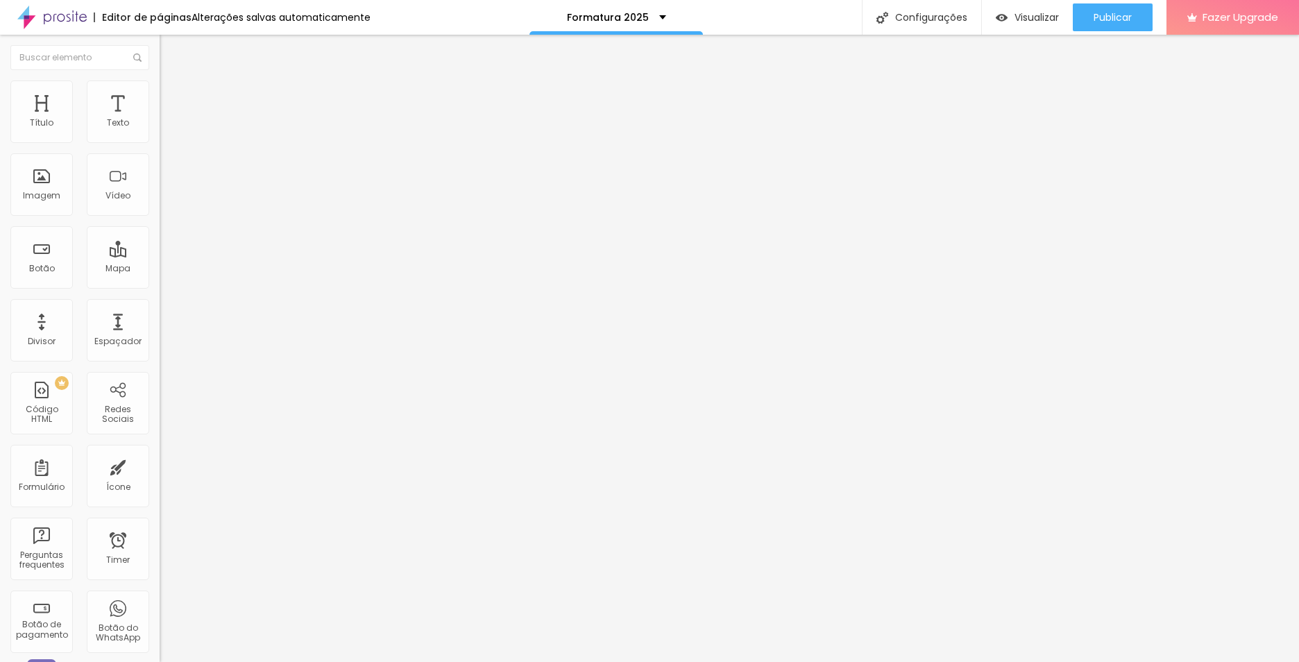
click at [172, 96] on span "Estilo" at bounding box center [183, 90] width 22 height 12
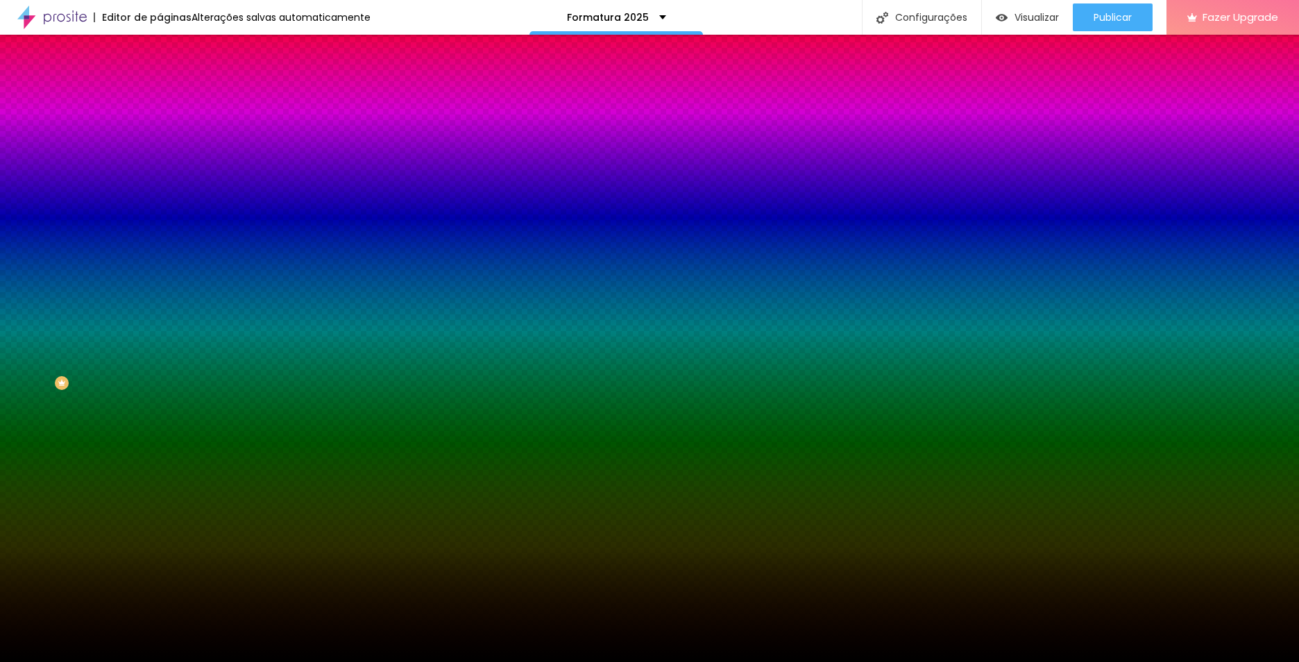
scroll to position [1, 0]
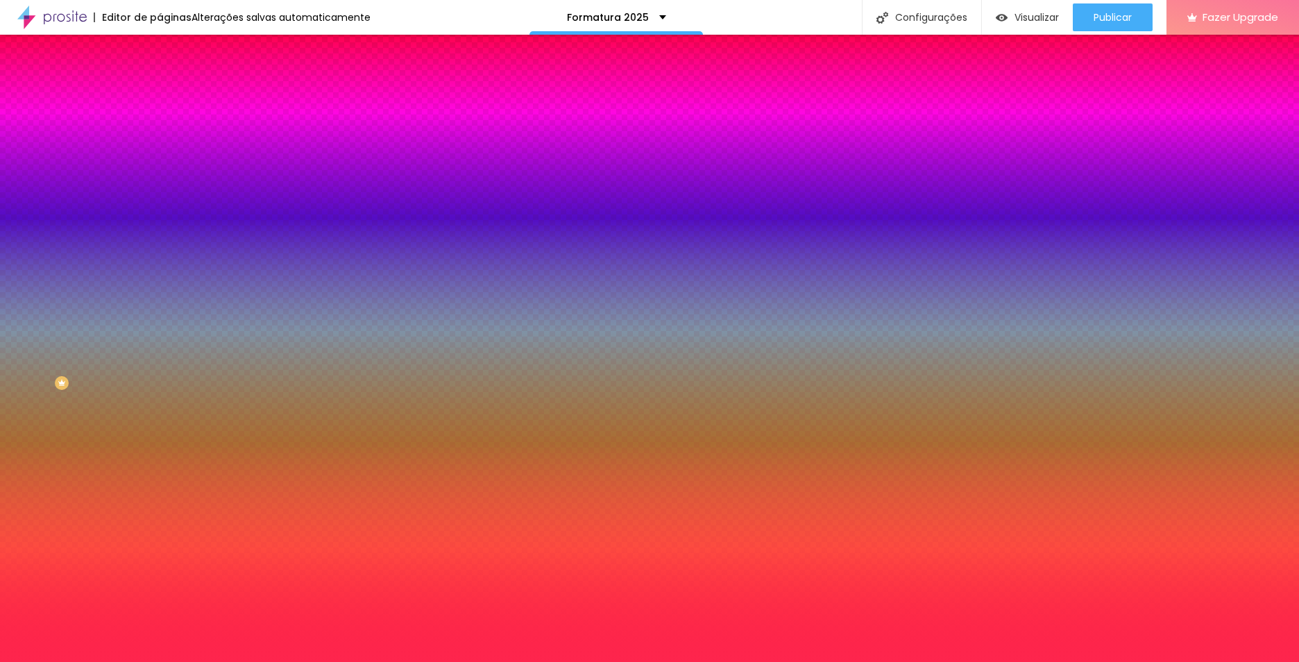
type input "#FE254D"
click at [160, 128] on span "Adicionar imagem" at bounding box center [205, 122] width 90 height 12
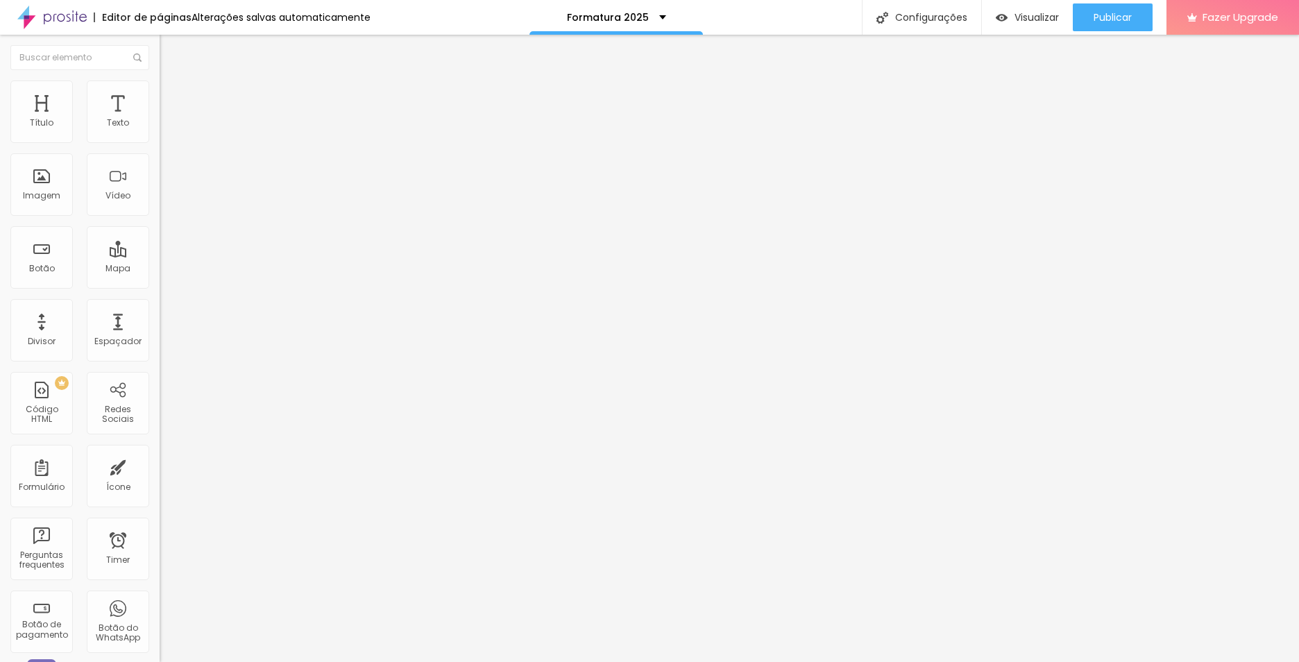
click at [172, 96] on span "Estilo" at bounding box center [183, 90] width 22 height 12
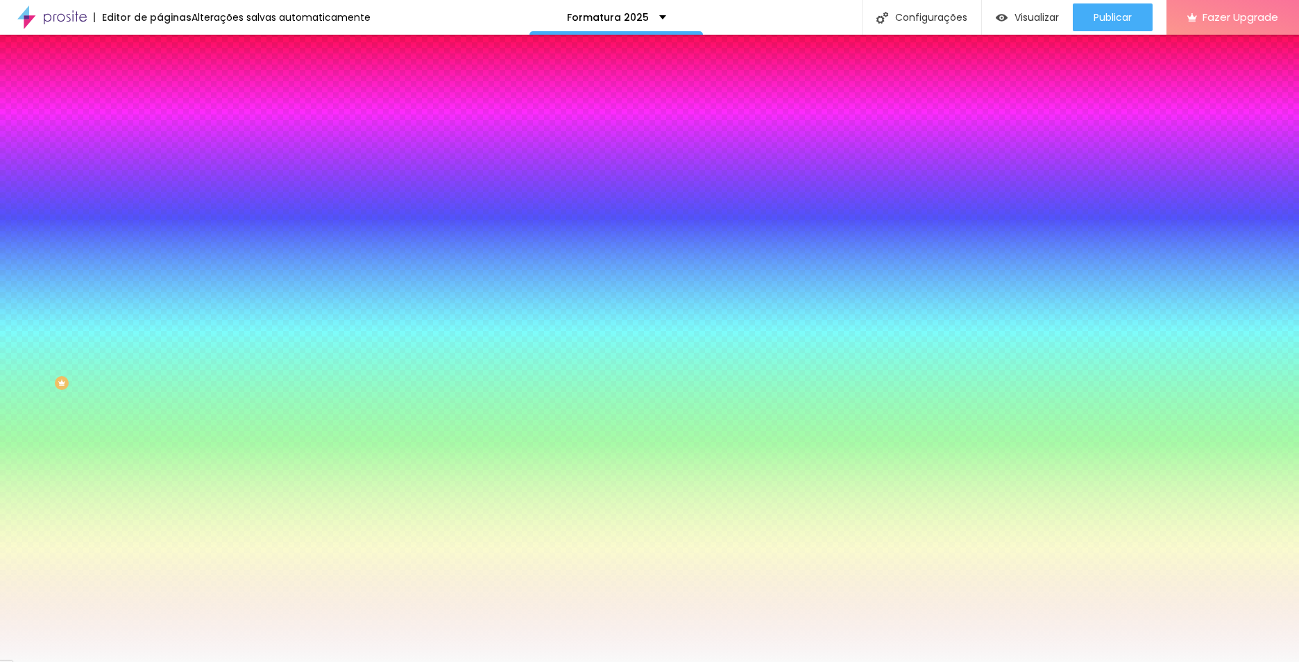
drag, startPoint x: 116, startPoint y: 247, endPoint x: 152, endPoint y: 250, distance: 36.2
click at [160, 250] on div "Imagem de fundo Adicionar imagem Efeito da Imagem Nenhum Nenhum Parallax Cor de…" at bounding box center [240, 198] width 160 height 180
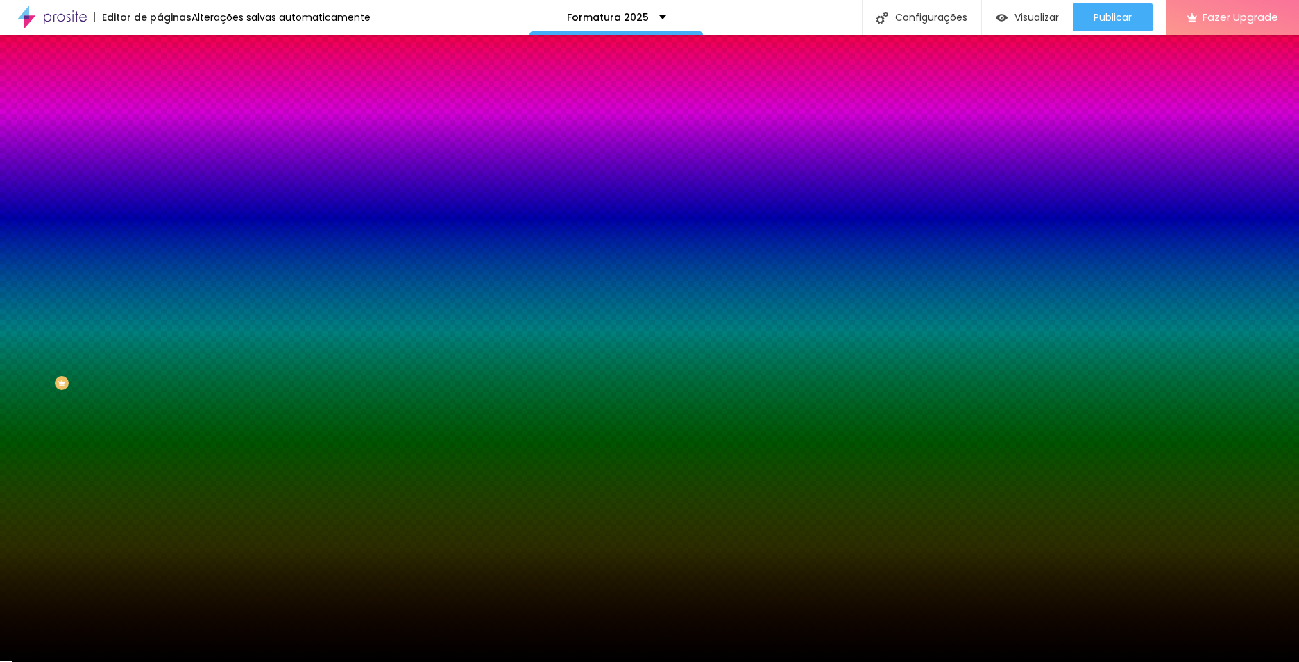
type input "#000000"
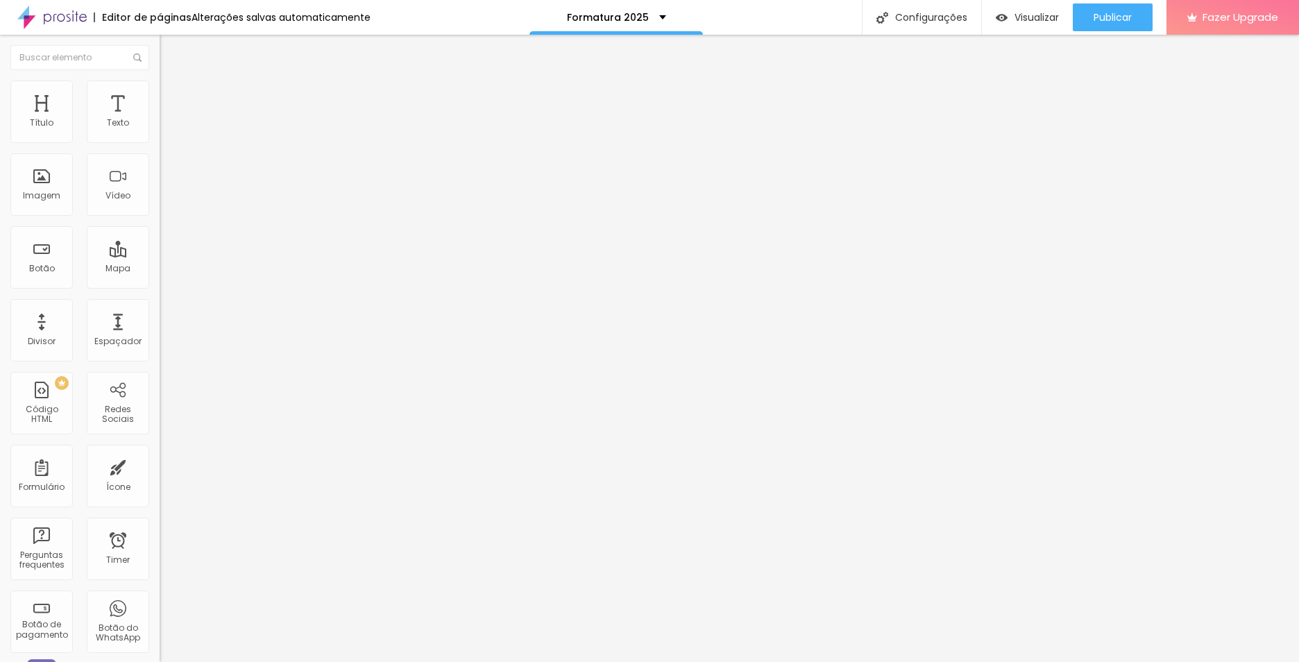
click at [160, 89] on img at bounding box center [166, 87] width 12 height 12
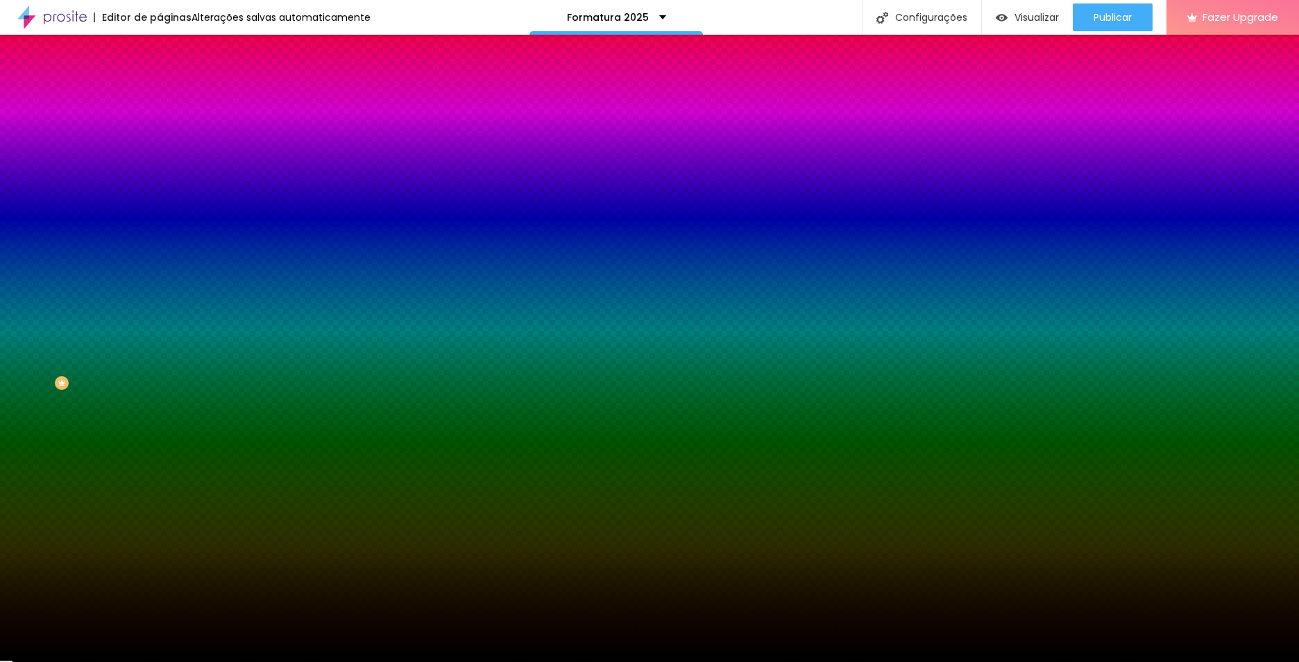
type input "#00000"
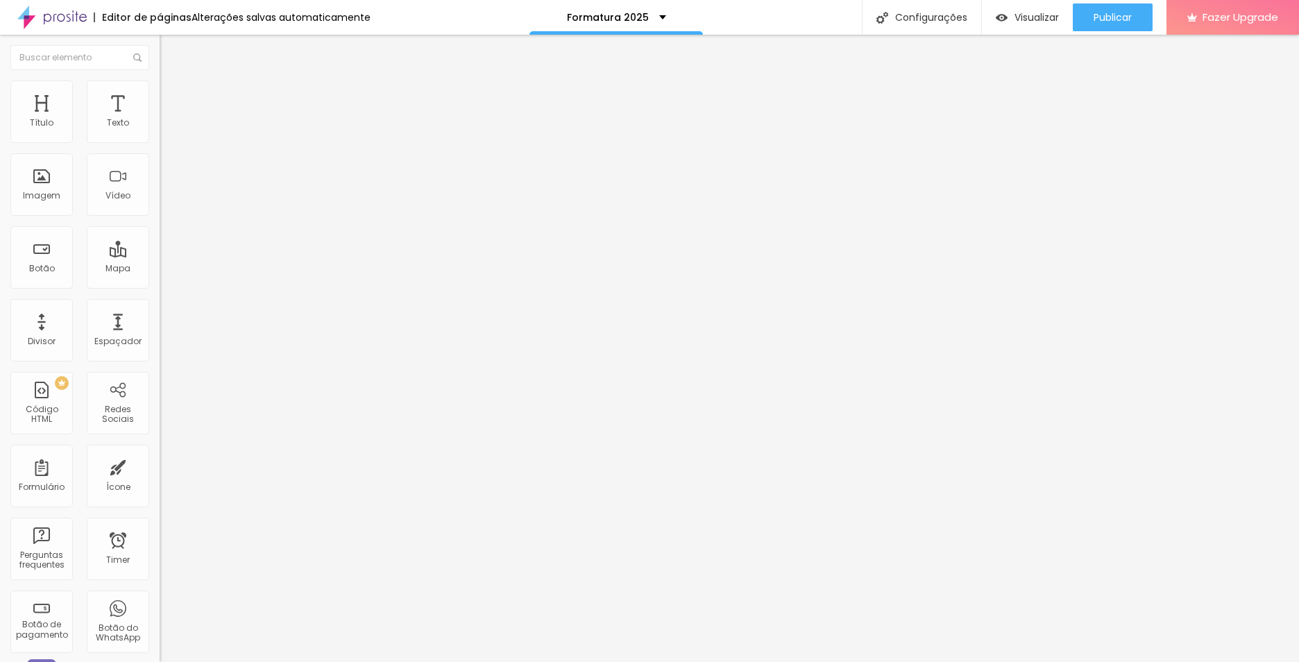
click at [160, 92] on li "Estilo" at bounding box center [240, 88] width 160 height 14
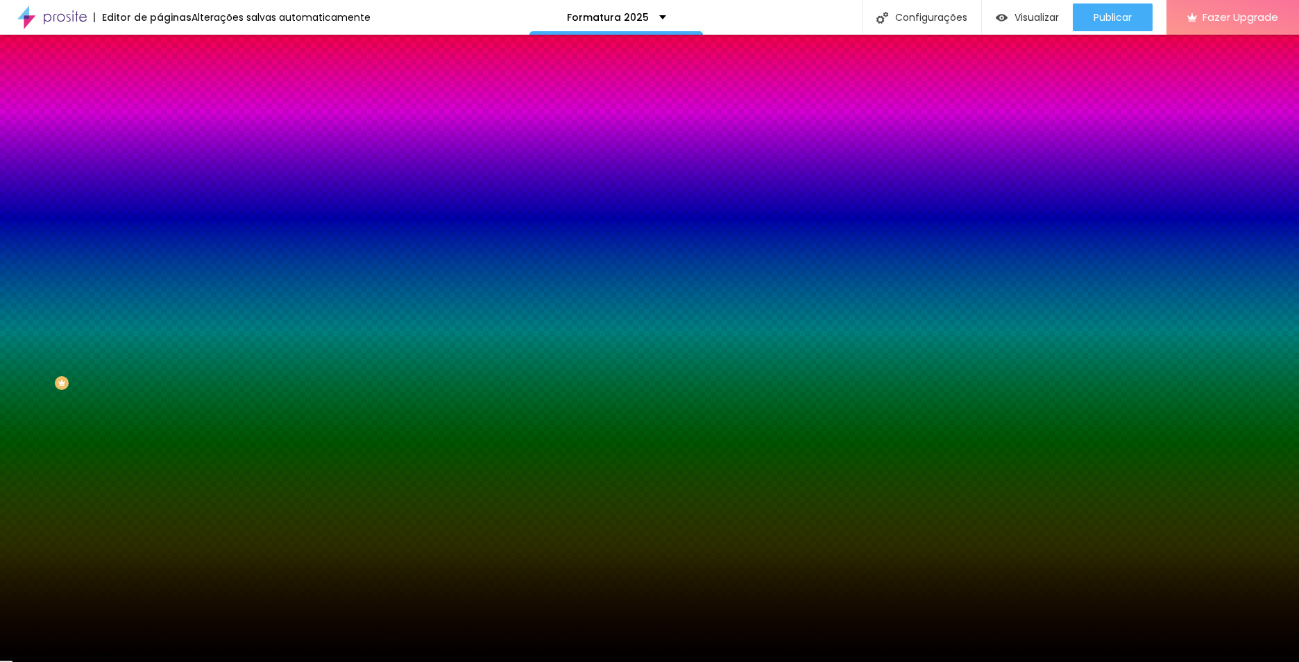
click at [160, 139] on input "#000000" at bounding box center [243, 140] width 167 height 14
type input "#000000"
click at [160, 298] on div "Editar Coluna Conteúdo Estilo Avançado Cor de fundo Voltar ao padrão #000000 0 …" at bounding box center [240, 348] width 160 height 627
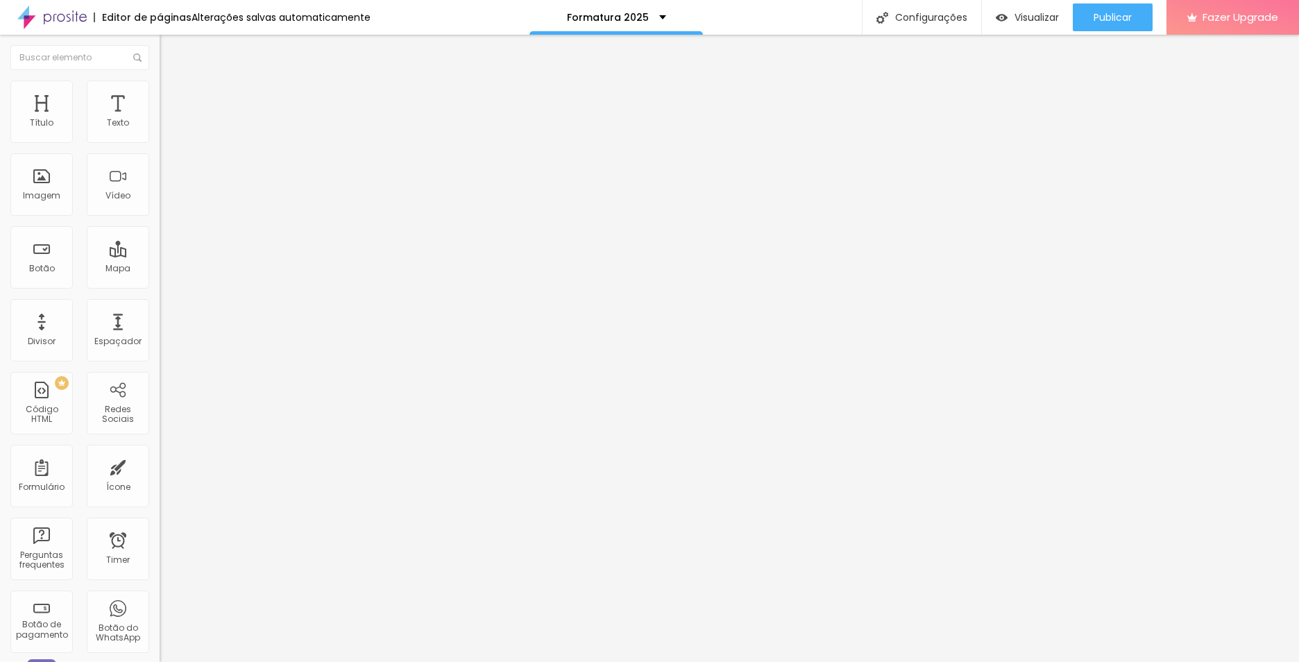
click at [172, 96] on span "Estilo" at bounding box center [183, 90] width 22 height 12
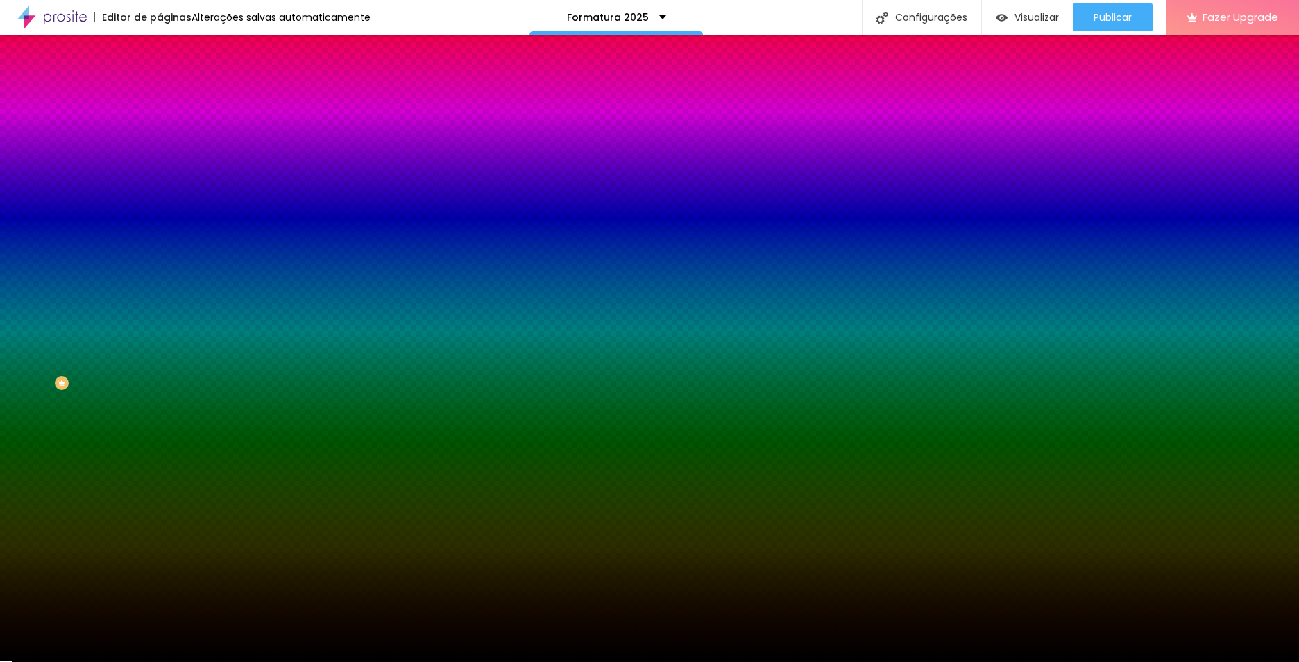
type input "#000000"
